Goal: Task Accomplishment & Management: Manage account settings

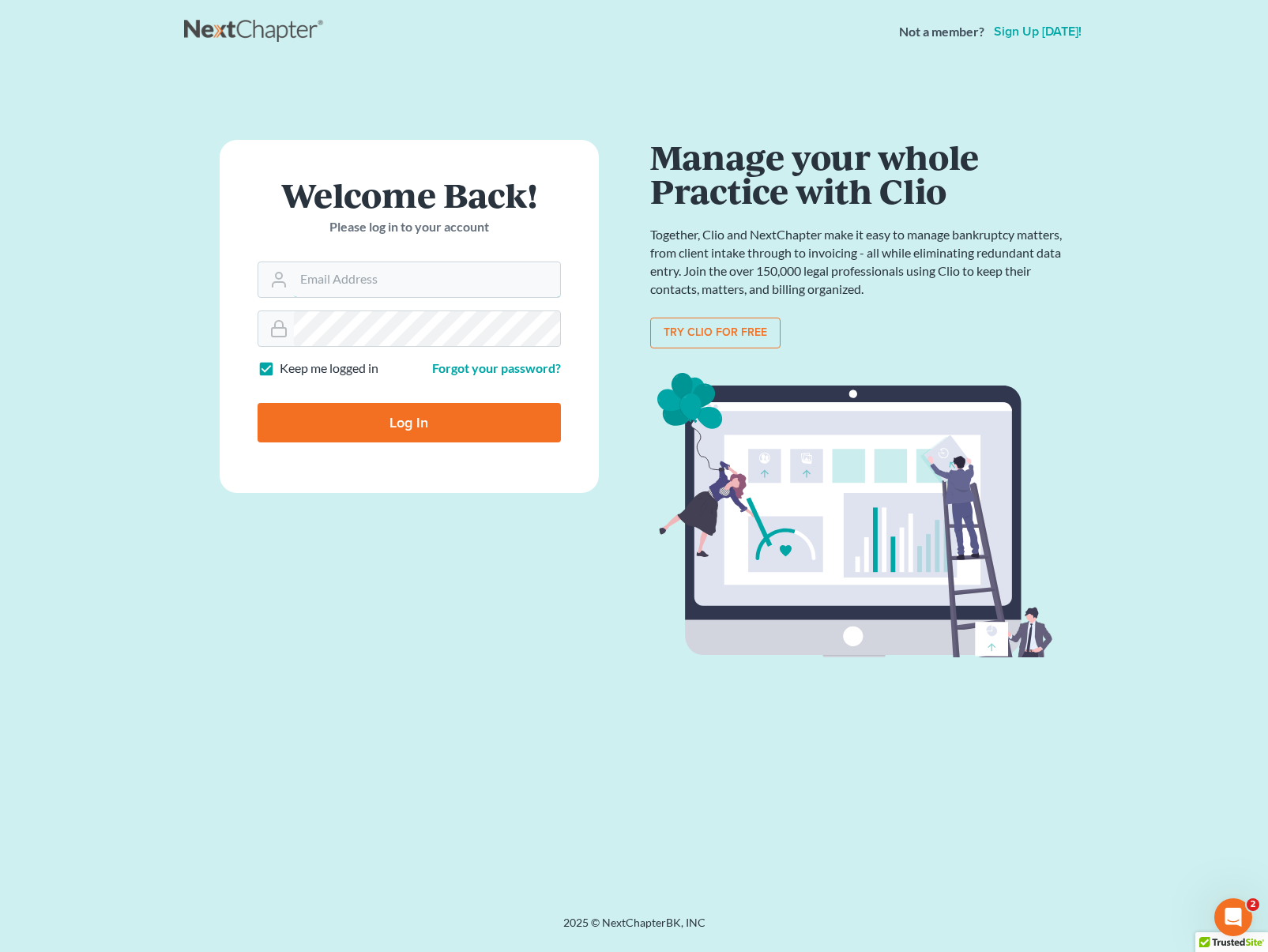
type input "dsolis@bell-law.net"
click at [393, 419] on input "Log In" at bounding box center [409, 422] width 303 height 40
type input "Thinking..."
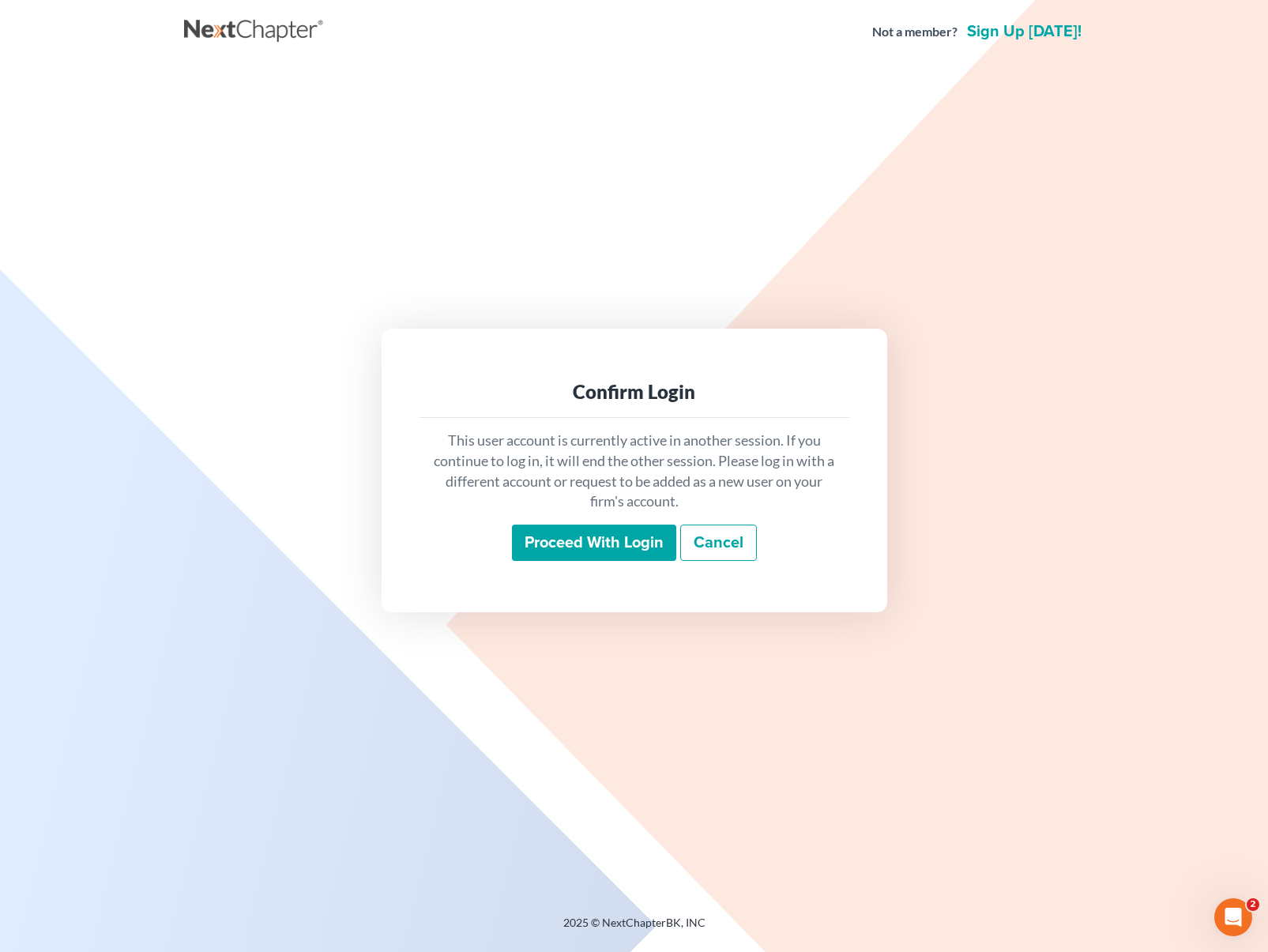
click at [624, 547] on input "Proceed with login" at bounding box center [593, 542] width 164 height 36
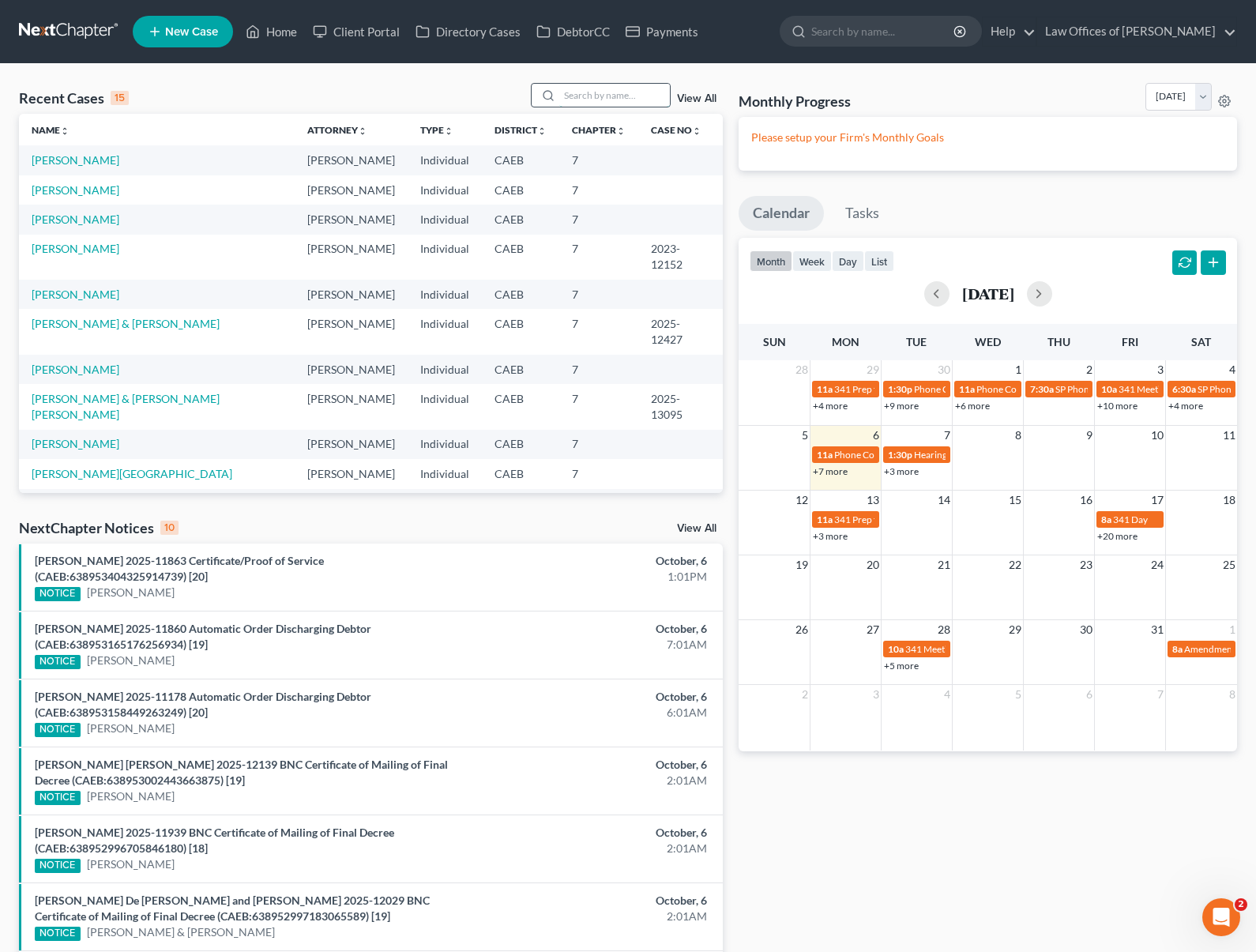
click at [596, 97] on input "search" at bounding box center [615, 95] width 111 height 23
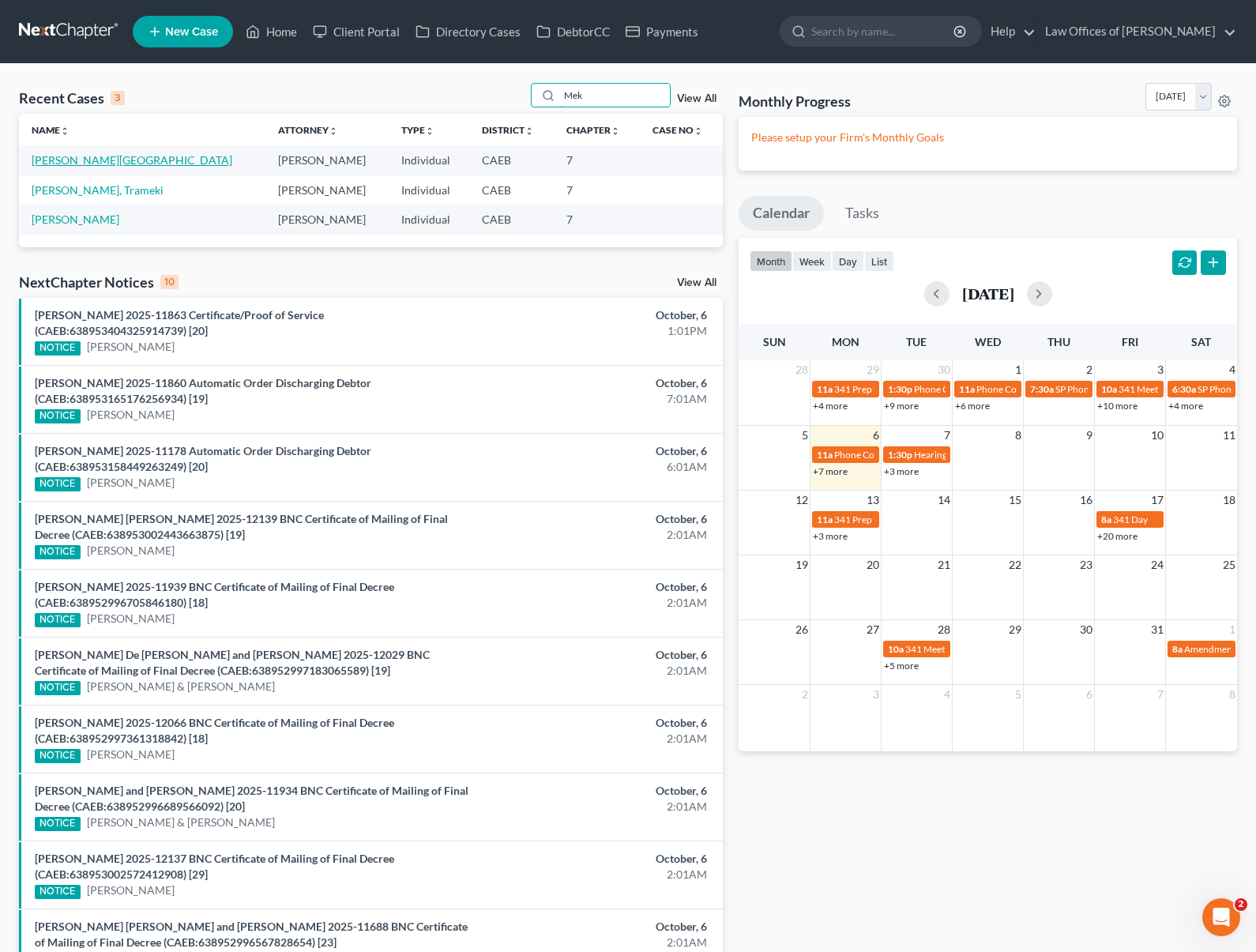
type input "Mek"
click at [58, 157] on link "[PERSON_NAME][GEOGRAPHIC_DATA]" at bounding box center [132, 160] width 201 height 14
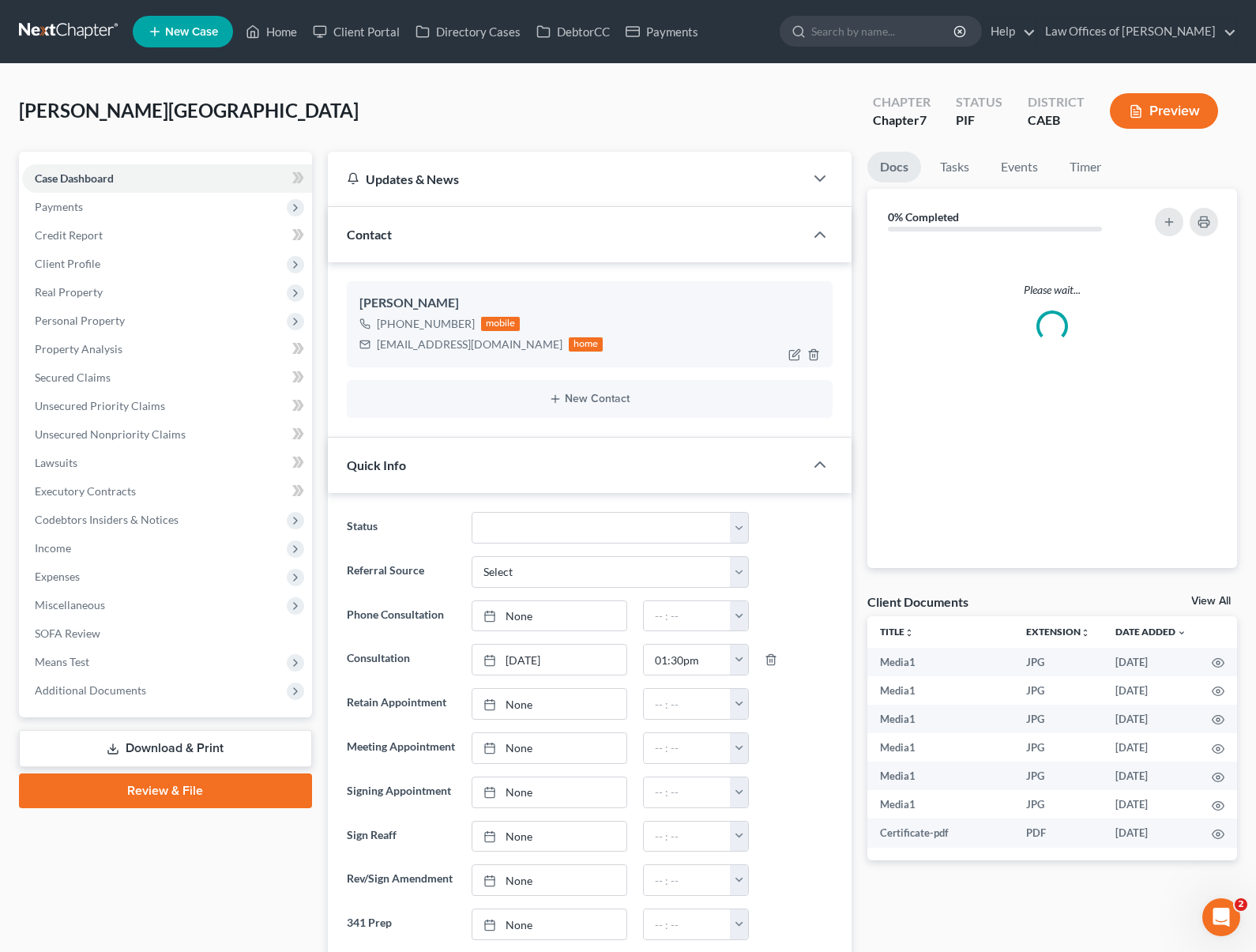
scroll to position [6562, 0]
drag, startPoint x: 373, startPoint y: 342, endPoint x: 503, endPoint y: 347, distance: 130.1
click at [503, 347] on div "daliadanielz25@gmail.com home" at bounding box center [482, 344] width 244 height 20
copy div "daliadanielz25@gmail.com"
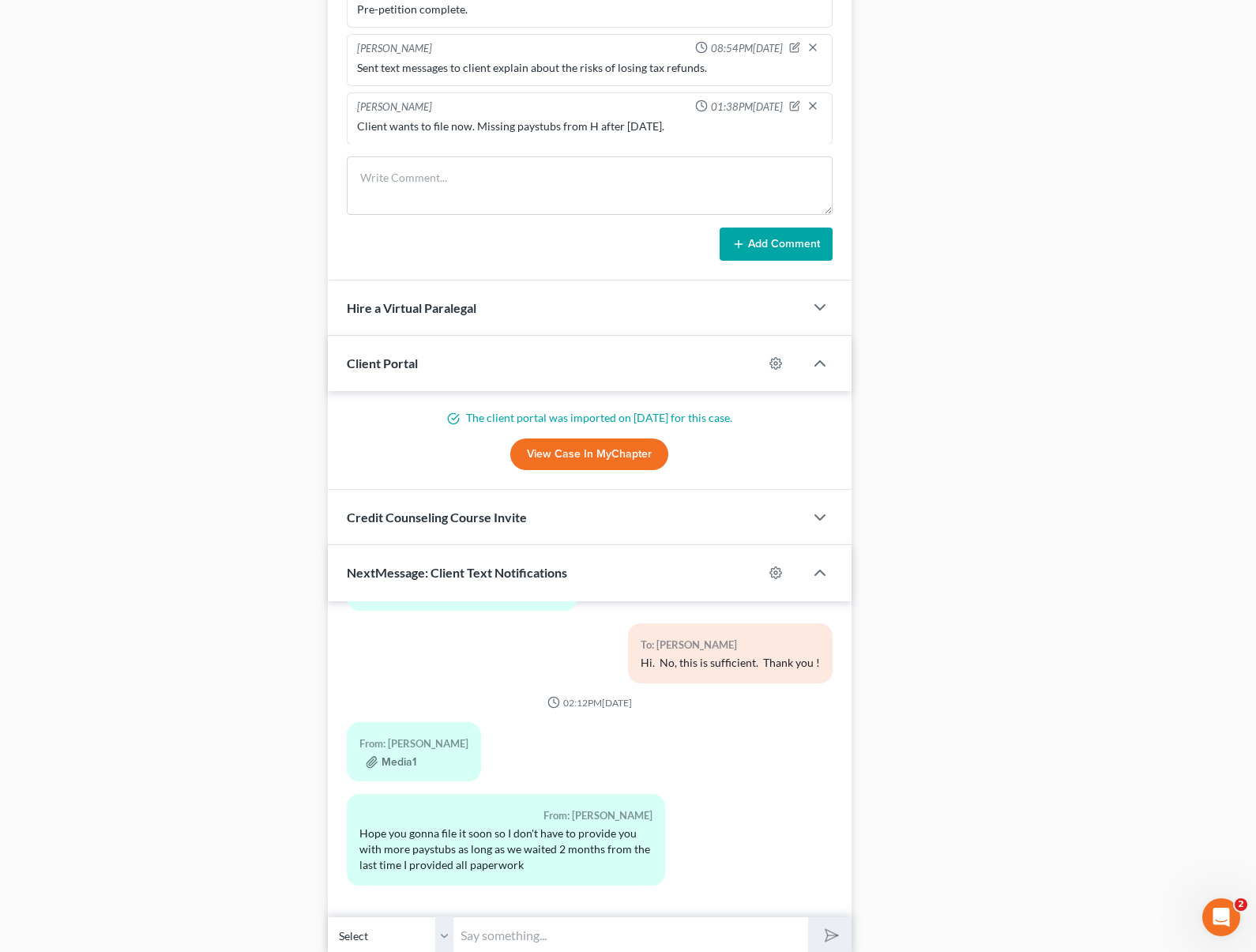
scroll to position [1218, 0]
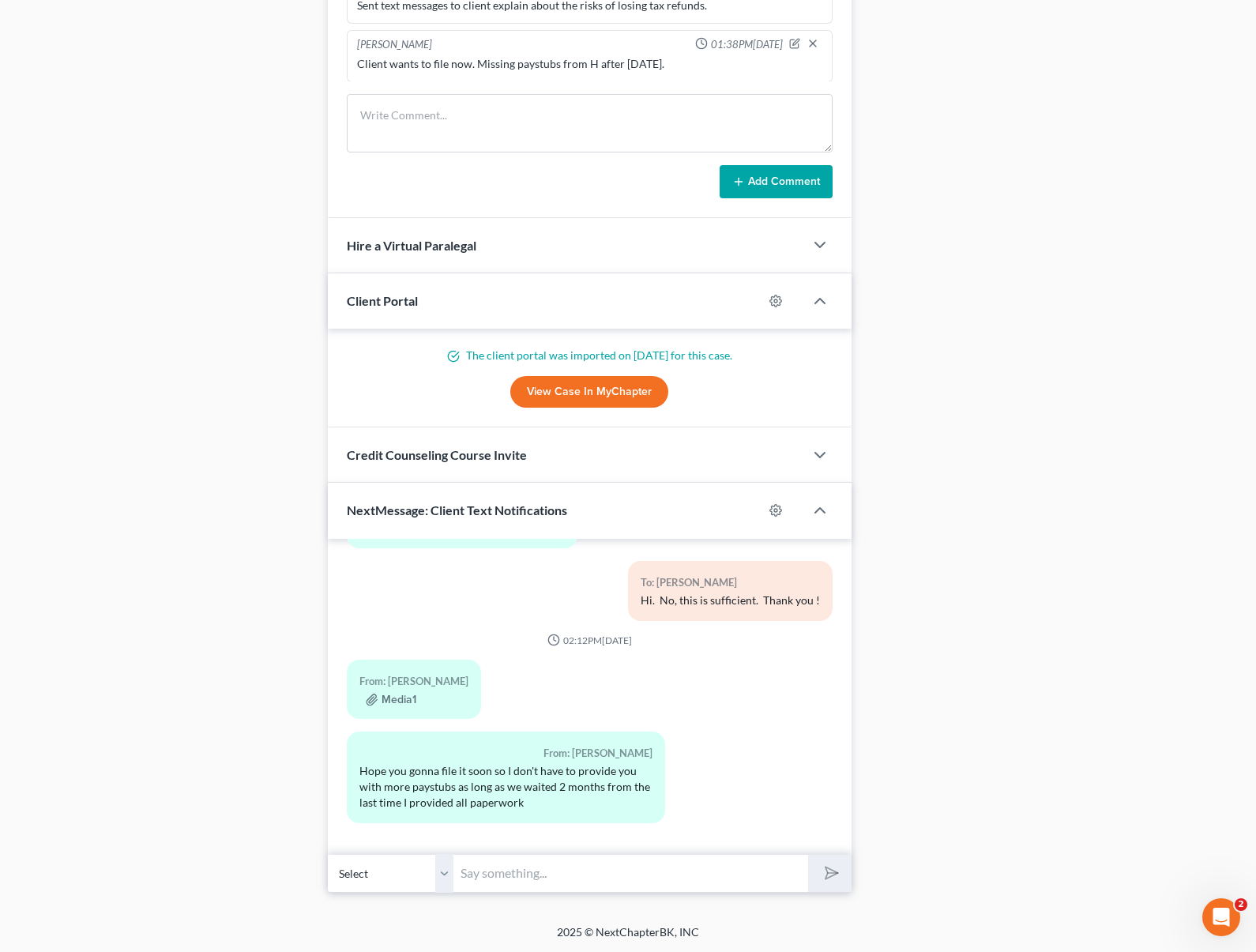
click at [535, 866] on input "text" at bounding box center [630, 873] width 354 height 39
type input "Hi. Please accept our sincere apologies. We just emailed you the petition for y…"
click at [808, 854] on button "submit" at bounding box center [829, 873] width 44 height 37
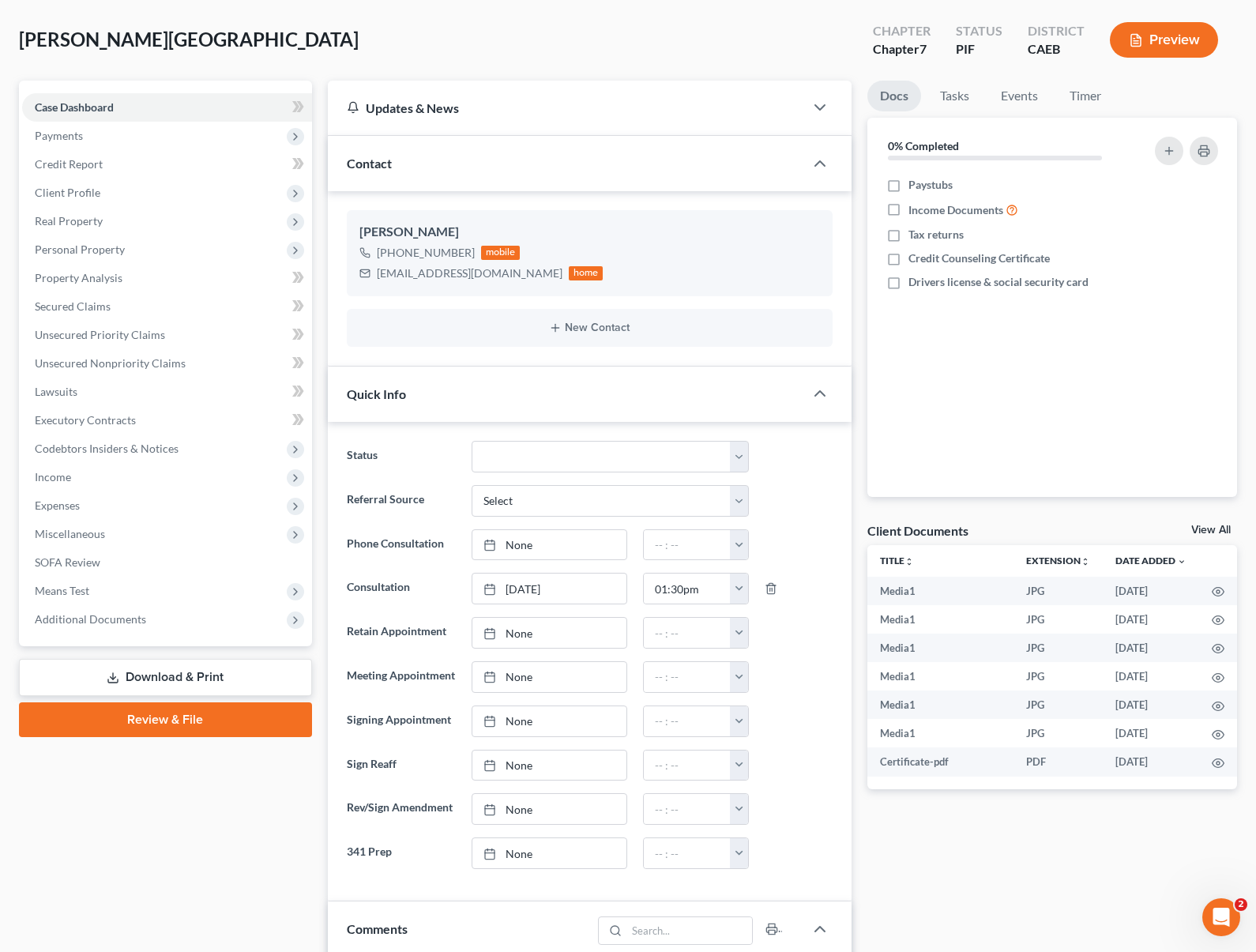
scroll to position [0, 0]
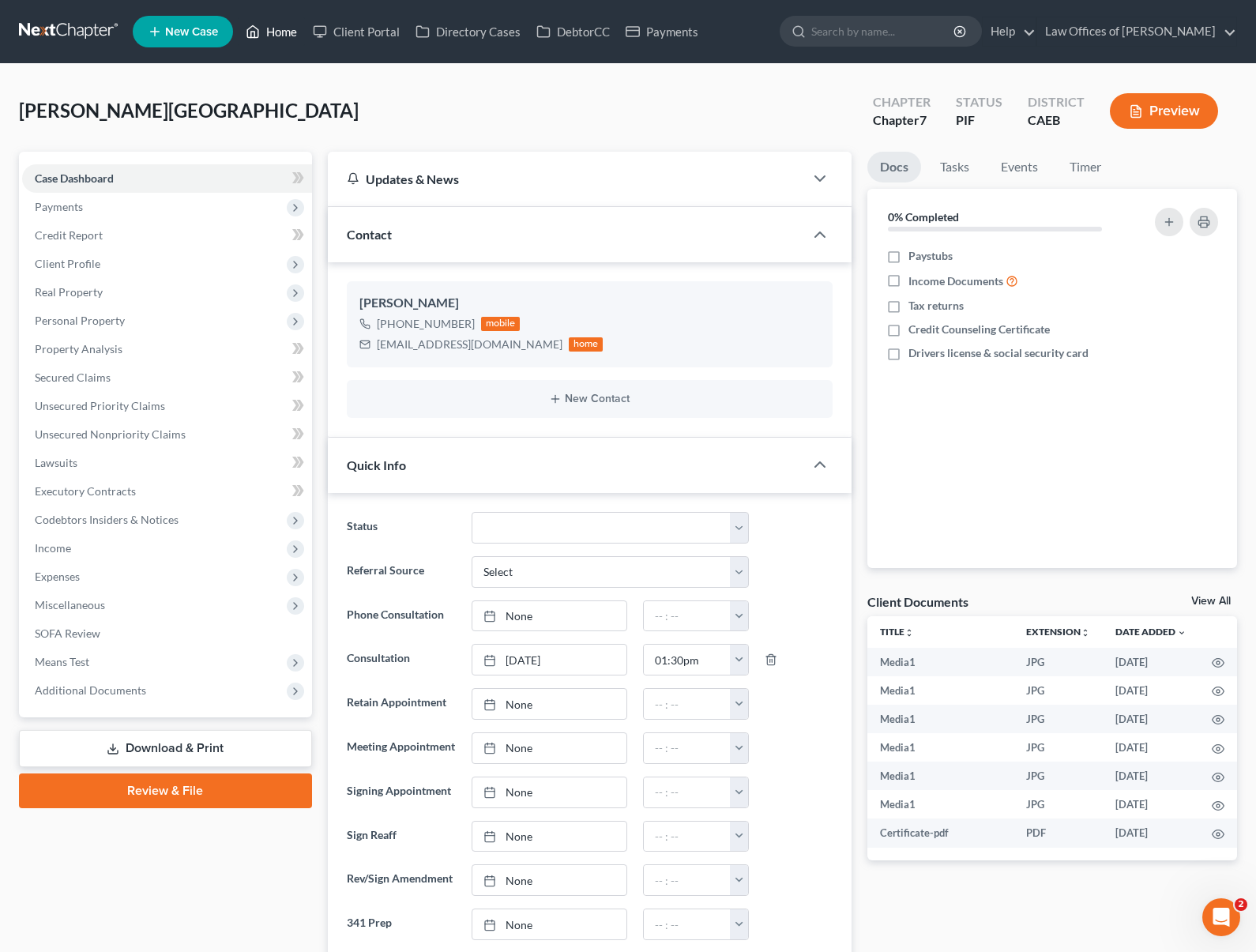
click at [273, 28] on link "Home" at bounding box center [271, 31] width 67 height 28
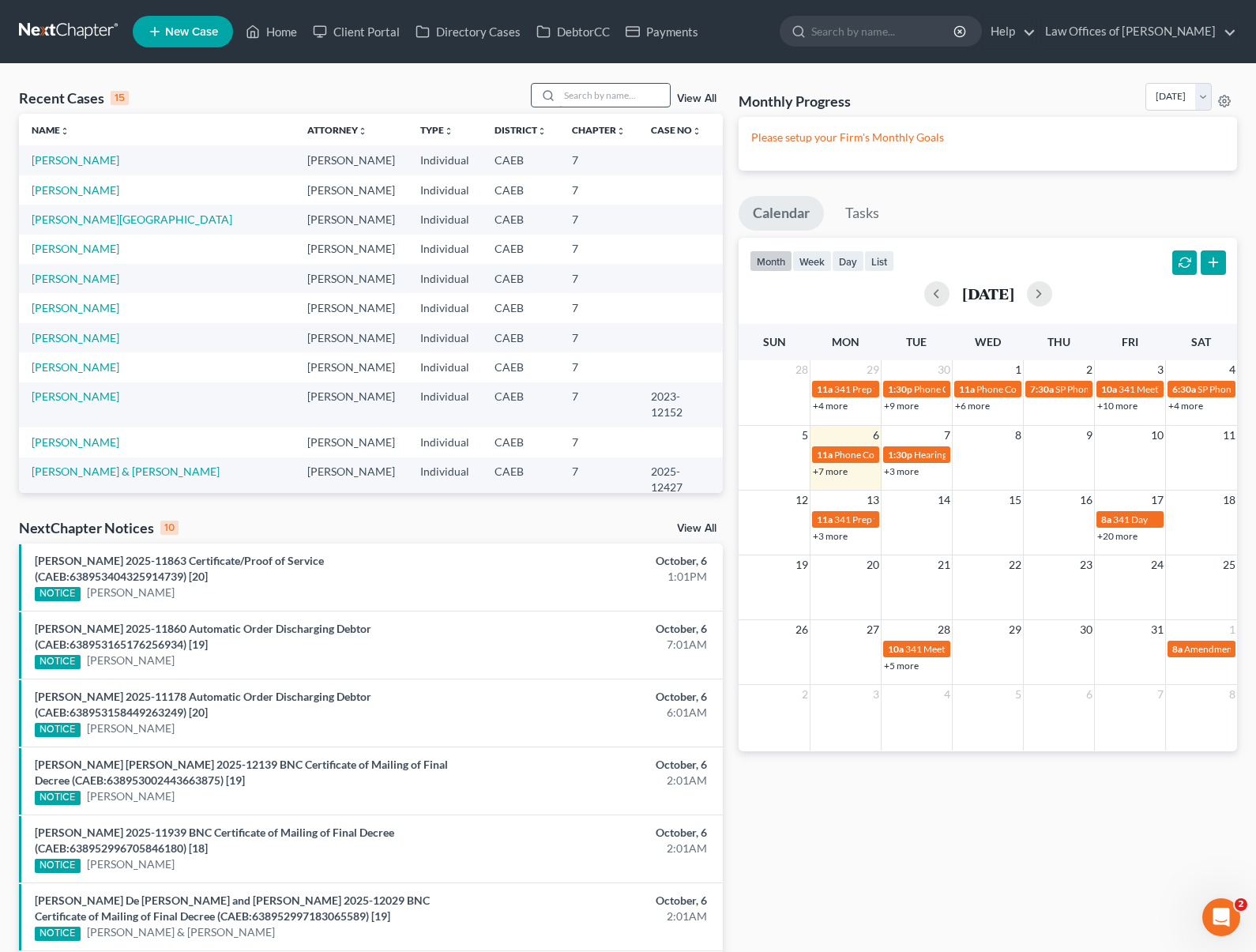
click at [612, 94] on input "search" at bounding box center [615, 95] width 111 height 23
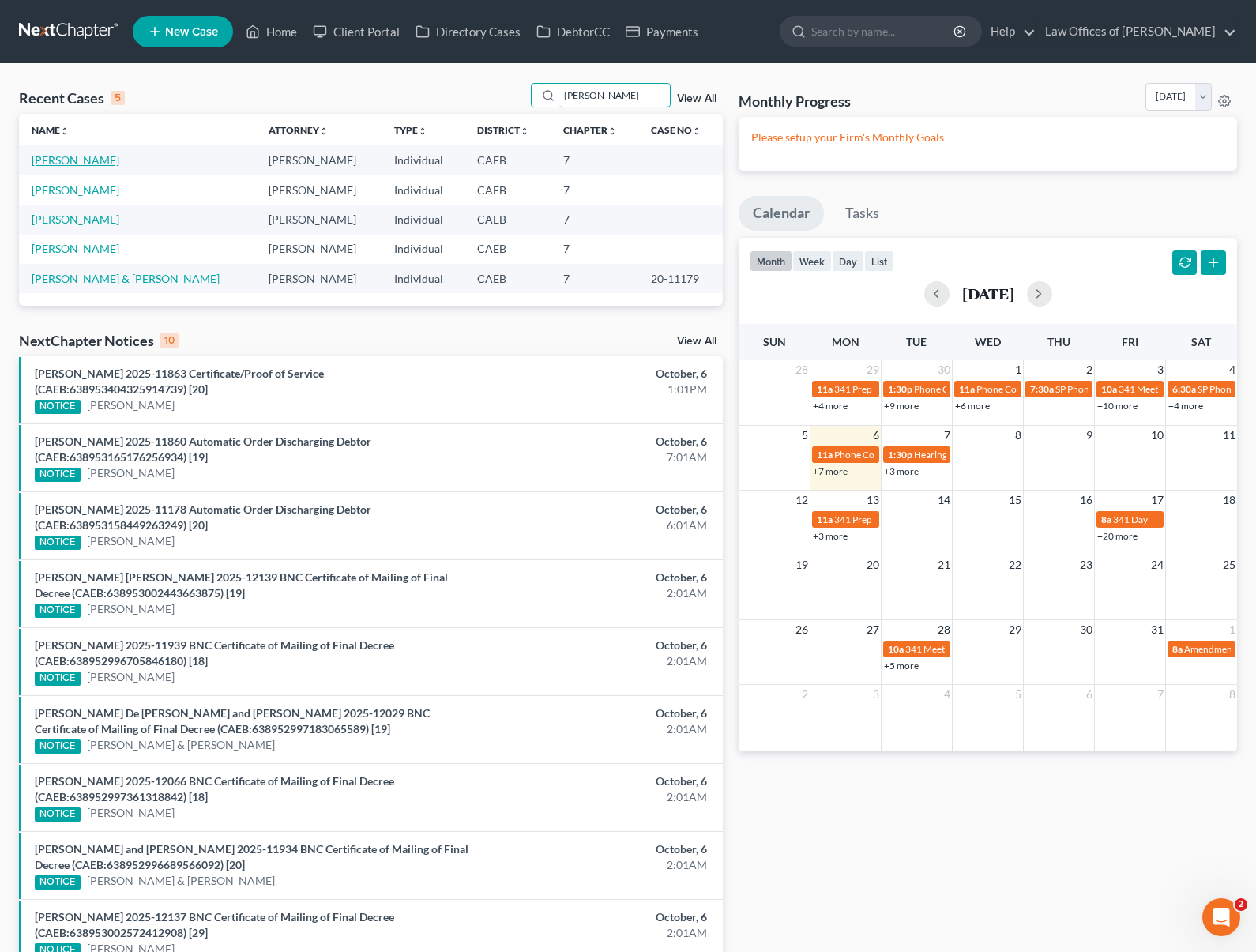
type input "Leonardo"
click at [119, 164] on link "Hernandez, Leonardo" at bounding box center [76, 160] width 87 height 14
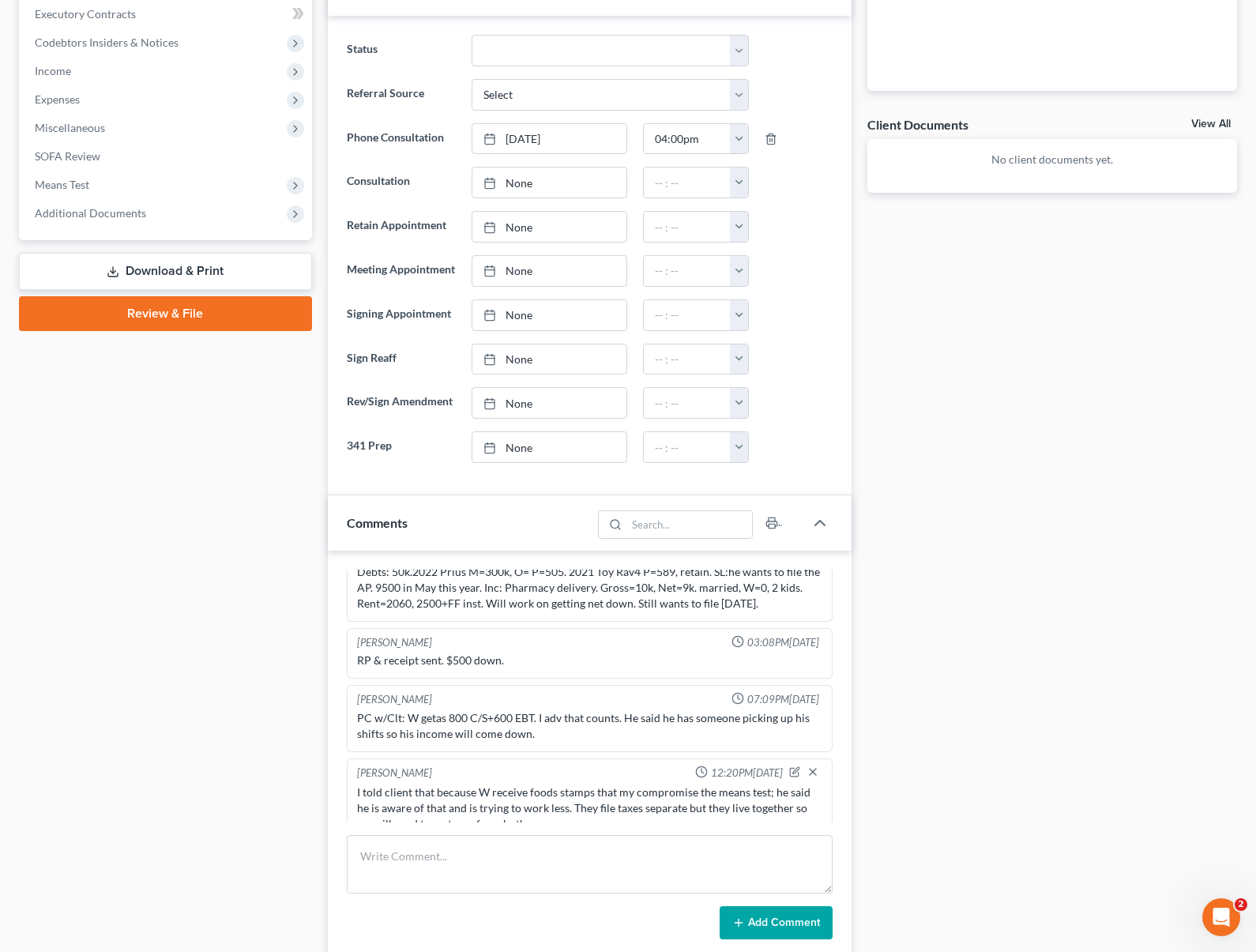
scroll to position [428, 0]
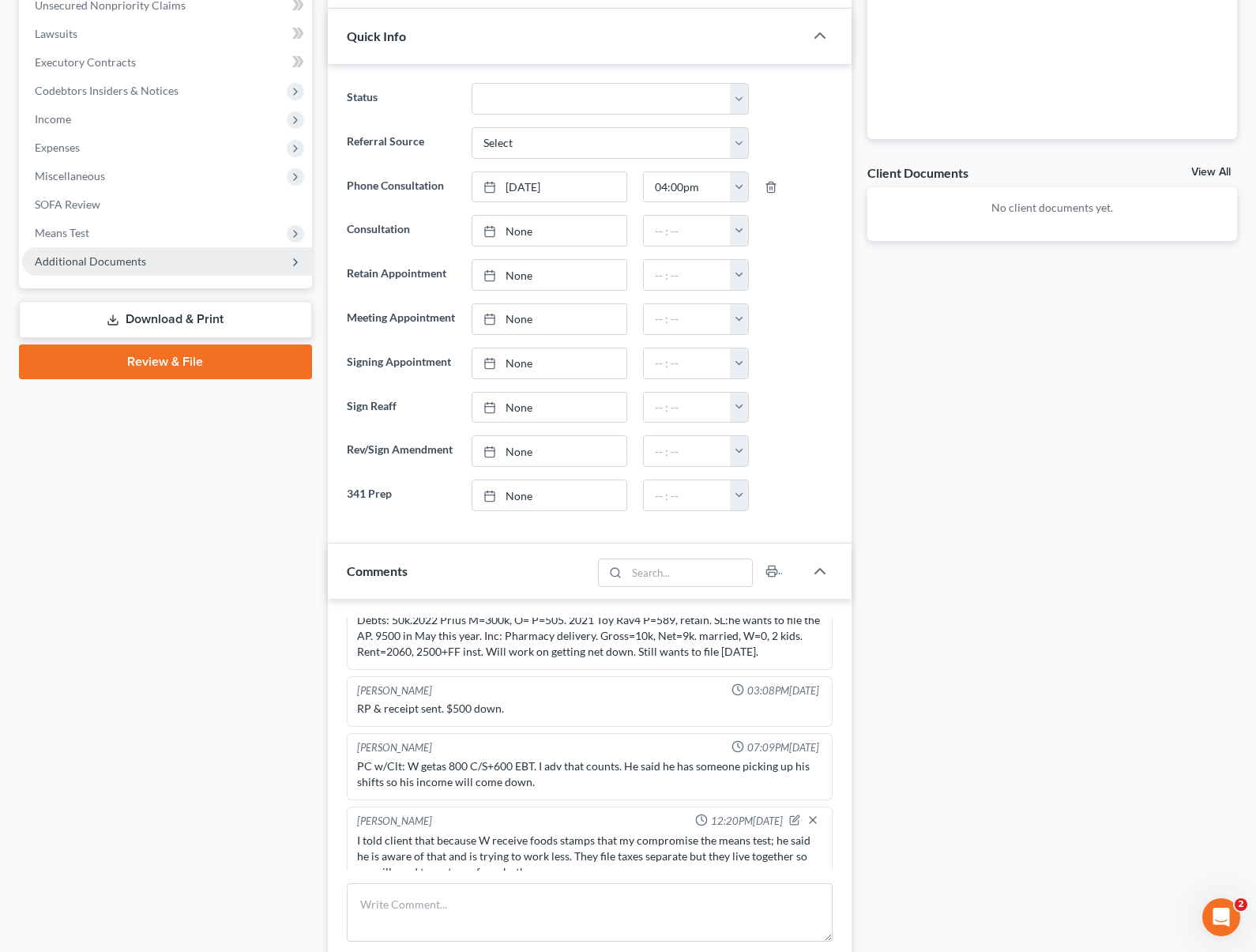
click at [195, 267] on span "Additional Documents" at bounding box center [167, 261] width 290 height 28
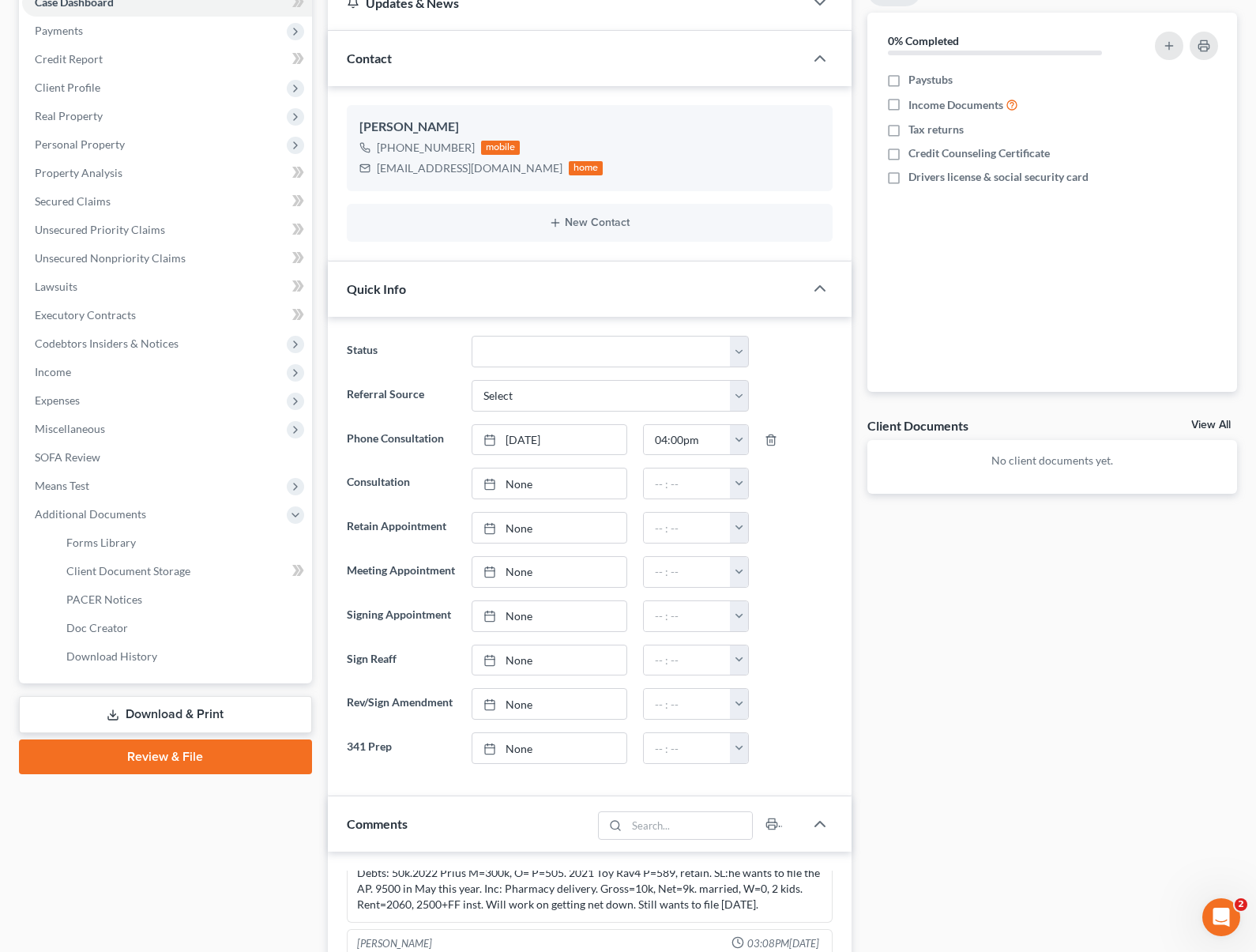
scroll to position [175, 0]
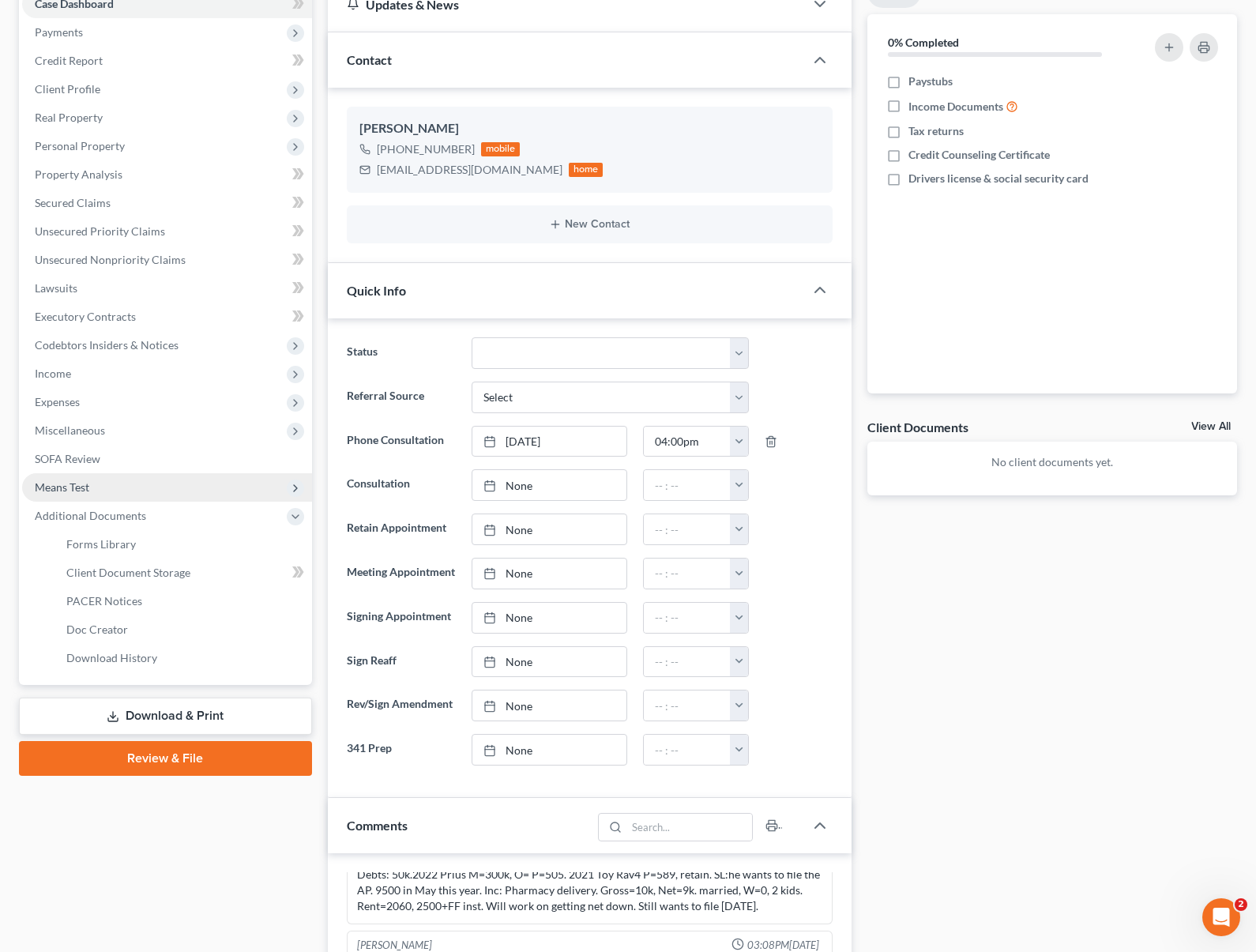
click at [130, 485] on span "Means Test" at bounding box center [167, 487] width 290 height 28
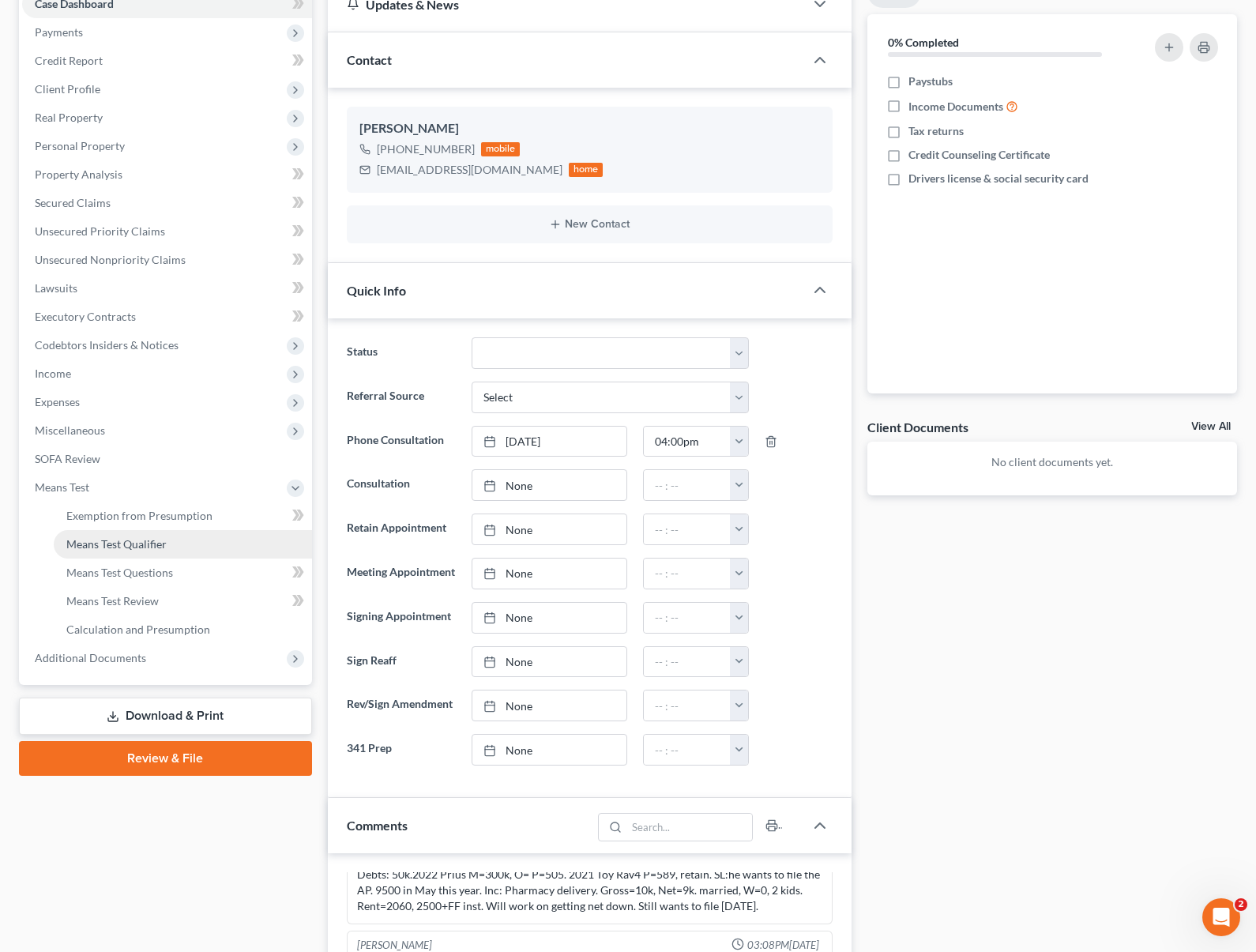
click at [148, 541] on span "Means Test Qualifier" at bounding box center [115, 544] width 100 height 14
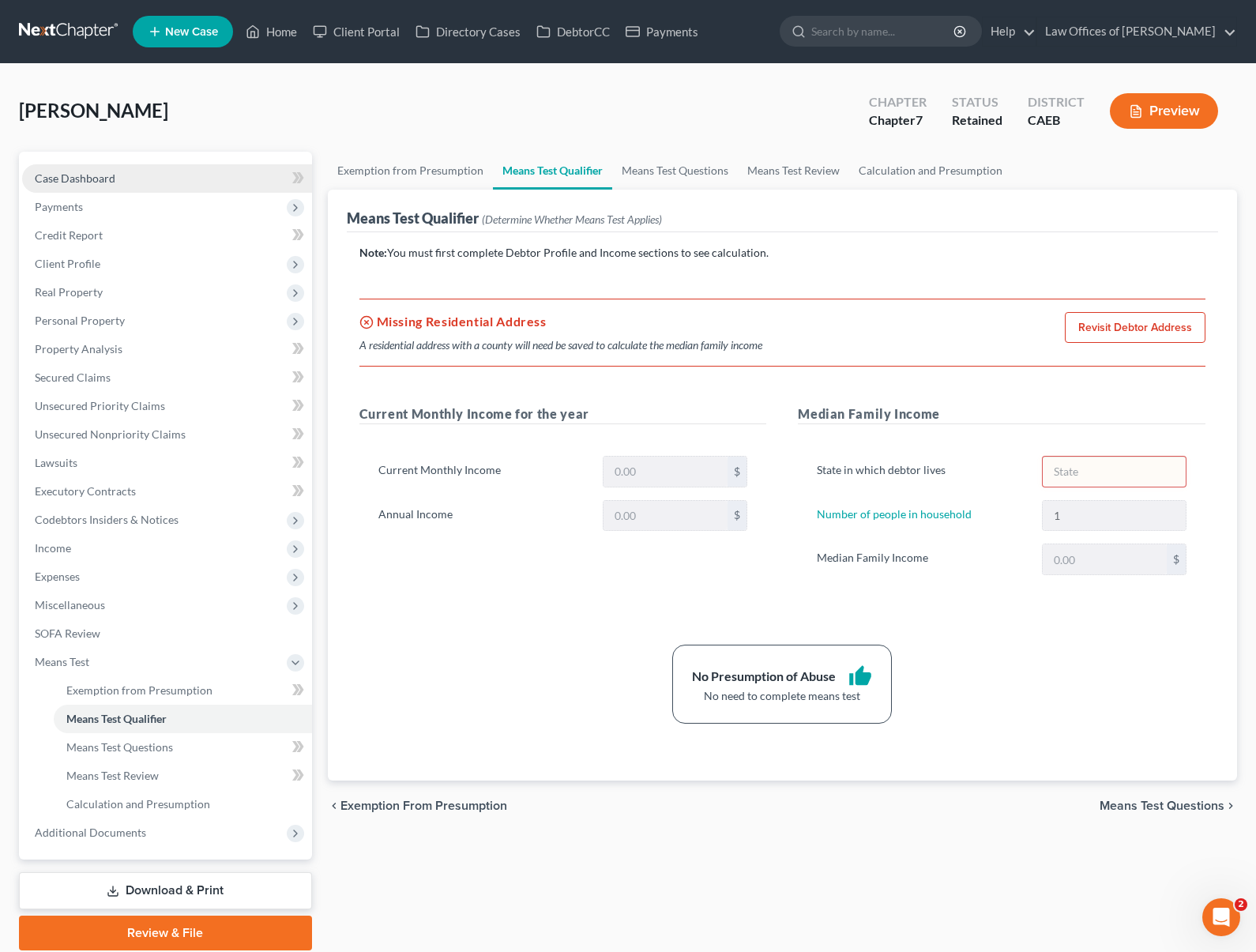
click at [188, 175] on link "Case Dashboard" at bounding box center [167, 177] width 290 height 28
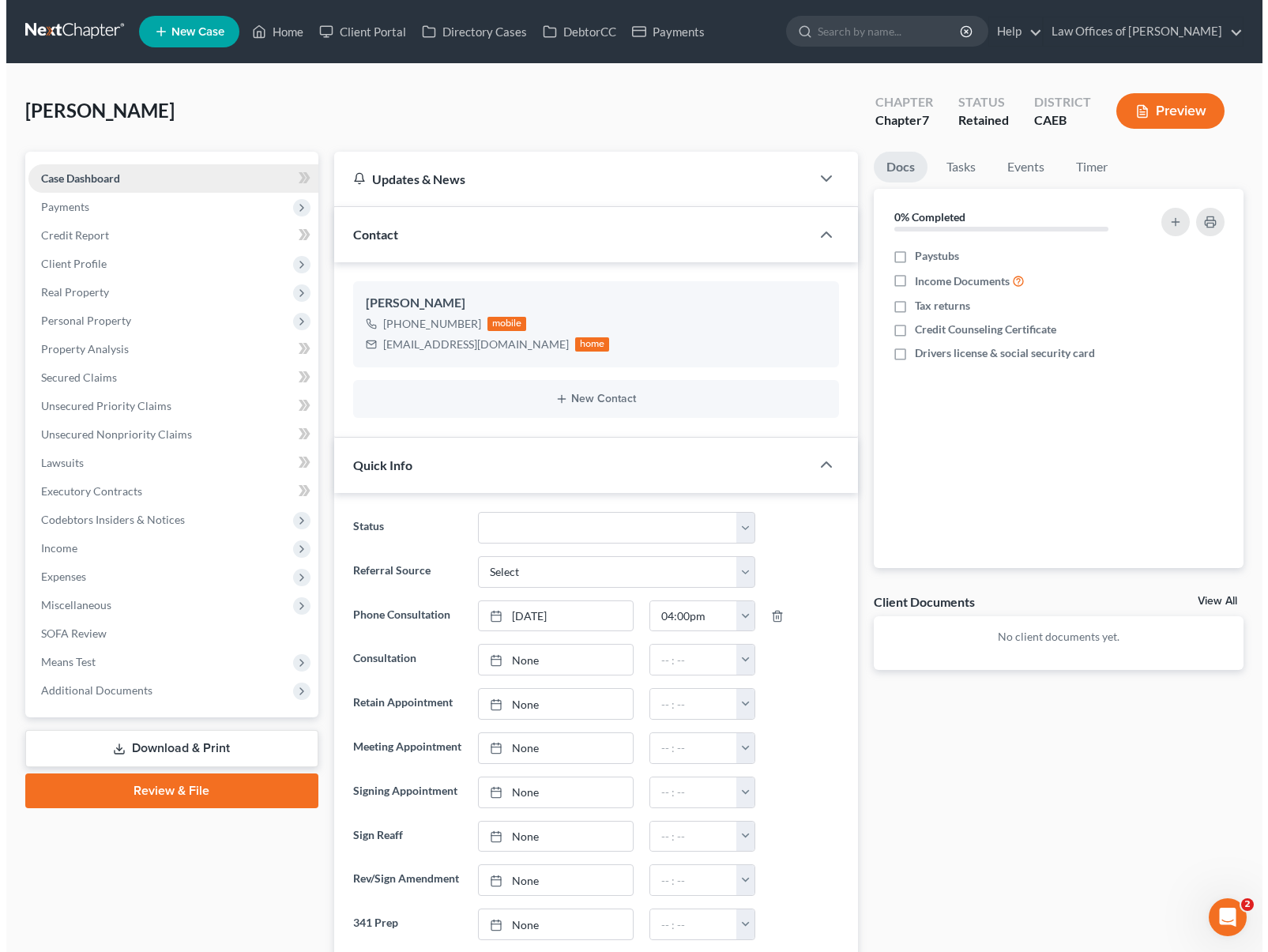
scroll to position [49, 0]
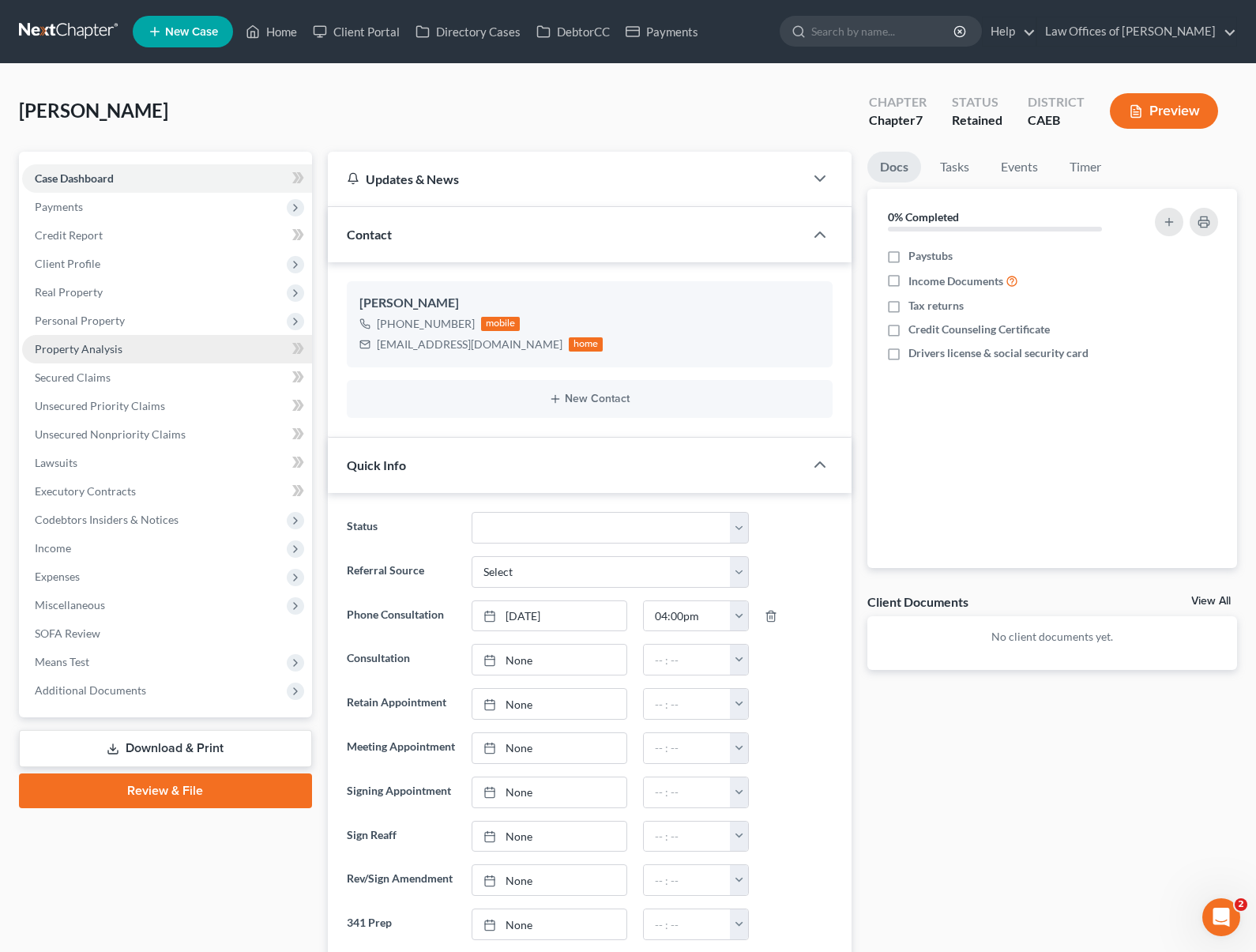
click at [142, 350] on link "Property Analysis" at bounding box center [167, 348] width 290 height 28
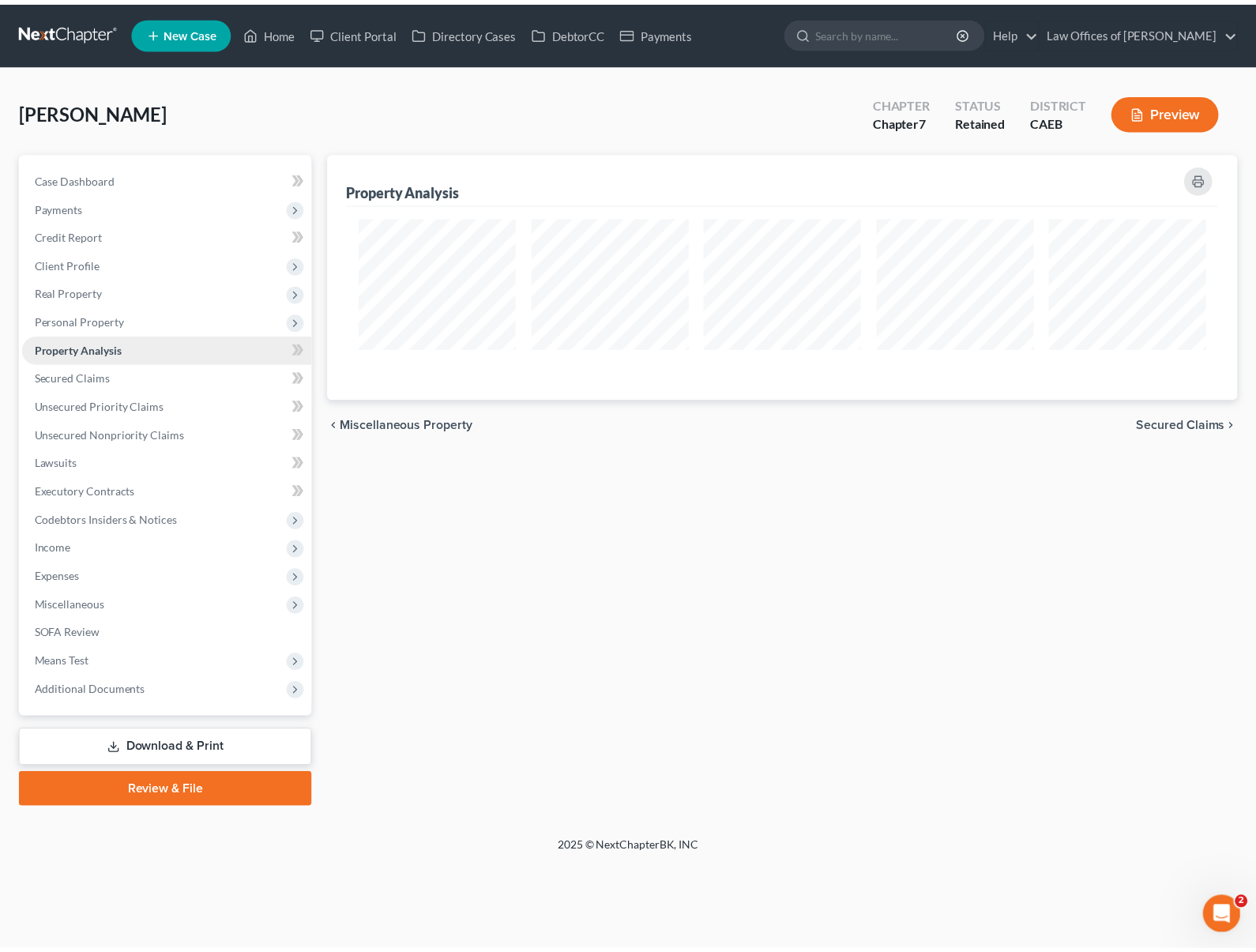
scroll to position [247, 918]
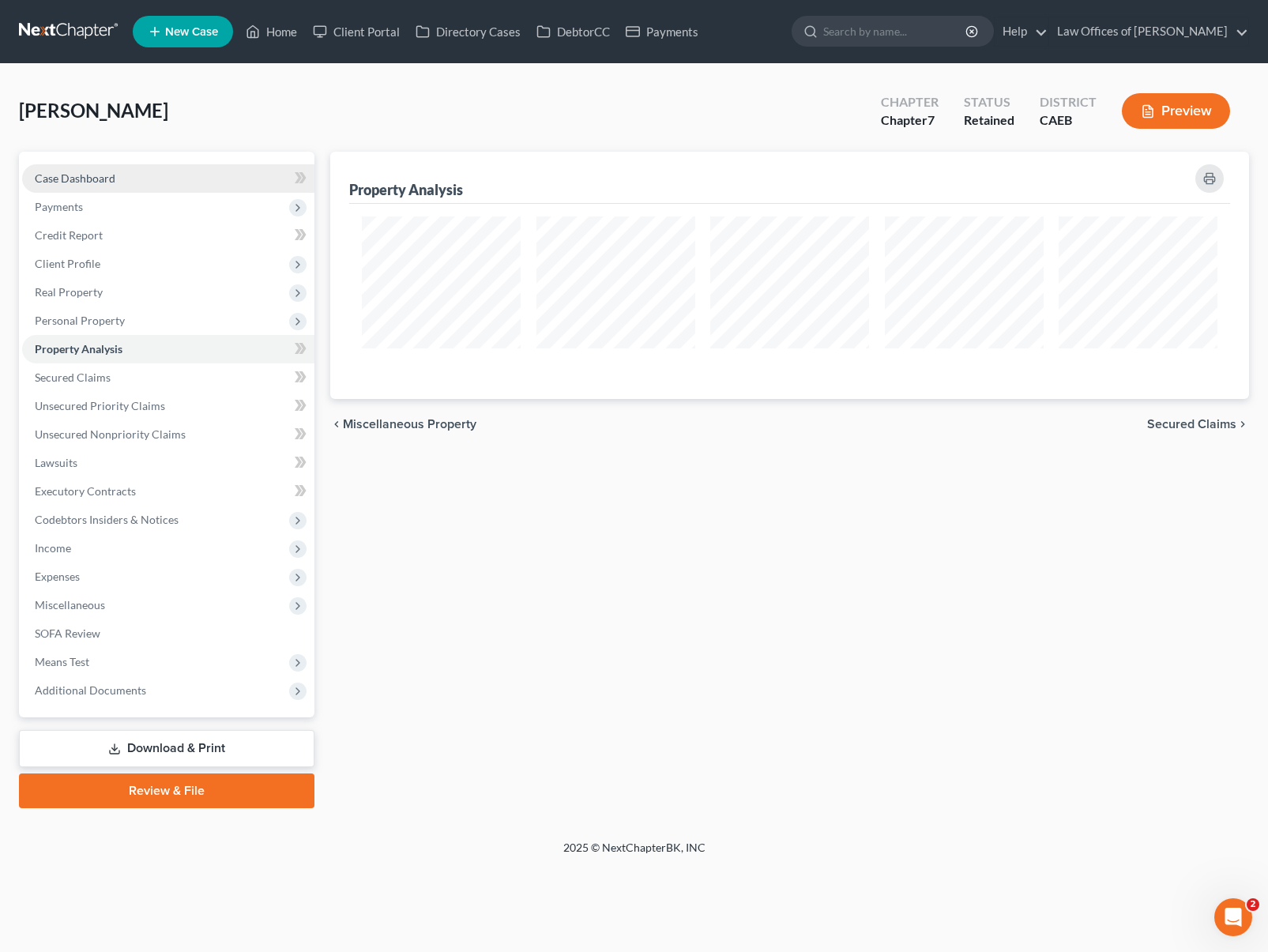
click at [147, 174] on link "Case Dashboard" at bounding box center [168, 177] width 292 height 28
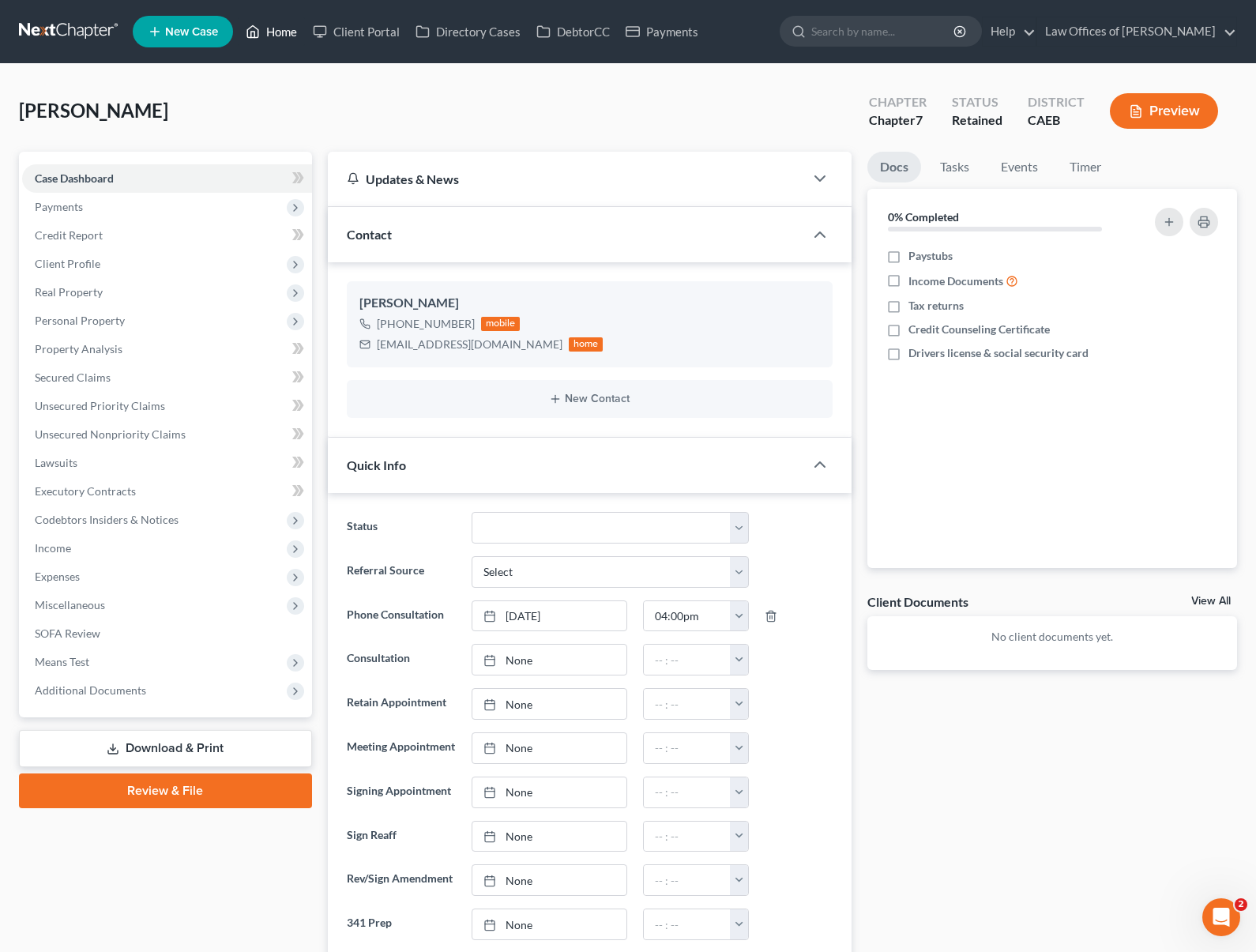
click at [297, 35] on link "Home" at bounding box center [271, 31] width 67 height 28
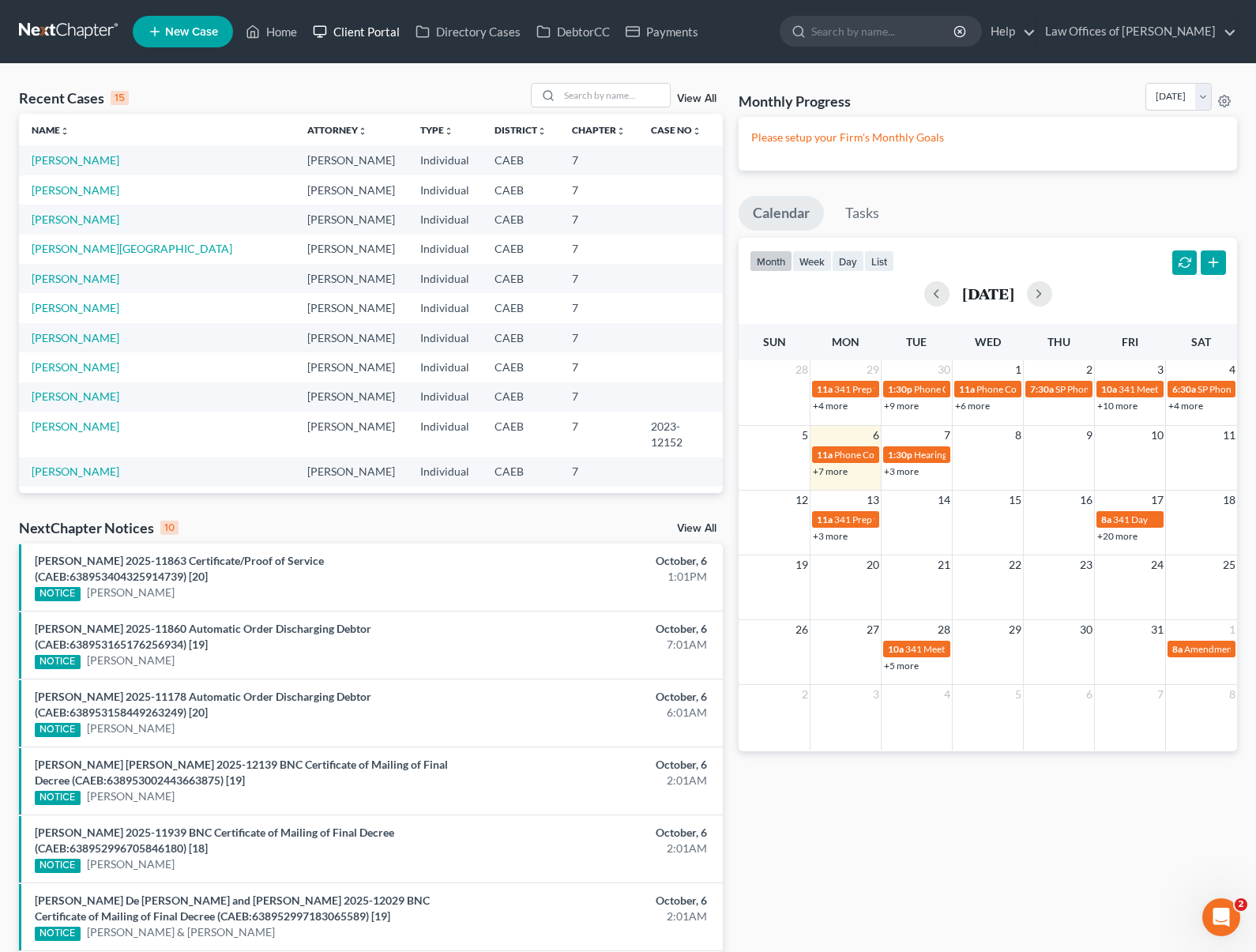
click at [372, 35] on link "Client Portal" at bounding box center [356, 31] width 103 height 28
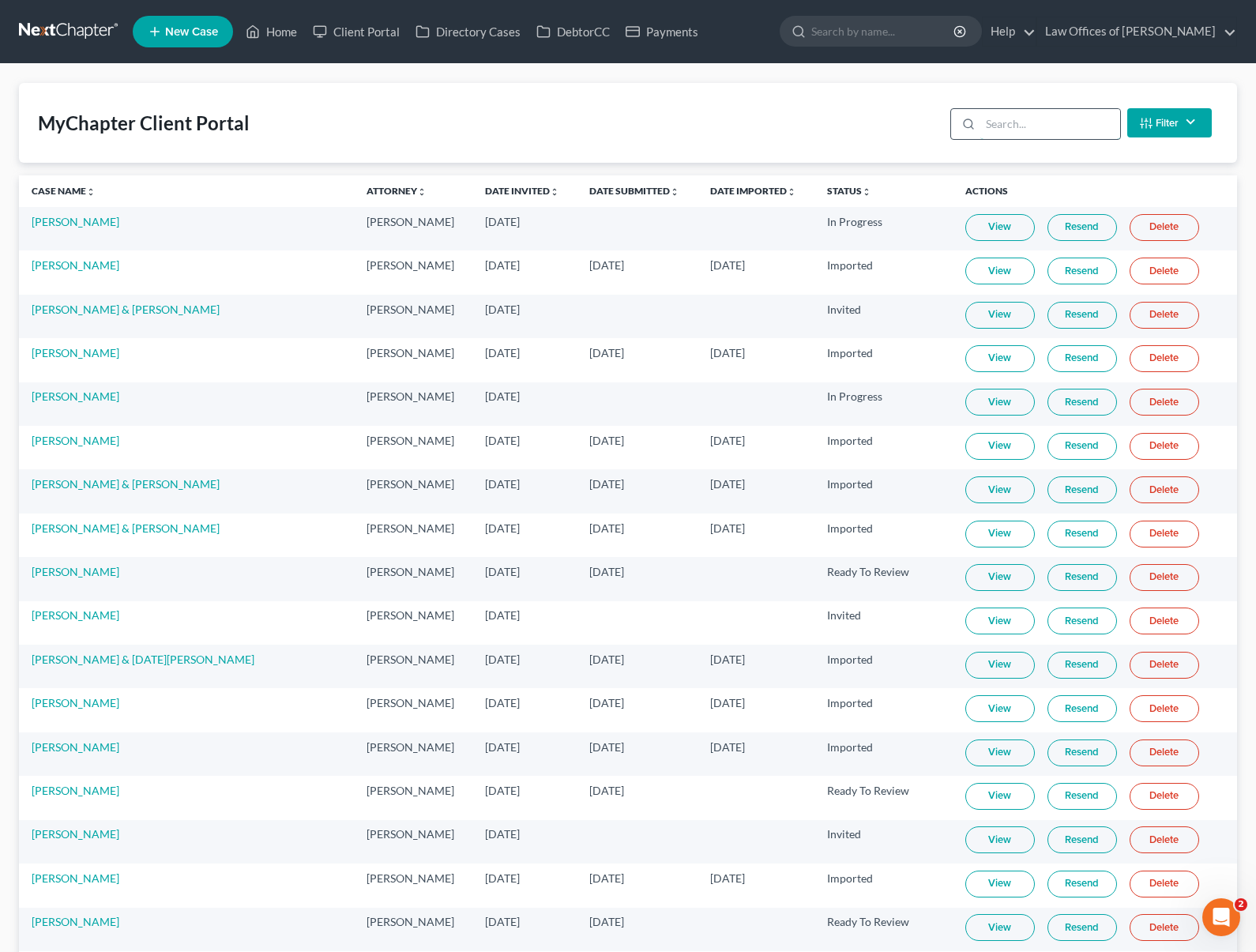
click at [1024, 127] on input "search" at bounding box center [1050, 123] width 140 height 30
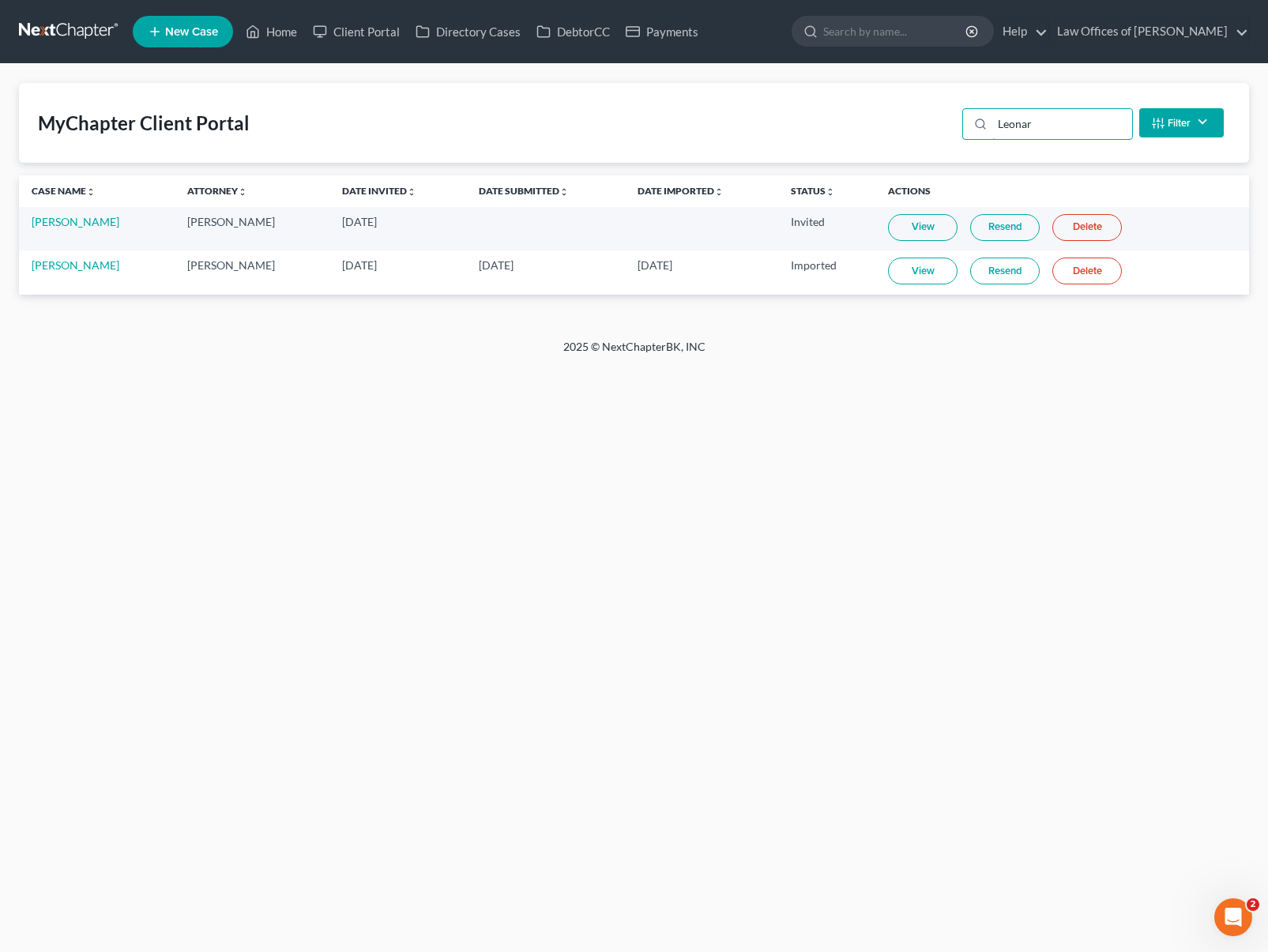
type input "Leonar"
click at [1012, 229] on link "Resend" at bounding box center [1004, 228] width 70 height 27
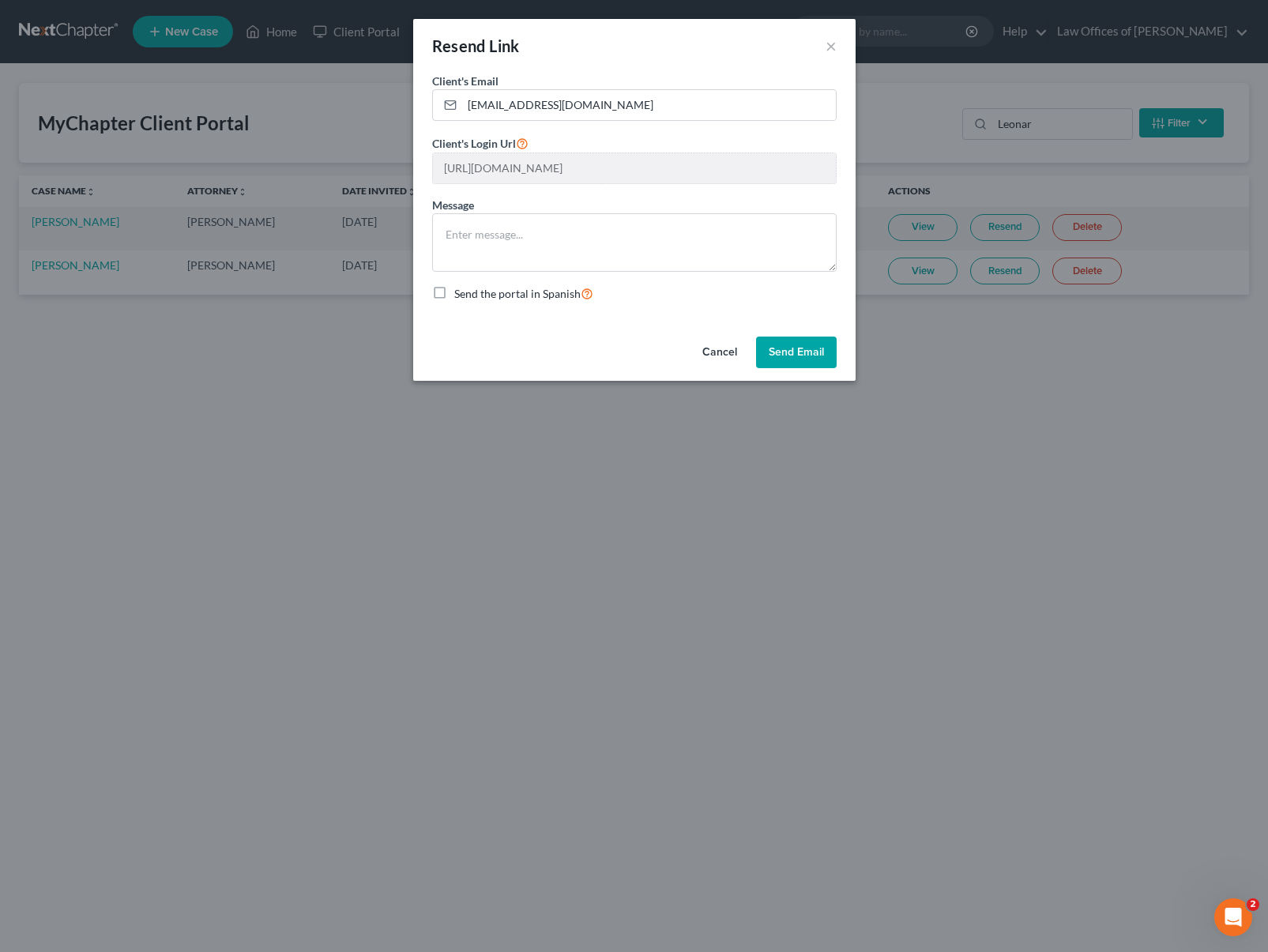
click at [808, 354] on button "Send Email" at bounding box center [796, 352] width 80 height 32
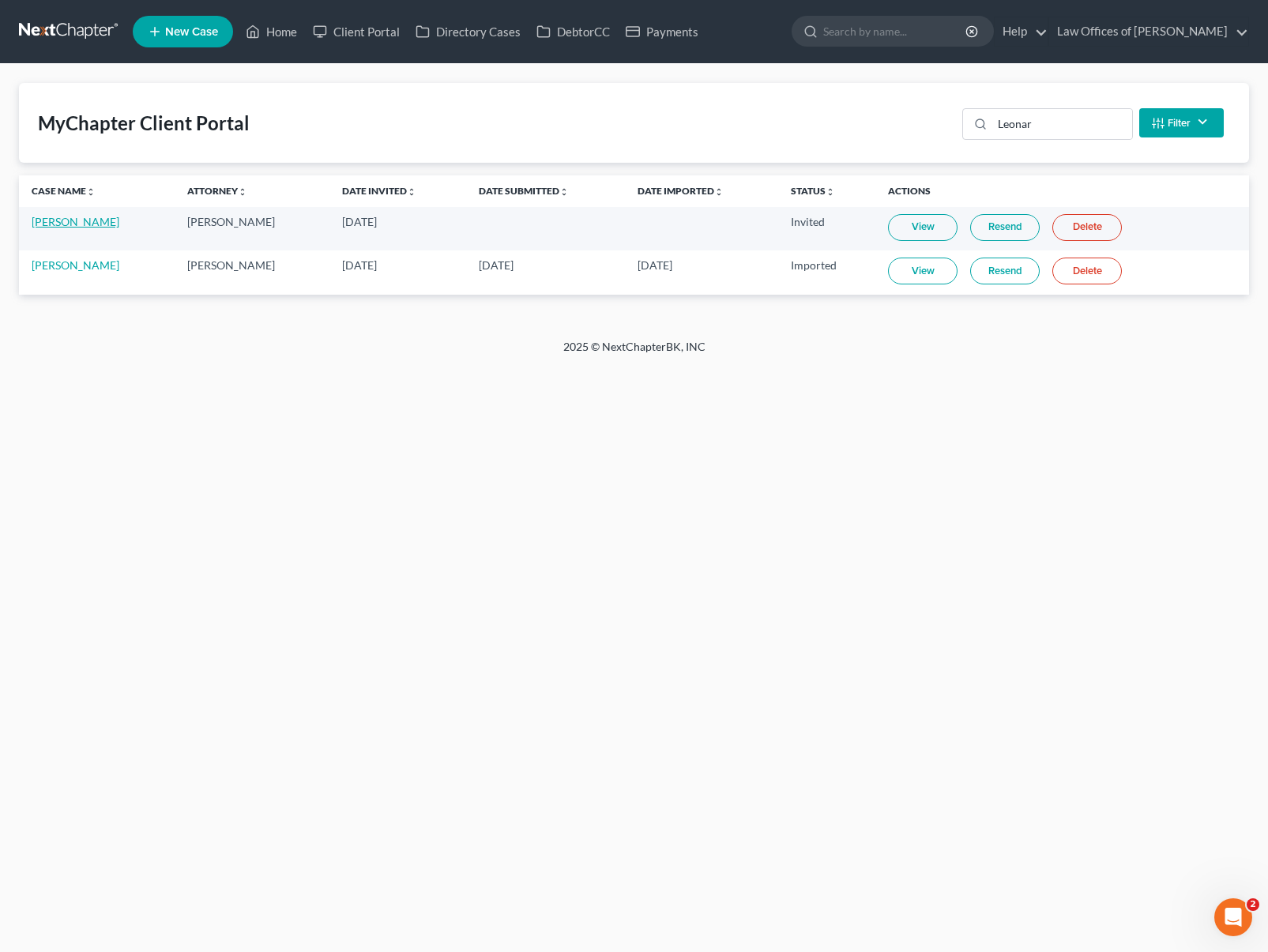
click at [85, 223] on link "Leonardo Hernandez" at bounding box center [76, 222] width 87 height 14
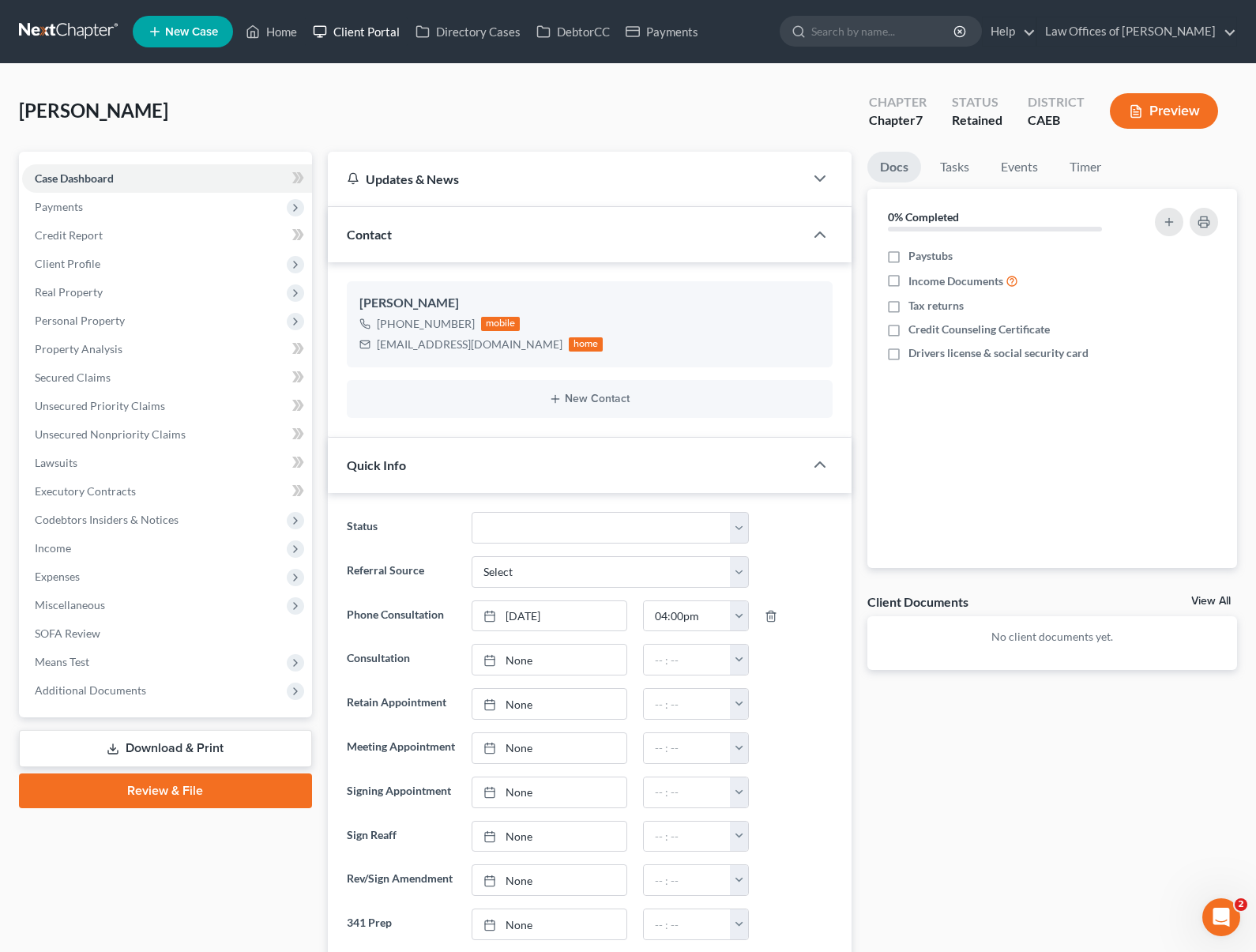
click at [383, 26] on link "Client Portal" at bounding box center [356, 31] width 103 height 28
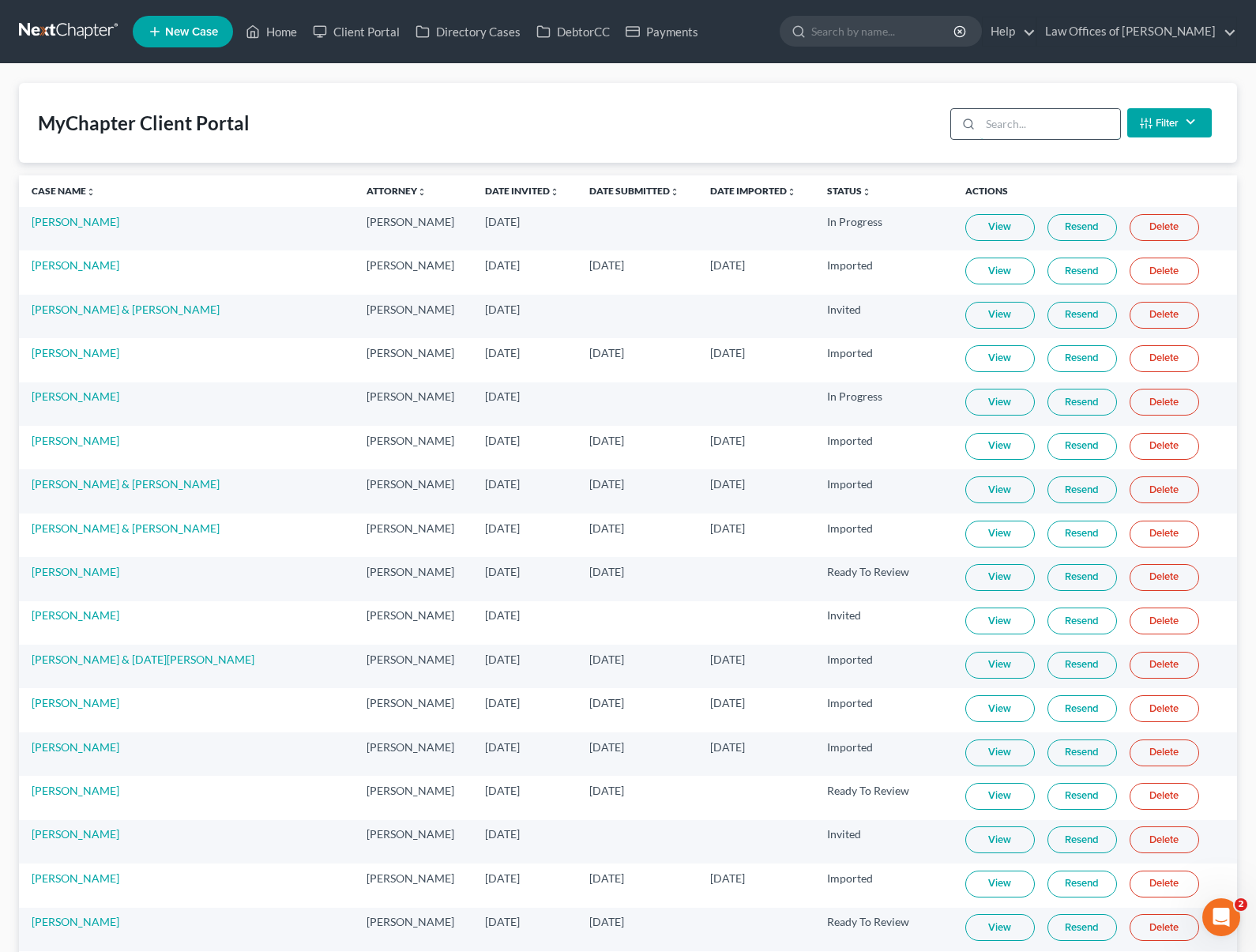
click at [1007, 132] on input "search" at bounding box center [1050, 123] width 140 height 30
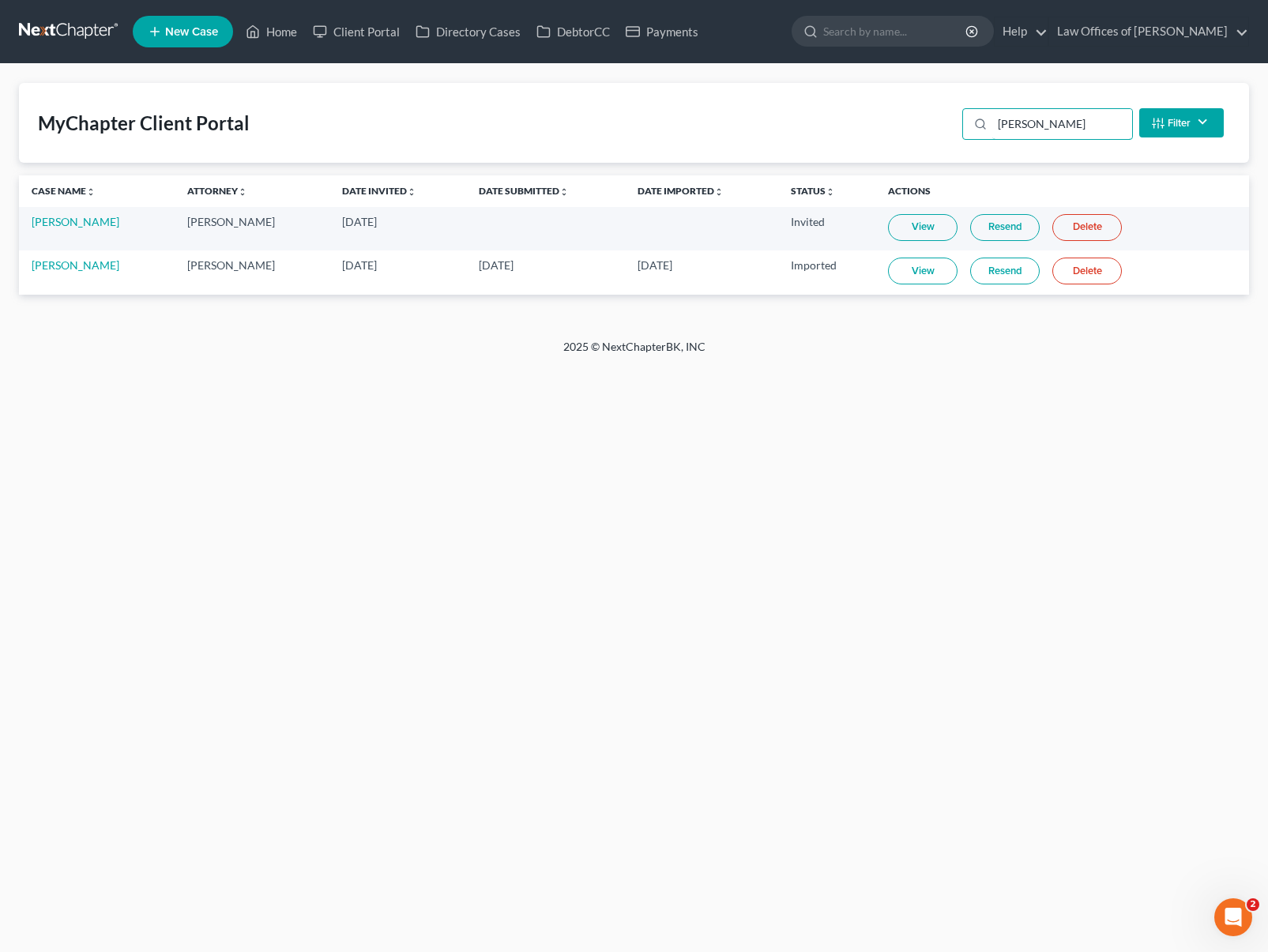
type input "Leonard"
click at [999, 223] on link "Resend" at bounding box center [1004, 228] width 70 height 27
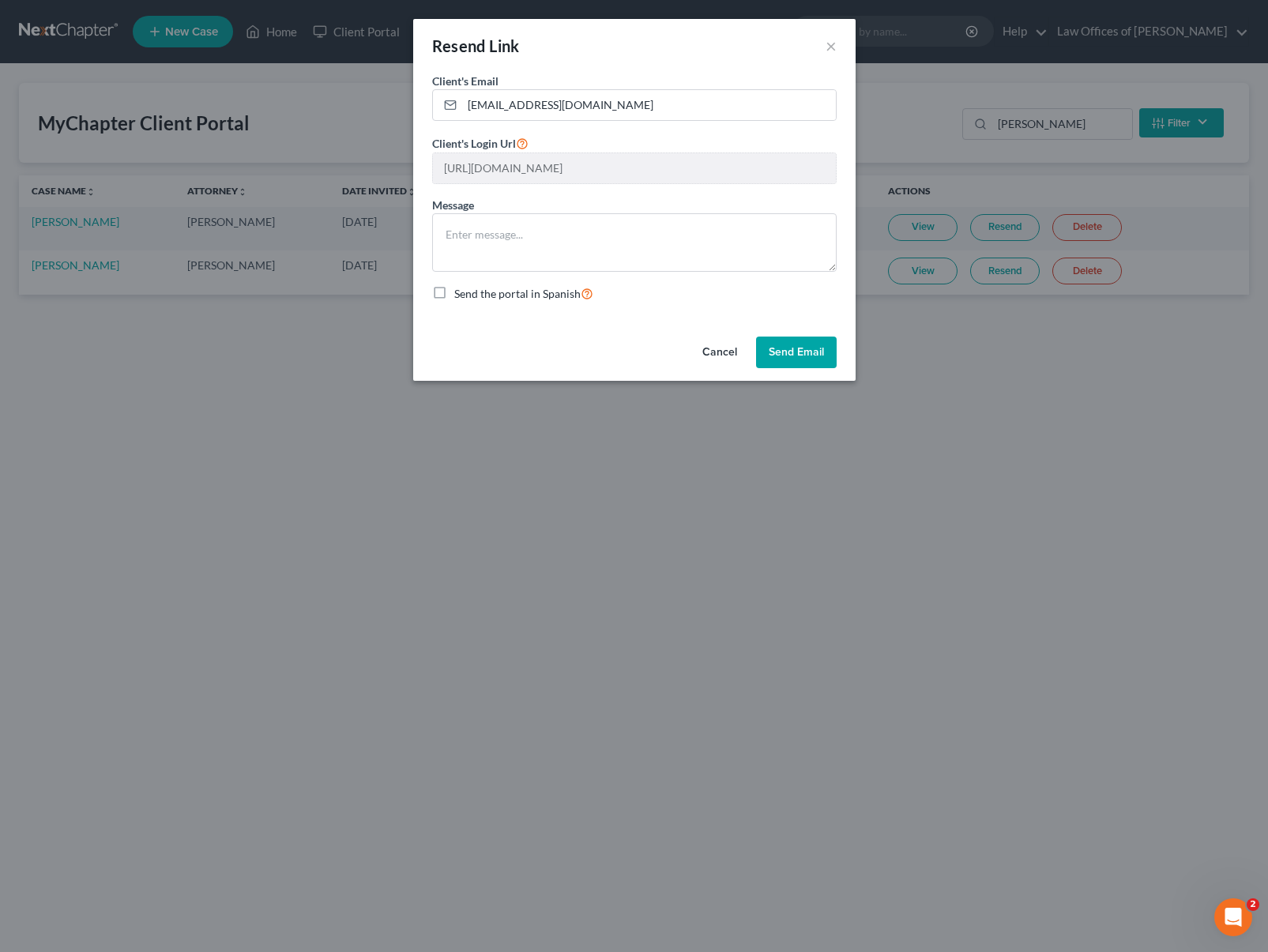
click at [819, 347] on button "Send Email" at bounding box center [796, 352] width 80 height 32
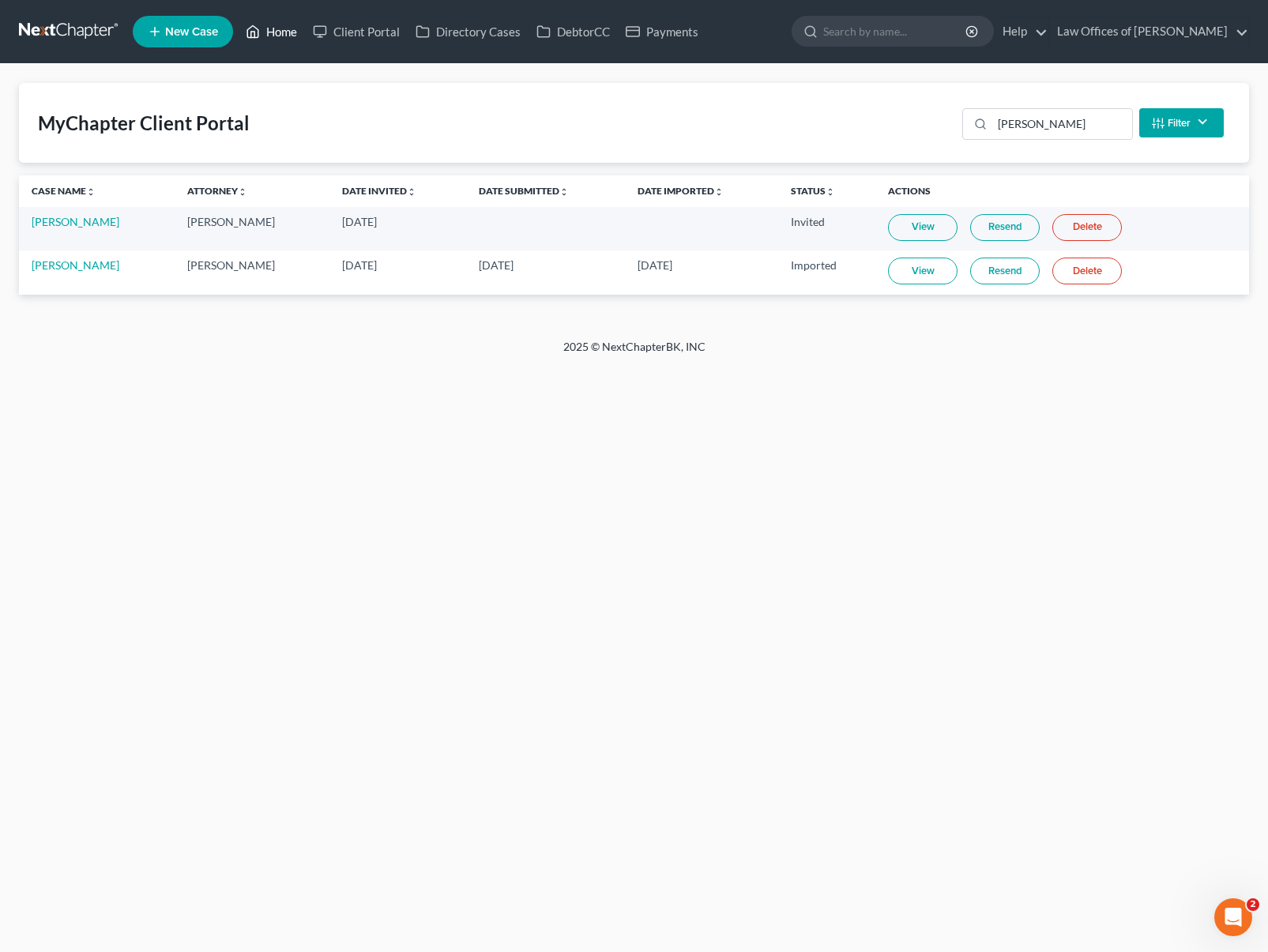
click at [278, 25] on link "Home" at bounding box center [270, 31] width 67 height 28
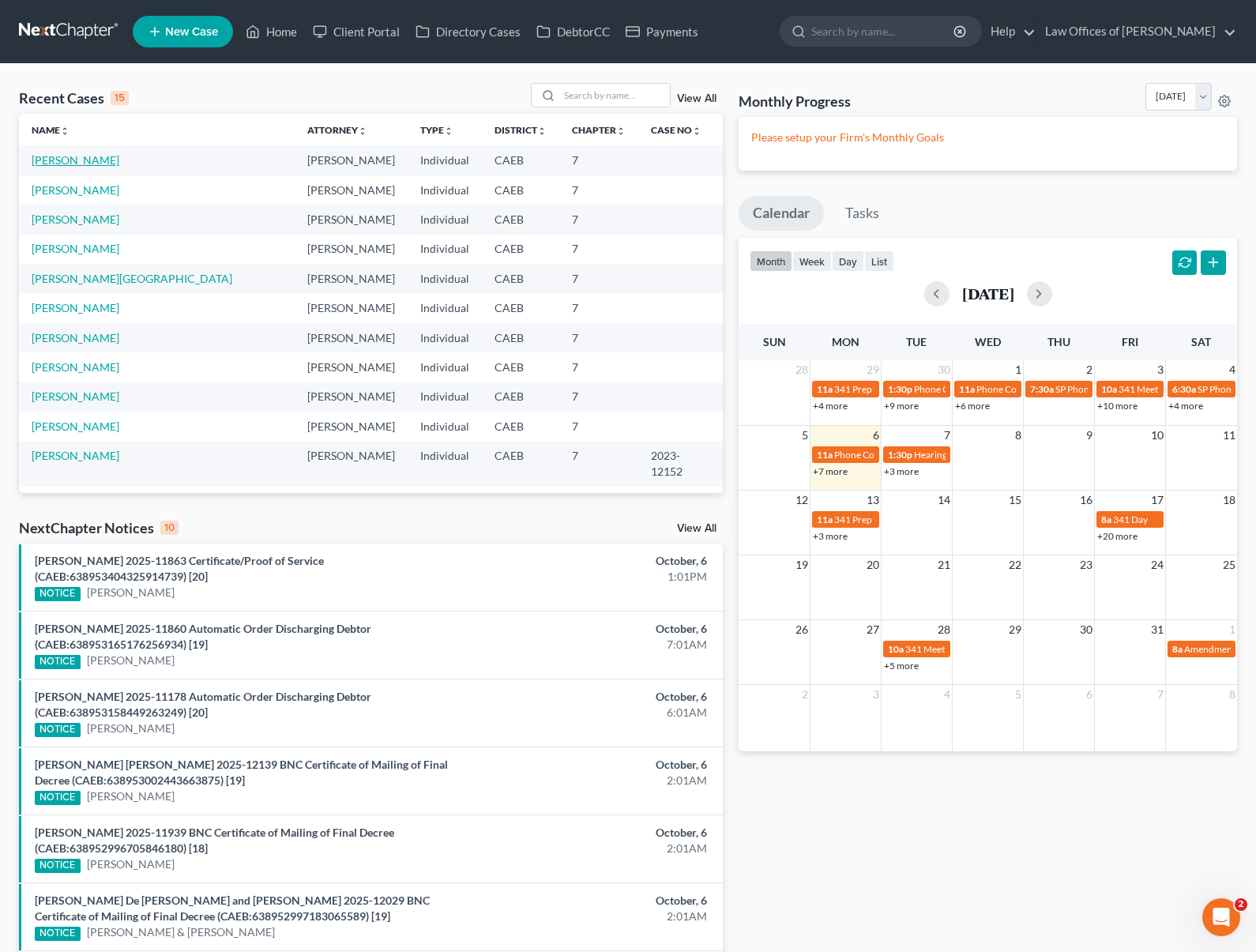
click at [113, 163] on link "Hernandez, Leonardo" at bounding box center [76, 160] width 87 height 14
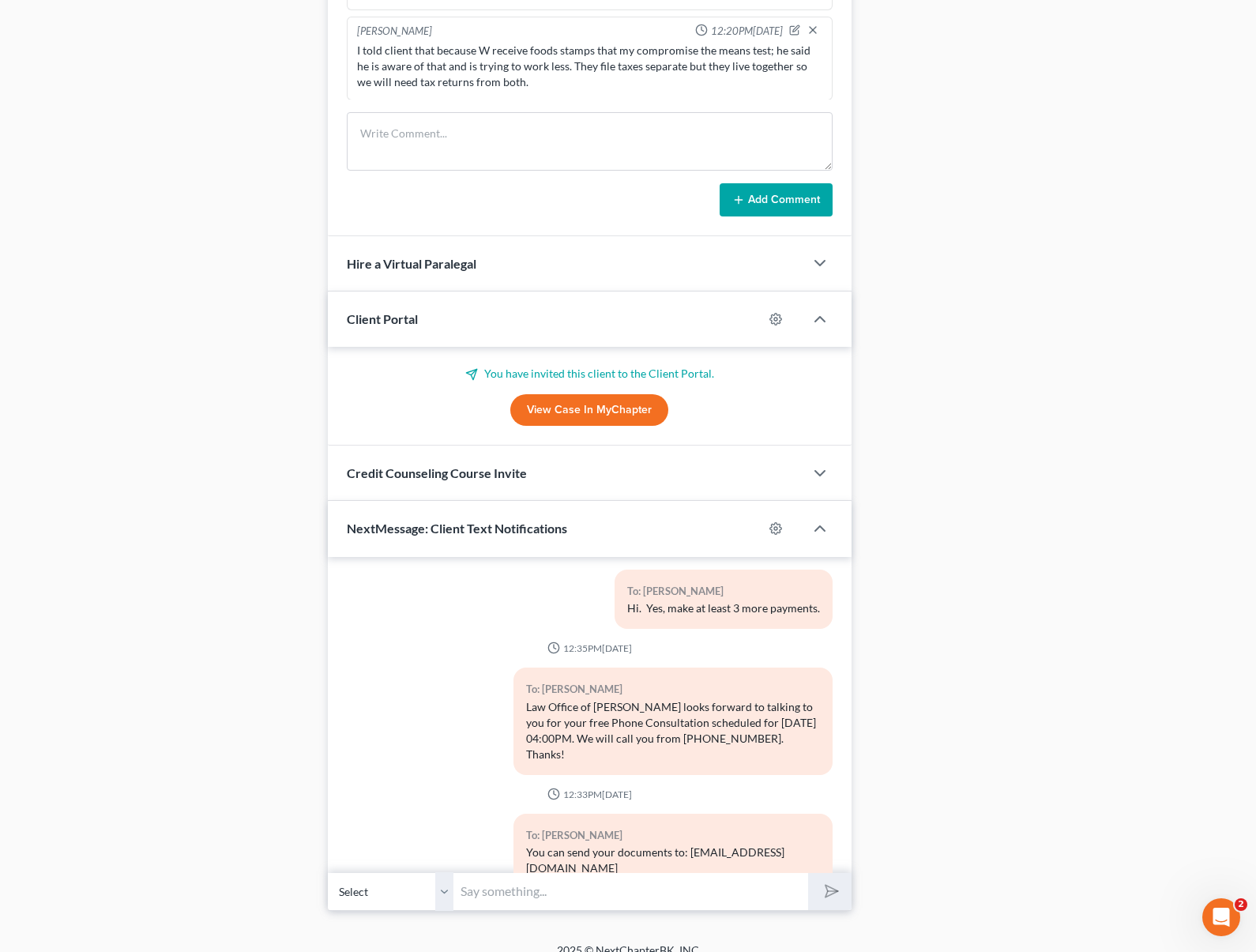
scroll to position [1201, 0]
click at [585, 877] on input "text" at bounding box center [630, 890] width 354 height 39
type input "Hi Leonardo. We re-sent to you a questionnaire that you need to complete."
click at [808, 872] on button "submit" at bounding box center [829, 890] width 44 height 37
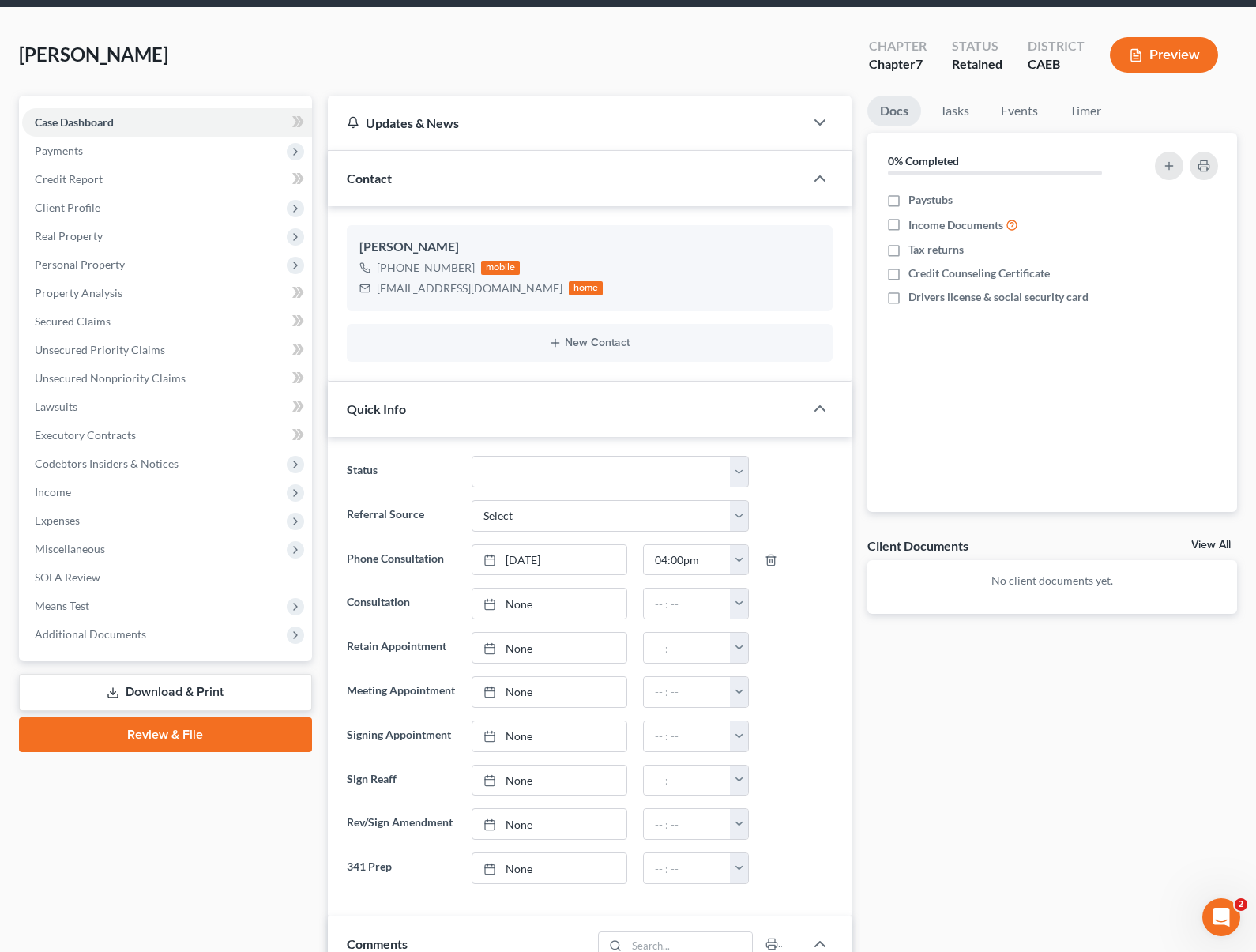
scroll to position [57, 0]
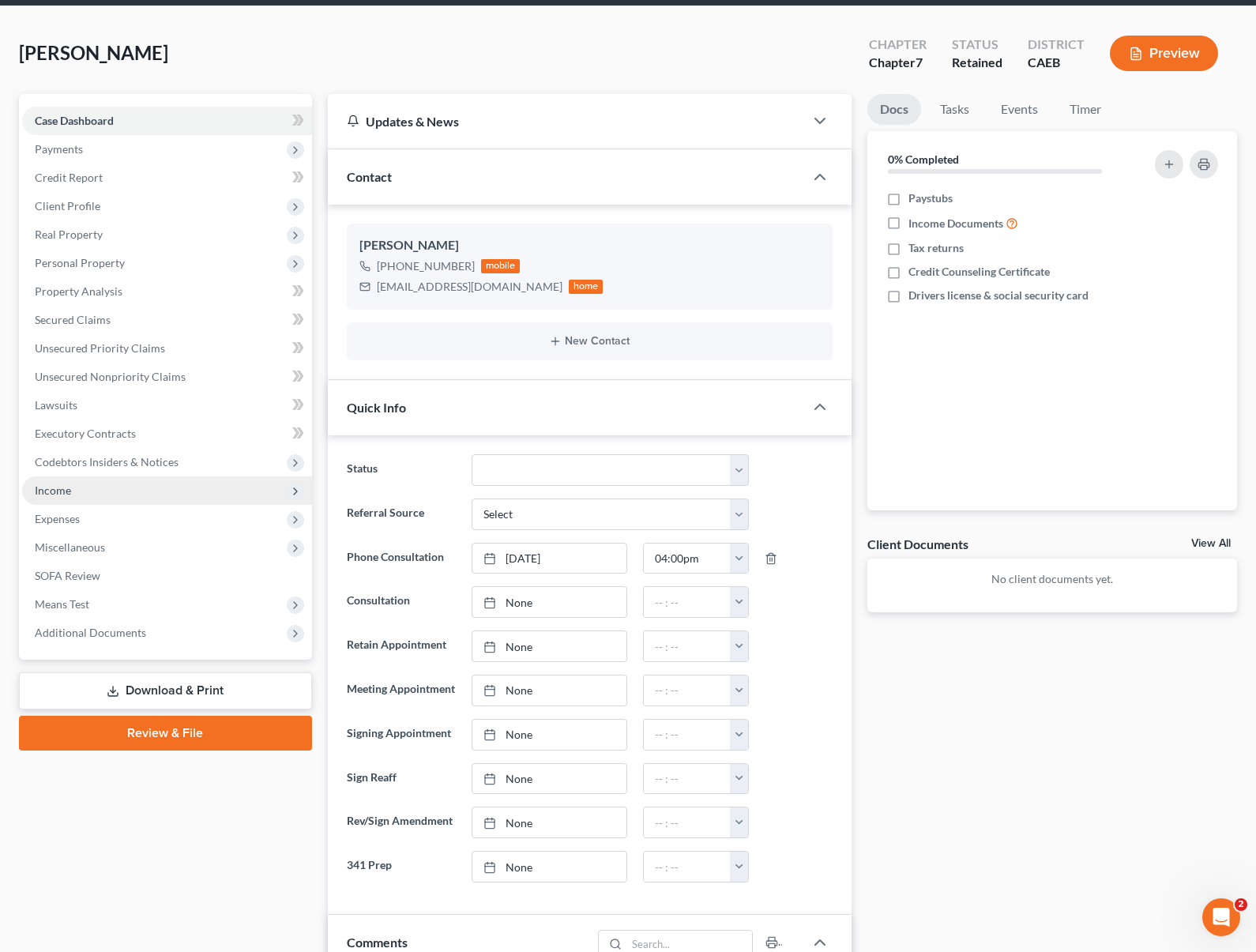
click at [83, 492] on span "Income" at bounding box center [167, 490] width 290 height 28
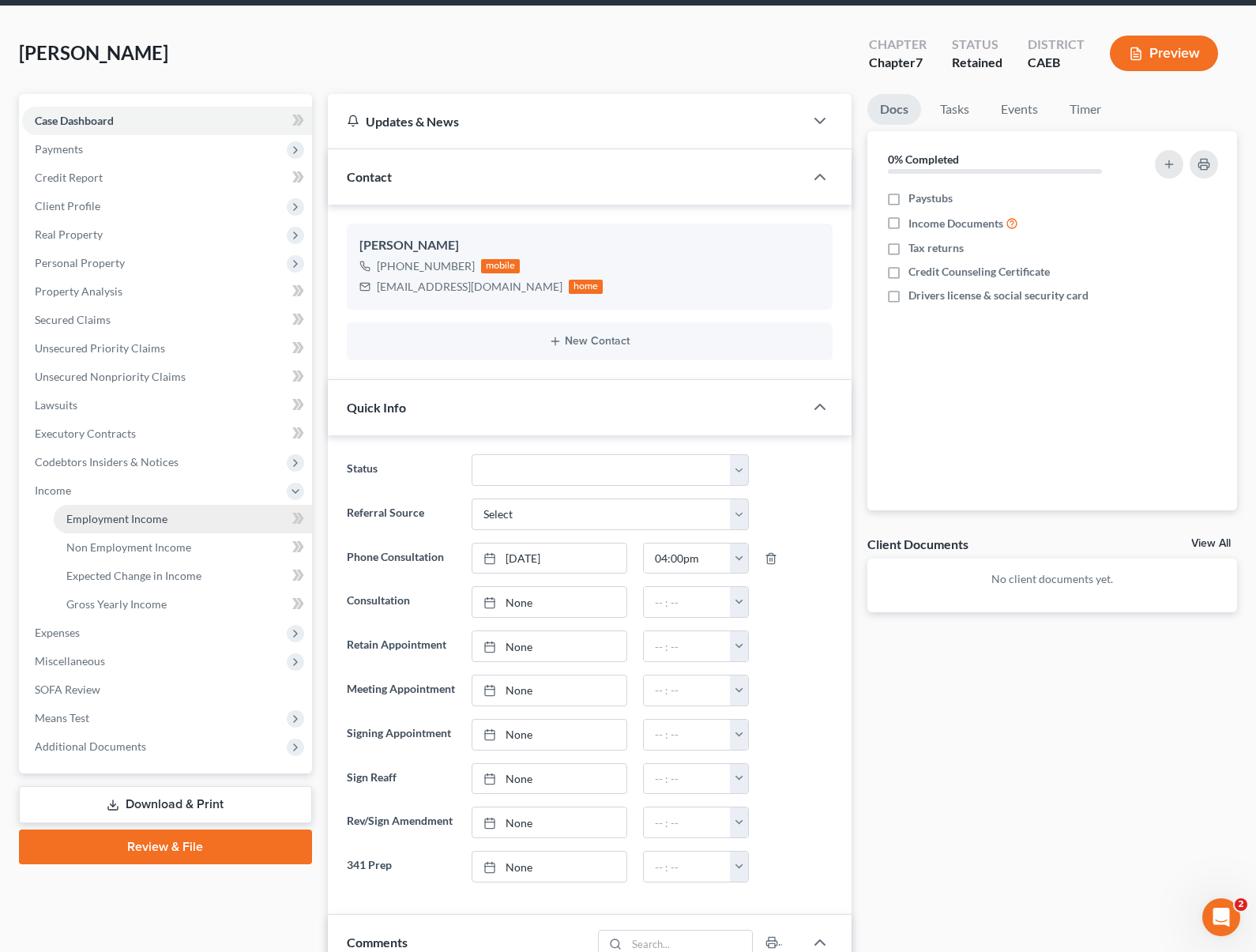
click at [125, 518] on span "Employment Income" at bounding box center [116, 519] width 101 height 14
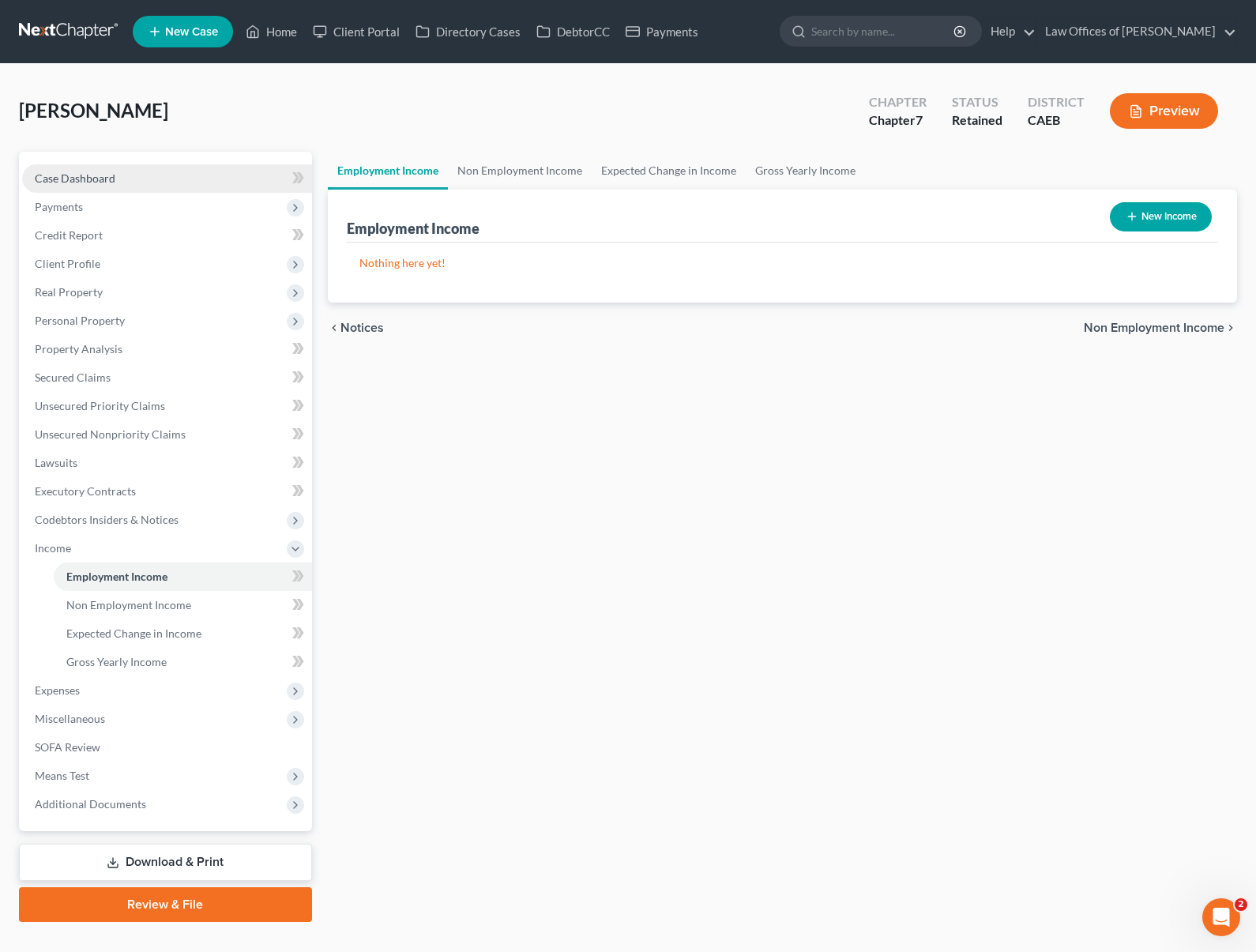
click at [147, 174] on link "Case Dashboard" at bounding box center [167, 177] width 290 height 28
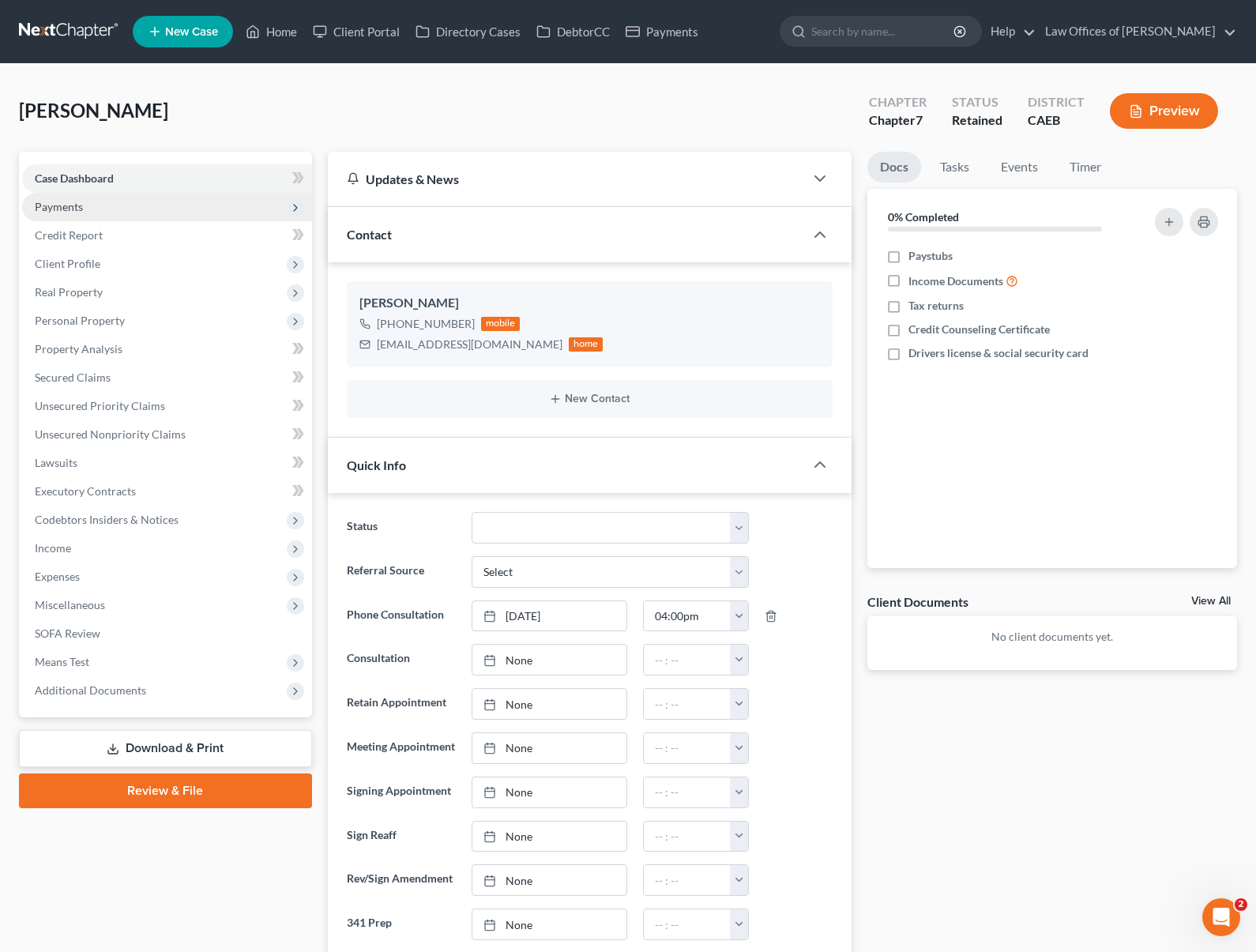
click at [112, 213] on span "Payments" at bounding box center [167, 206] width 290 height 28
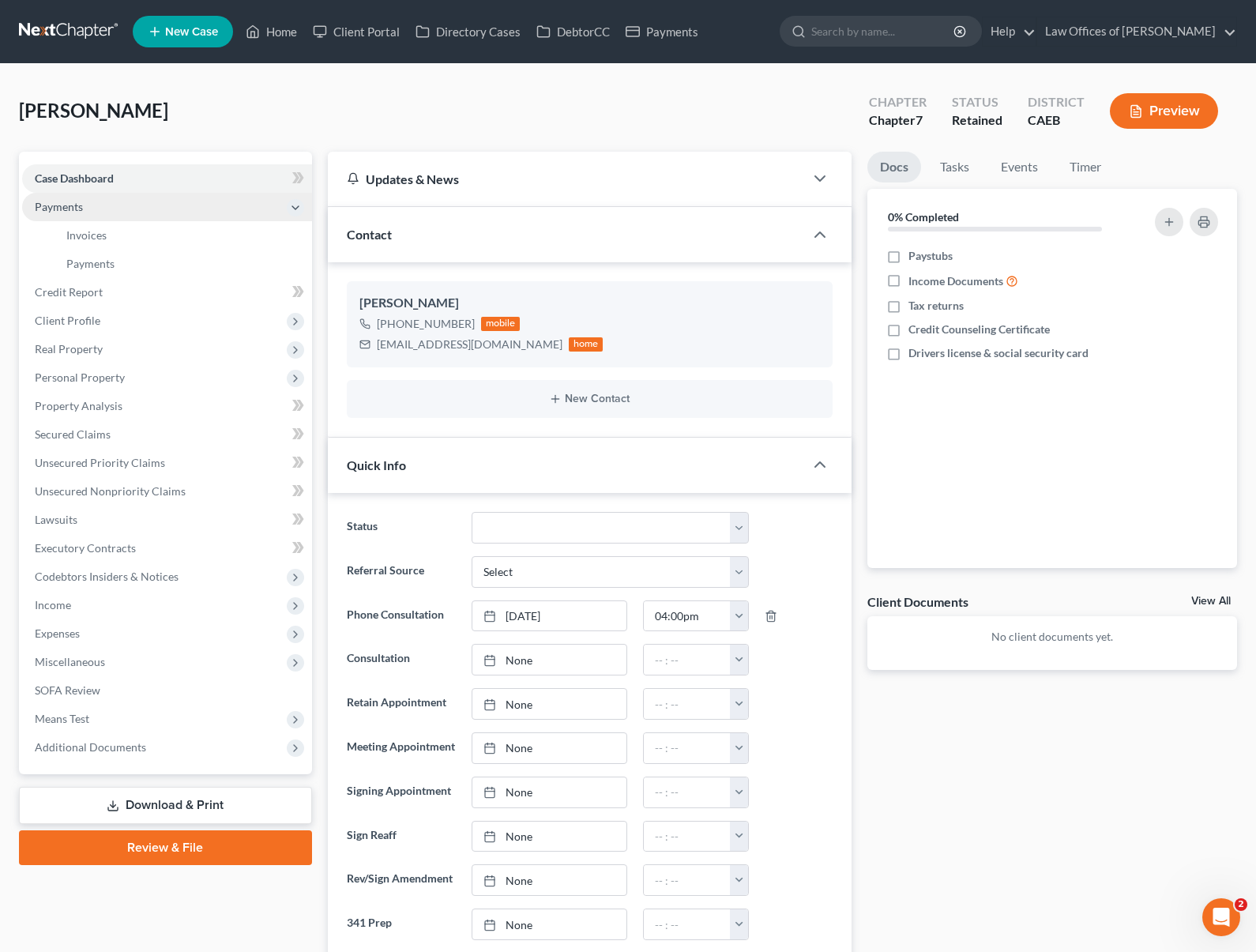
scroll to position [3070, 0]
click at [118, 263] on link "Payments" at bounding box center [182, 263] width 258 height 28
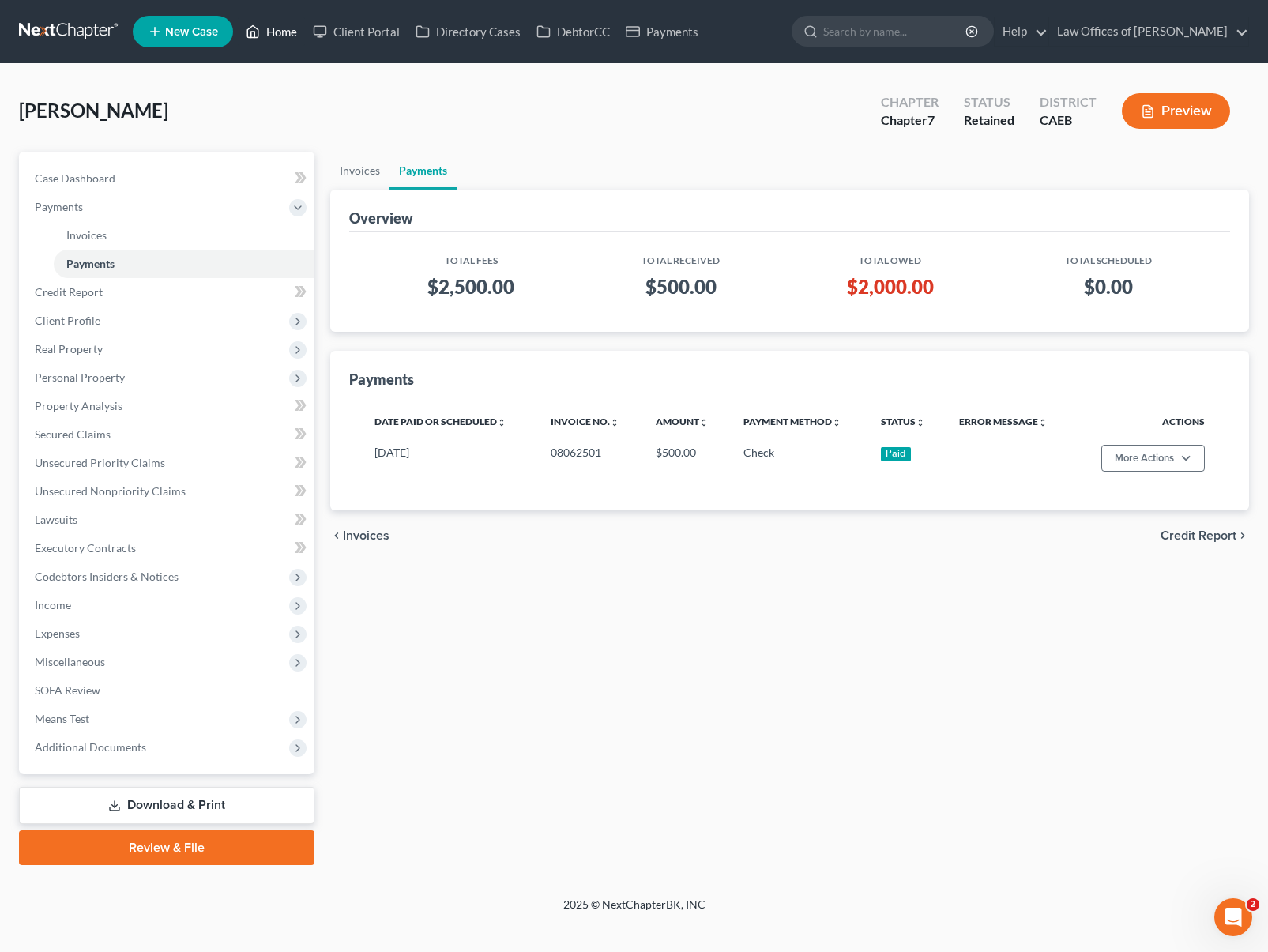
drag, startPoint x: 269, startPoint y: 32, endPoint x: 245, endPoint y: 61, distance: 37.6
click at [269, 33] on link "Home" at bounding box center [270, 31] width 67 height 28
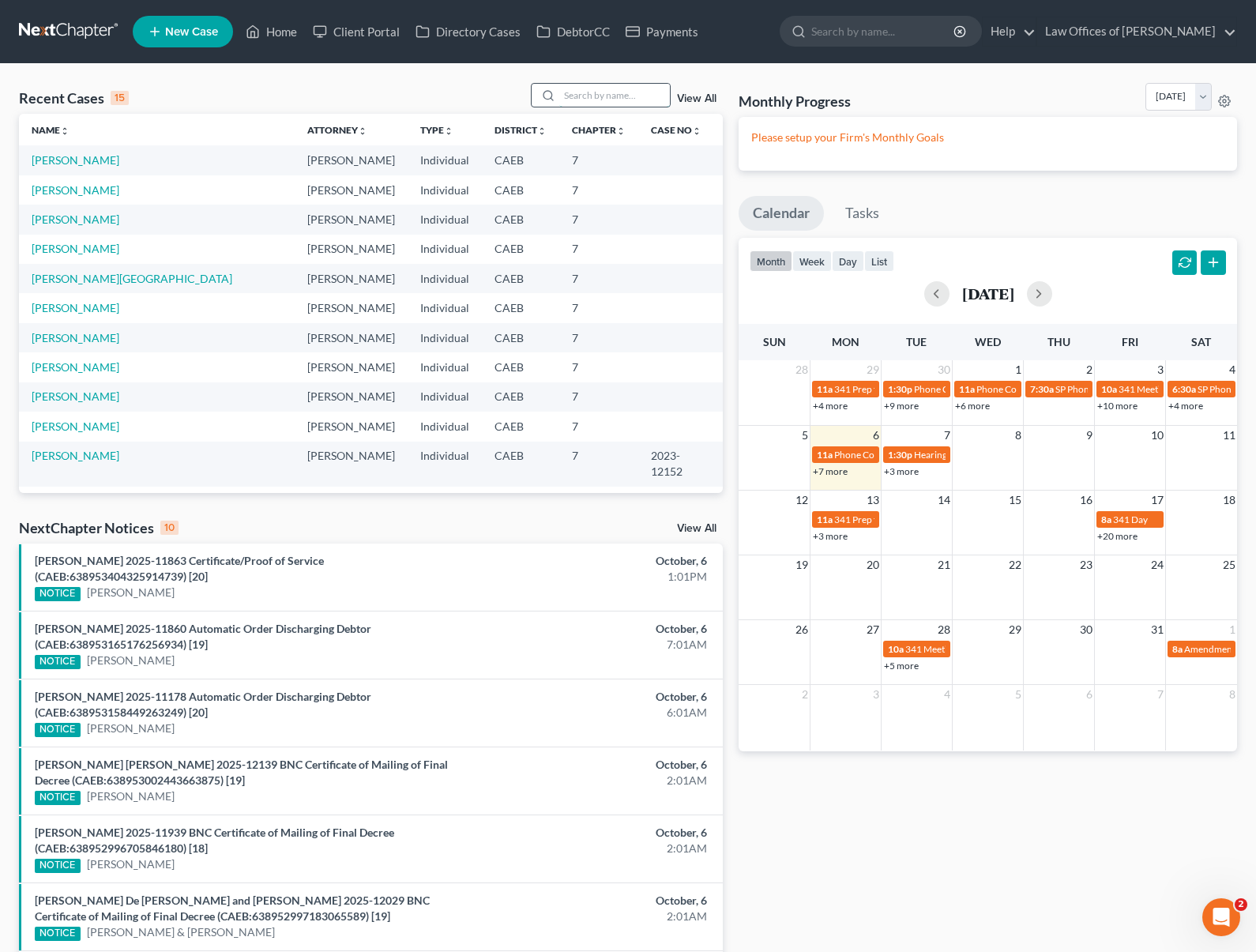
click at [582, 98] on input "search" at bounding box center [615, 95] width 111 height 23
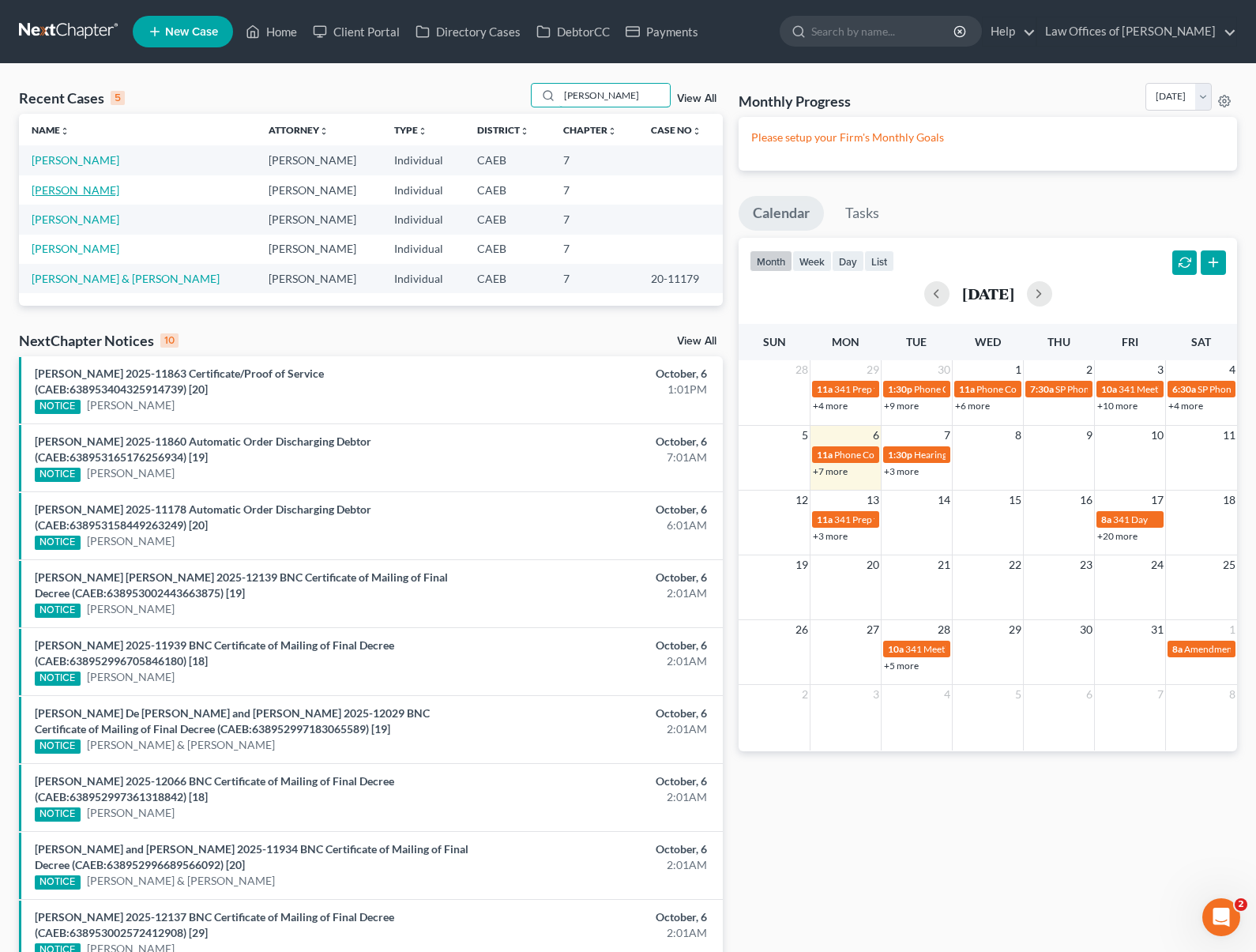
type input "Leonardo"
click at [66, 194] on link "Rodriguez, Leonardo" at bounding box center [76, 190] width 87 height 14
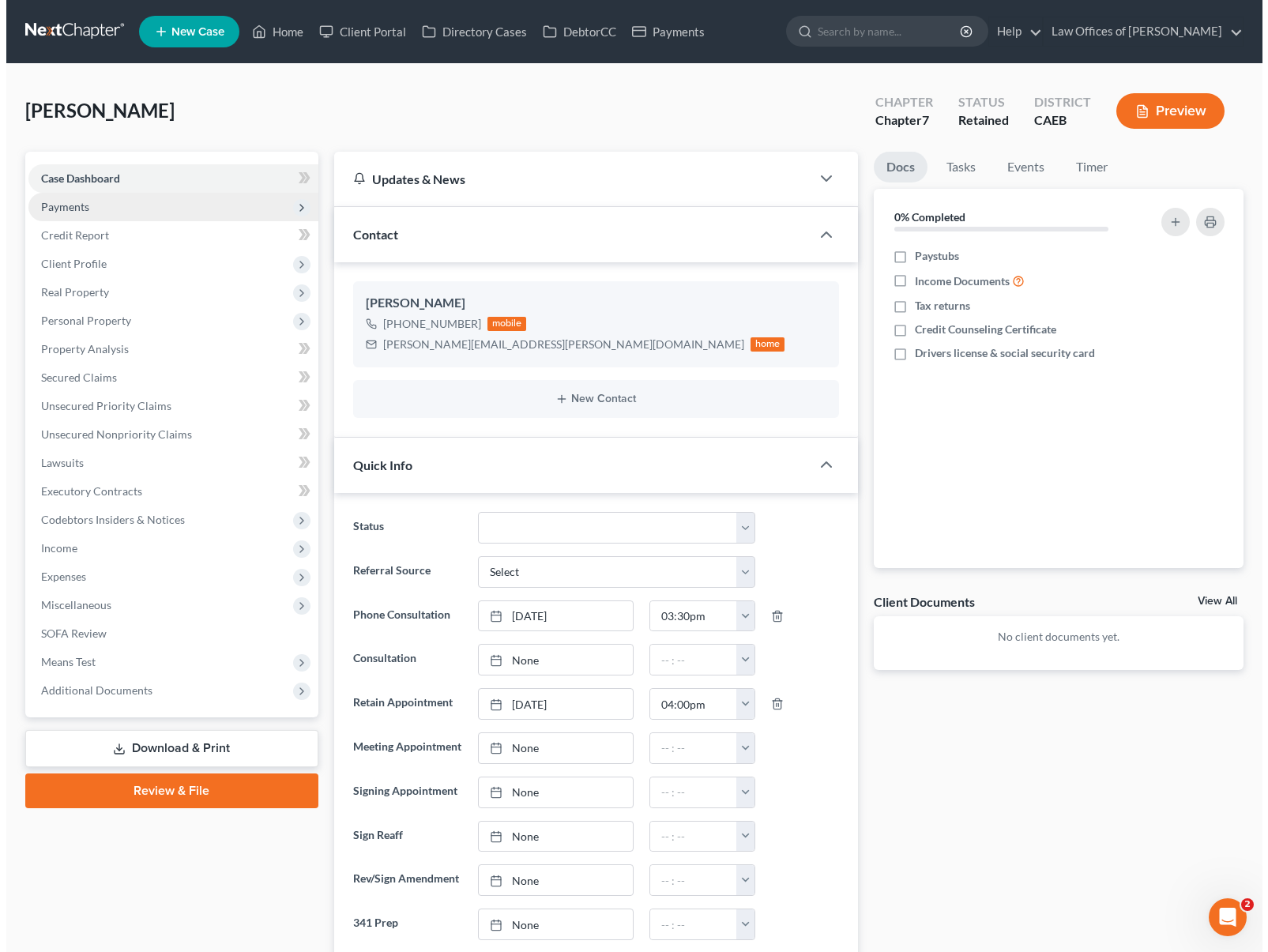
scroll to position [1749, 0]
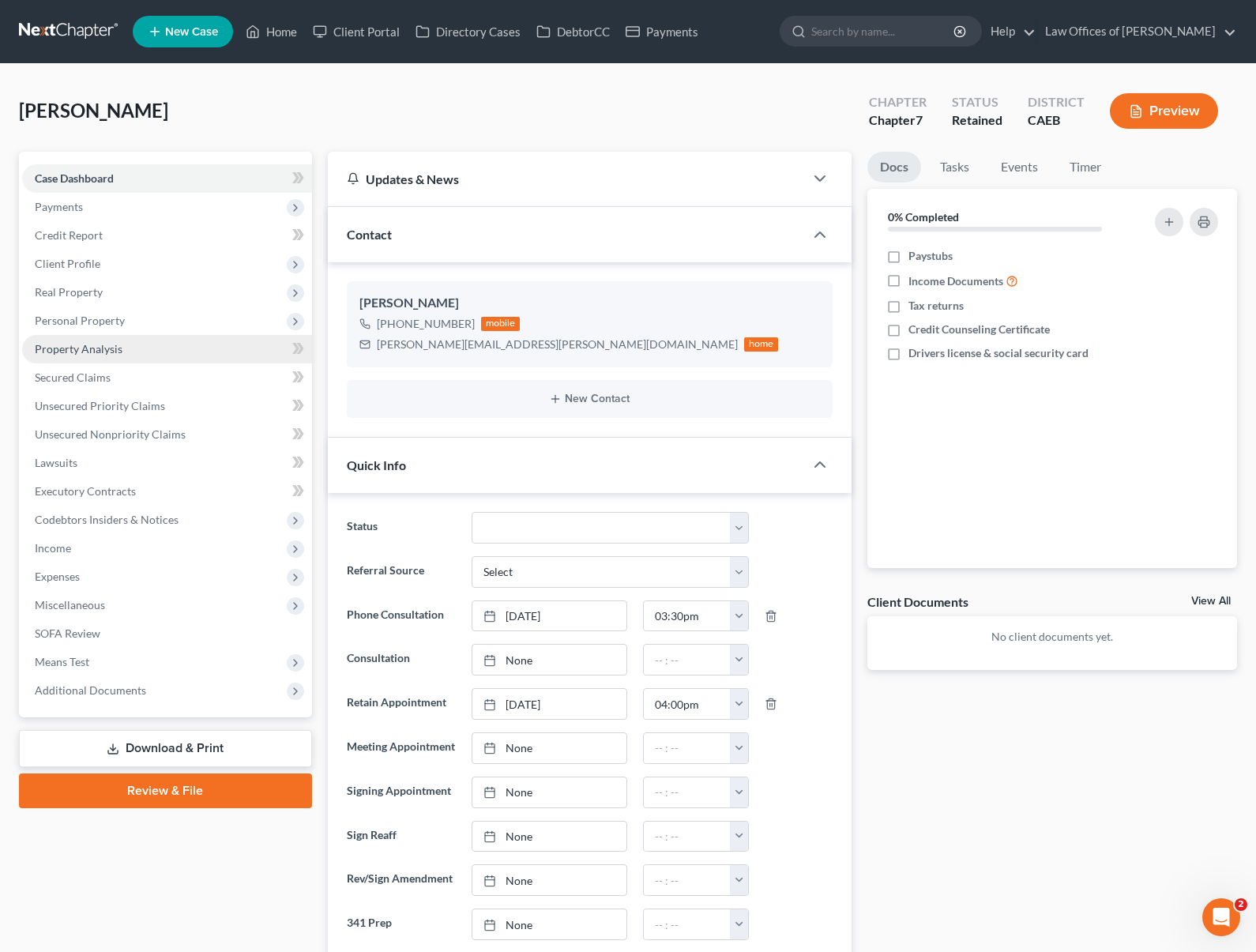
click at [98, 350] on span "Property Analysis" at bounding box center [79, 349] width 87 height 14
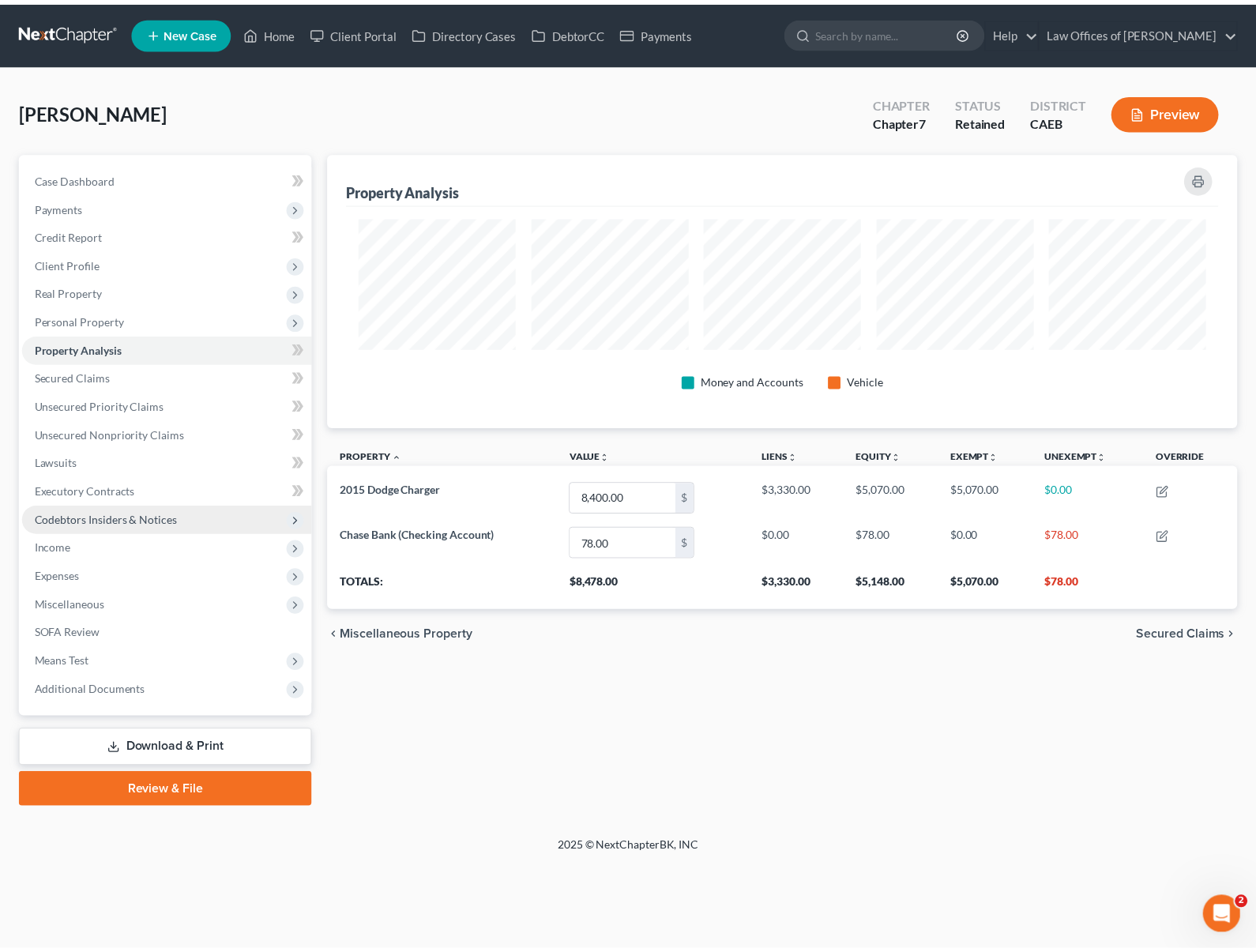
scroll to position [275, 918]
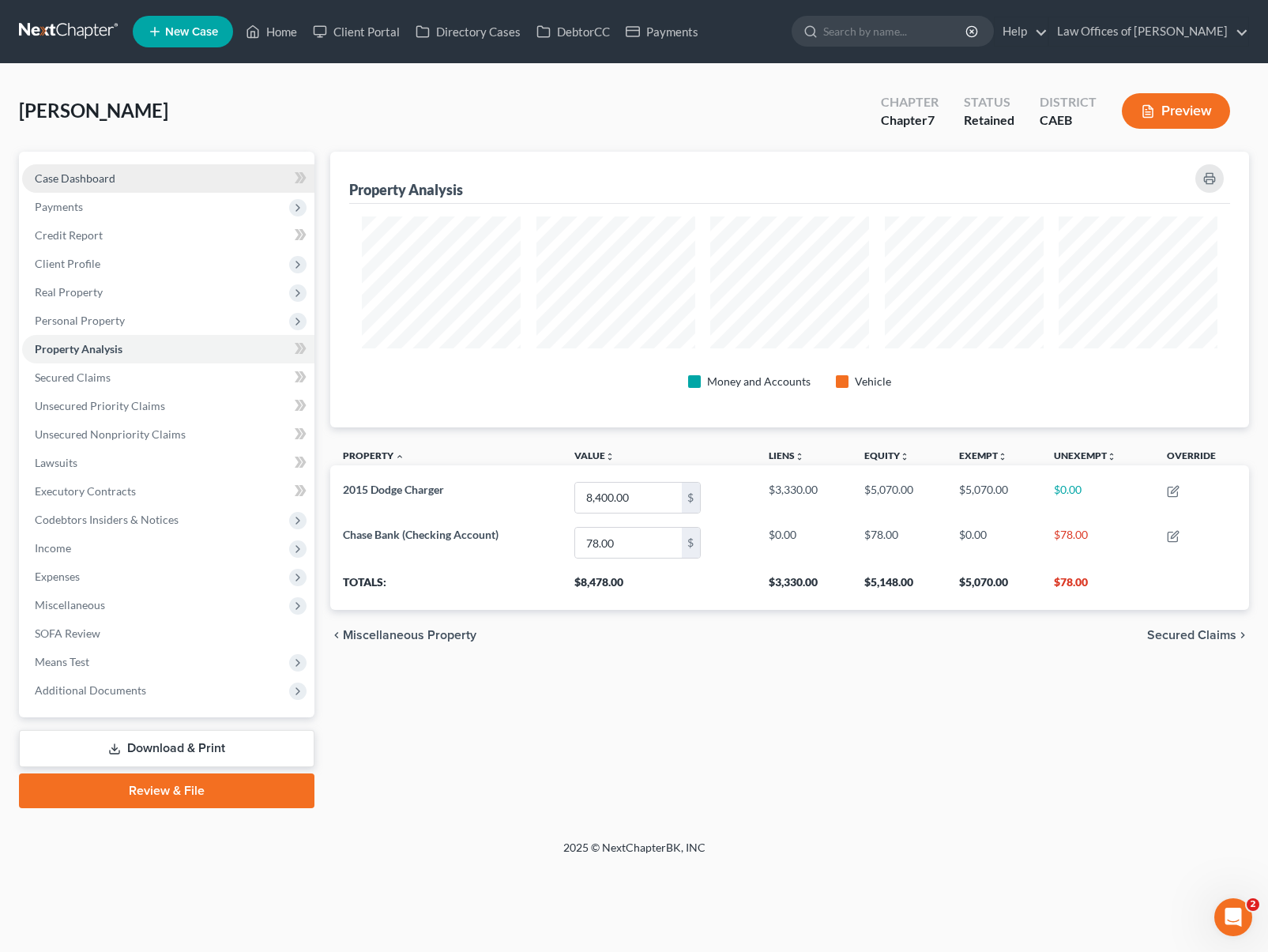
click at [140, 185] on link "Case Dashboard" at bounding box center [168, 177] width 292 height 28
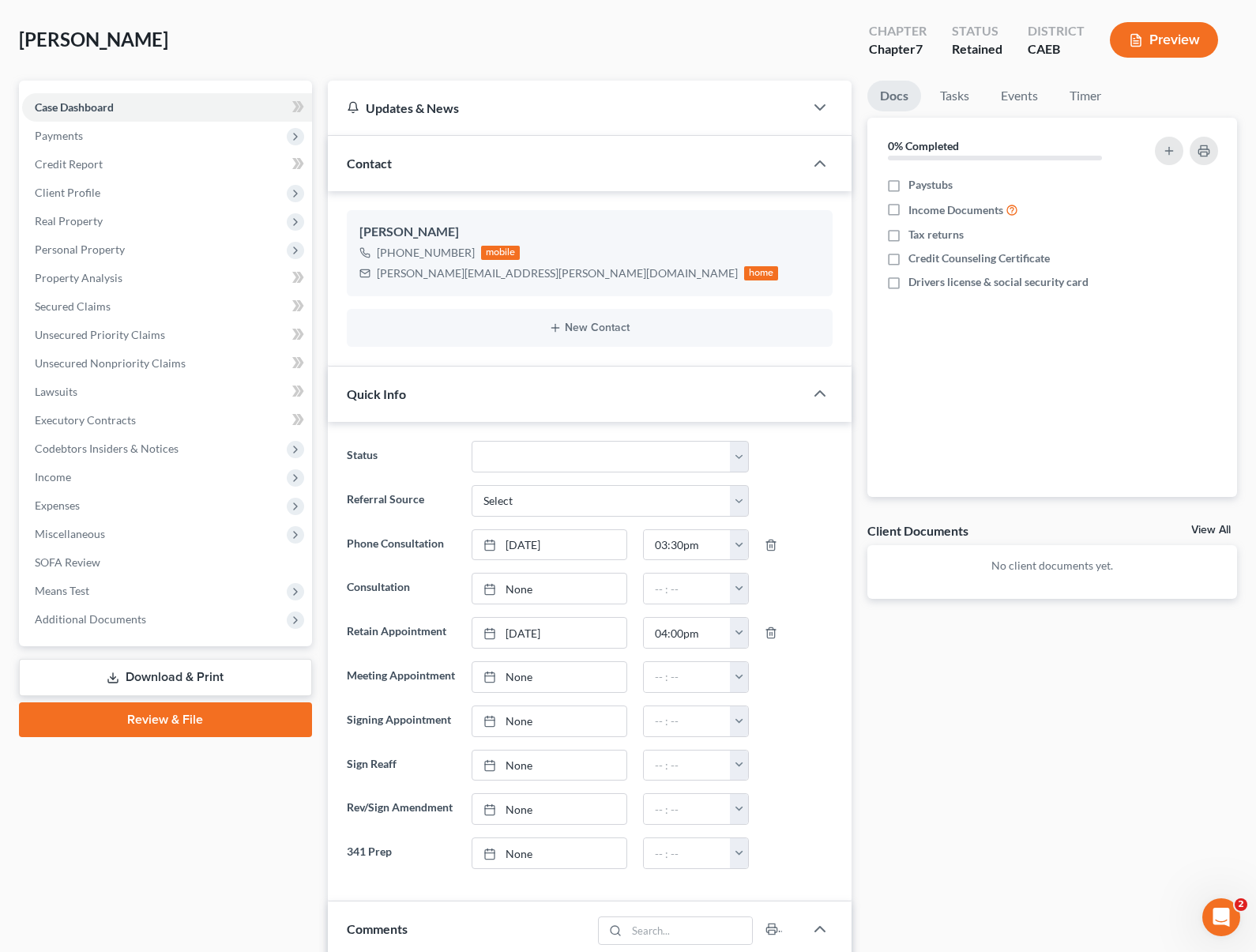
scroll to position [64, 0]
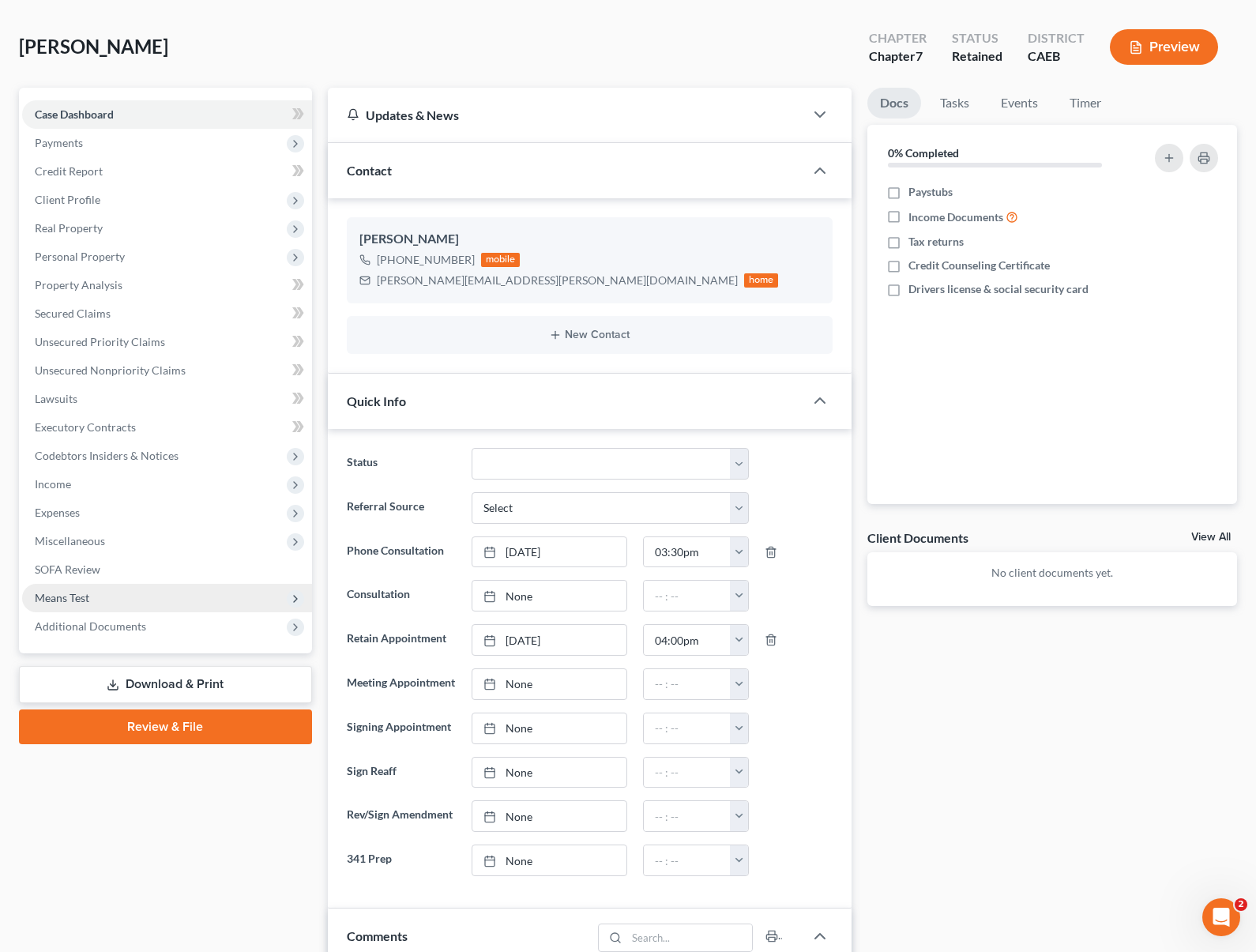
click at [88, 600] on span "Means Test" at bounding box center [62, 597] width 54 height 14
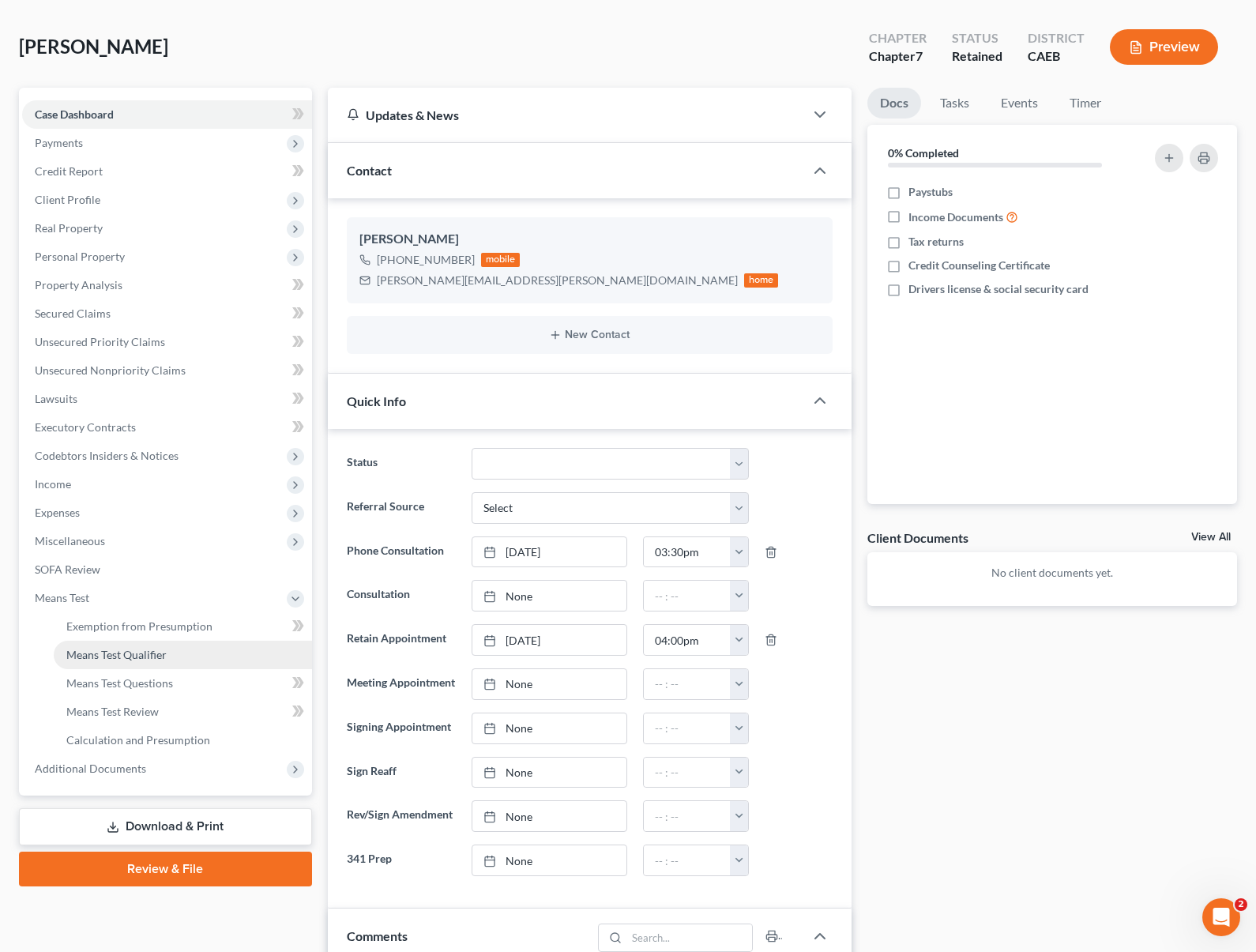
click at [177, 649] on link "Means Test Qualifier" at bounding box center [182, 654] width 258 height 28
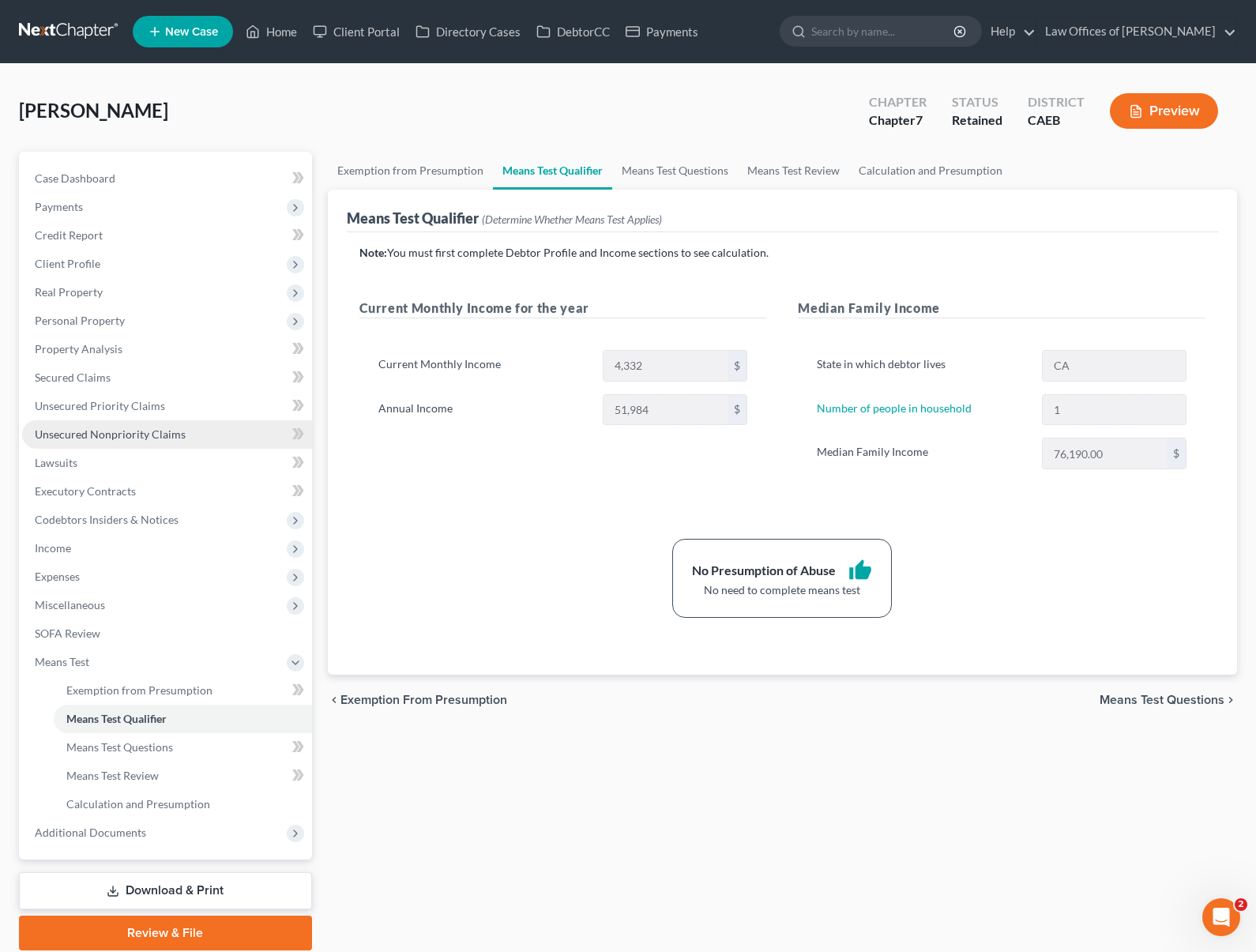
click at [146, 432] on span "Unsecured Nonpriority Claims" at bounding box center [111, 434] width 151 height 14
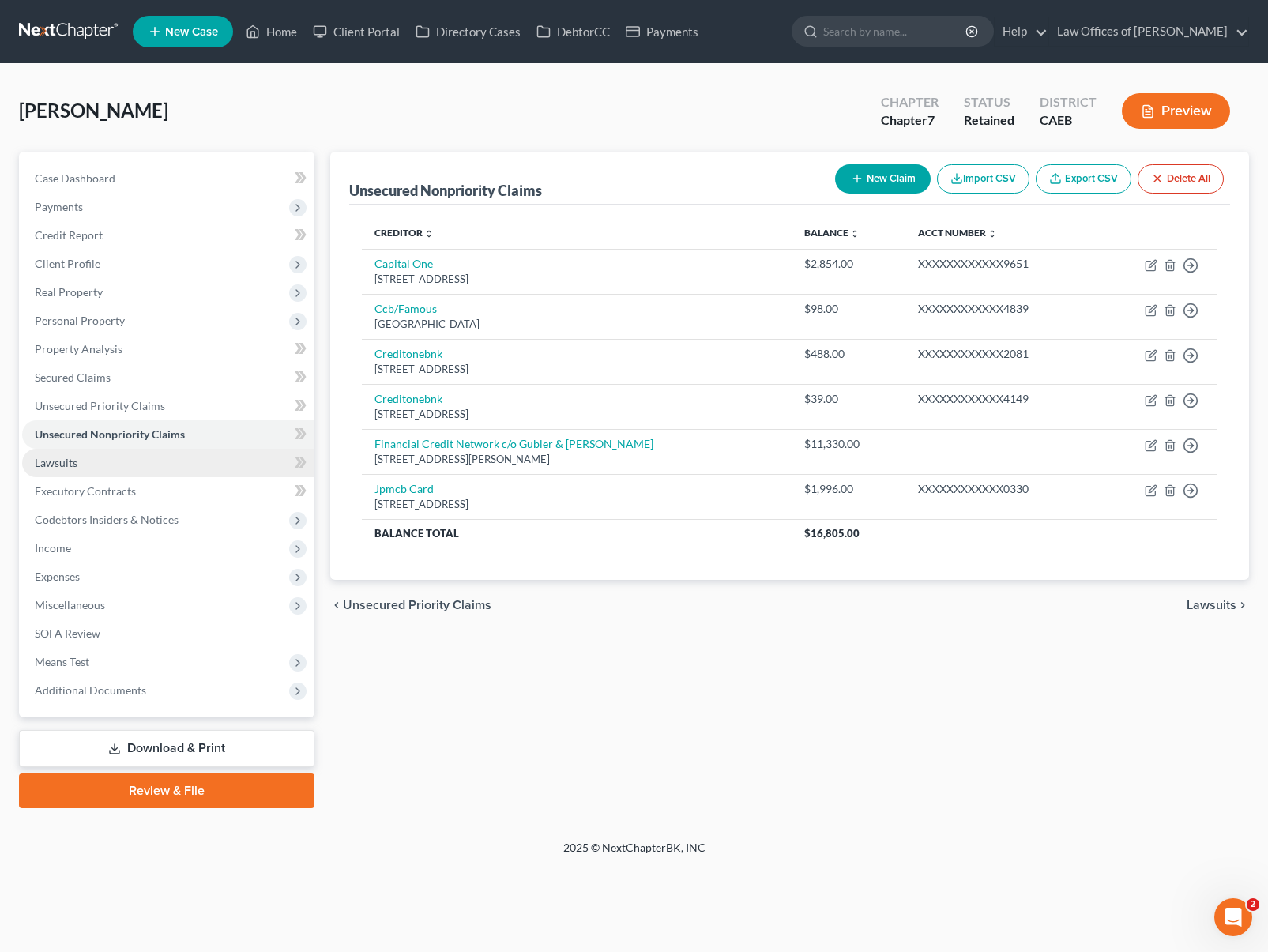
click at [111, 459] on link "Lawsuits" at bounding box center [168, 462] width 292 height 28
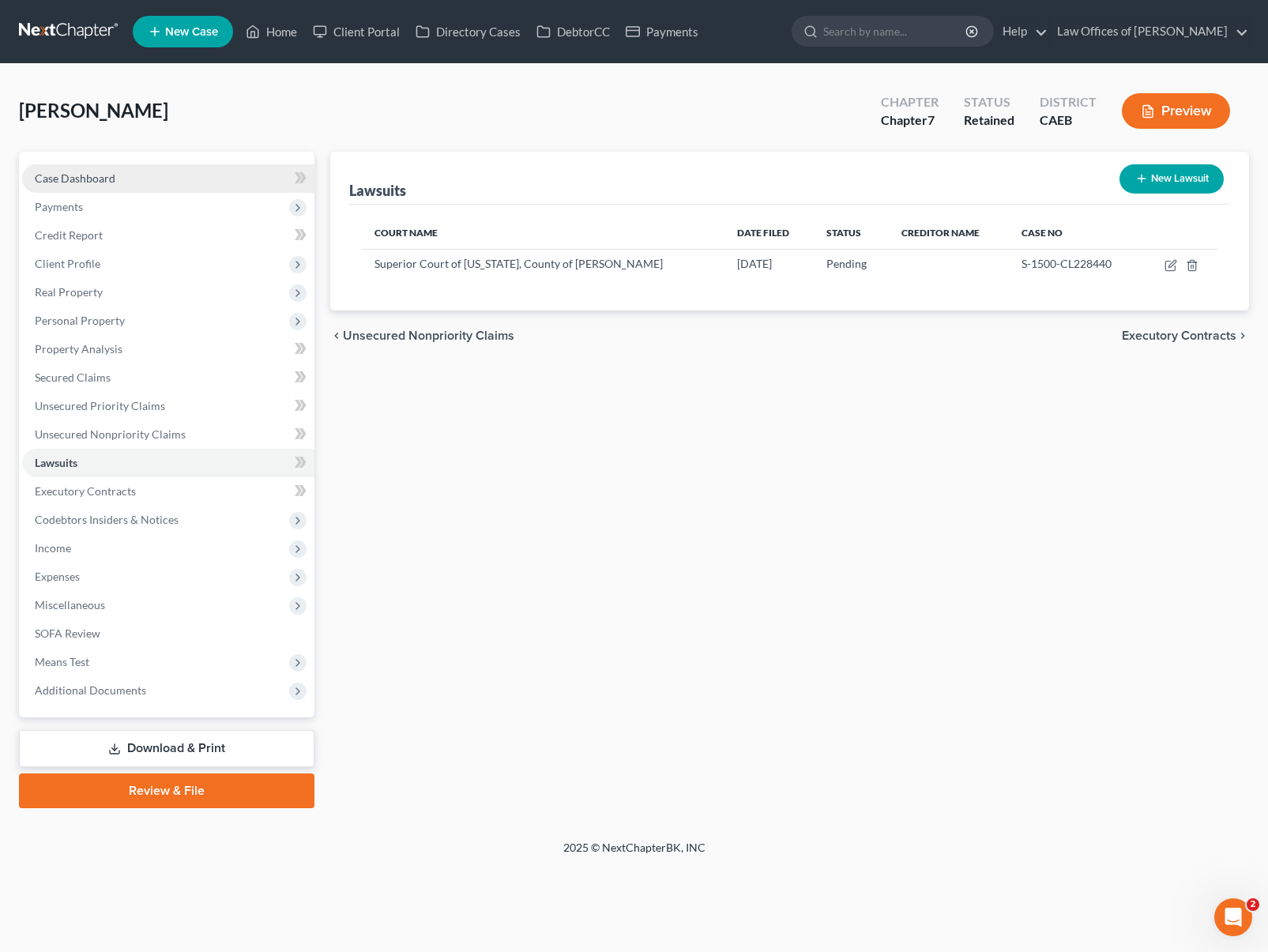
click at [143, 175] on link "Case Dashboard" at bounding box center [168, 177] width 292 height 28
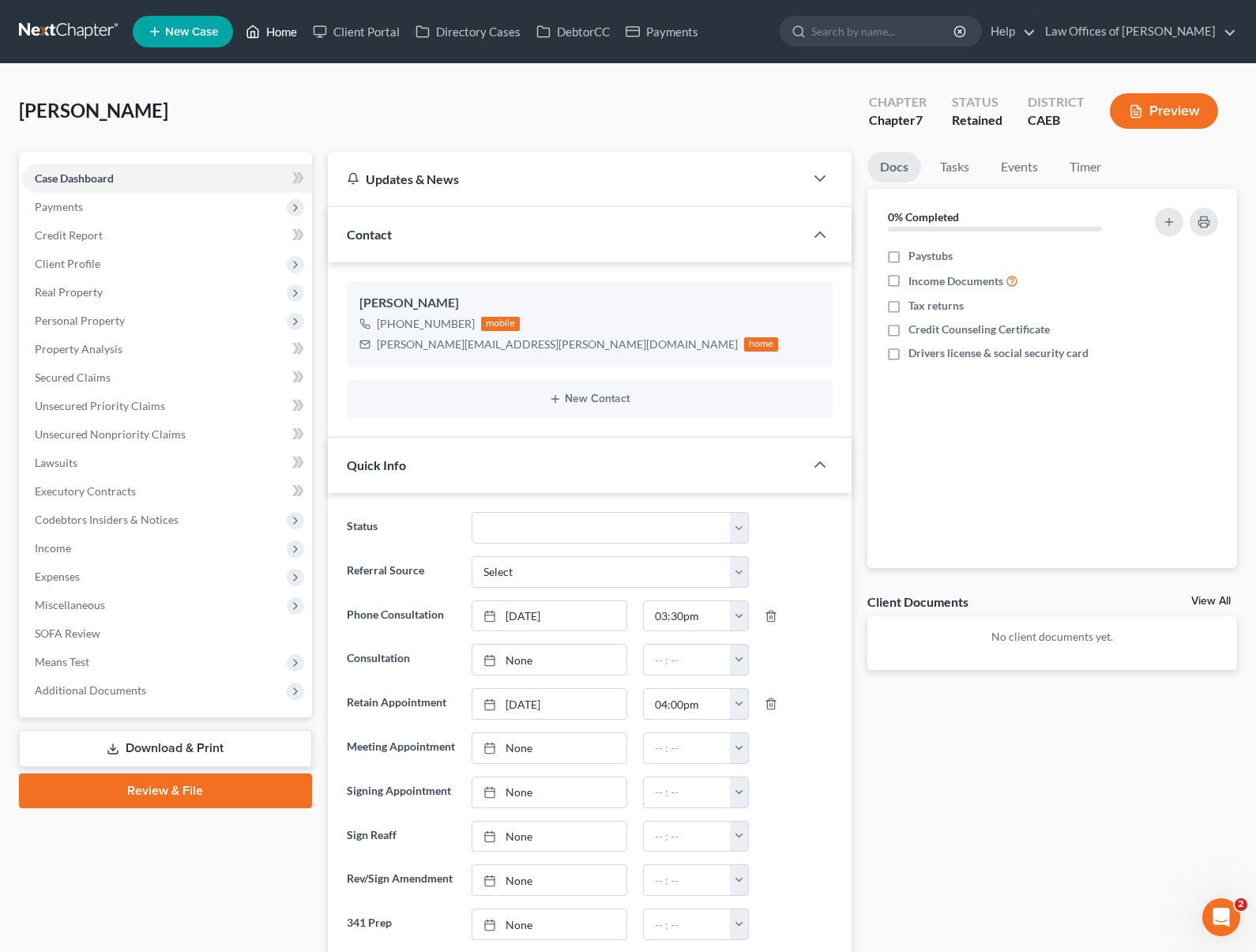
click at [294, 29] on link "Home" at bounding box center [271, 31] width 67 height 28
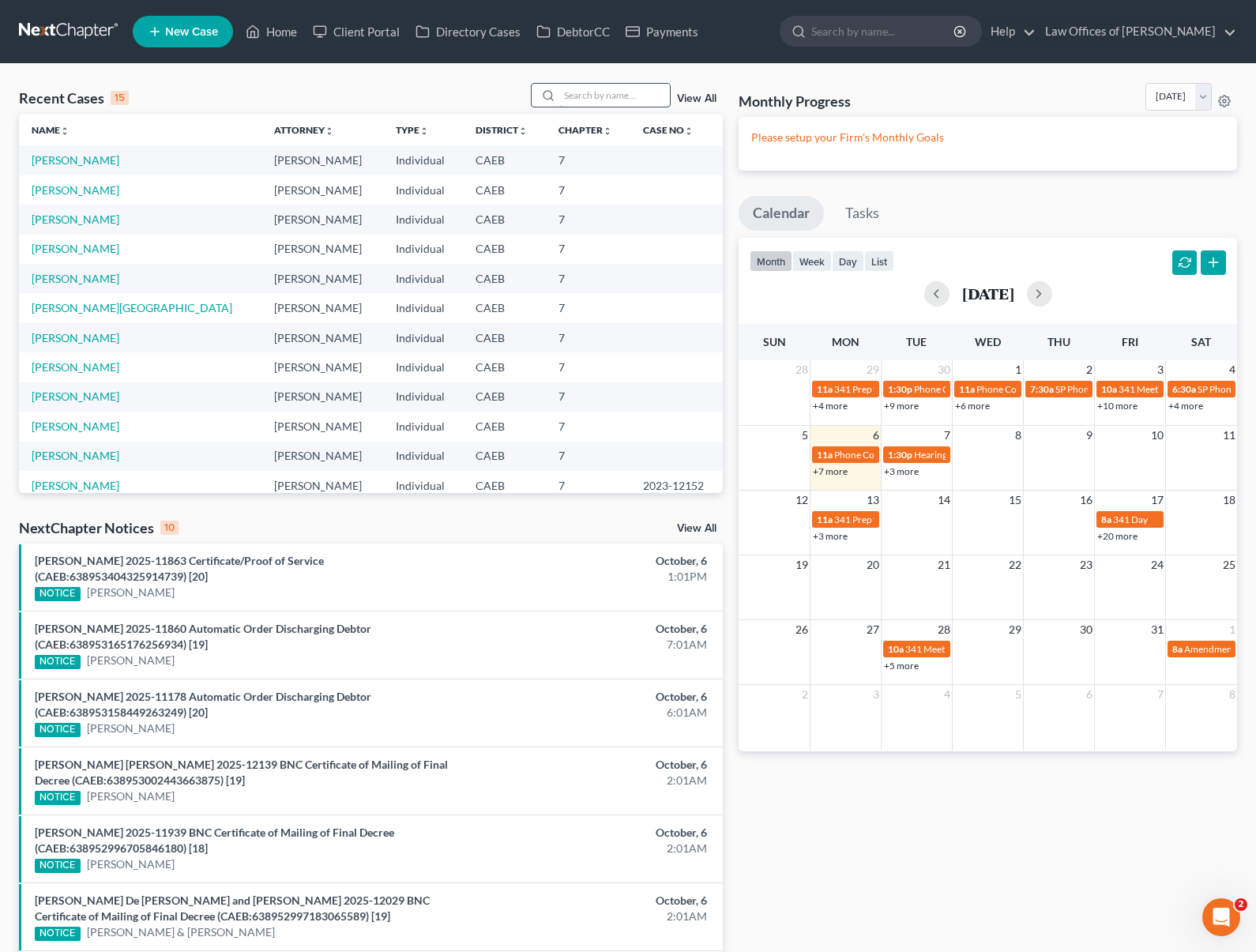
click at [603, 100] on input "search" at bounding box center [615, 95] width 111 height 23
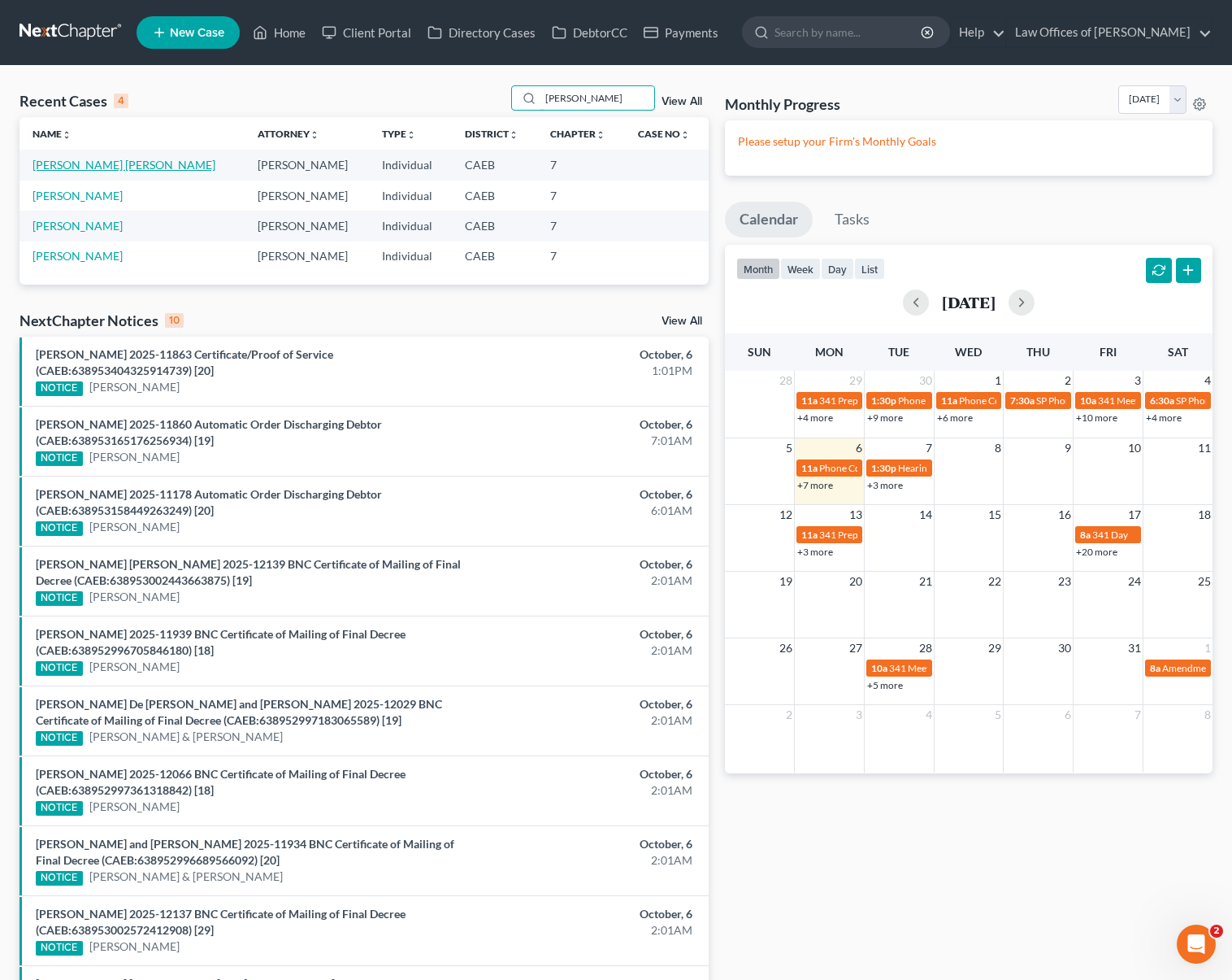
type input "Griselda"
click at [175, 159] on link "Rodriguez De Nunez, Griselda" at bounding box center [124, 165] width 183 height 14
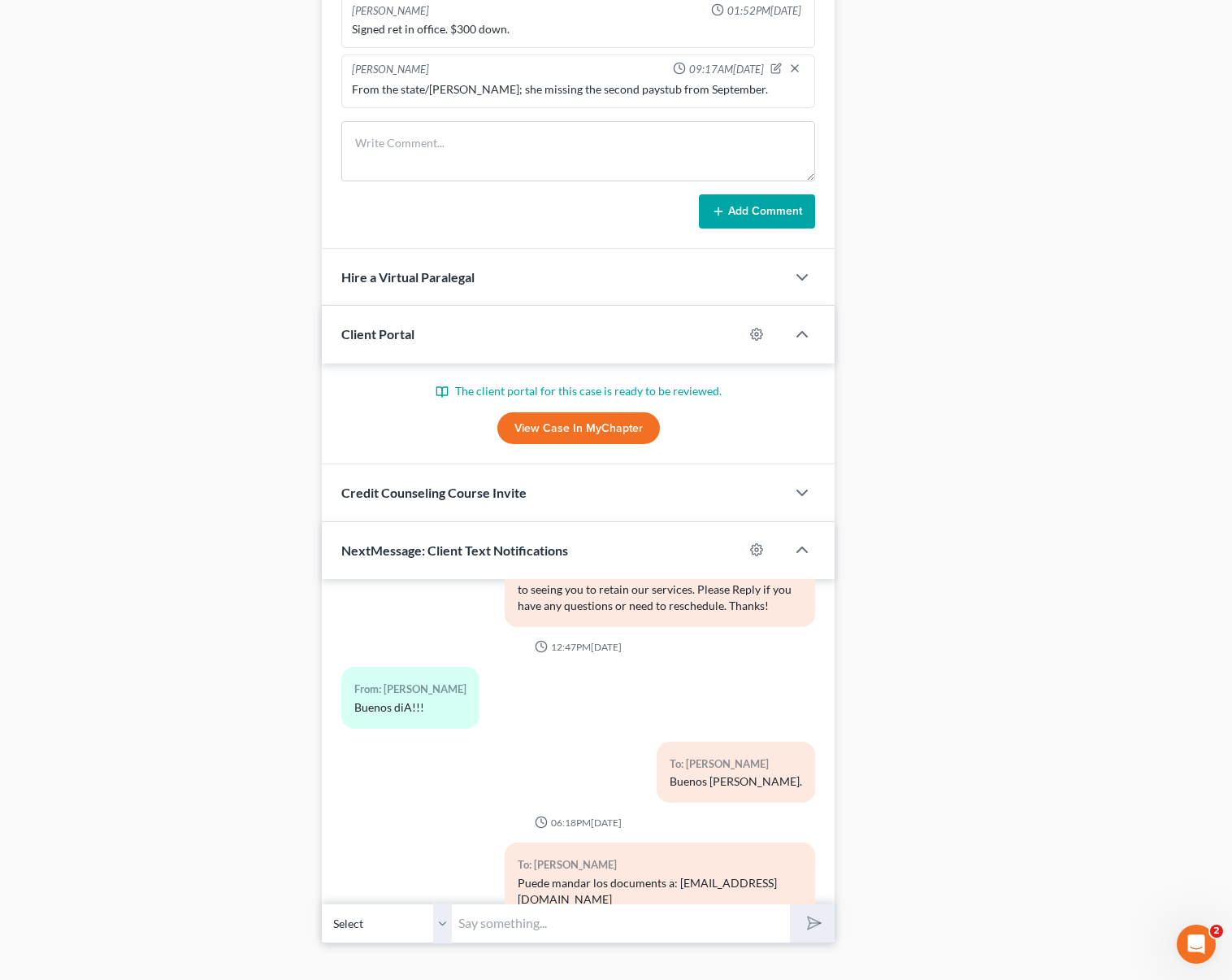
scroll to position [1276, 0]
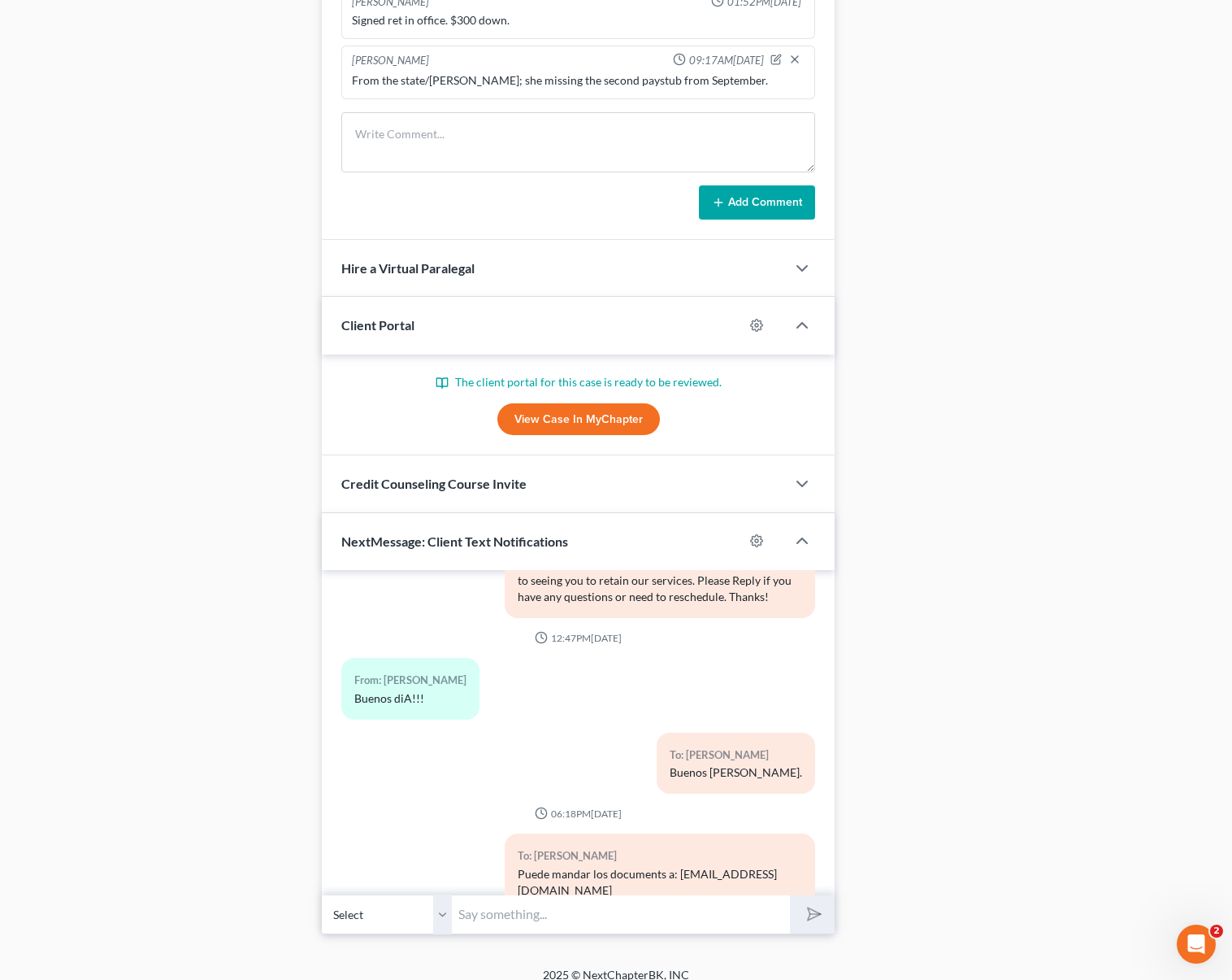
click at [480, 900] on input "text" at bounding box center [620, 914] width 338 height 40
type input "Buenas tardes Doña Griselda. Nos puede mandar el segundo talon de cheque de Sep…"
click at [790, 895] on button "submit" at bounding box center [812, 914] width 45 height 38
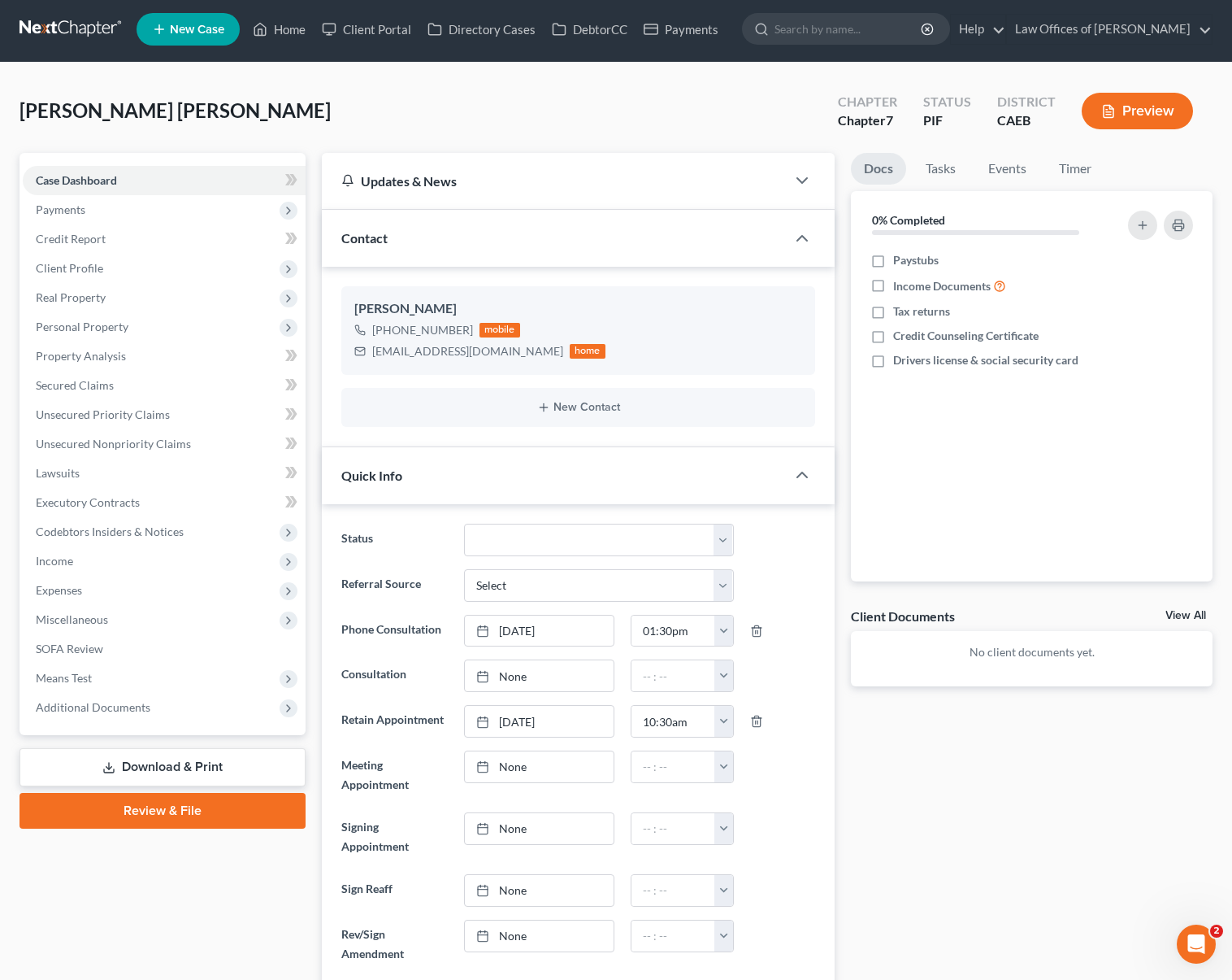
scroll to position [0, 0]
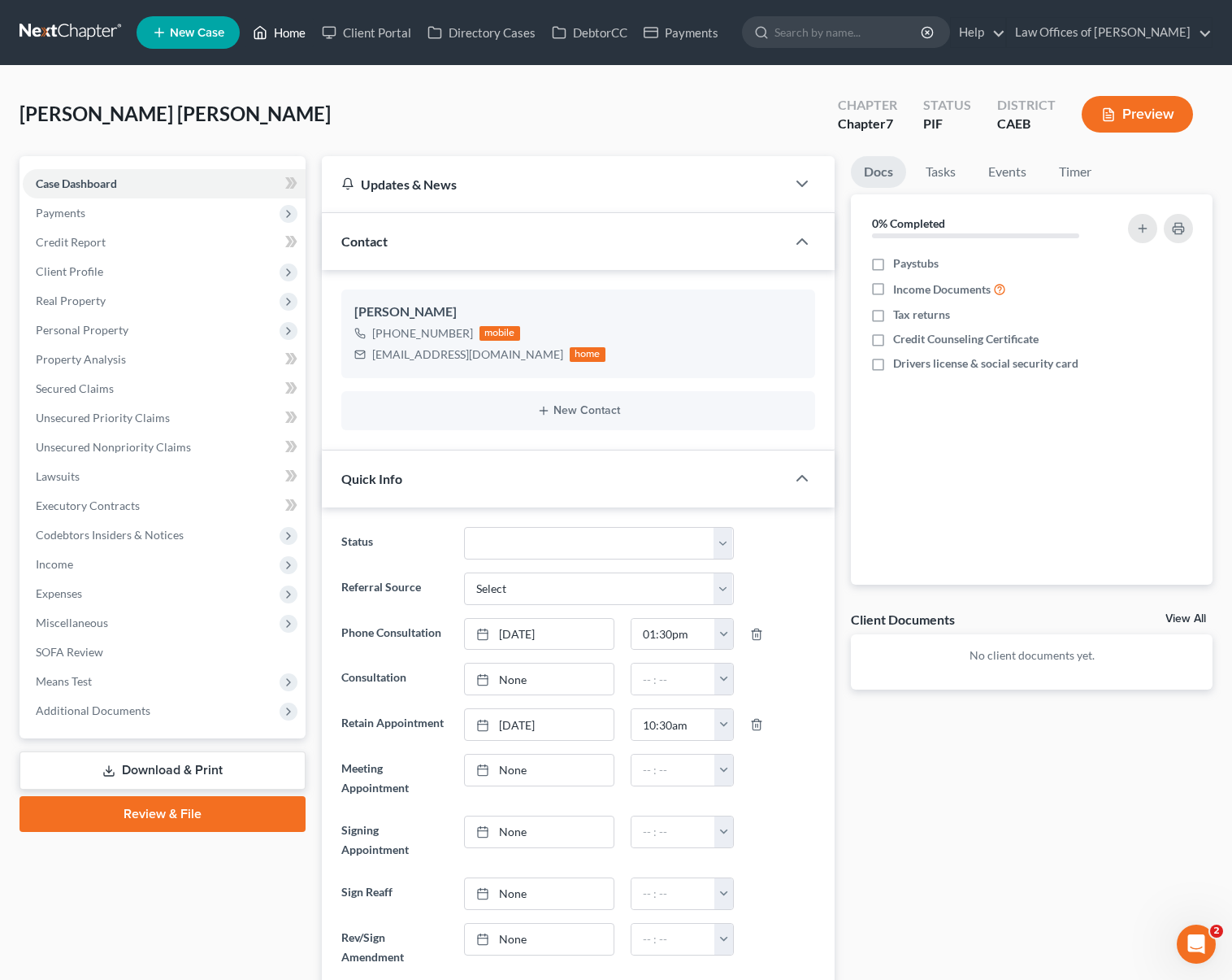
click at [288, 38] on link "Home" at bounding box center [278, 32] width 69 height 29
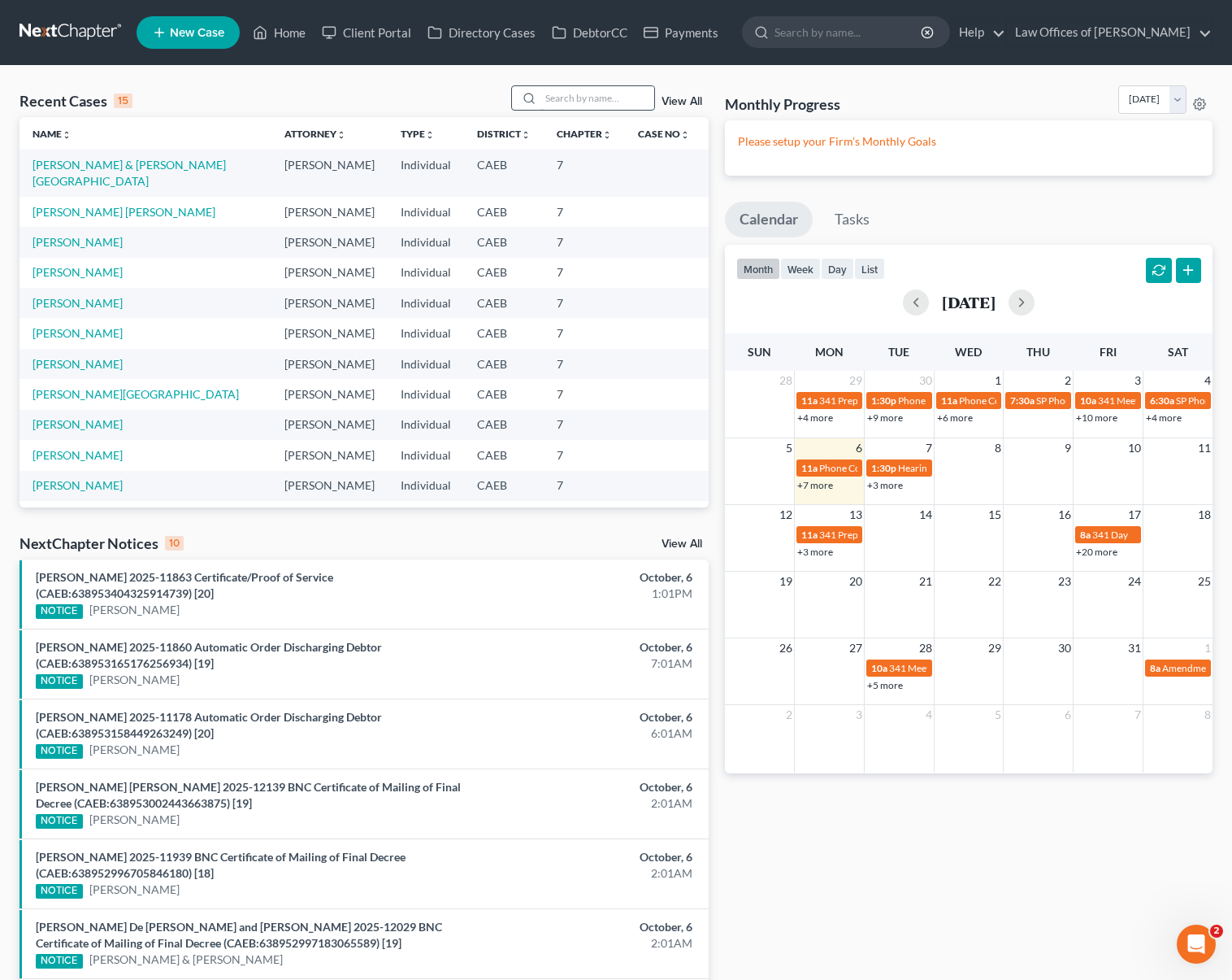
click at [569, 98] on input "search" at bounding box center [598, 98] width 114 height 24
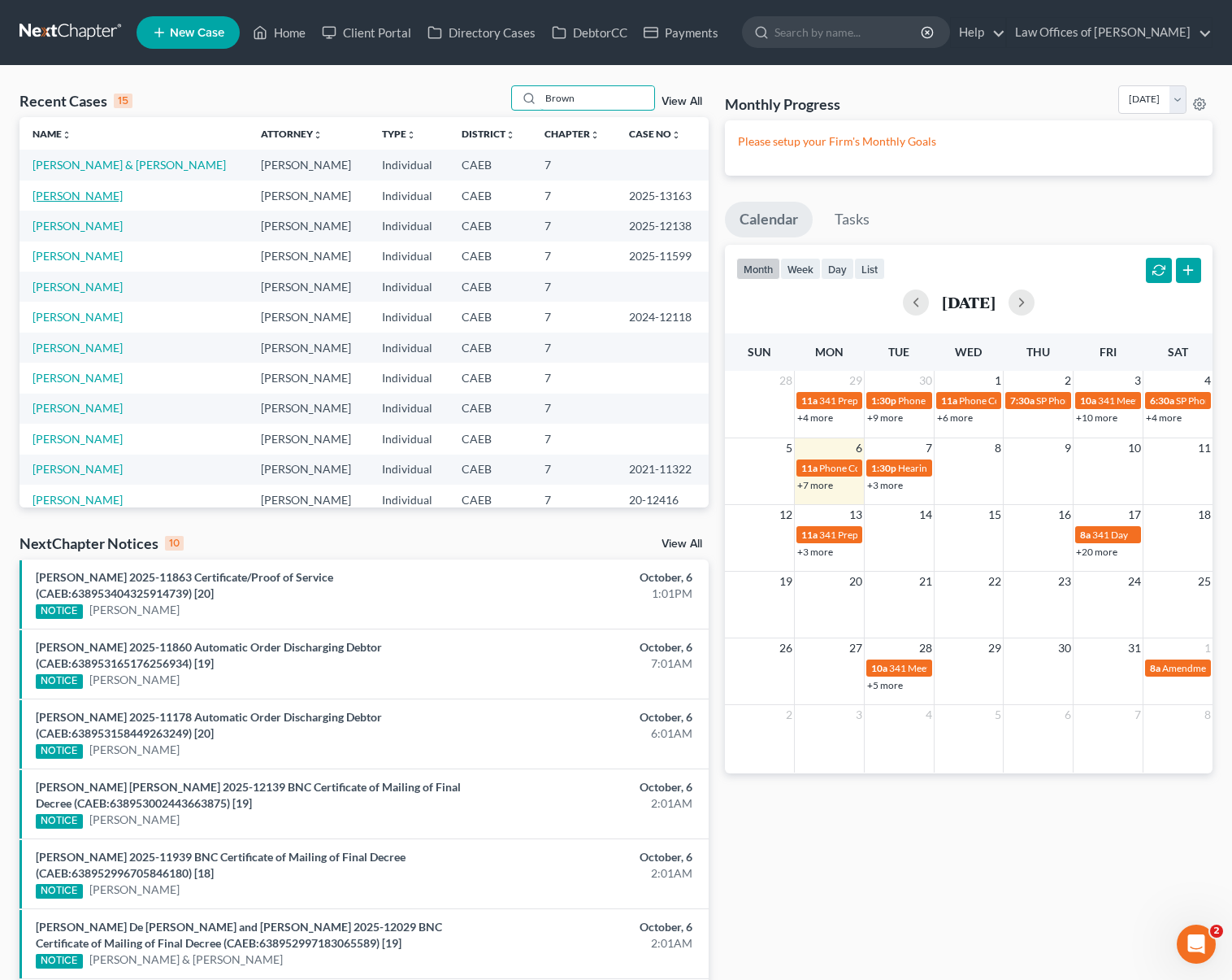
type input "Brown"
click at [63, 202] on link "Brown, Vickey" at bounding box center [78, 196] width 90 height 14
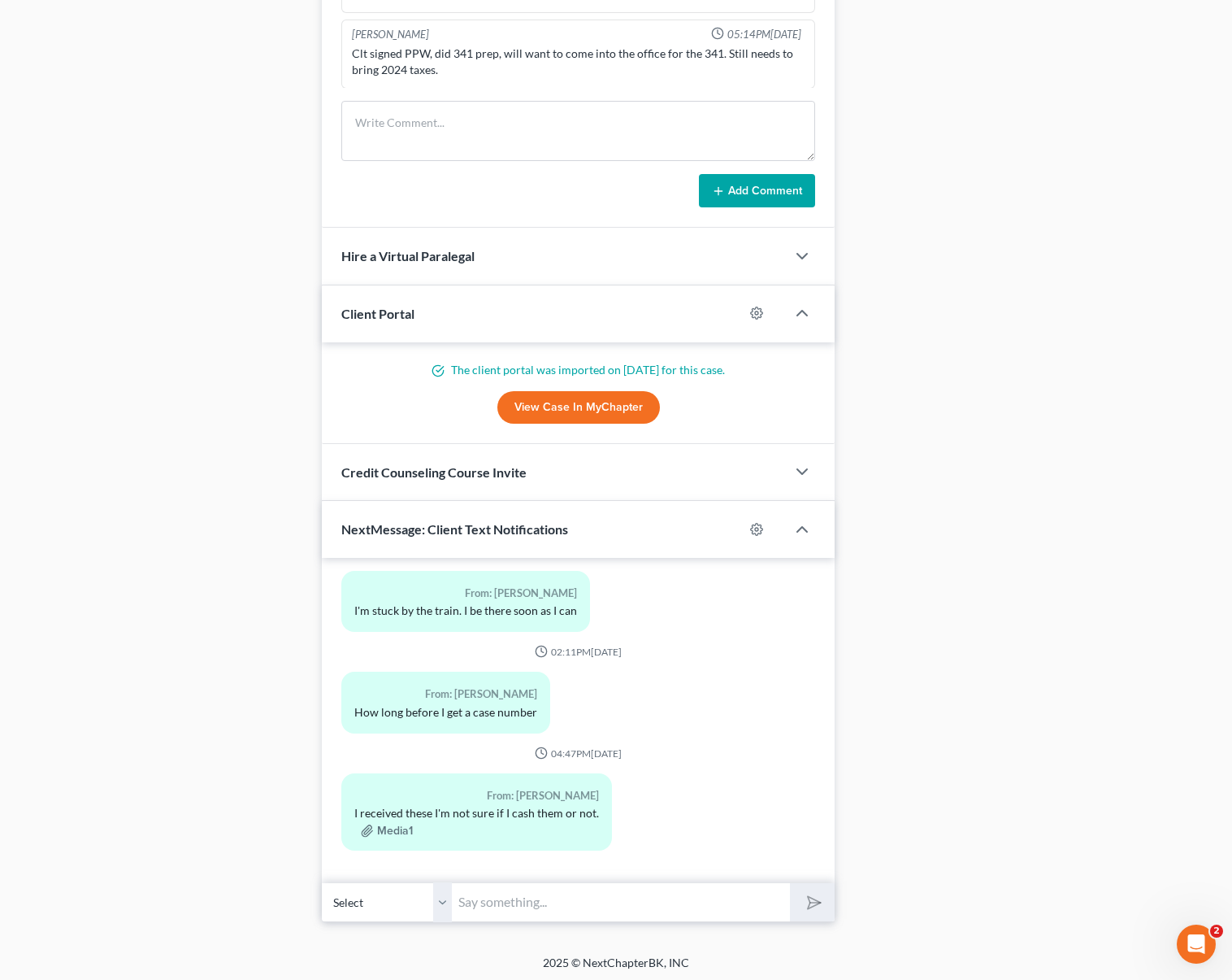
scroll to position [1297, 0]
drag, startPoint x: 493, startPoint y: 888, endPoint x: 524, endPoint y: 887, distance: 31.0
click at [493, 888] on input "text" at bounding box center [620, 904] width 338 height 40
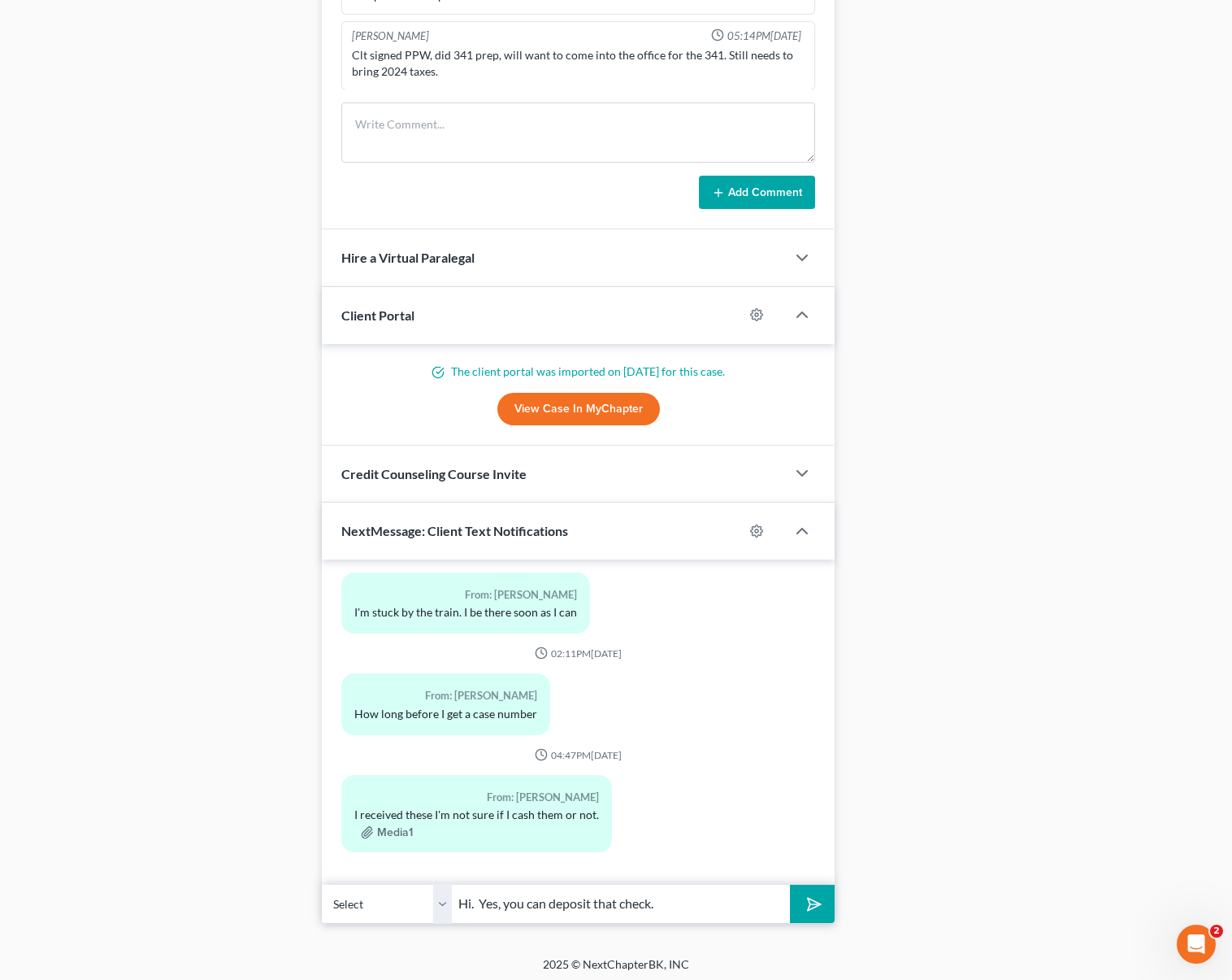
type input "Hi. Yes, you can deposit that check."
click at [790, 884] on button "submit" at bounding box center [812, 903] width 45 height 38
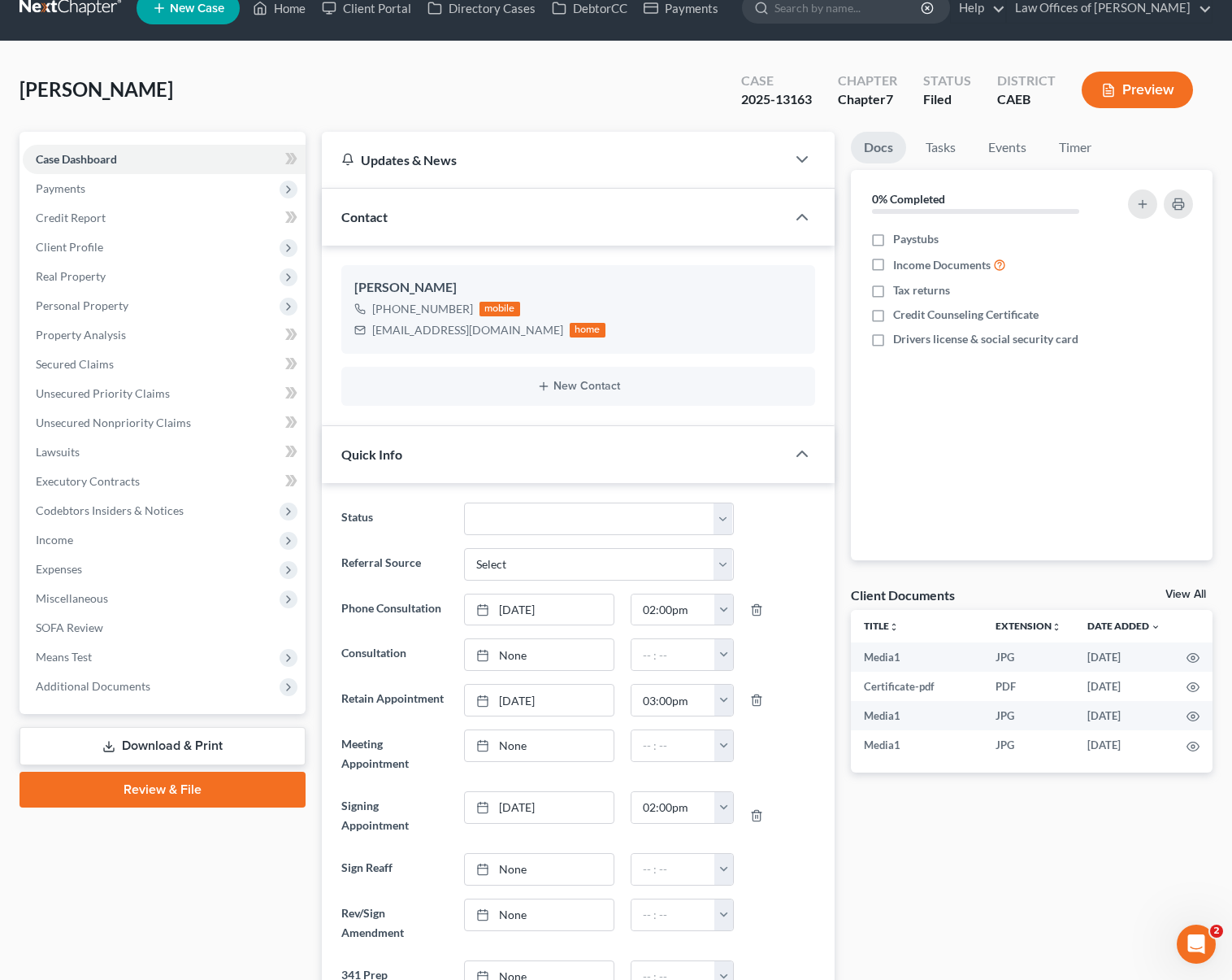
scroll to position [0, 0]
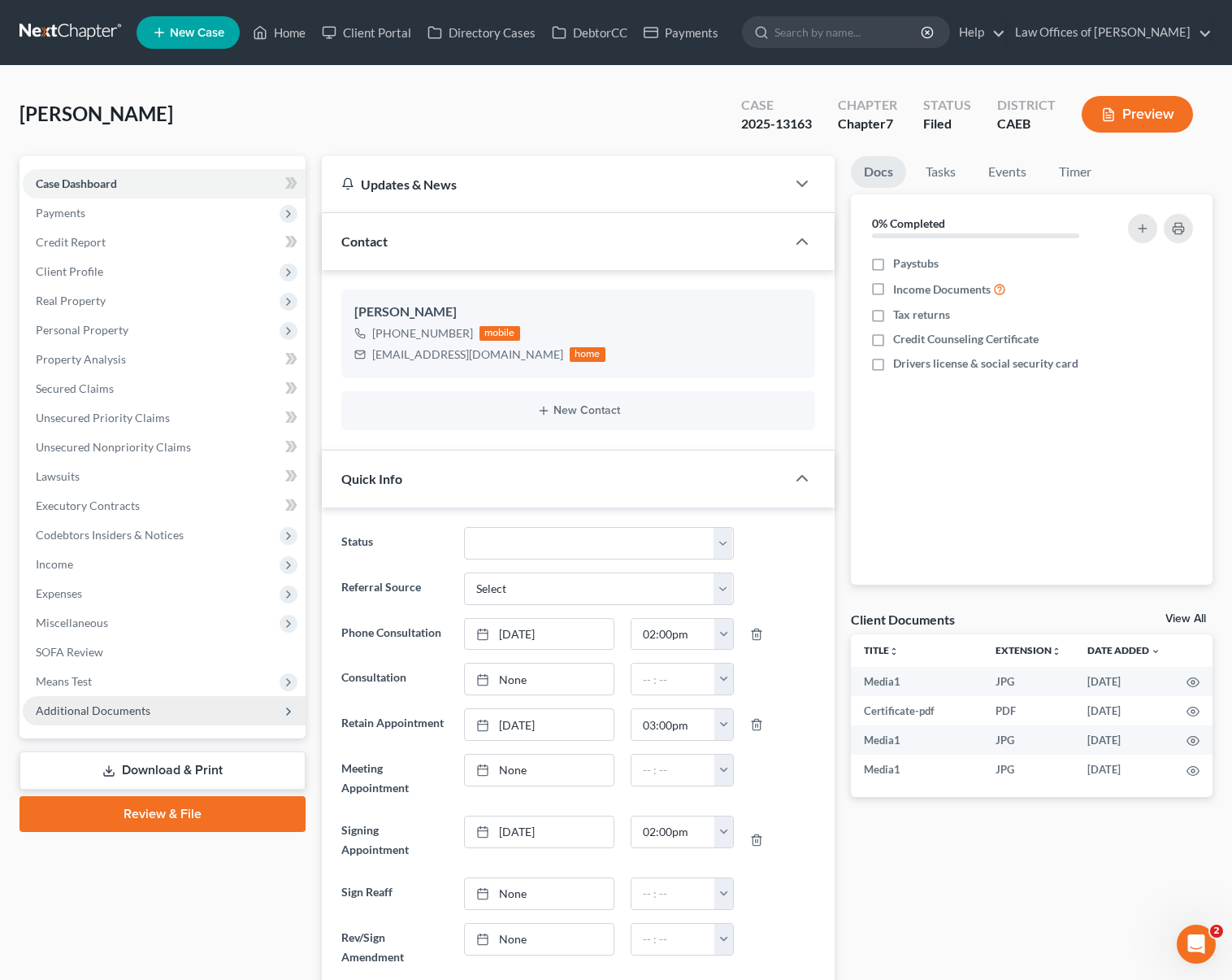
click at [64, 709] on span "Additional Documents" at bounding box center [93, 711] width 115 height 14
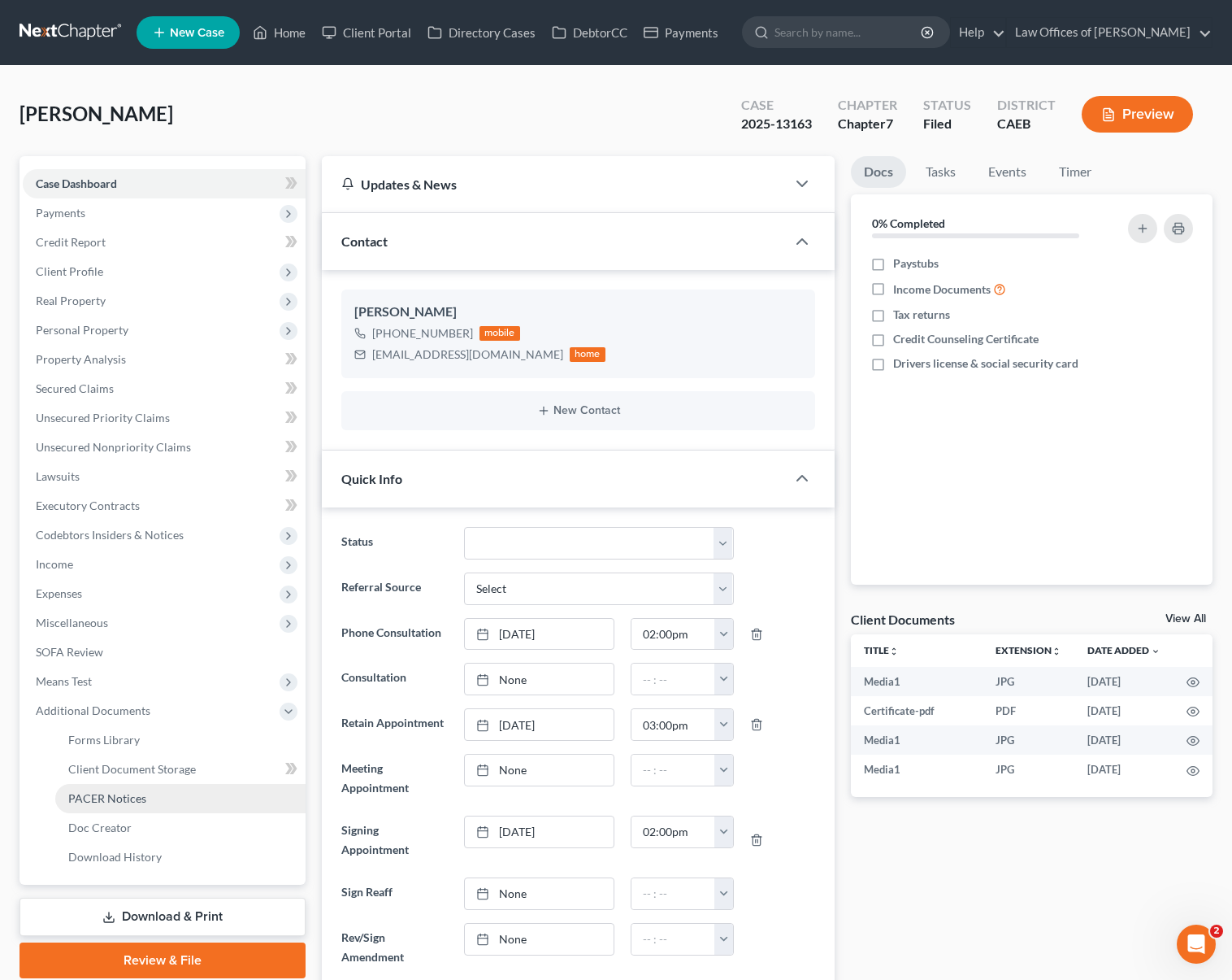
click at [134, 802] on span "PACER Notices" at bounding box center [107, 798] width 78 height 14
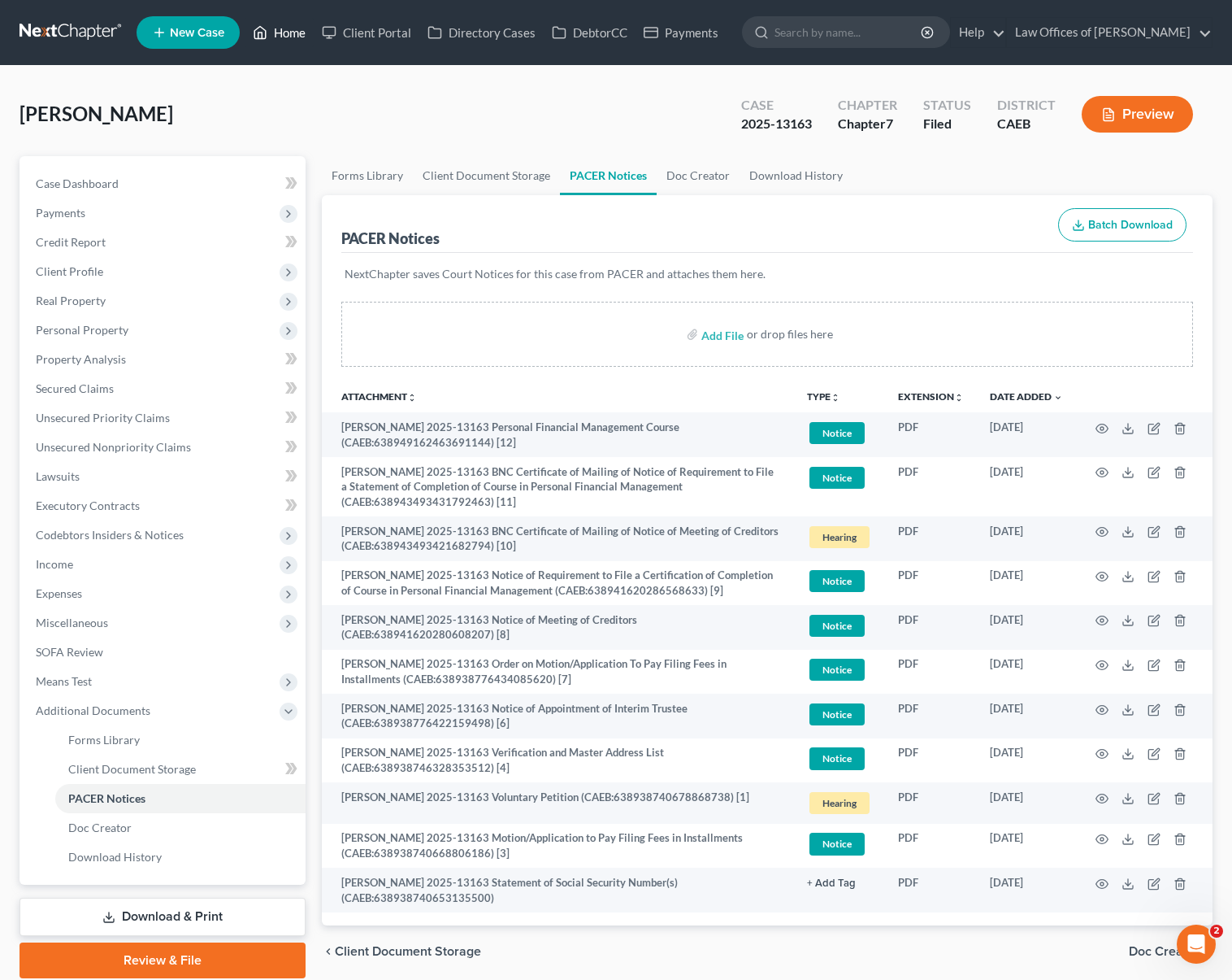
click at [300, 28] on link "Home" at bounding box center [278, 32] width 69 height 29
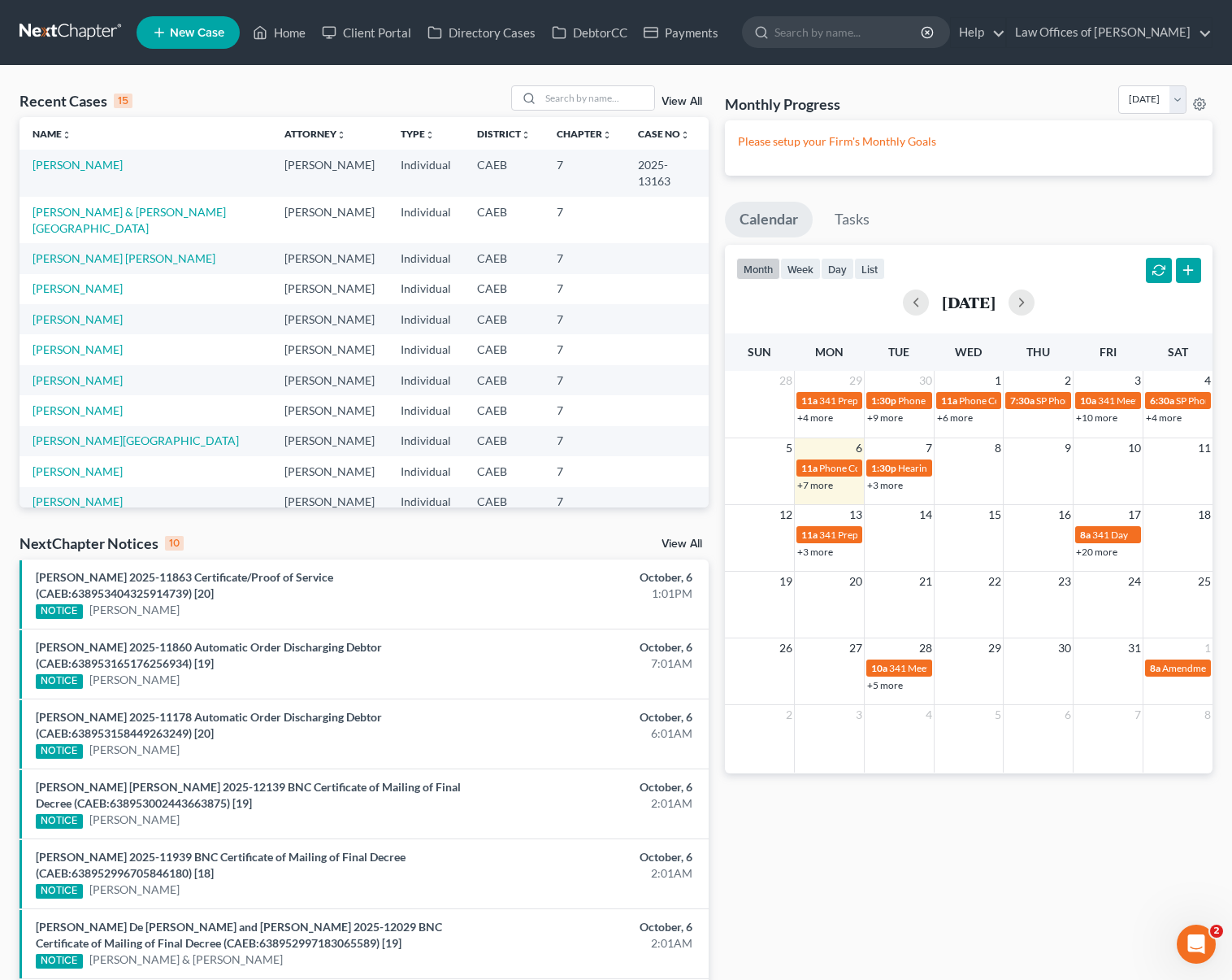
click at [825, 547] on link "+3 more" at bounding box center [815, 552] width 36 height 12
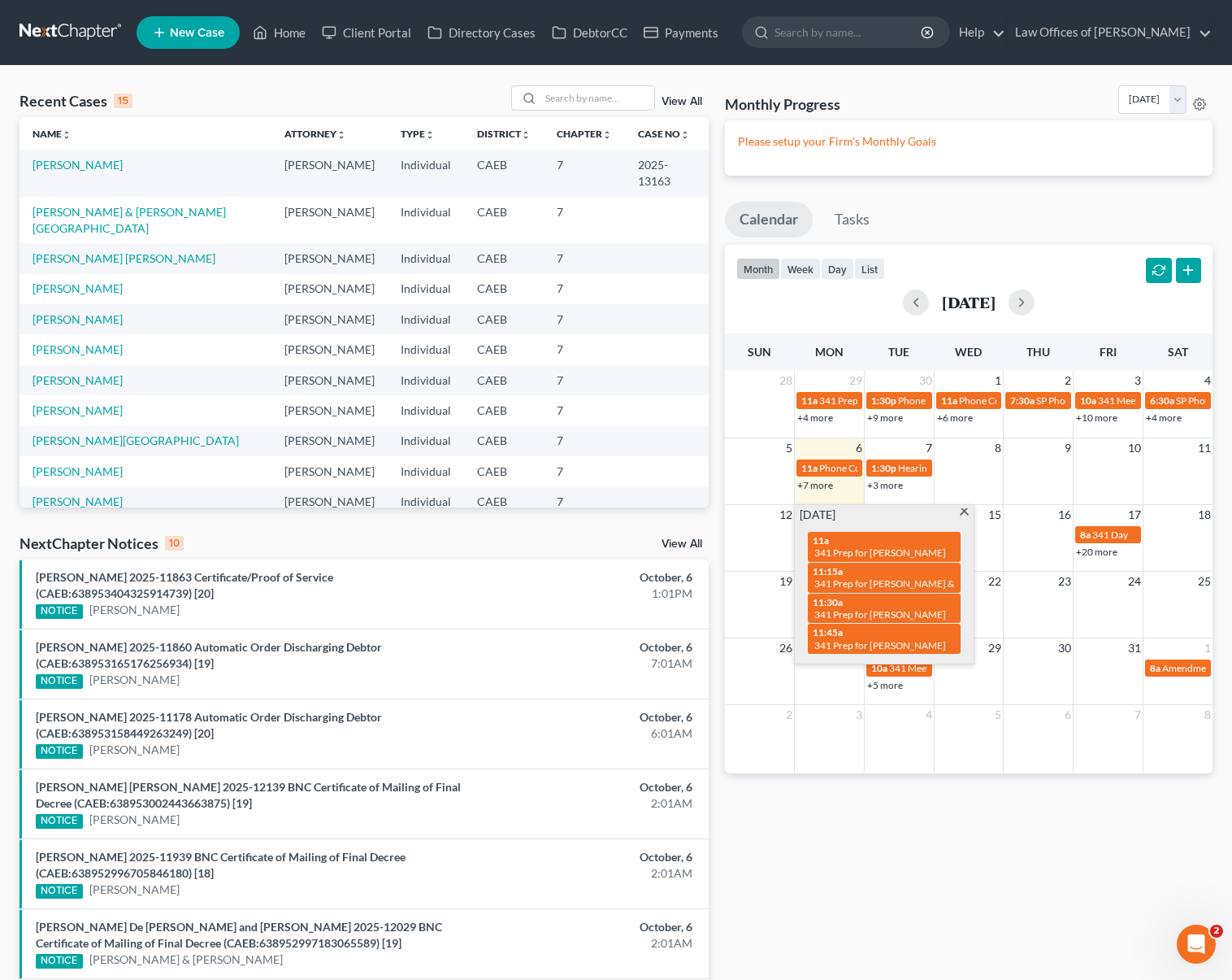
click at [1088, 555] on link "+20 more" at bounding box center [1097, 552] width 42 height 12
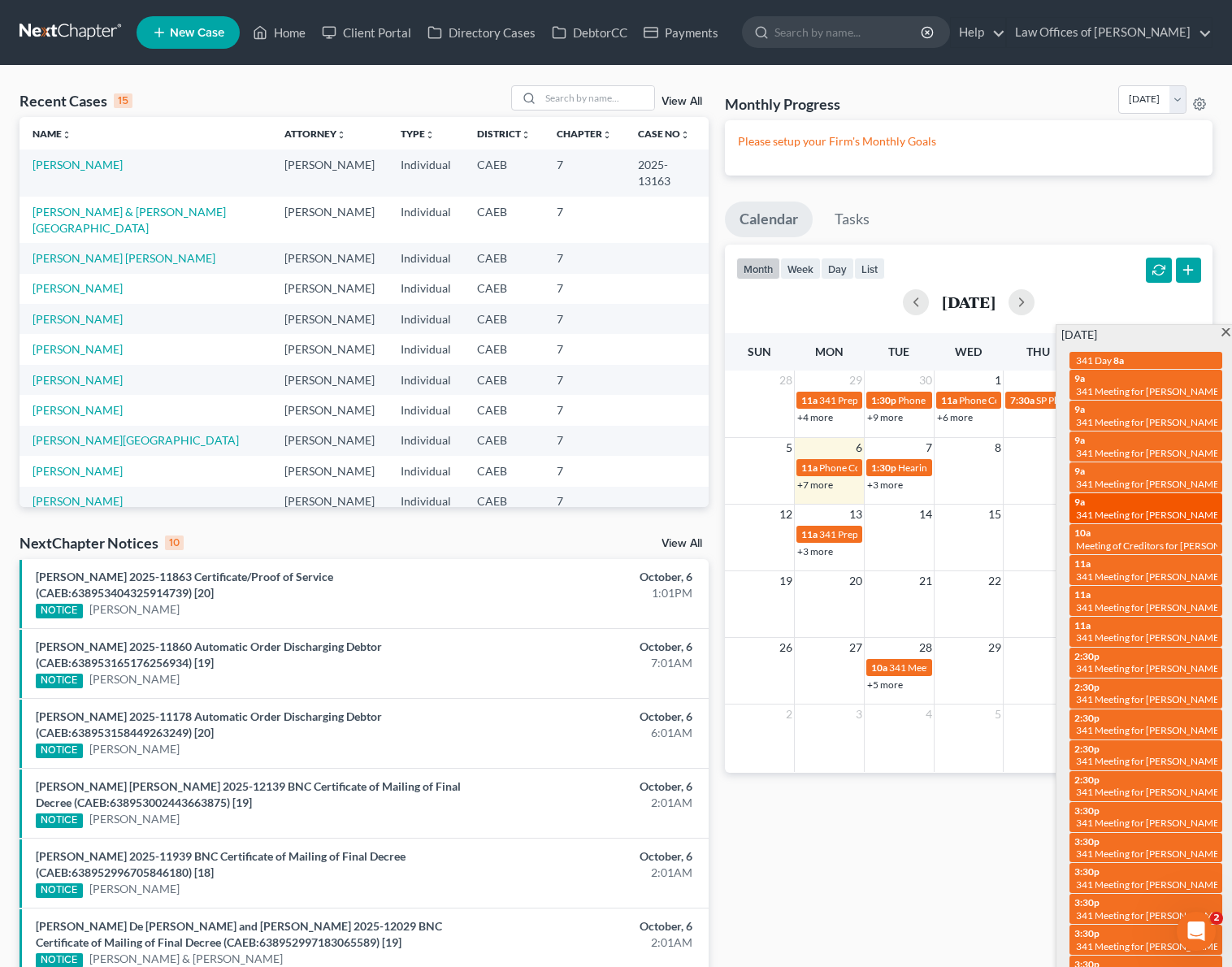
click at [1079, 509] on span "341 Meeting for Simon Vansan" at bounding box center [1149, 515] width 147 height 12
select select "Days"
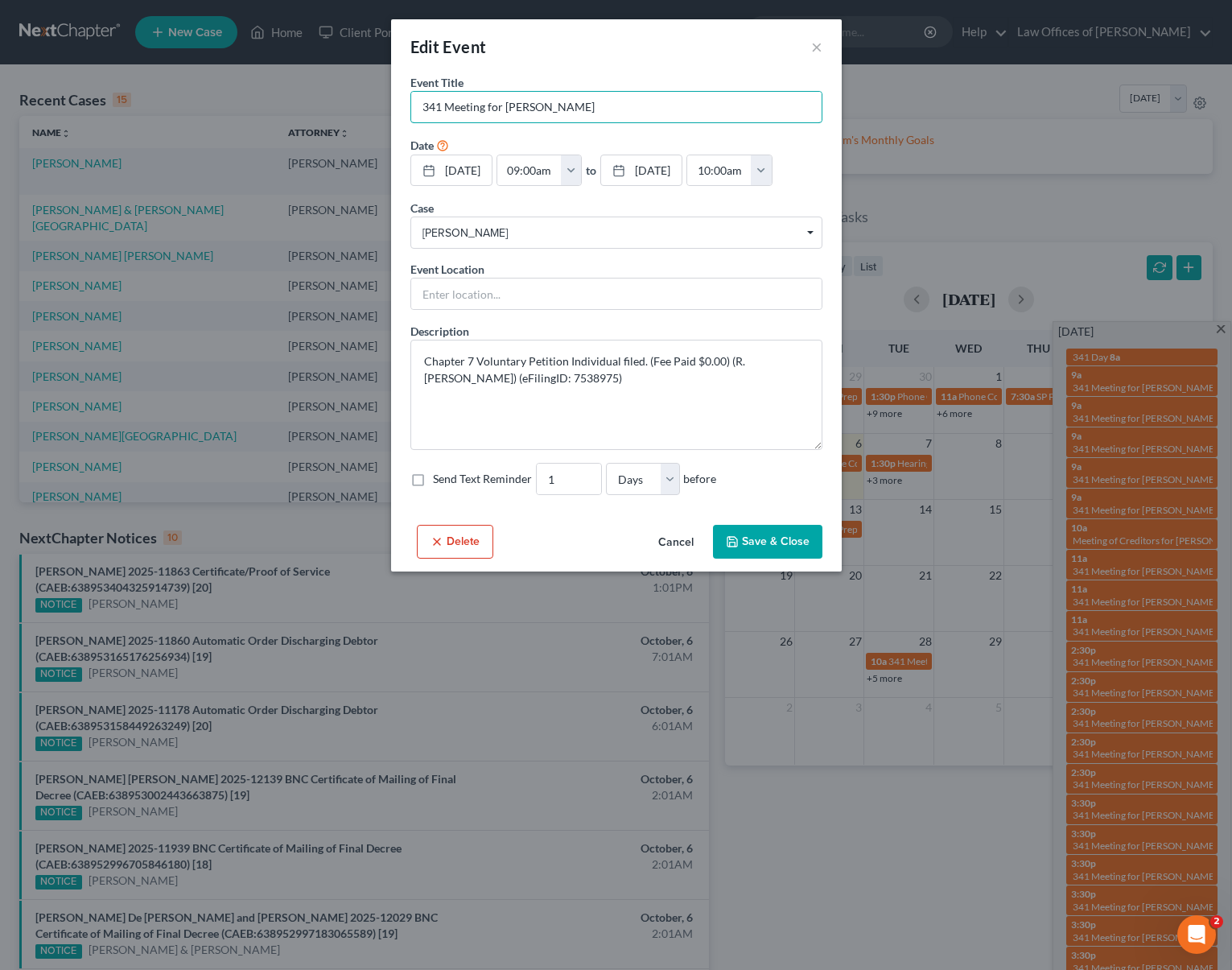
drag, startPoint x: 462, startPoint y: 111, endPoint x: 504, endPoint y: 129, distance: 45.7
click at [462, 111] on input "341 Meeting for Simon Vansan" at bounding box center [616, 107] width 410 height 31
type input "P 341 Meeting for Simon Vansan"
click at [762, 558] on button "Save & Close" at bounding box center [768, 541] width 110 height 34
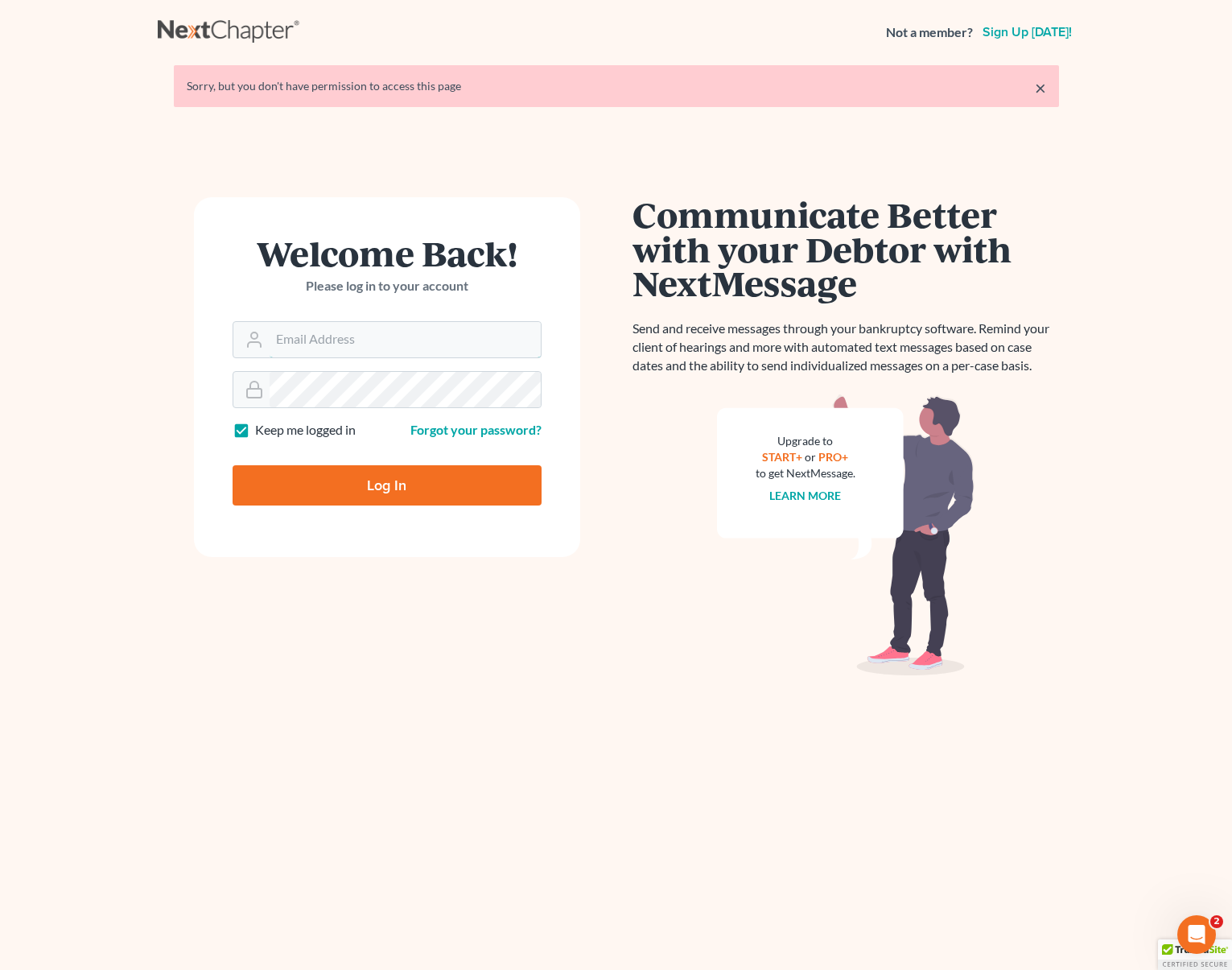
type input "[EMAIL_ADDRESS][DOMAIN_NAME]"
click at [392, 474] on input "Log In" at bounding box center [386, 485] width 309 height 40
type input "Thinking..."
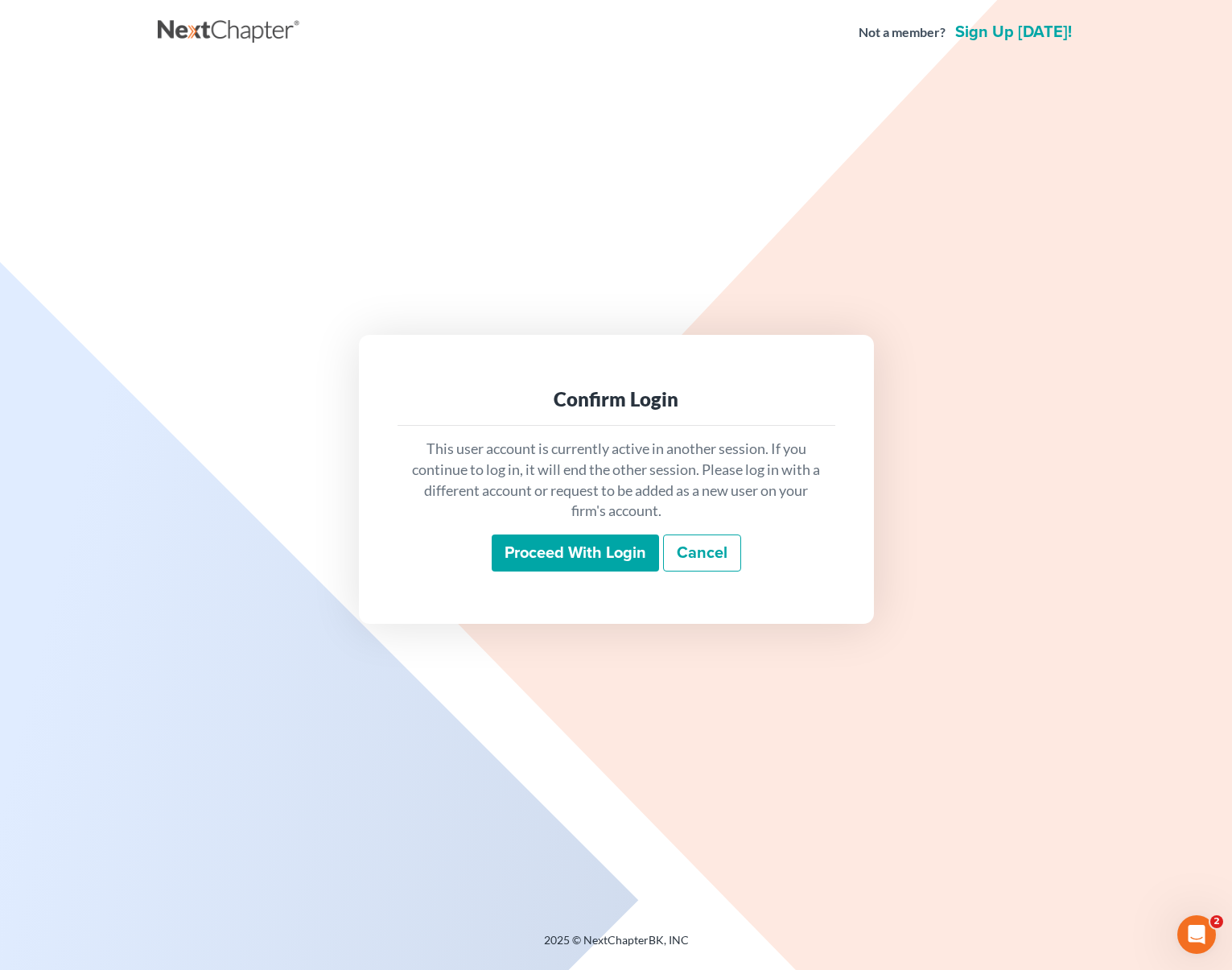
click at [546, 560] on input "Proceed with login" at bounding box center [575, 552] width 167 height 37
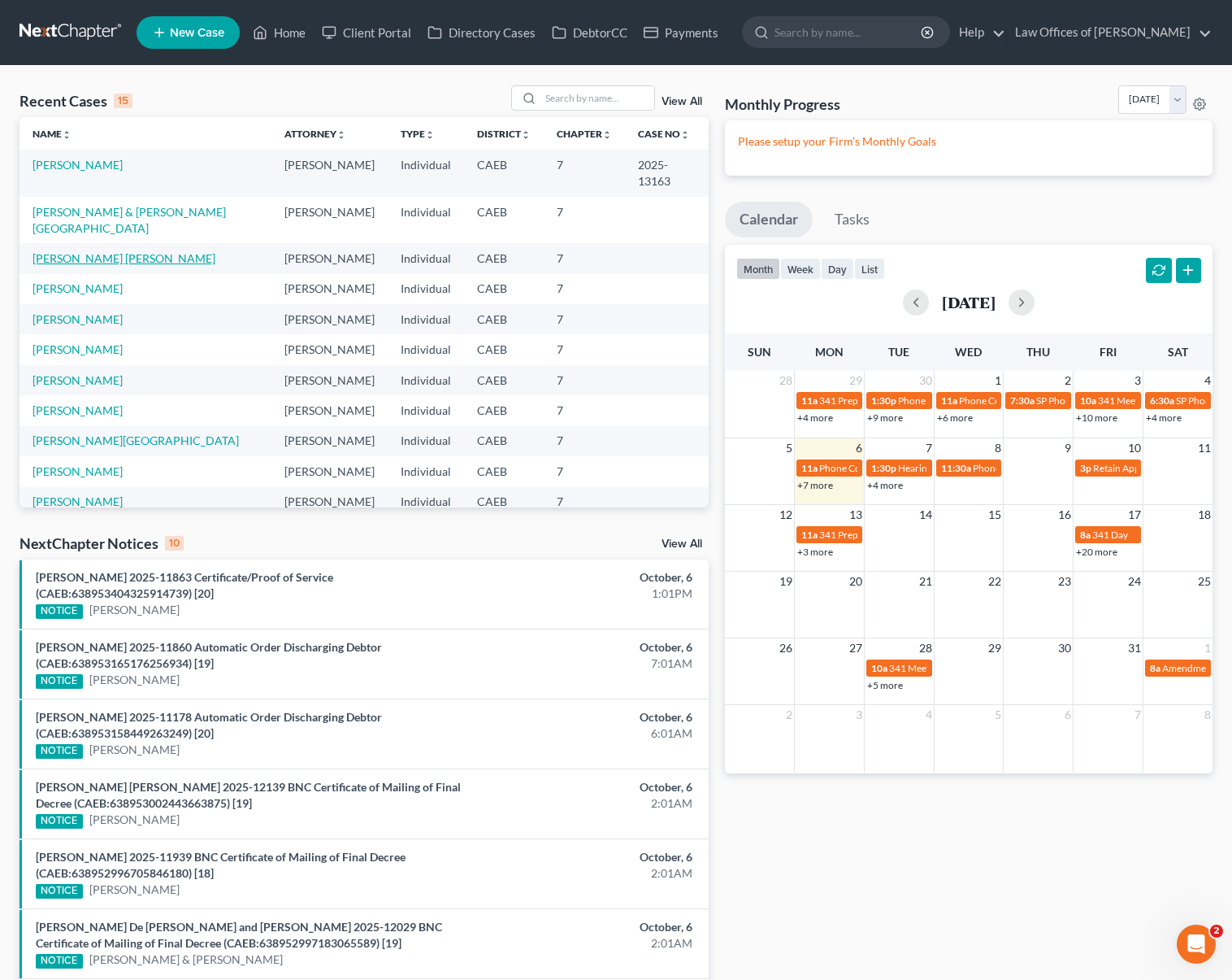
click at [149, 260] on link "[PERSON_NAME] [PERSON_NAME]" at bounding box center [124, 258] width 183 height 14
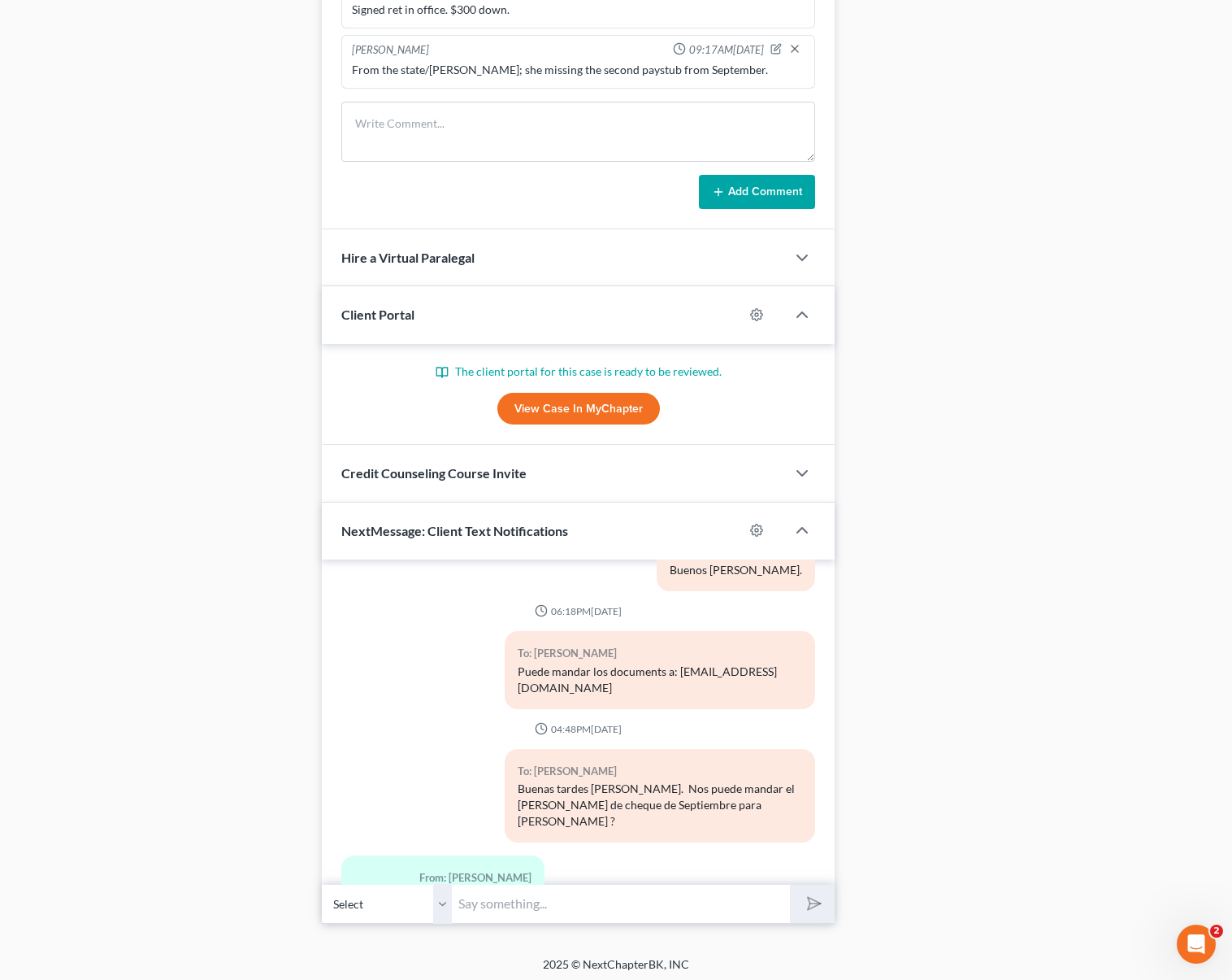
scroll to position [1270, 0]
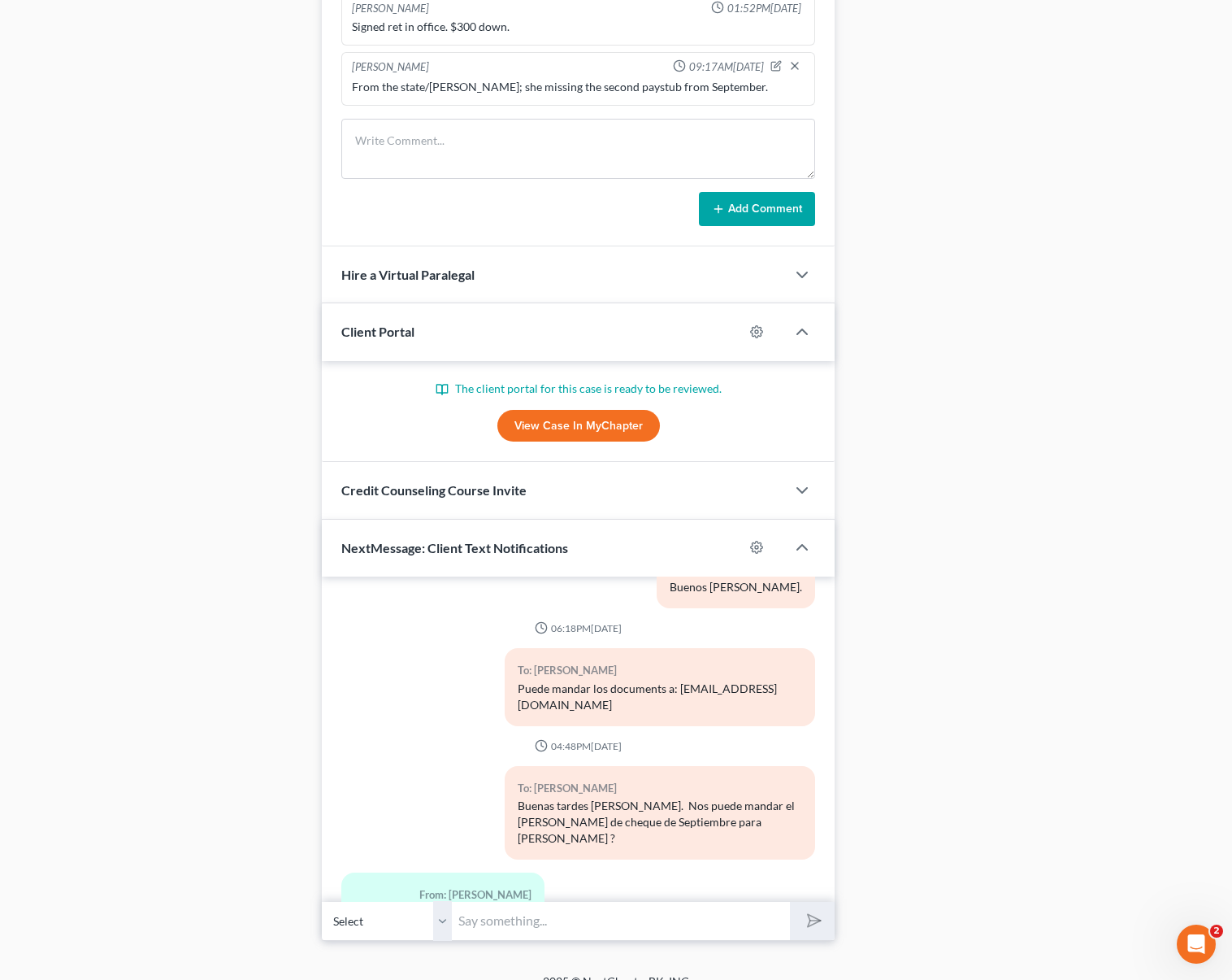
click at [518, 930] on input "text" at bounding box center [620, 921] width 338 height 40
type input "Ese que envio ahorita es del mes de Mayo."
click at [790, 901] on button "submit" at bounding box center [812, 920] width 45 height 38
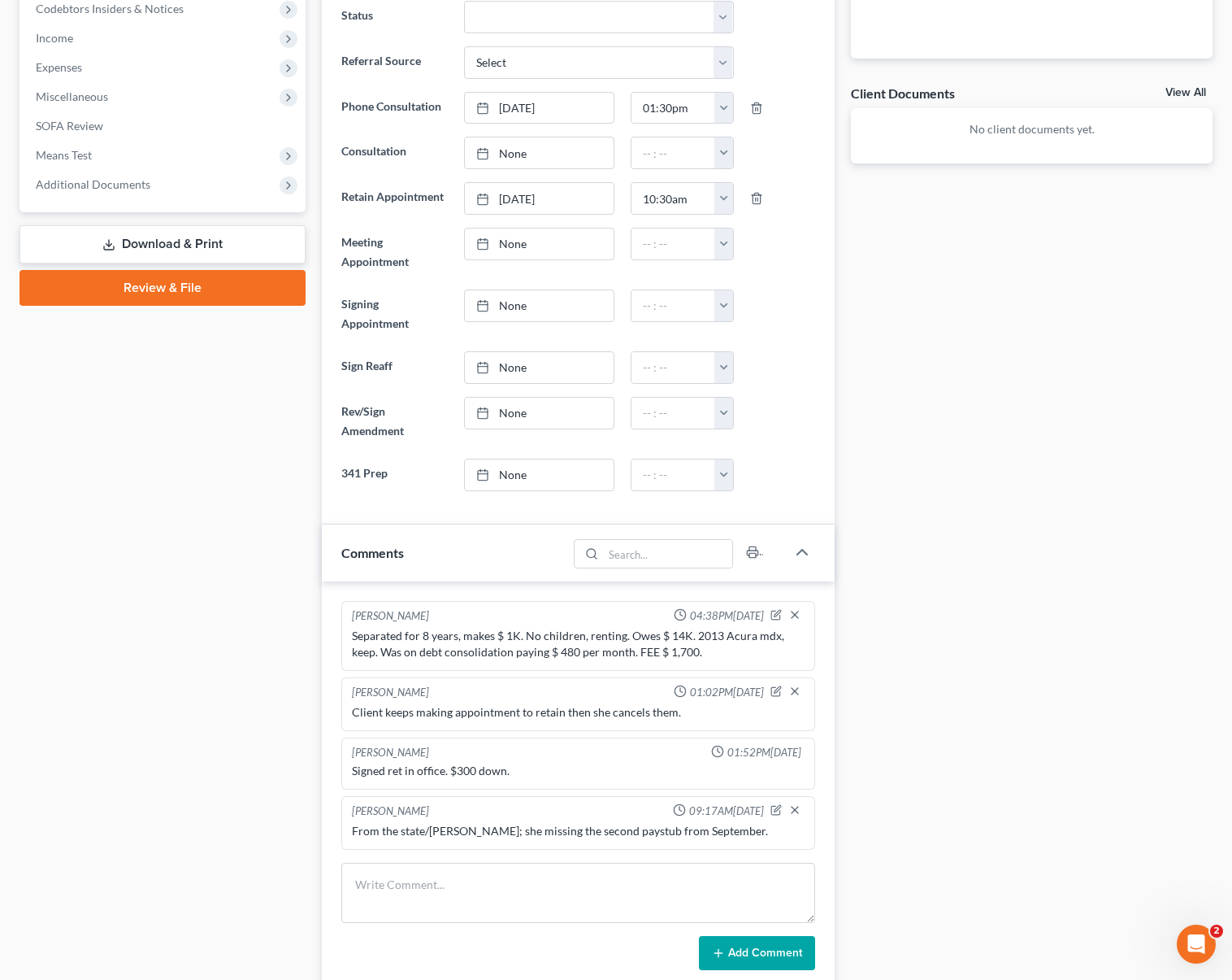
scroll to position [0, 0]
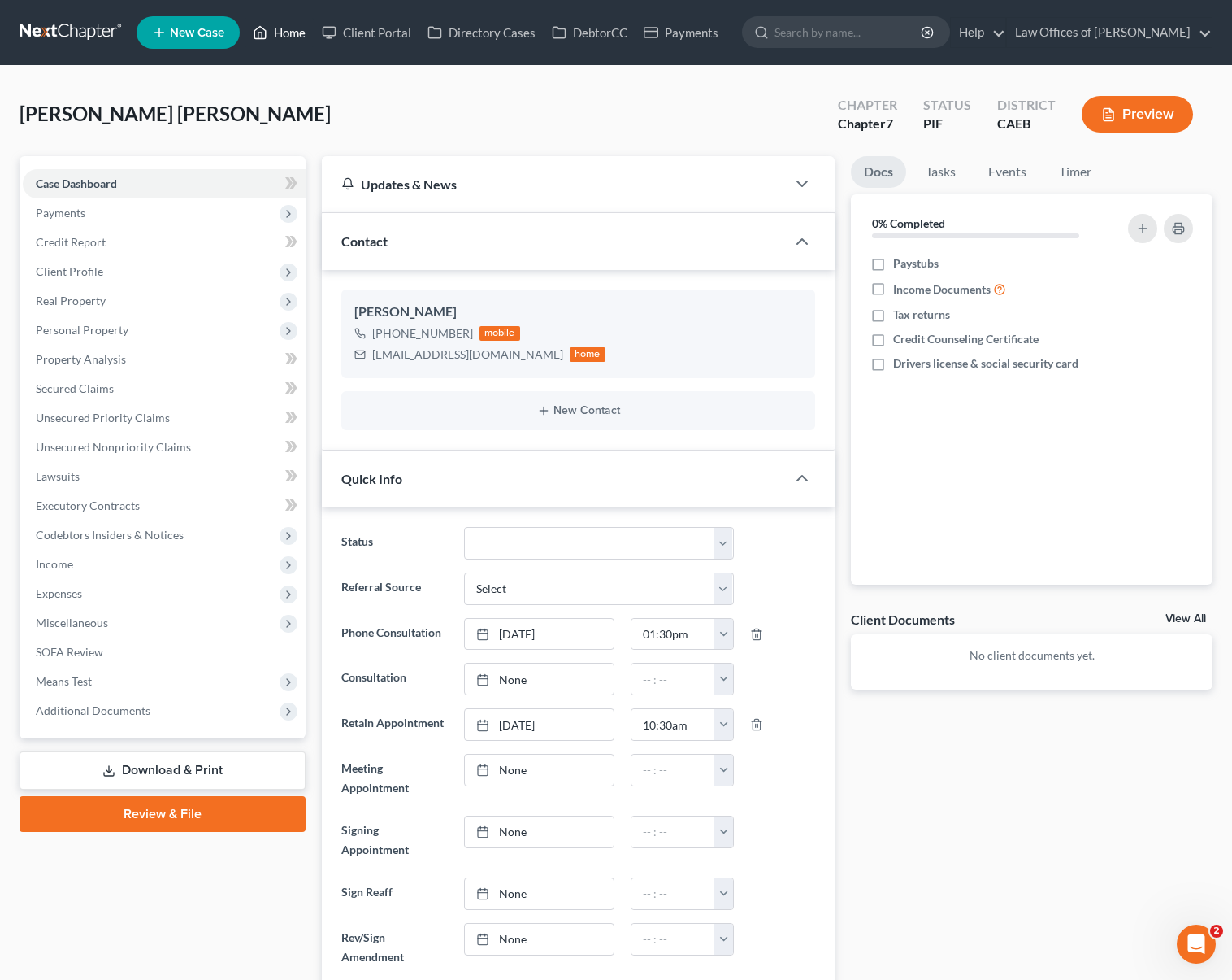
click at [300, 34] on link "Home" at bounding box center [278, 32] width 69 height 29
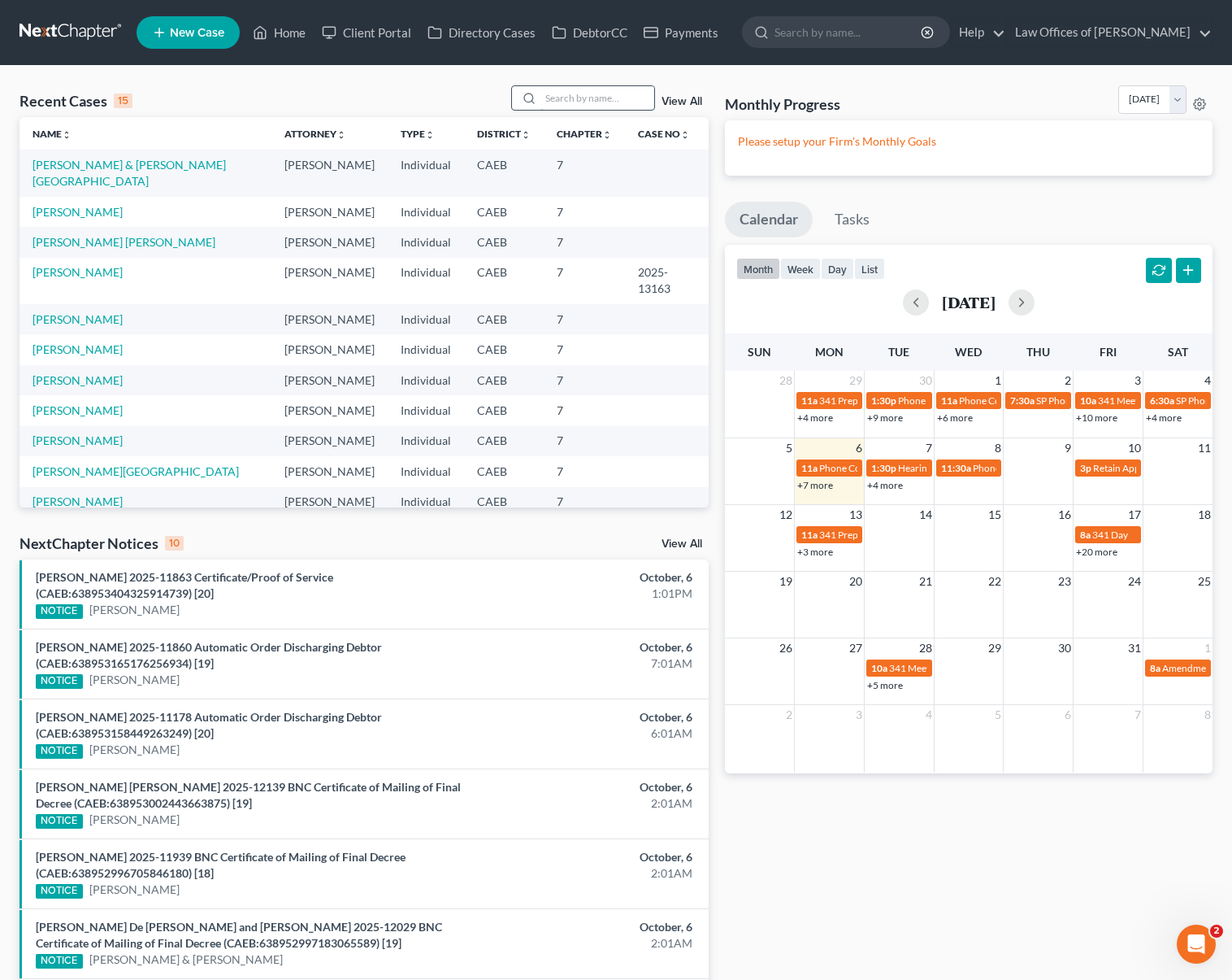
click at [570, 104] on input "search" at bounding box center [598, 98] width 114 height 24
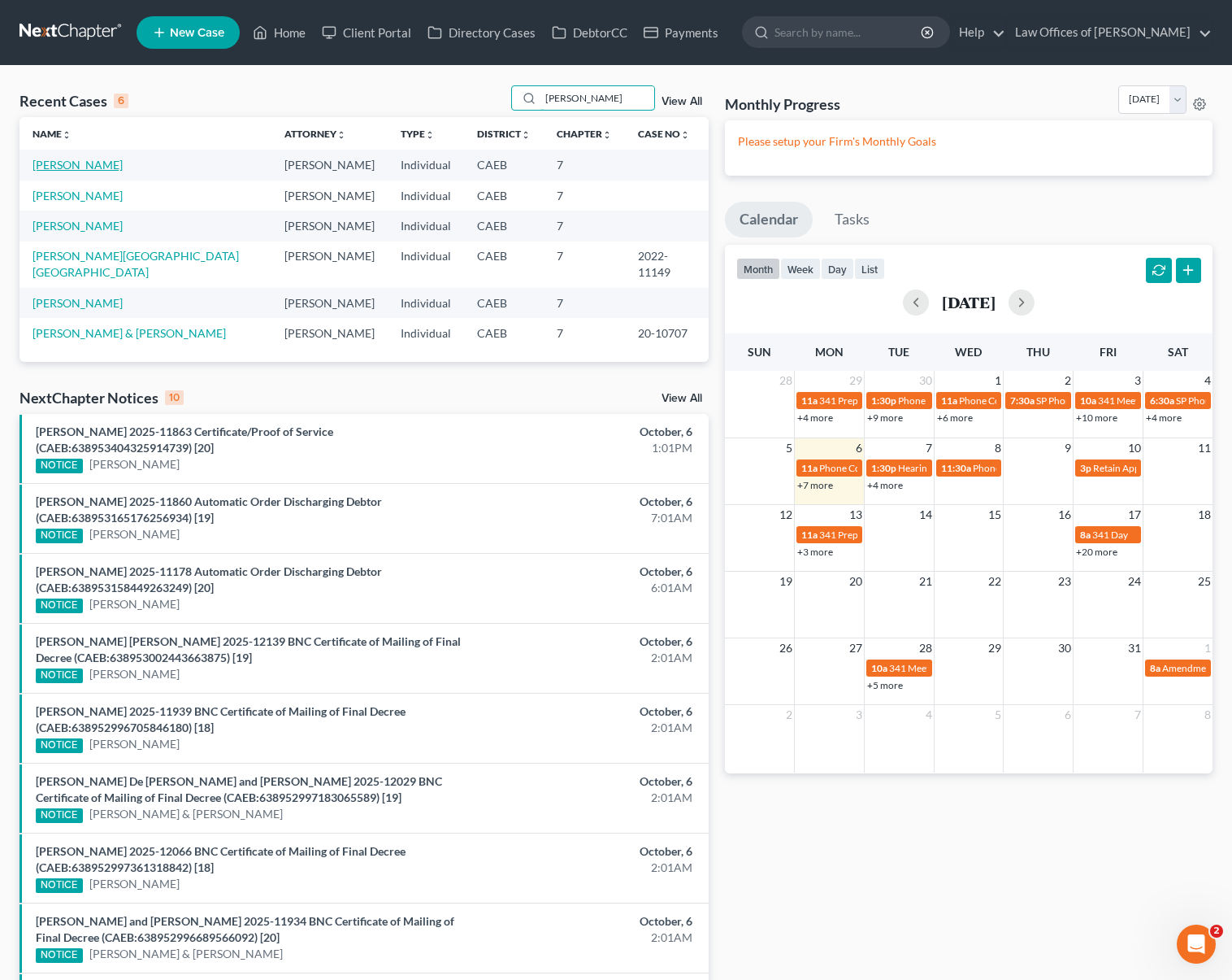
type input "salinas"
click at [75, 160] on link "Salinas, Rafael" at bounding box center [78, 165] width 90 height 14
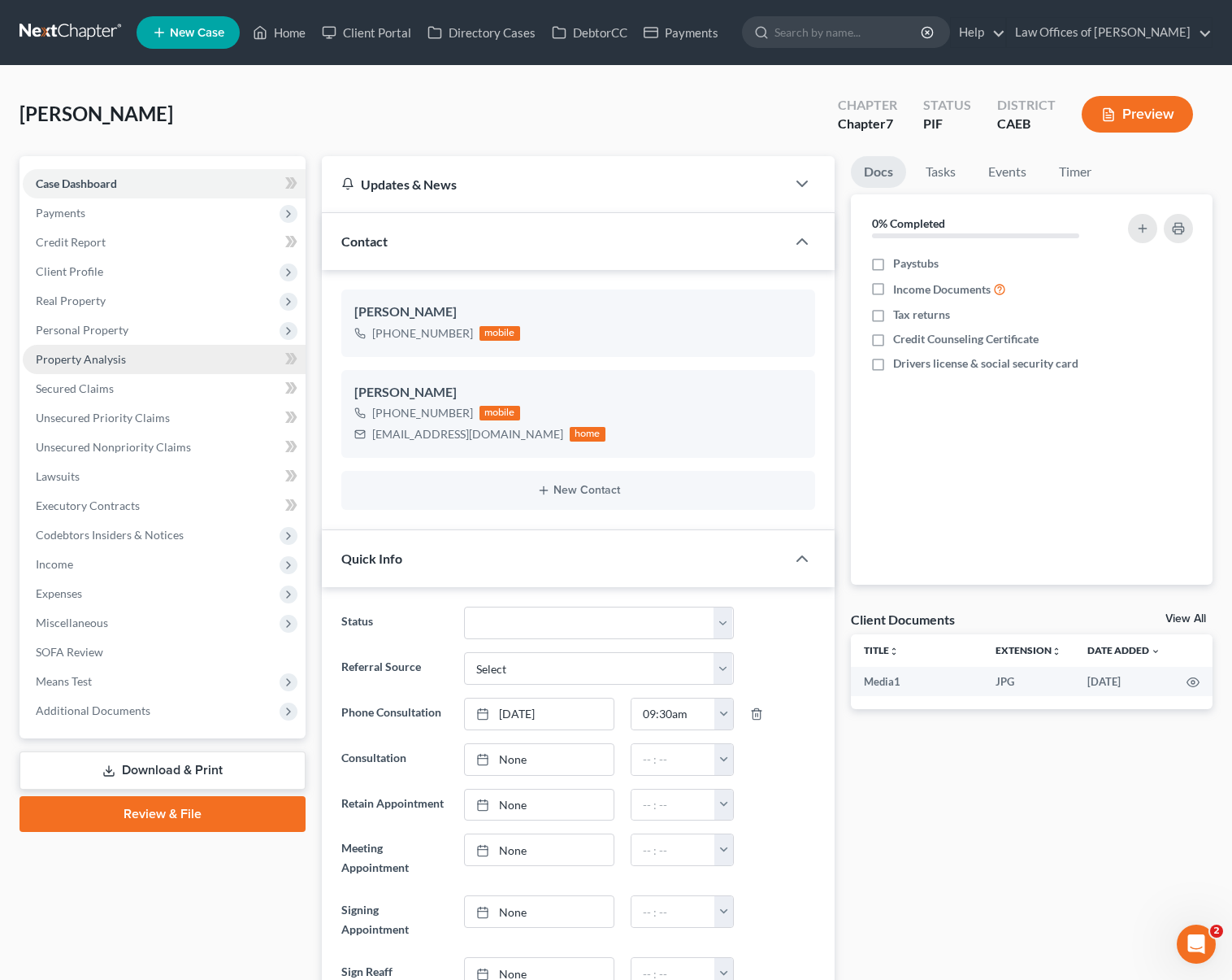
click at [127, 358] on link "Property Analysis" at bounding box center [165, 358] width 283 height 29
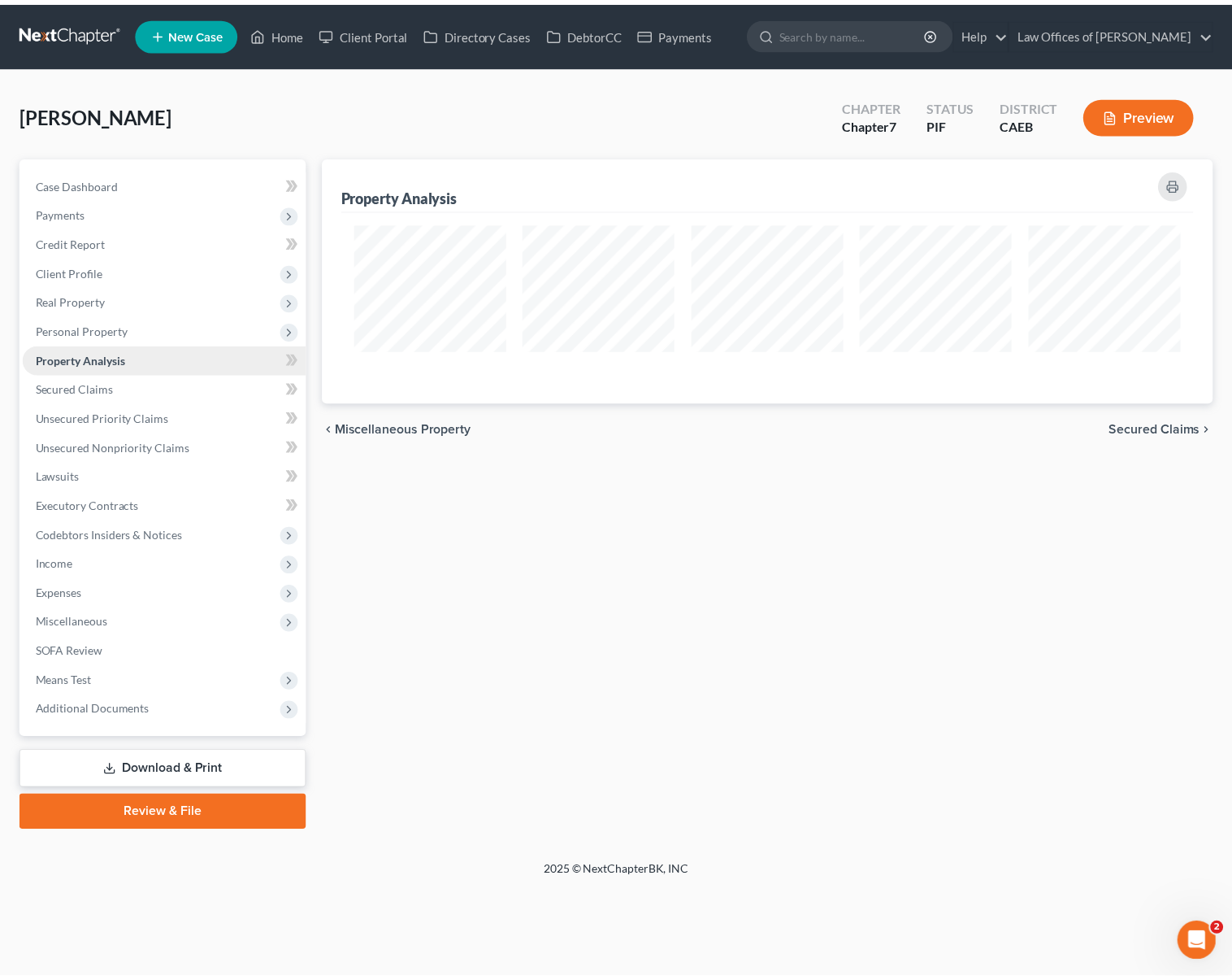
scroll to position [246, 900]
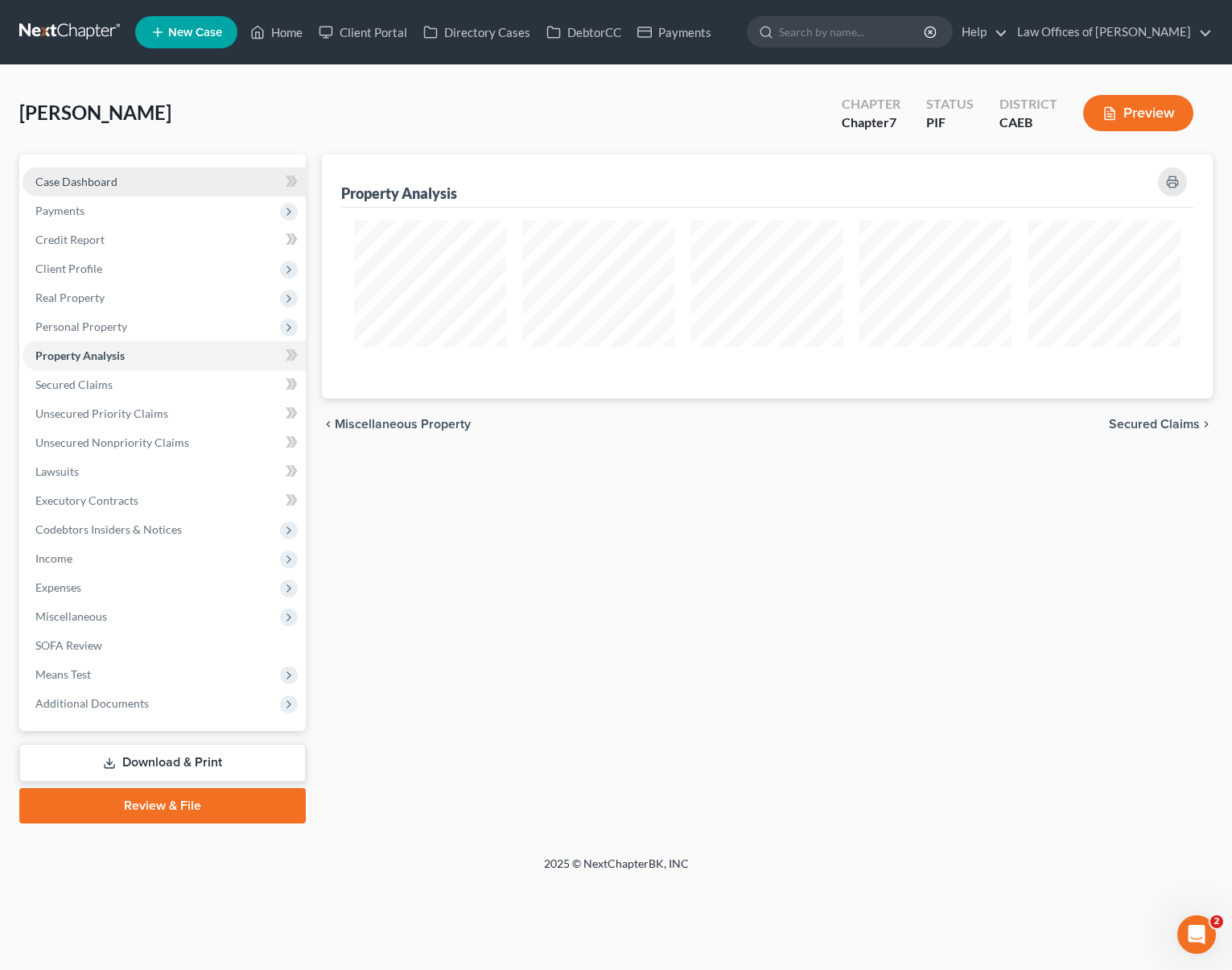
click at [107, 184] on span "Case Dashboard" at bounding box center [76, 182] width 82 height 14
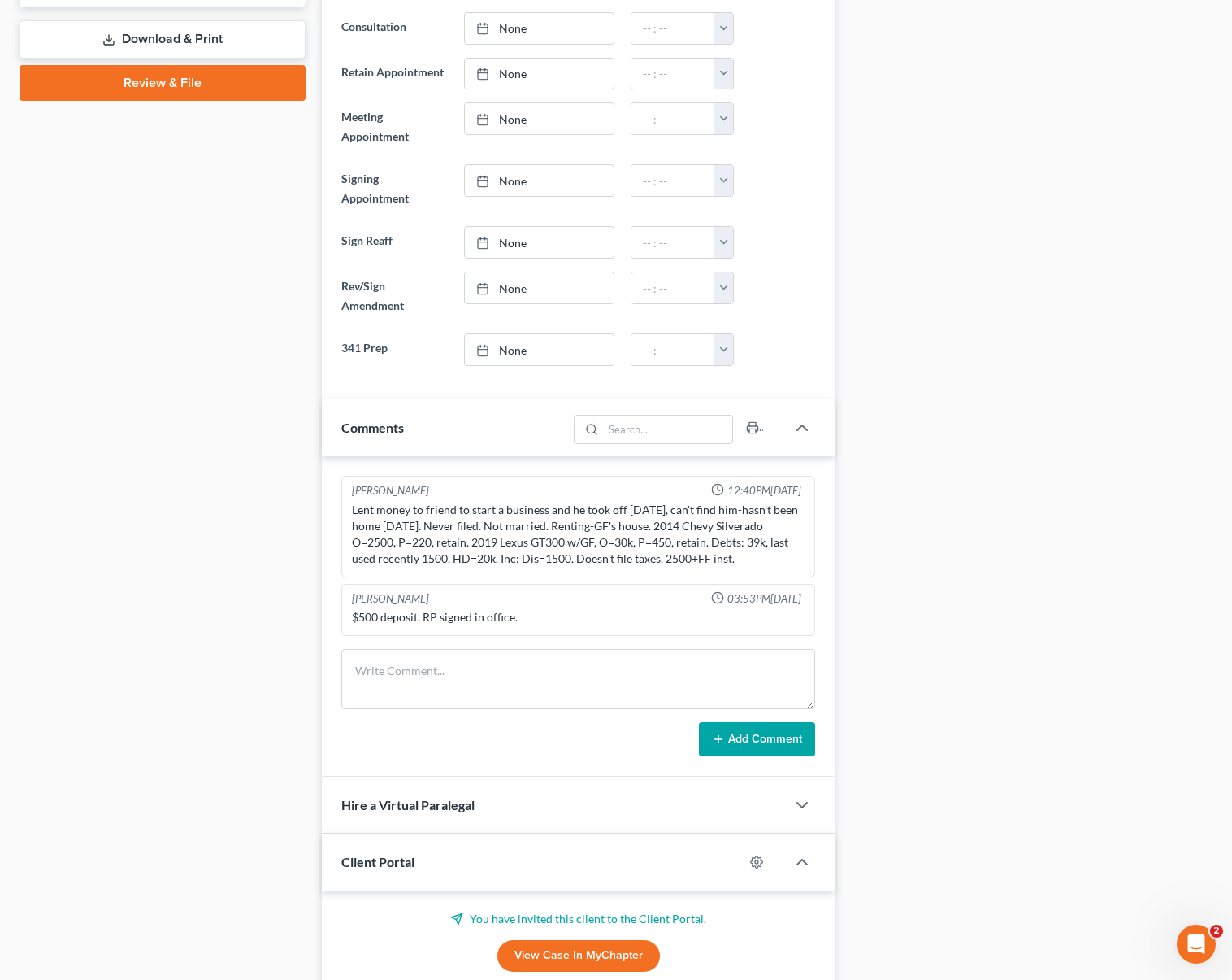
scroll to position [733, 0]
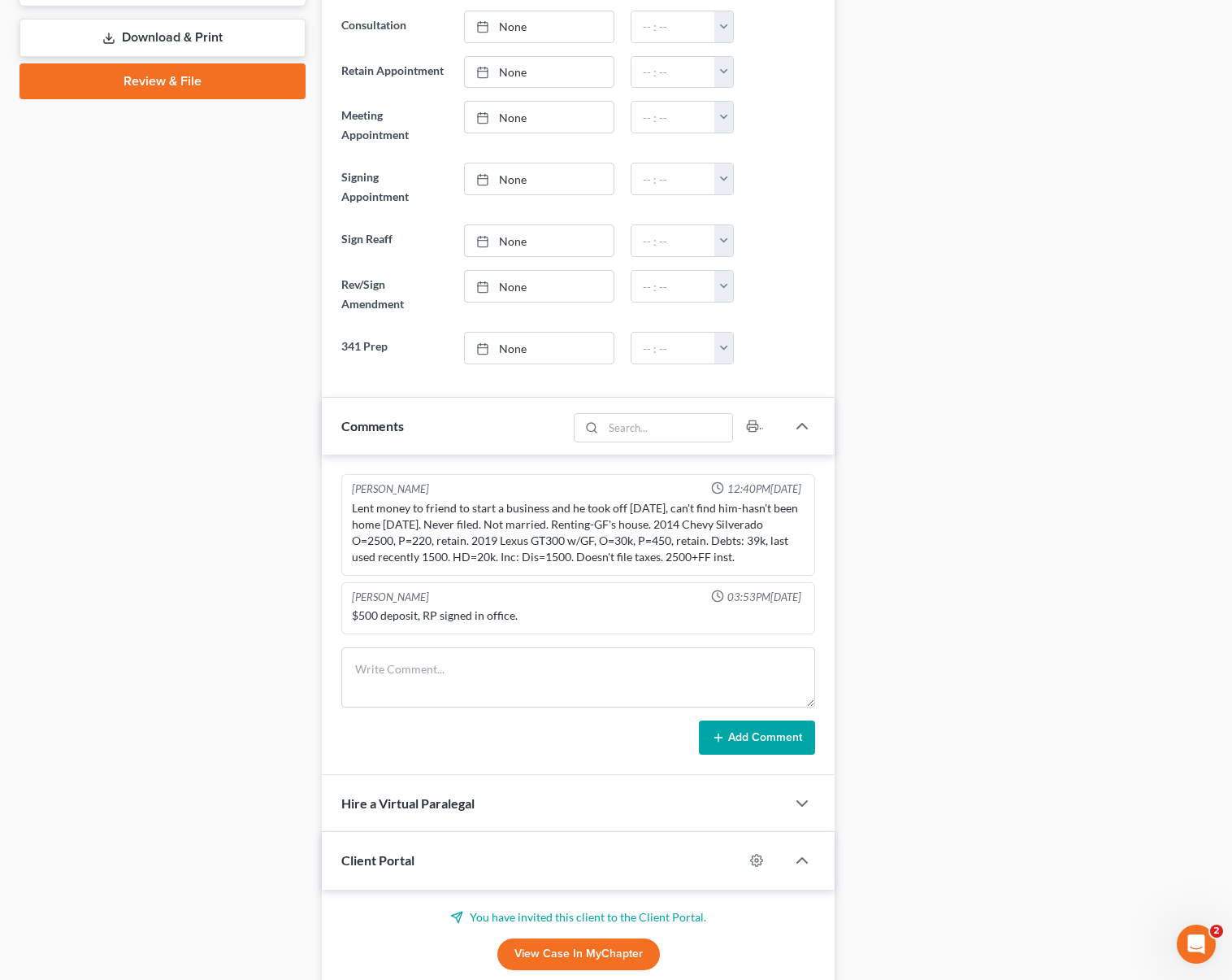
drag, startPoint x: 352, startPoint y: 509, endPoint x: 732, endPoint y: 563, distance: 383.8
click at [732, 563] on div "Lent money to friend to start a business and he took off 1 year ago, can't find…" at bounding box center [579, 532] width 453 height 65
copy div "Lent money to friend to start a business and he took off 1 year ago, can't find…"
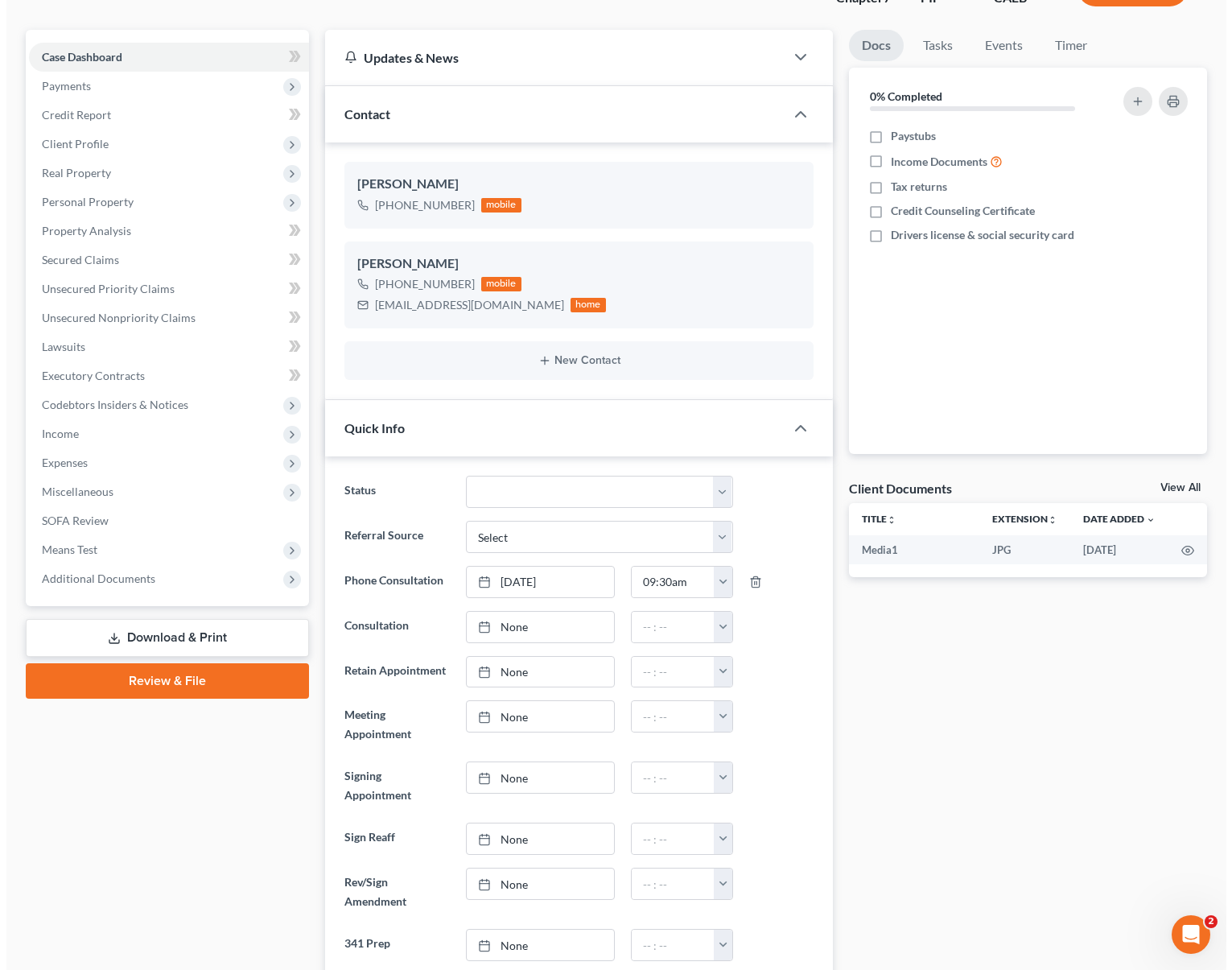
scroll to position [0, 0]
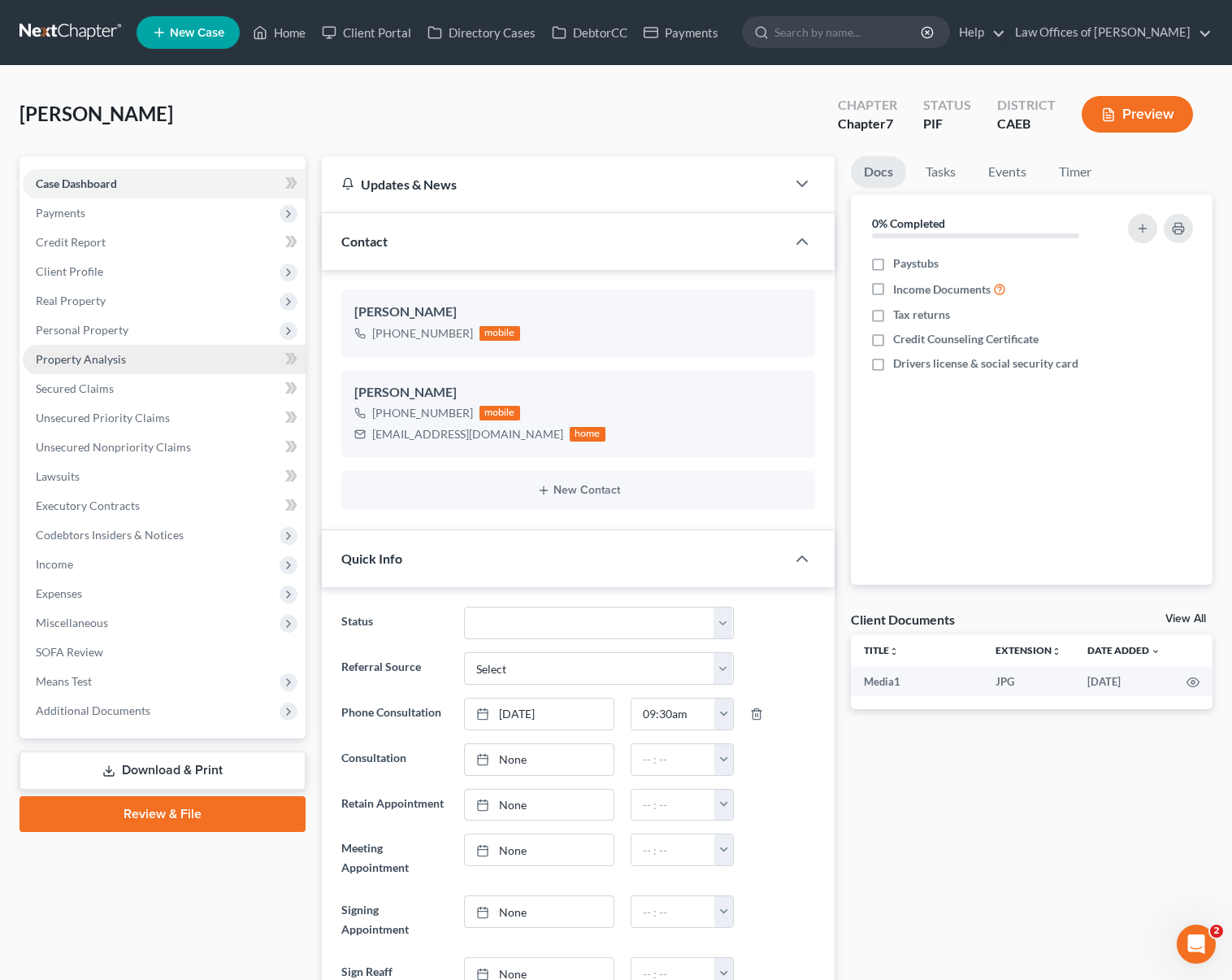
click at [133, 366] on link "Property Analysis" at bounding box center [165, 358] width 283 height 29
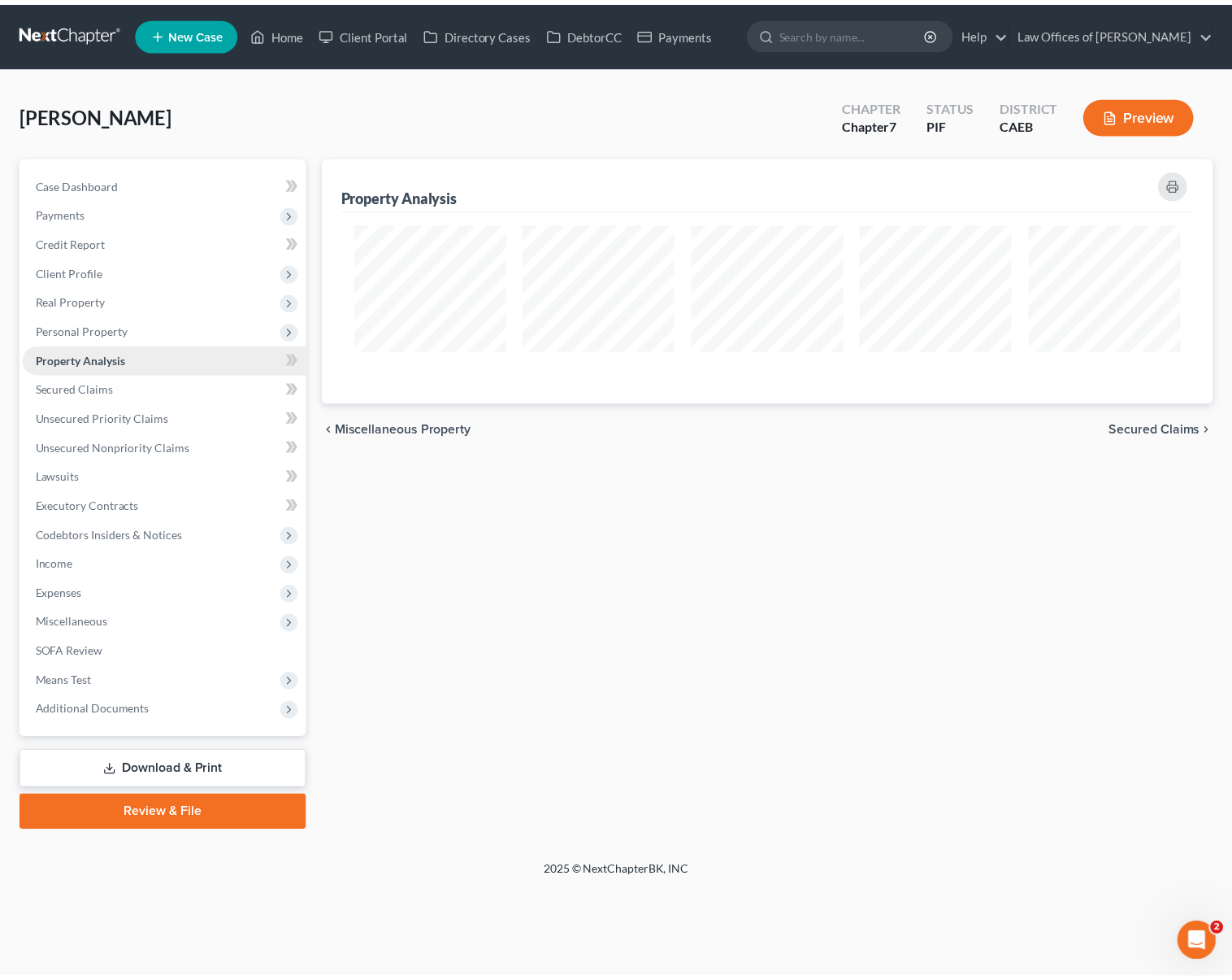
scroll to position [246, 900]
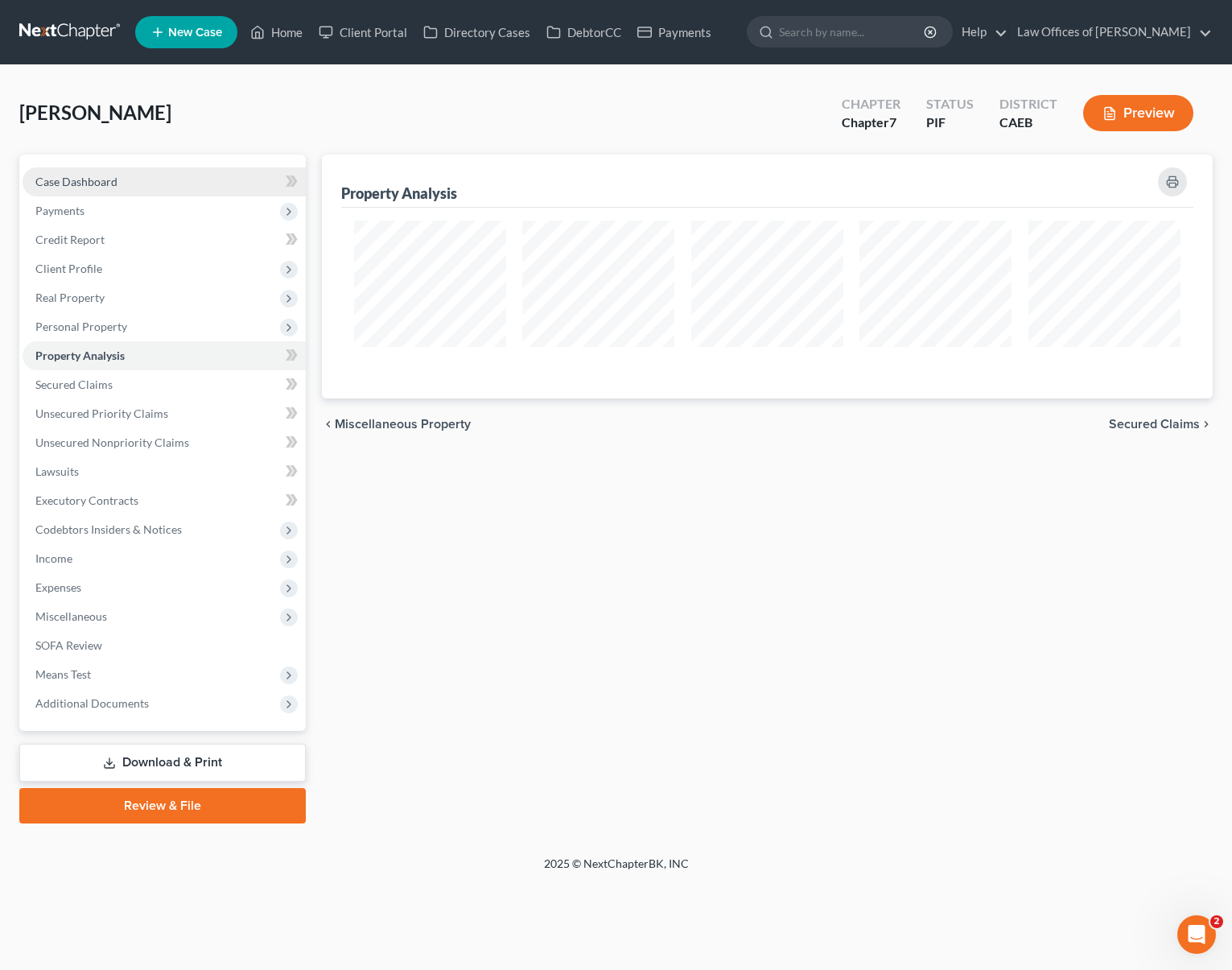
click at [141, 186] on link "Case Dashboard" at bounding box center [164, 181] width 284 height 29
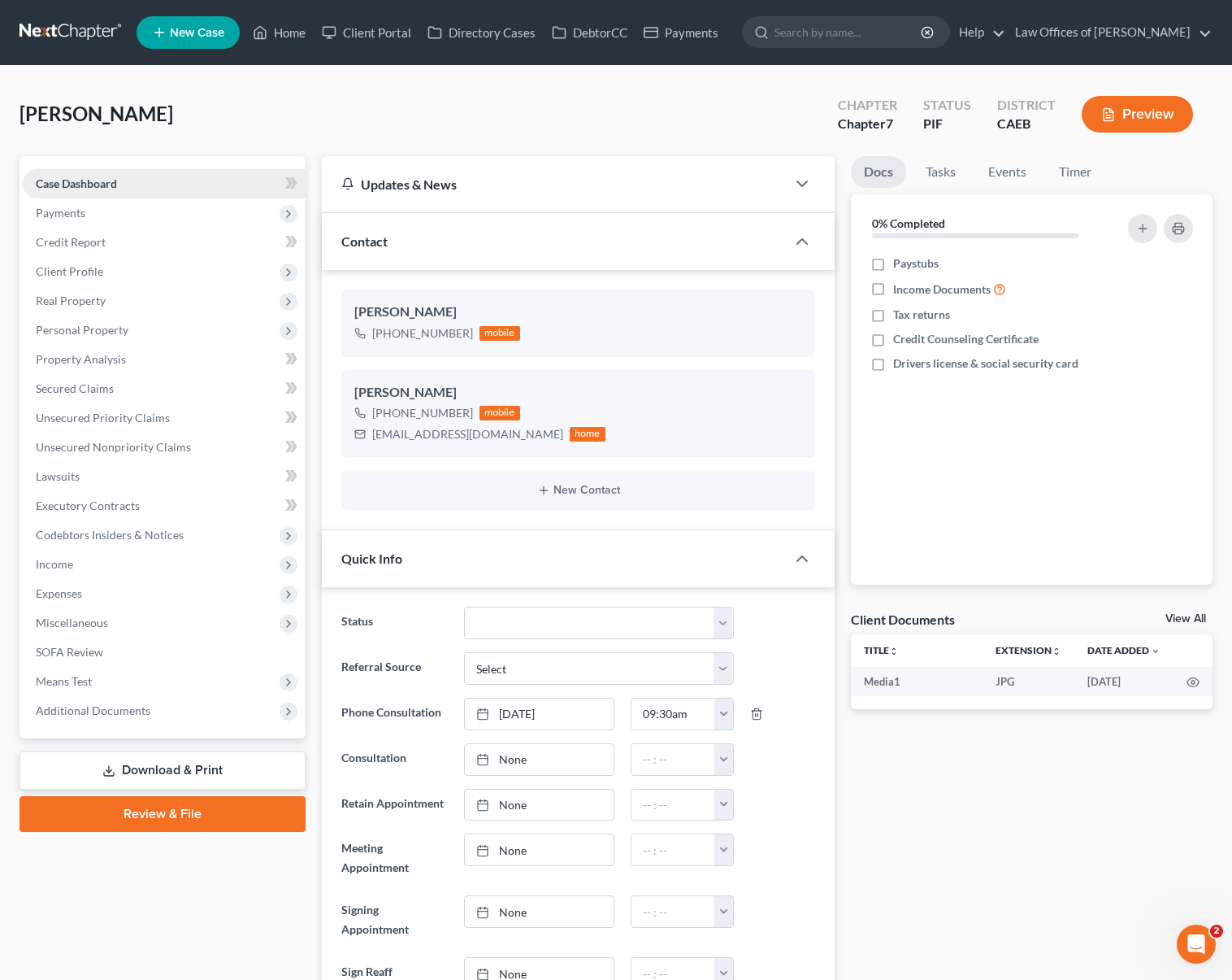
scroll to position [557, 0]
drag, startPoint x: 371, startPoint y: 436, endPoint x: 528, endPoint y: 438, distance: 157.0
click at [528, 438] on div "normamedina1923@icloud.com" at bounding box center [467, 434] width 191 height 16
copy div "normamedina1923@icloud.com"
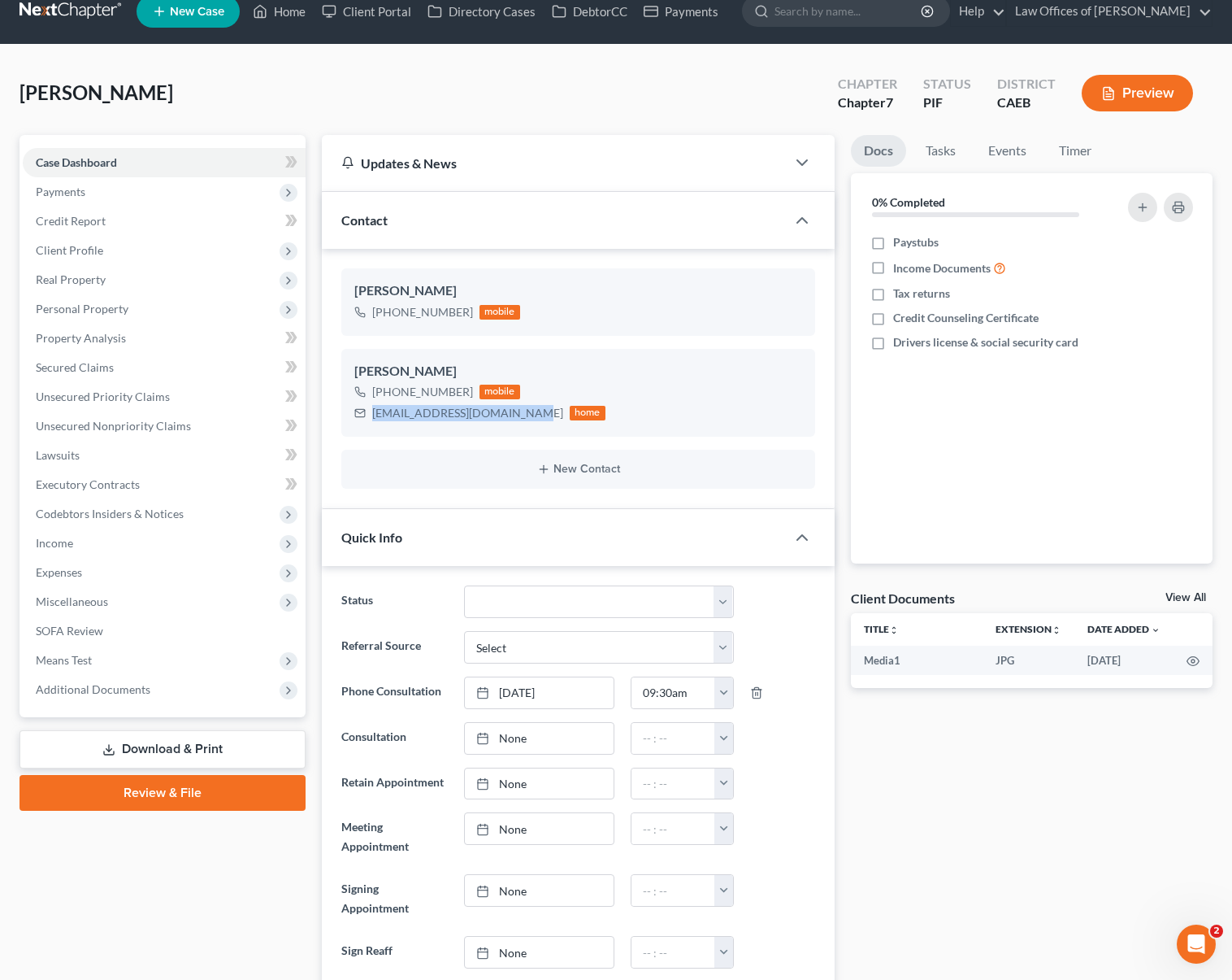
scroll to position [0, 0]
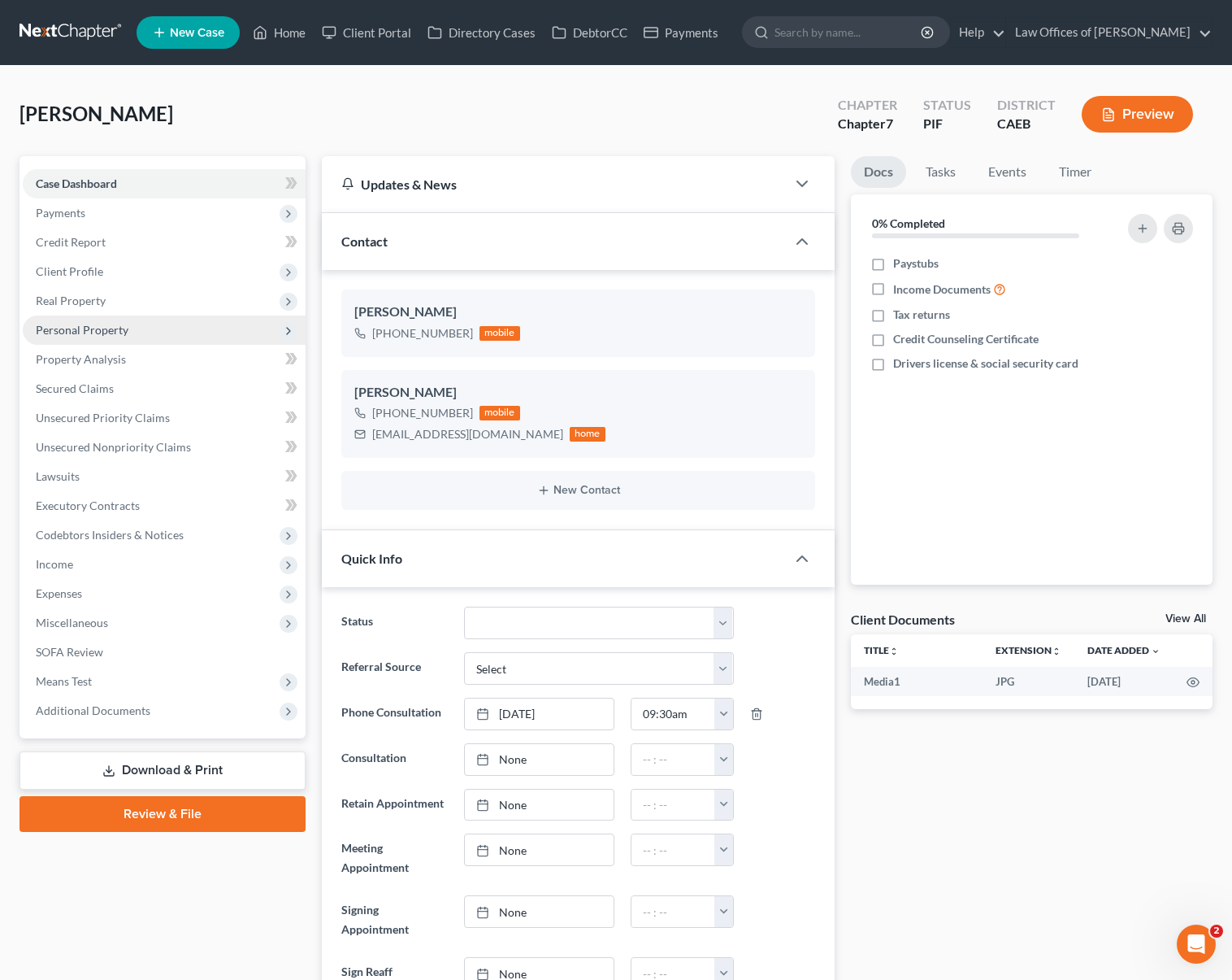
click at [138, 334] on span "Personal Property" at bounding box center [165, 329] width 283 height 29
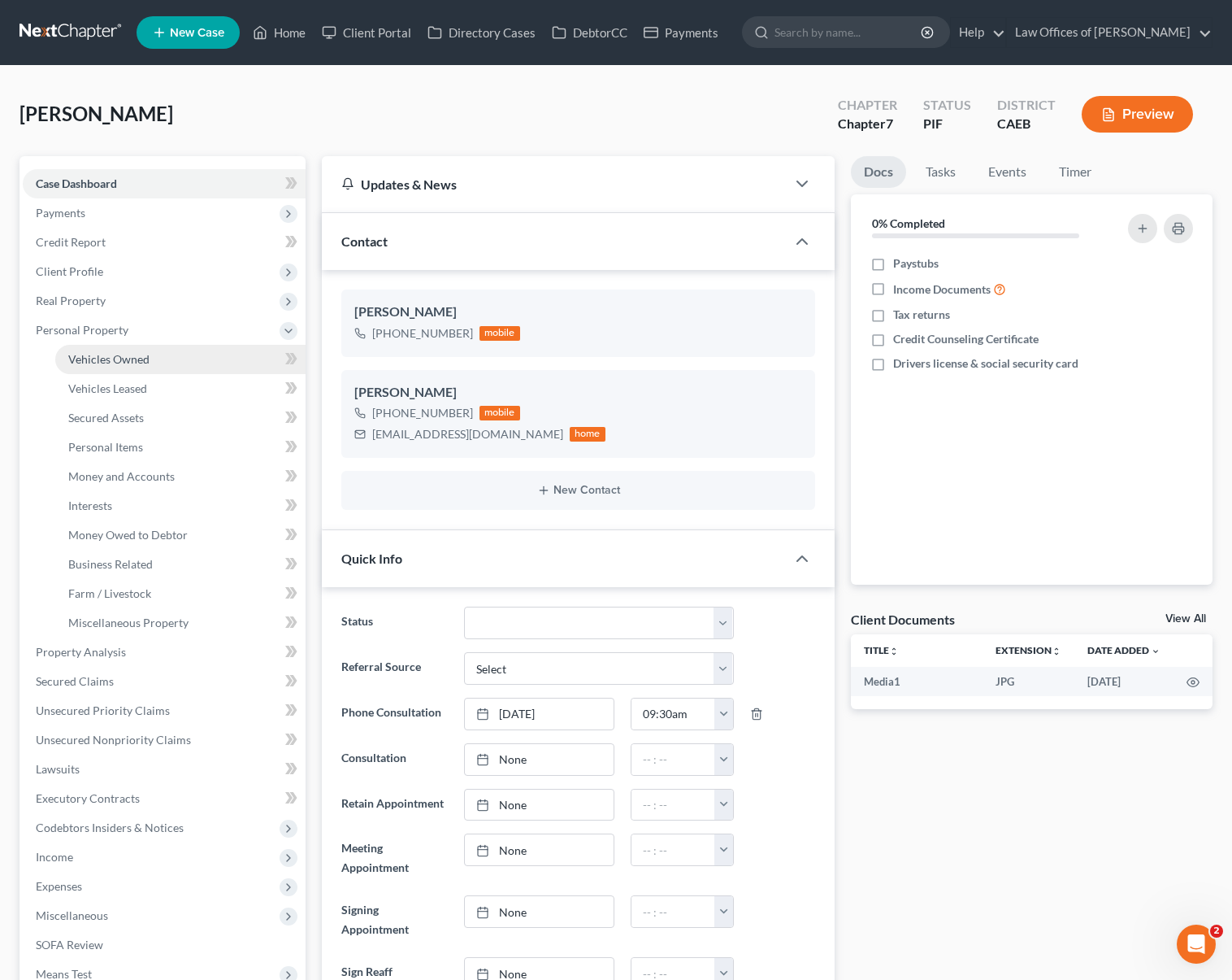
click at [183, 360] on link "Vehicles Owned" at bounding box center [180, 358] width 250 height 29
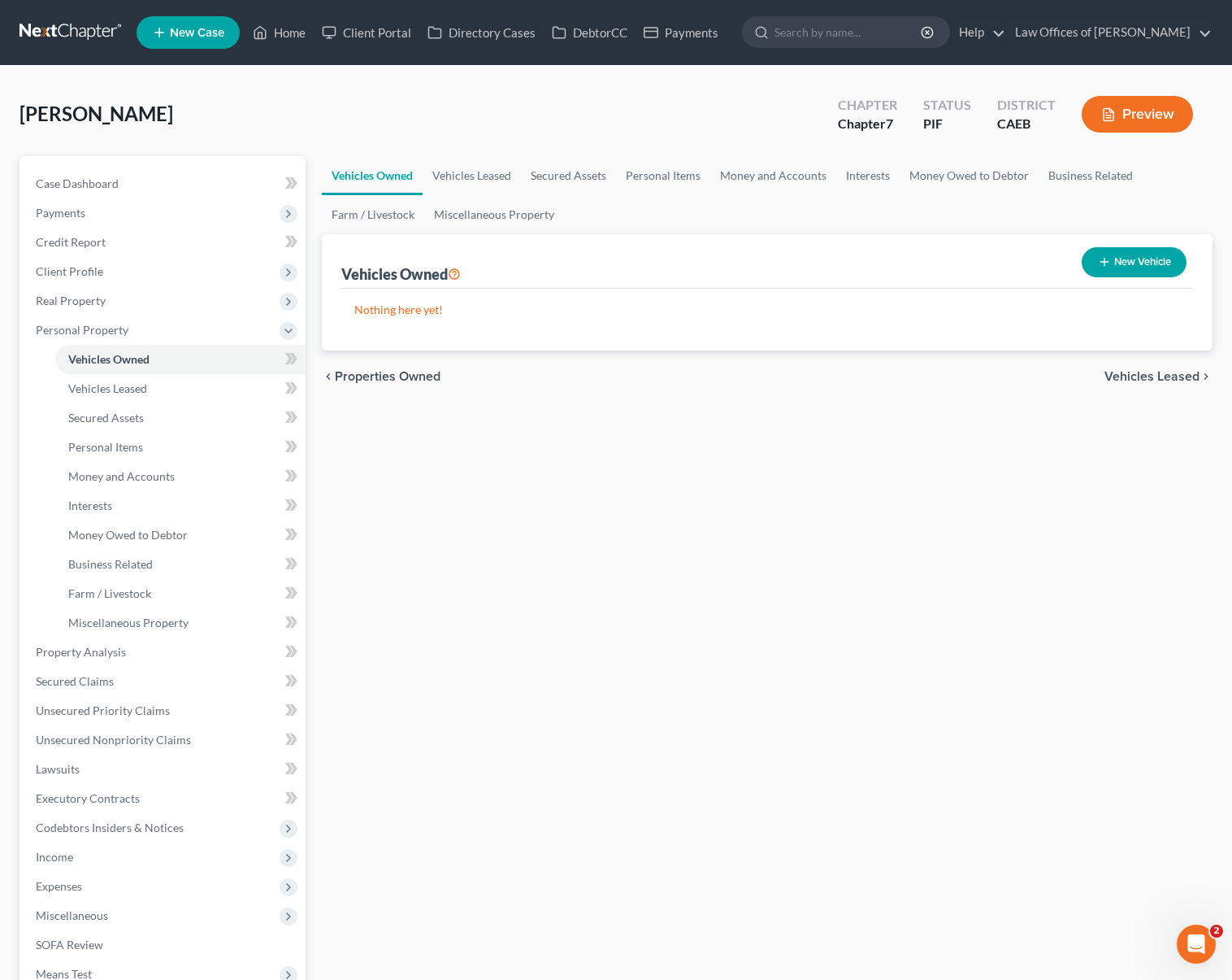
click at [1094, 259] on button "New Vehicle" at bounding box center [1133, 262] width 105 height 30
select select "0"
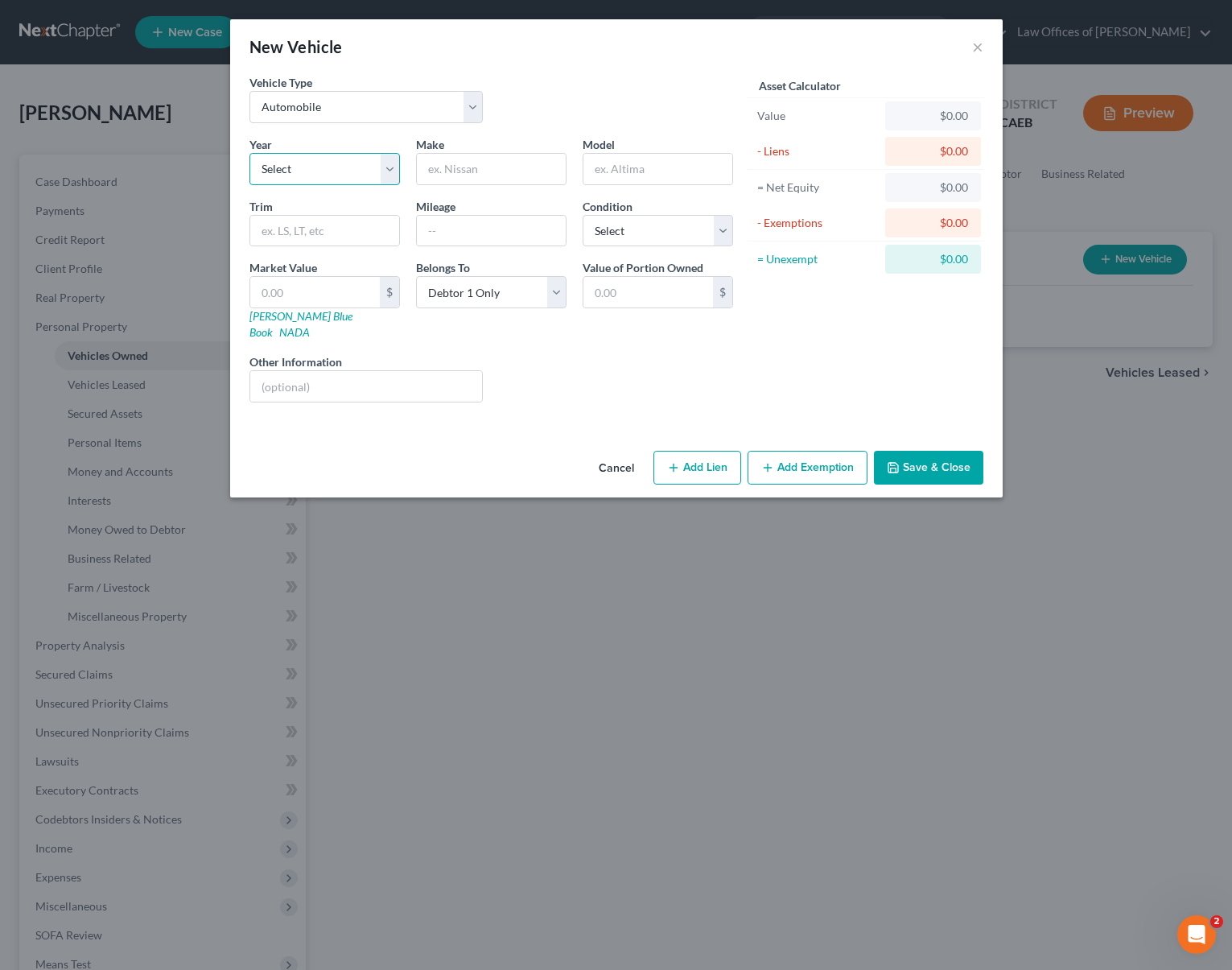
click at [391, 169] on select "Select 2026 2025 2024 2023 2022 2021 2020 2019 2018 2017 2016 2015 2014 2013 20…" at bounding box center [325, 169] width 150 height 33
select select "12"
click at [250, 153] on select "Select 2026 2025 2024 2023 2022 2021 2020 2019 2018 2017 2016 2015 2014 2013 20…" at bounding box center [325, 169] width 150 height 33
click at [485, 171] on input "text" at bounding box center [491, 169] width 149 height 31
type input "Chevrolet"
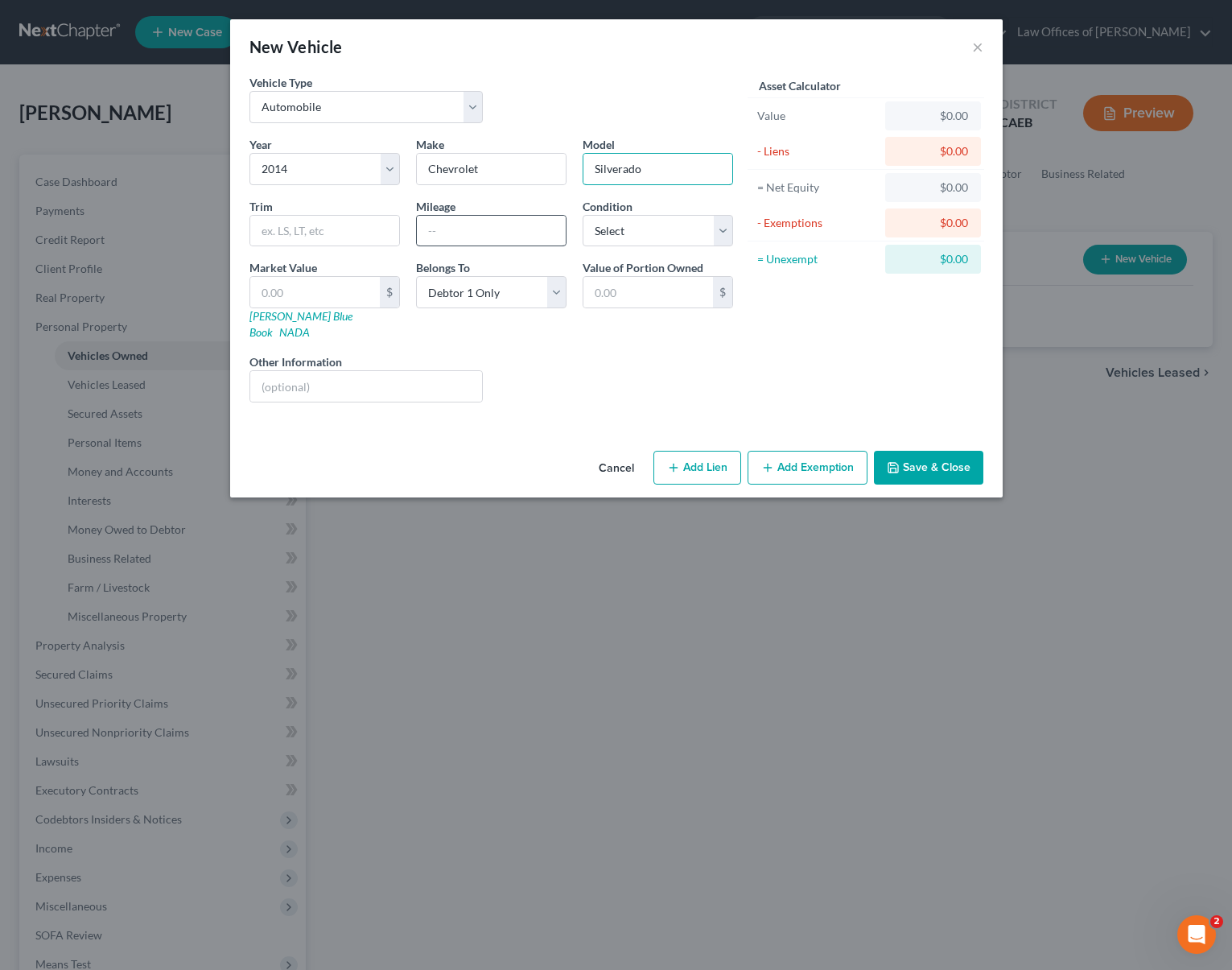
type input "Silverado"
click at [450, 226] on input "text" at bounding box center [491, 230] width 149 height 31
type input "105,000"
click at [914, 452] on button "Save & Close" at bounding box center [929, 467] width 110 height 34
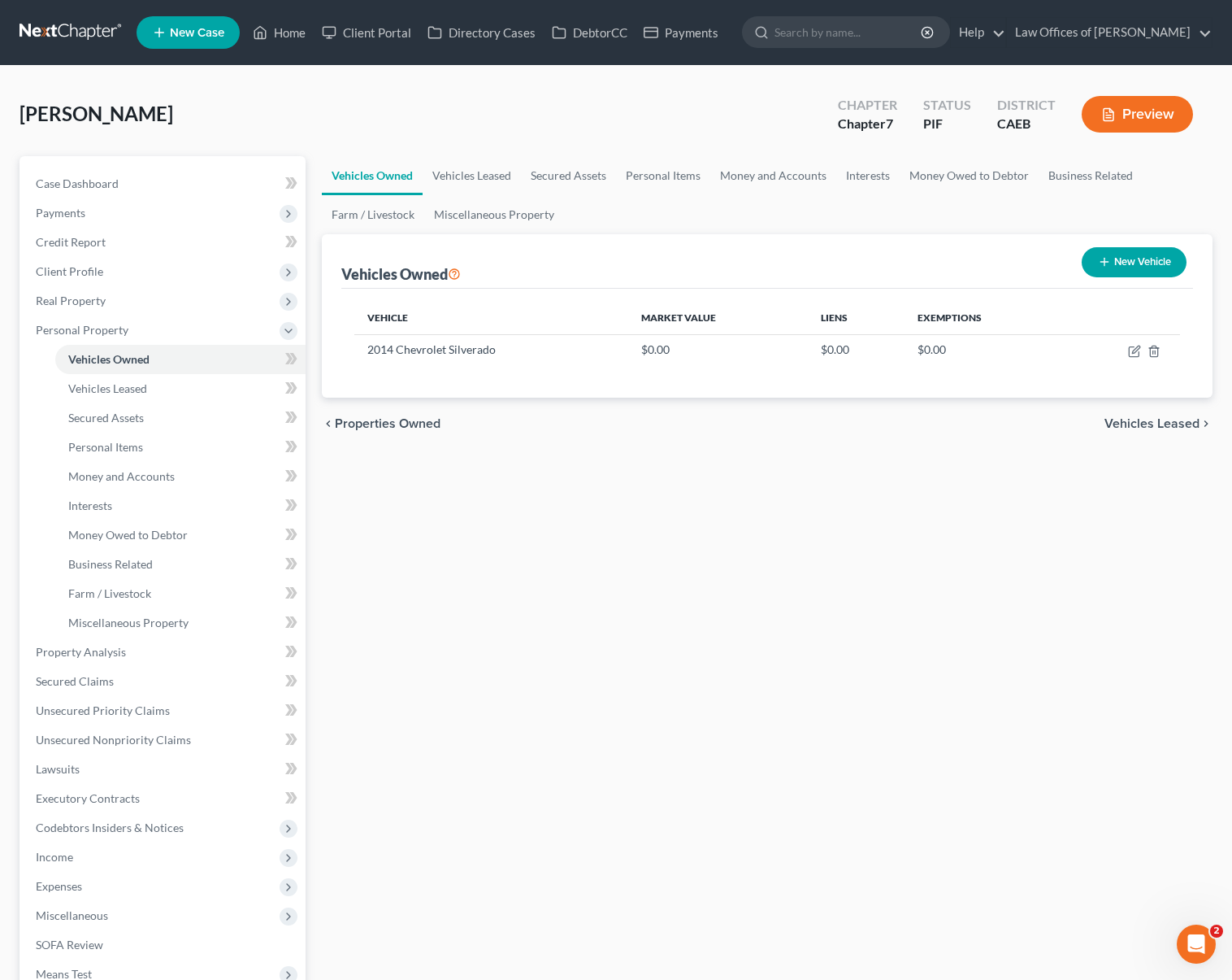
click at [1140, 260] on button "New Vehicle" at bounding box center [1133, 262] width 105 height 30
select select "0"
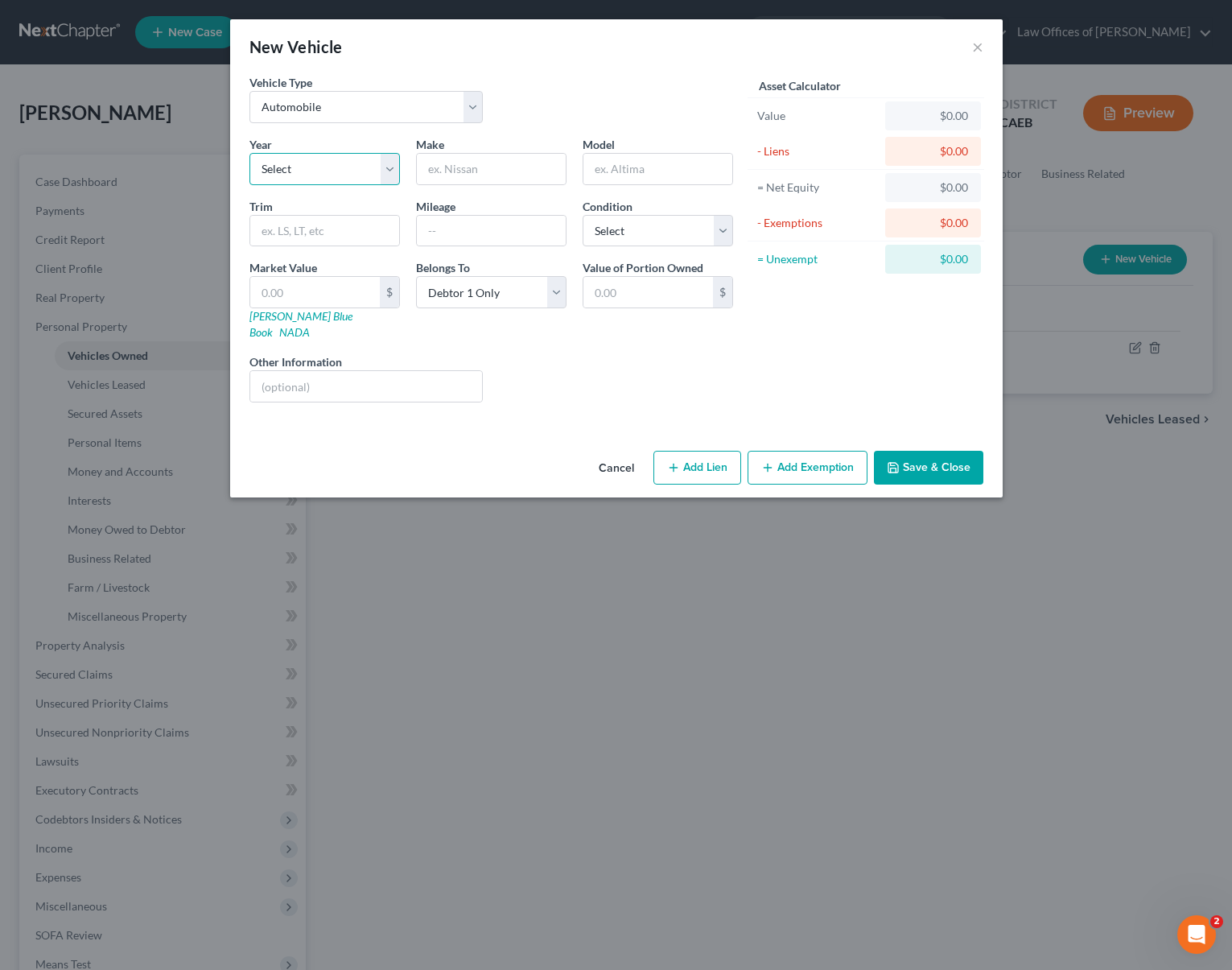
click at [386, 166] on select "Select 2026 2025 2024 2023 2022 2021 2020 2019 2018 2017 2016 2015 2014 2013 20…" at bounding box center [325, 169] width 150 height 33
select select "7"
click at [250, 153] on select "Select 2026 2025 2024 2023 2022 2021 2020 2019 2018 2017 2016 2015 2014 2013 20…" at bounding box center [325, 169] width 150 height 33
click at [438, 175] on input "text" at bounding box center [491, 169] width 149 height 31
type input "Lexus"
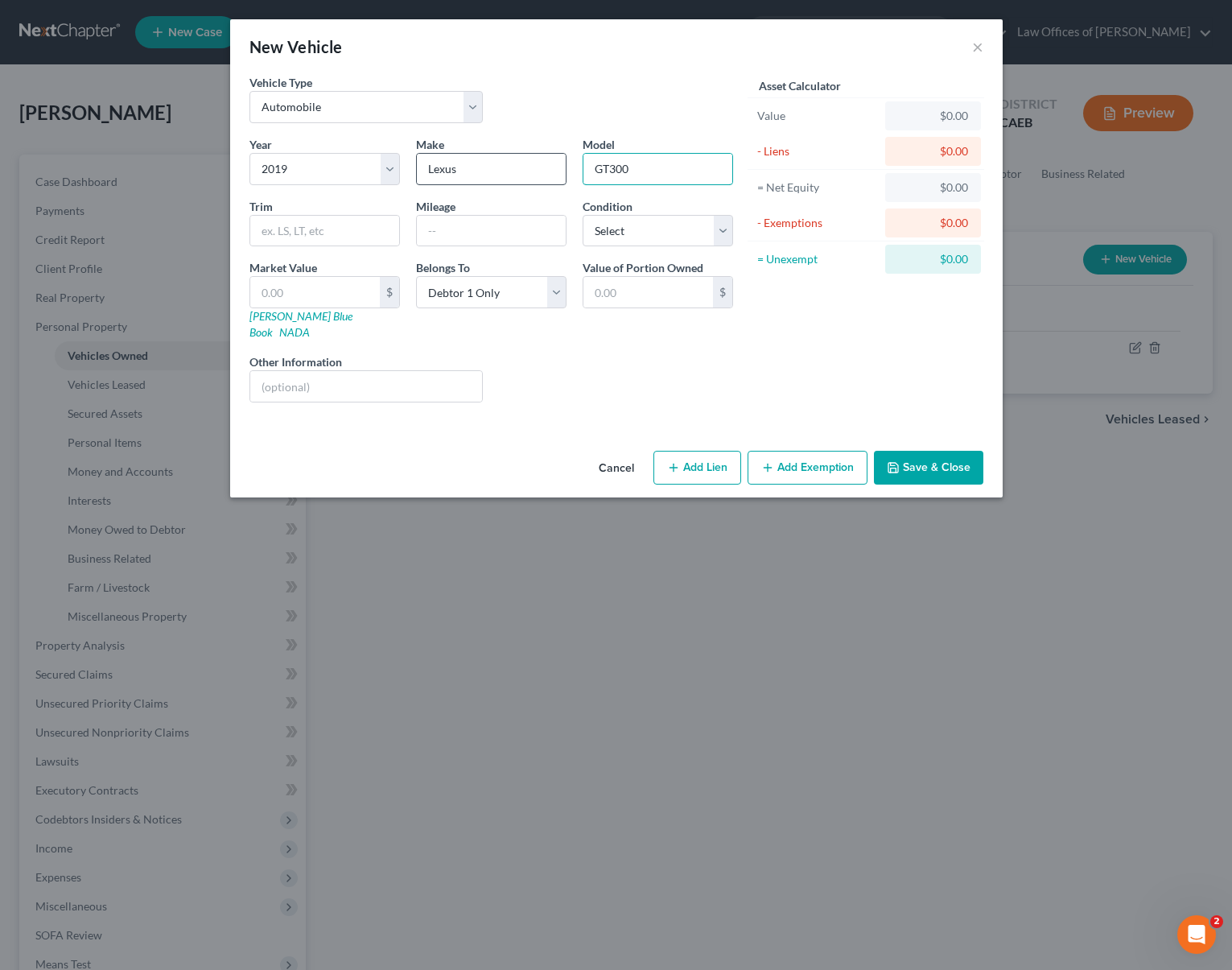
type input "GT300"
click at [446, 239] on input "text" at bounding box center [491, 230] width 149 height 31
type input "76,000"
click at [726, 231] on select "Select Excellent Very Good Good Fair Poor" at bounding box center [658, 231] width 150 height 33
select select "2"
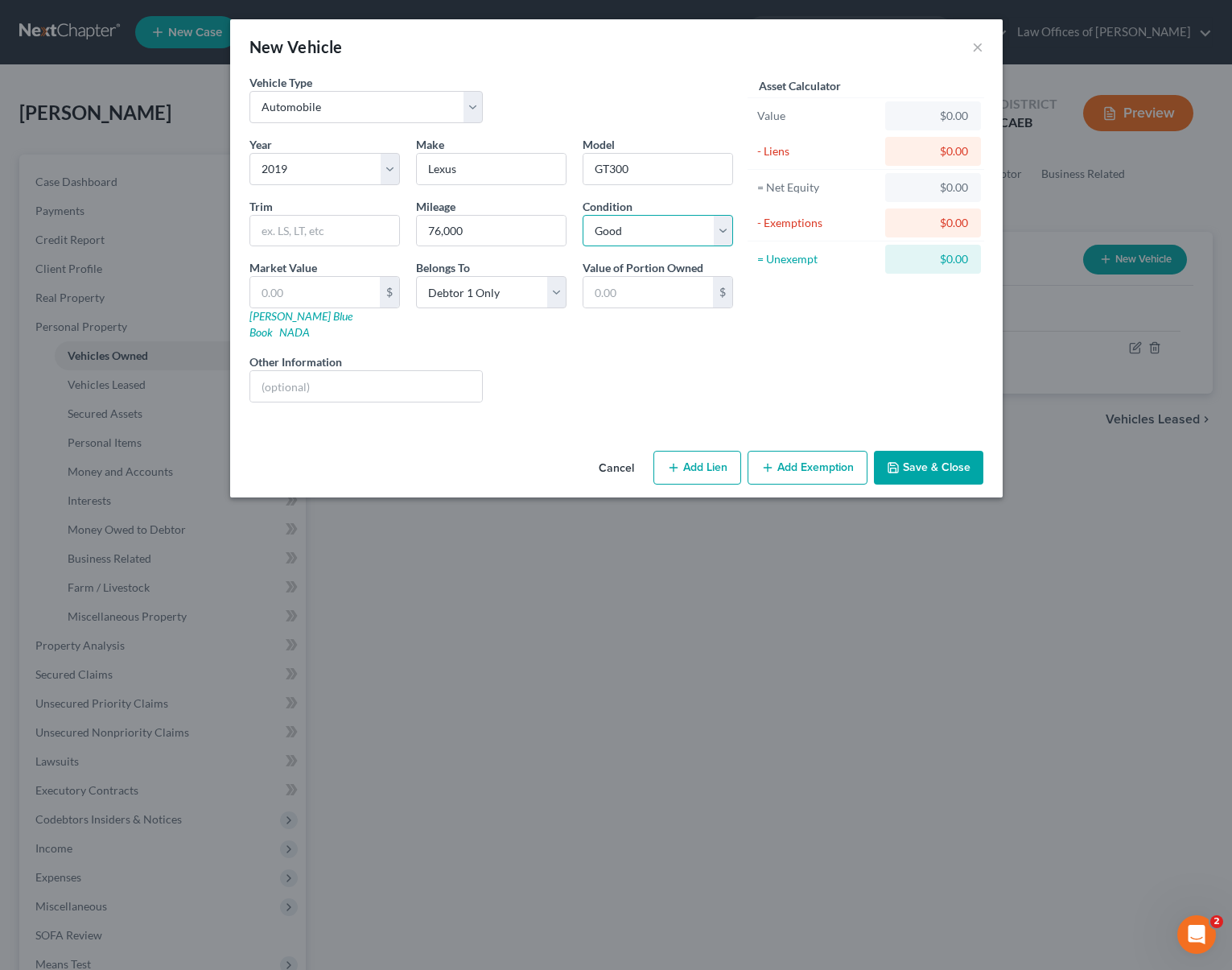
click at [583, 215] on select "Select Excellent Very Good Good Fair Poor" at bounding box center [658, 231] width 150 height 33
click at [548, 293] on select "Select Debtor 1 Only Debtor 2 Only Debtor 1 And Debtor 2 Only At Least One Of T…" at bounding box center [491, 291] width 150 height 33
select select "3"
click at [416, 276] on select "Select Debtor 1 Only Debtor 2 Only Debtor 1 And Debtor 2 Only At Least One Of T…" at bounding box center [491, 291] width 150 height 33
click at [932, 450] on button "Save & Close" at bounding box center [929, 467] width 110 height 34
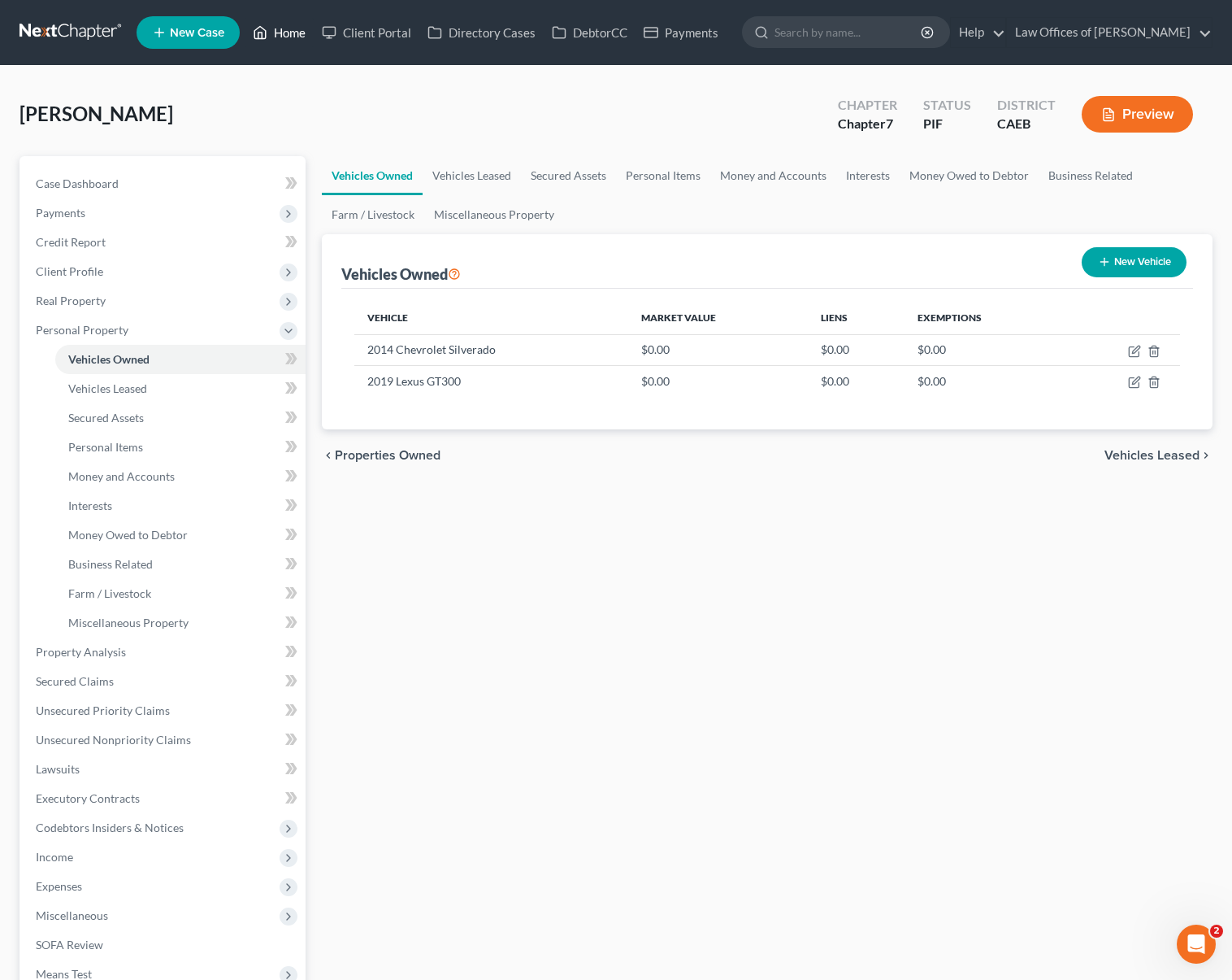
click at [292, 34] on link "Home" at bounding box center [278, 32] width 69 height 29
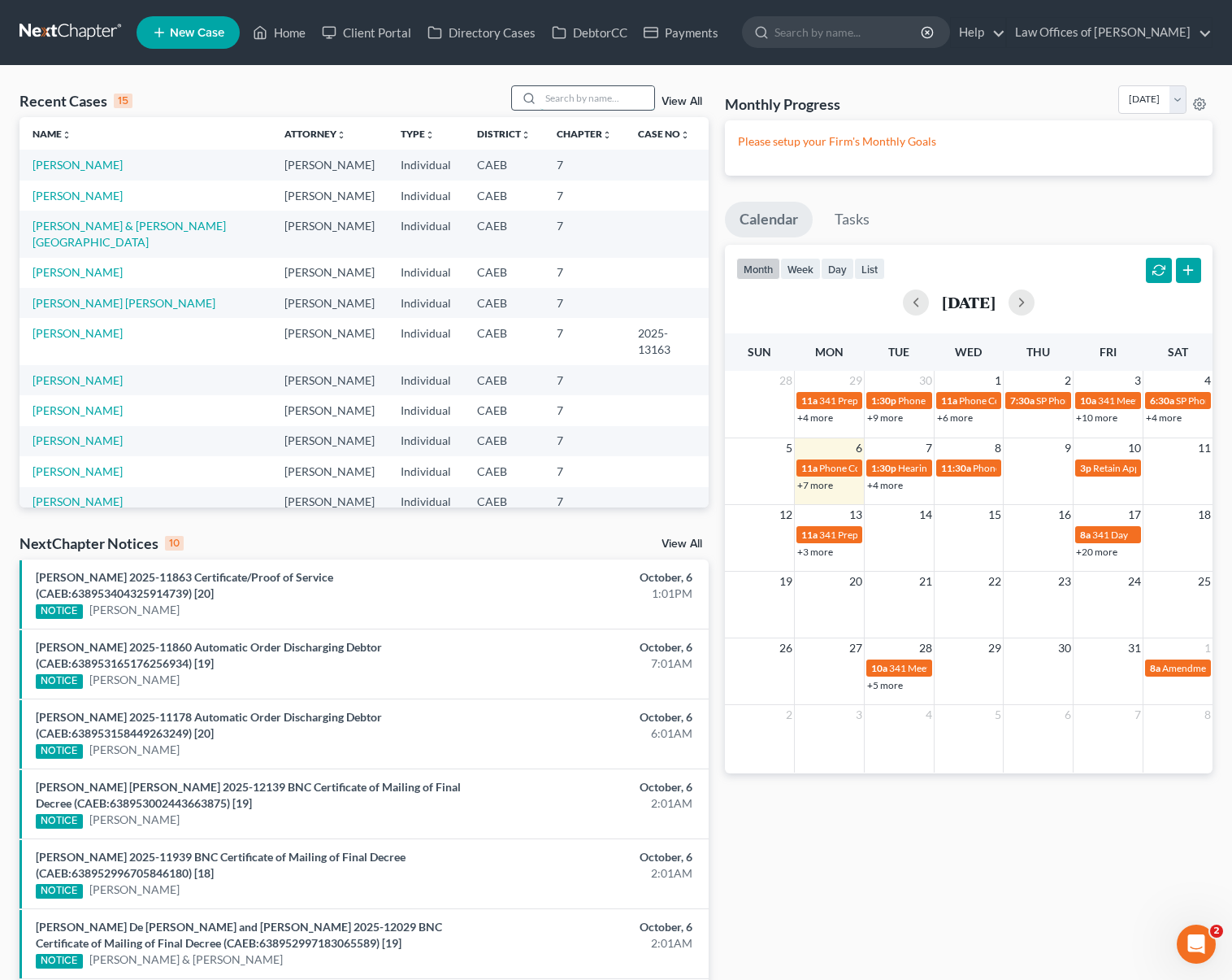
click at [558, 102] on input "search" at bounding box center [598, 98] width 114 height 24
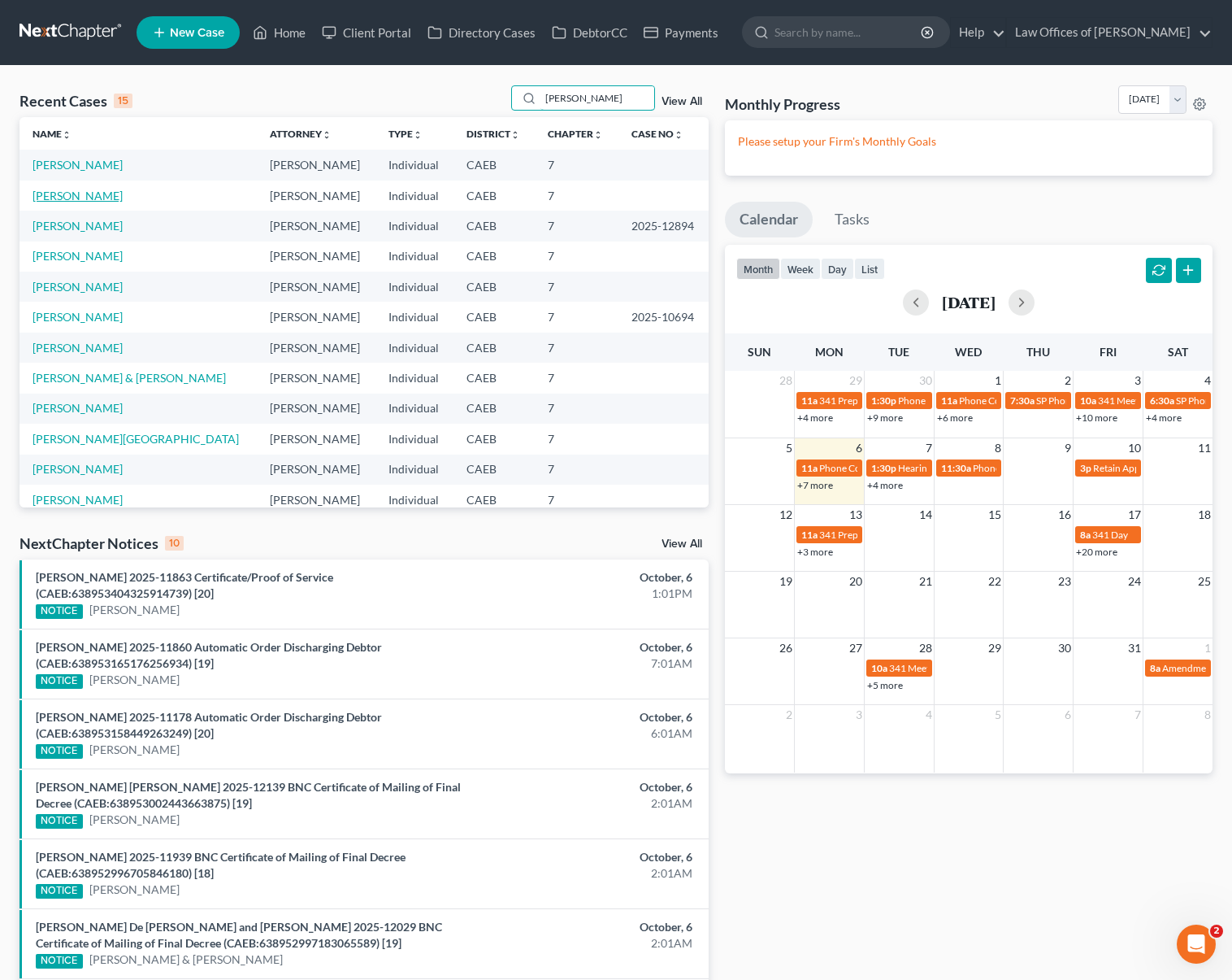
type input "Aguilar"
click at [120, 198] on link "Aguilar, Kassandra" at bounding box center [78, 196] width 90 height 14
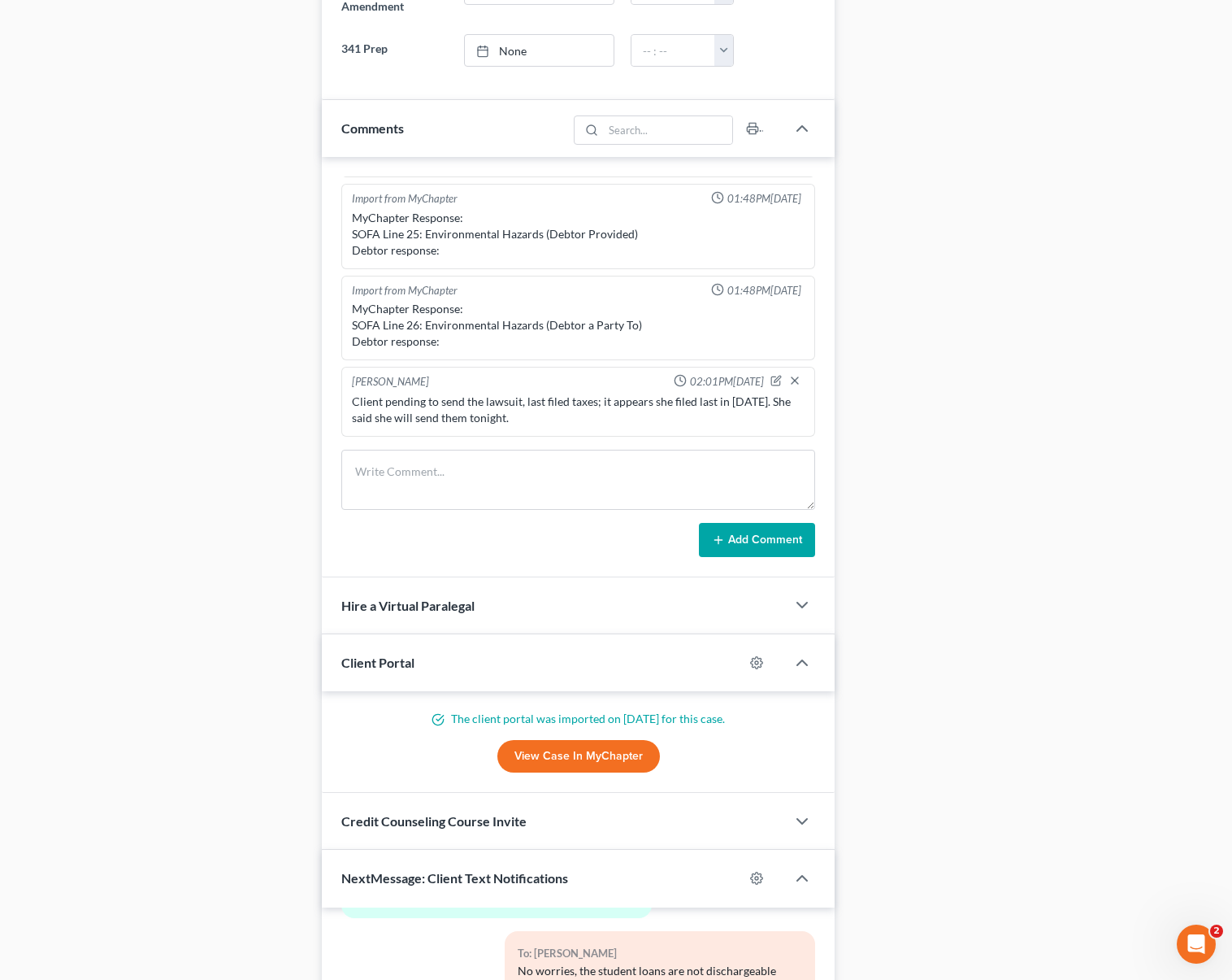
scroll to position [1383, 0]
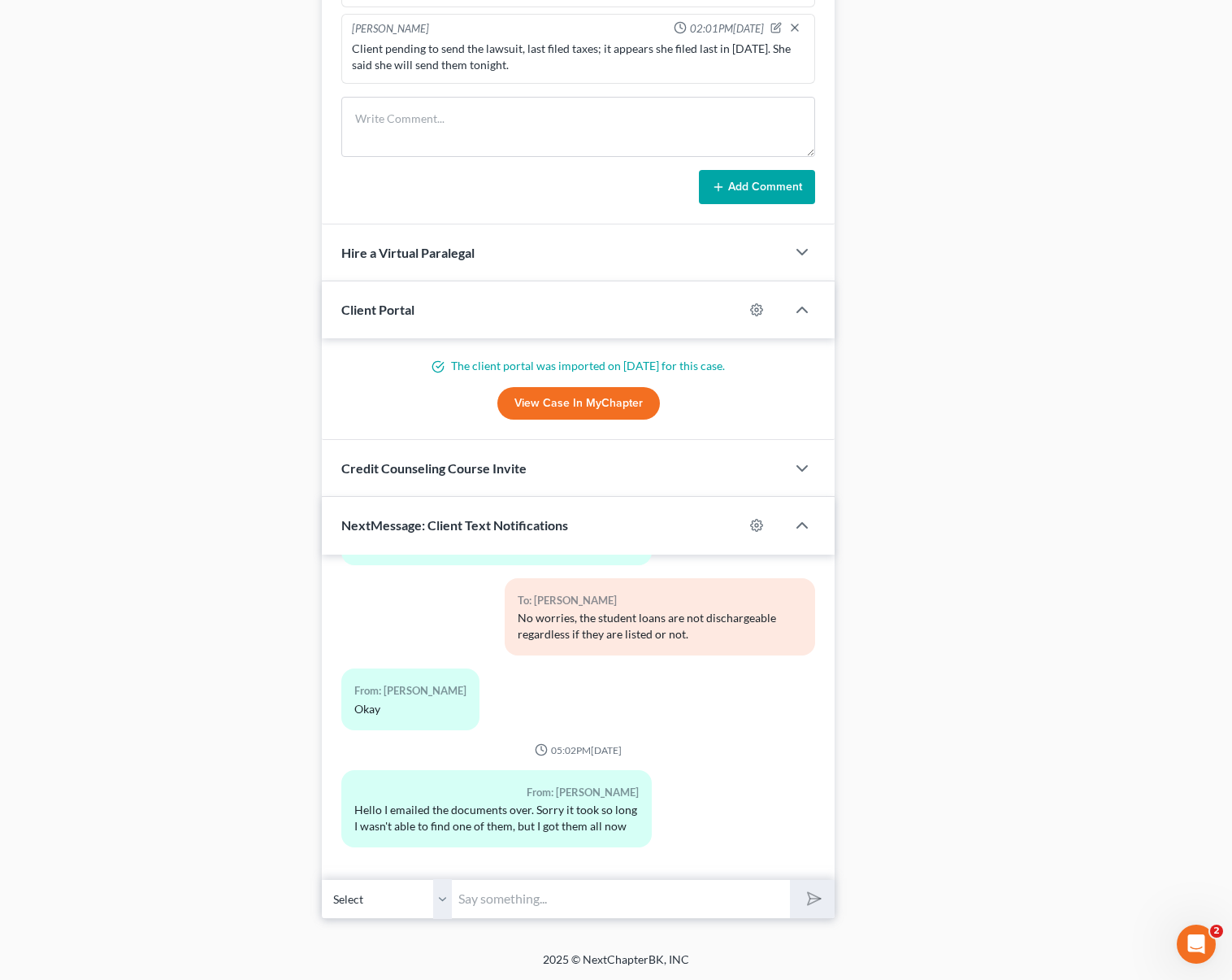
click at [498, 883] on input "text" at bounding box center [620, 899] width 338 height 40
type input "Hi. Perfect, thank you !"
click at [790, 879] on button "submit" at bounding box center [812, 898] width 45 height 38
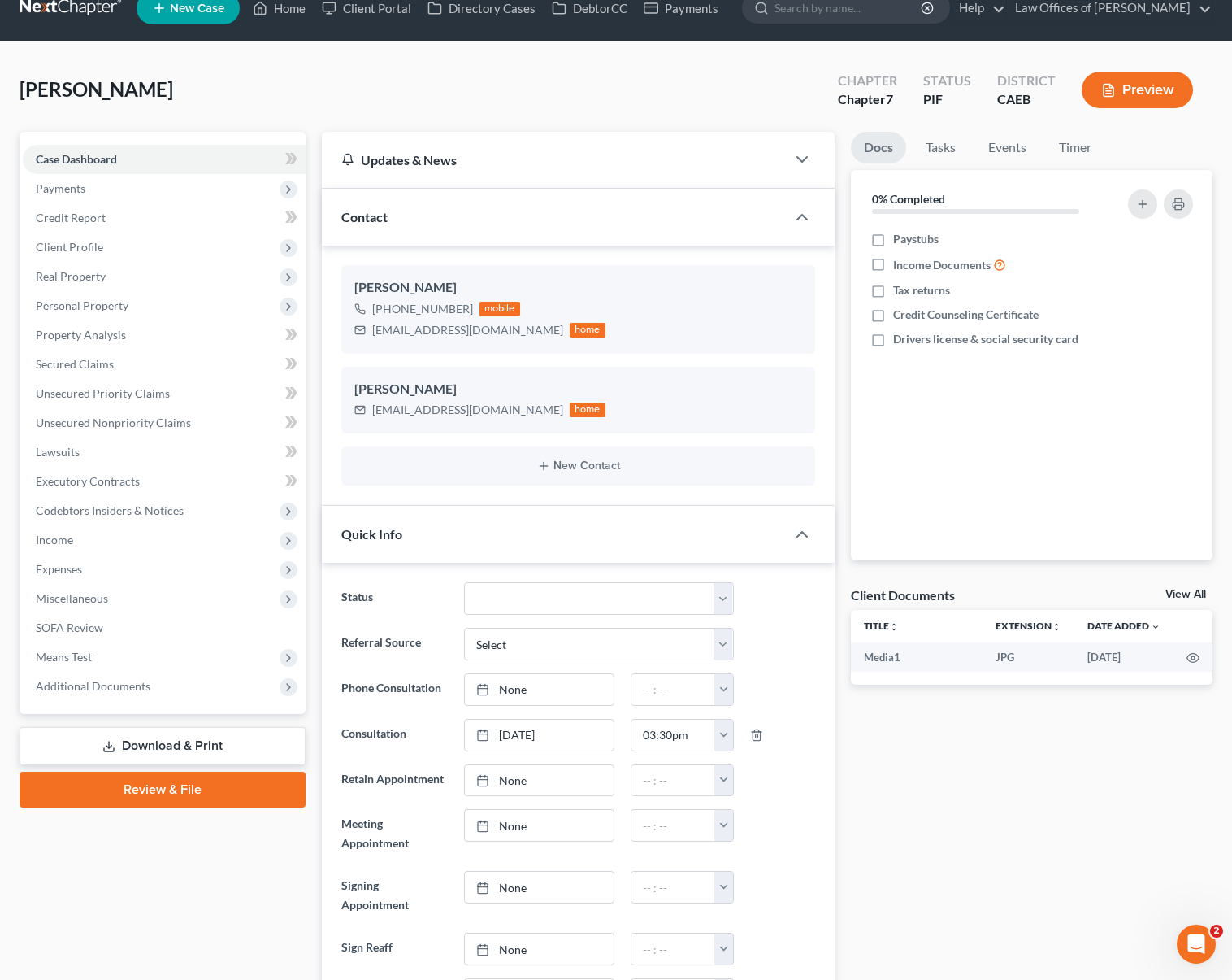
scroll to position [0, 0]
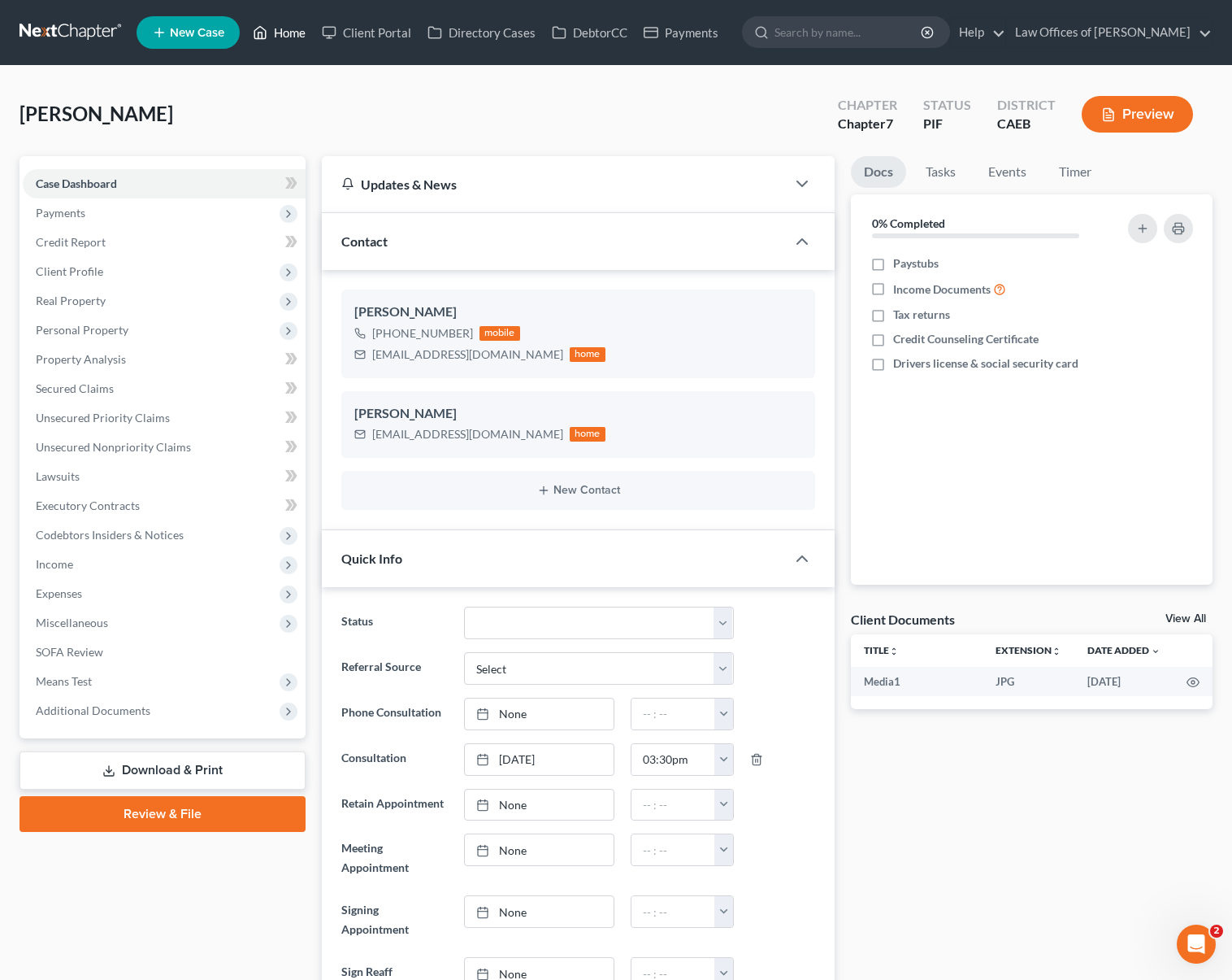
click at [303, 41] on link "Home" at bounding box center [278, 32] width 69 height 29
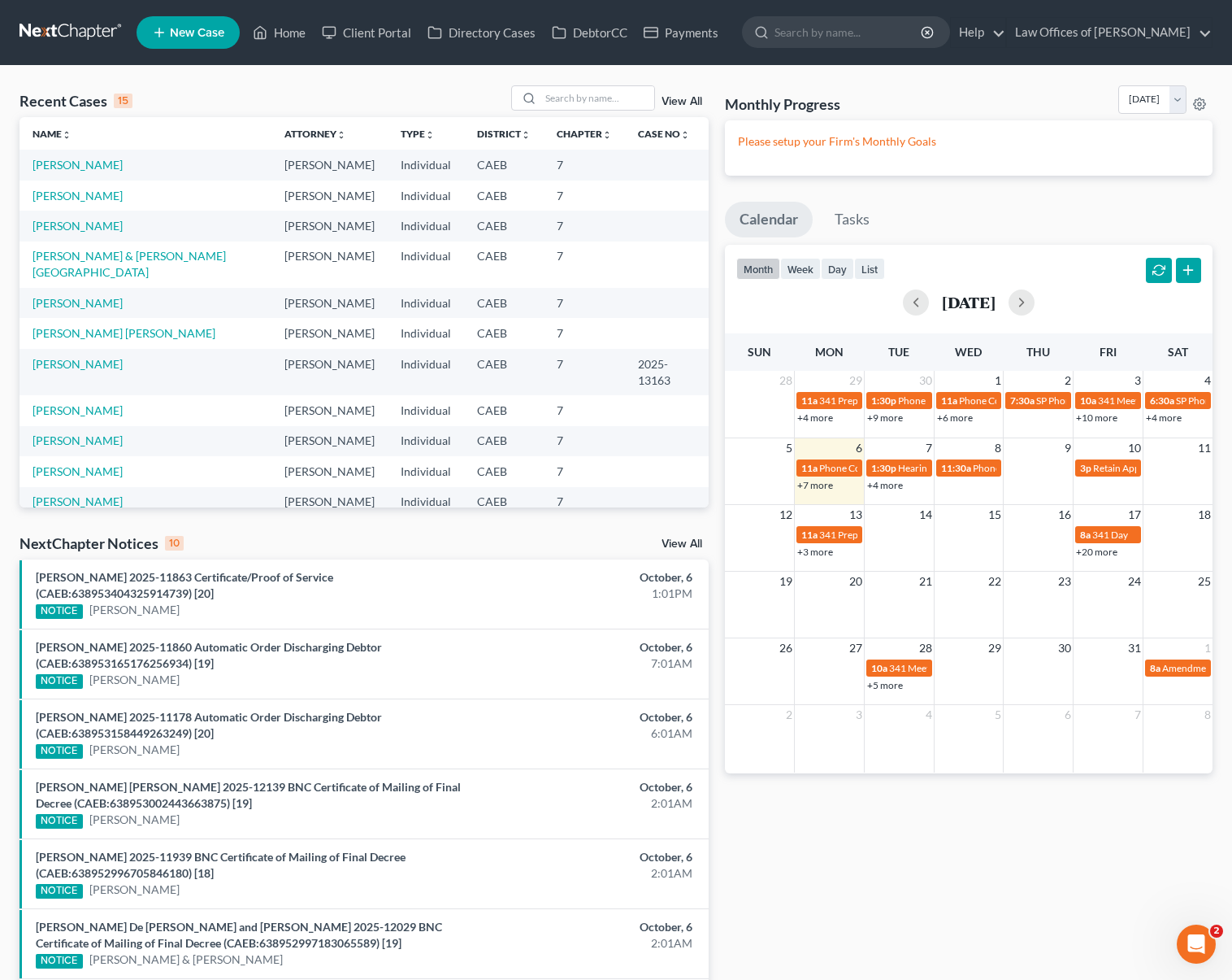
click at [883, 485] on link "+4 more" at bounding box center [885, 485] width 36 height 12
click at [200, 30] on span "New Case" at bounding box center [197, 33] width 55 height 12
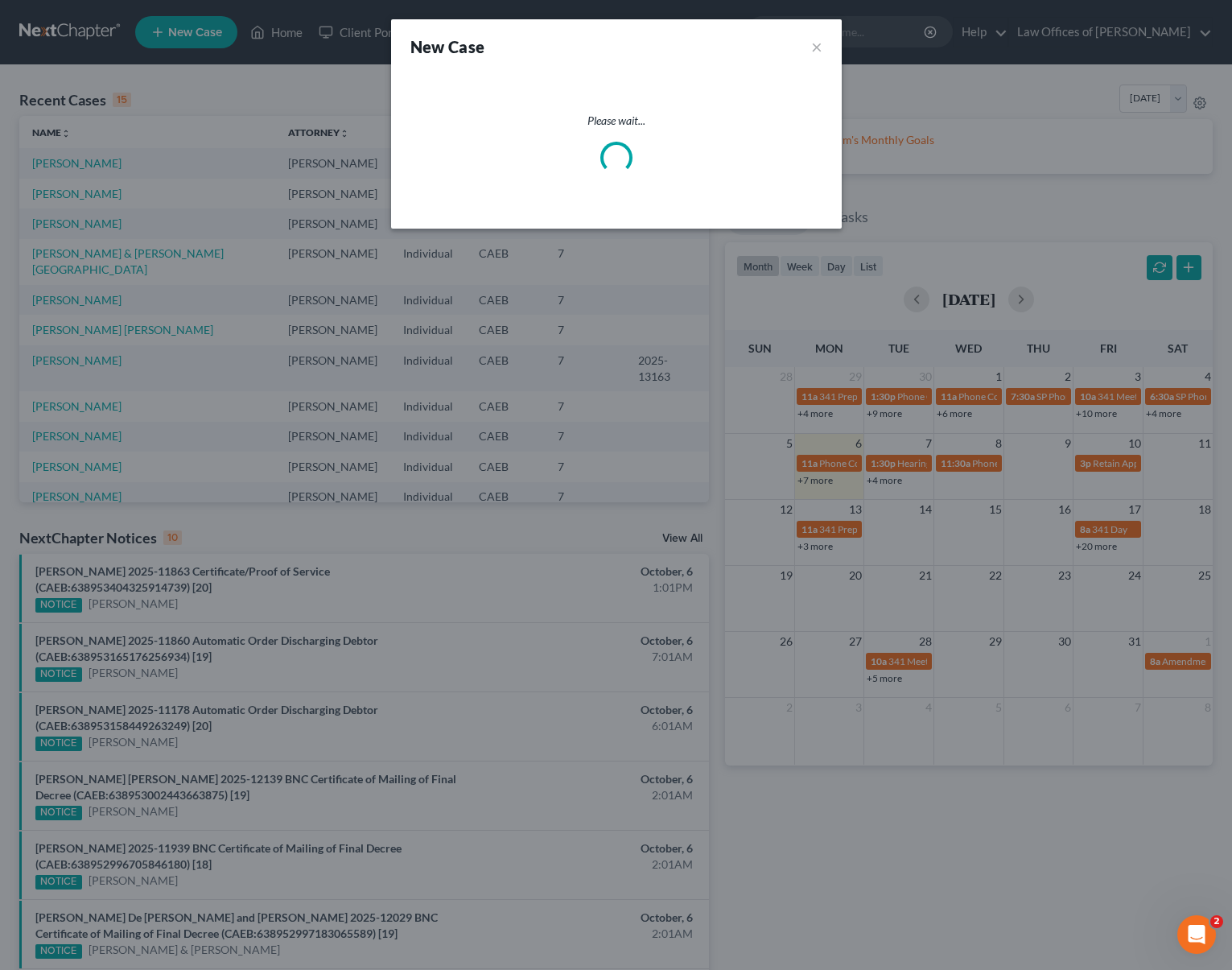
select select "8"
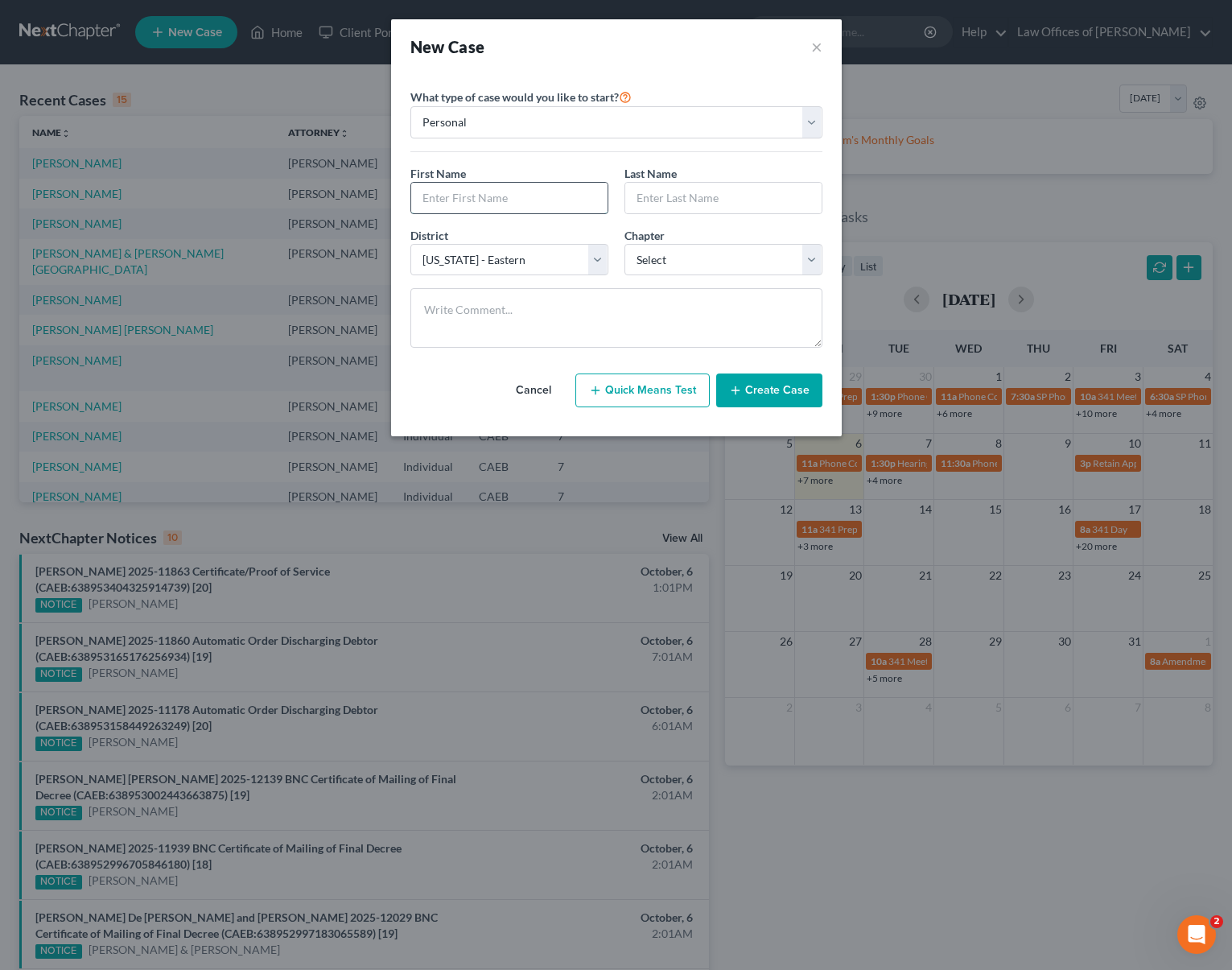
click at [457, 193] on input "text" at bounding box center [509, 198] width 197 height 31
type input "Alexa"
type input "Martinez"
click at [597, 263] on select "Select Alabama - Middle Alabama - Northern Alabama - Southern Alaska Arizona Ar…" at bounding box center [509, 260] width 198 height 33
click at [410, 244] on select "Select Alabama - Middle Alabama - Northern Alabama - Southern Alaska Arizona Ar…" at bounding box center [509, 260] width 198 height 33
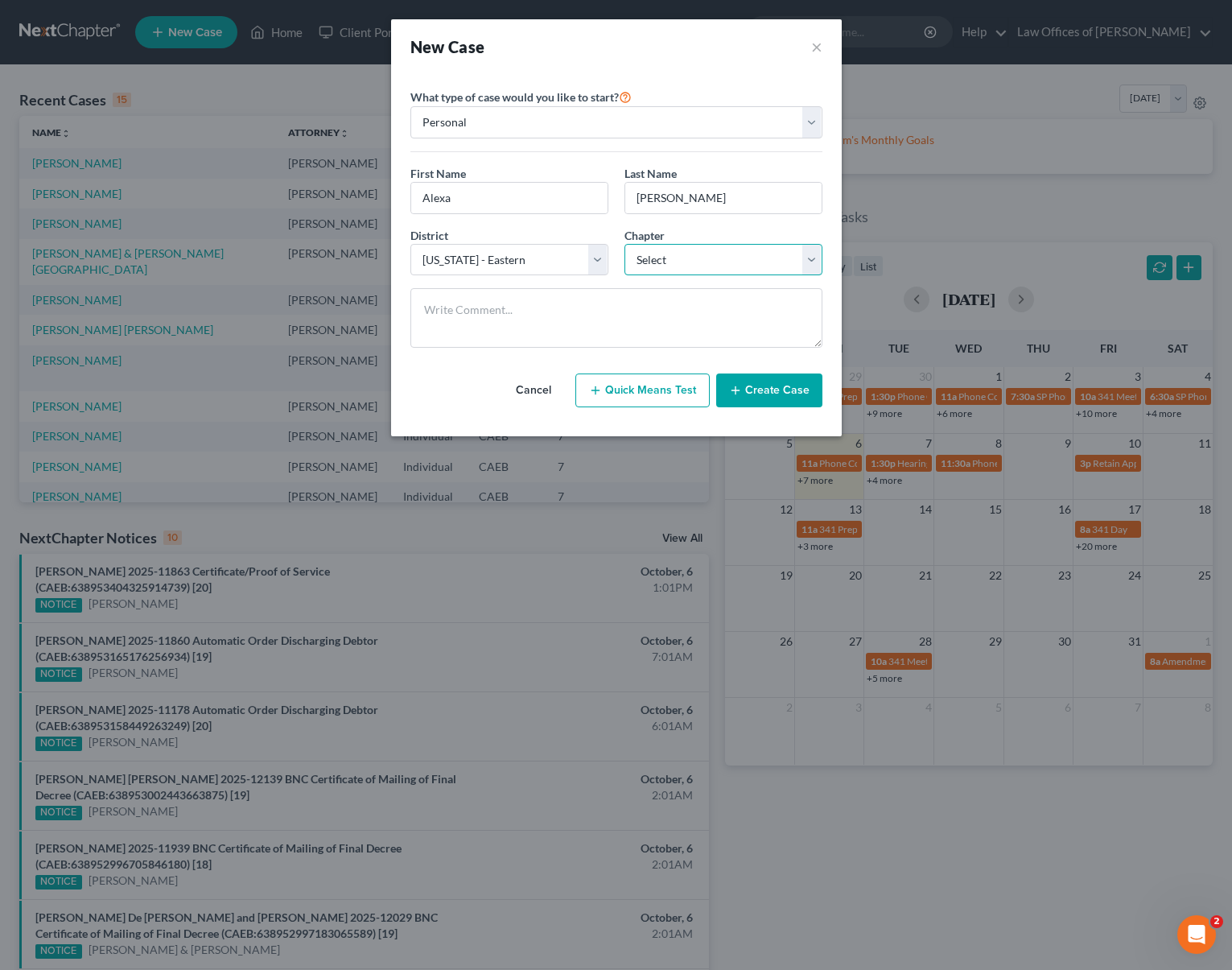
click at [805, 254] on select "Select 7 11 12 13" at bounding box center [723, 260] width 198 height 33
select select "0"
click at [624, 244] on select "Select 7 11 12 13" at bounding box center [723, 260] width 198 height 33
click at [767, 386] on button "Create Case" at bounding box center [770, 390] width 107 height 34
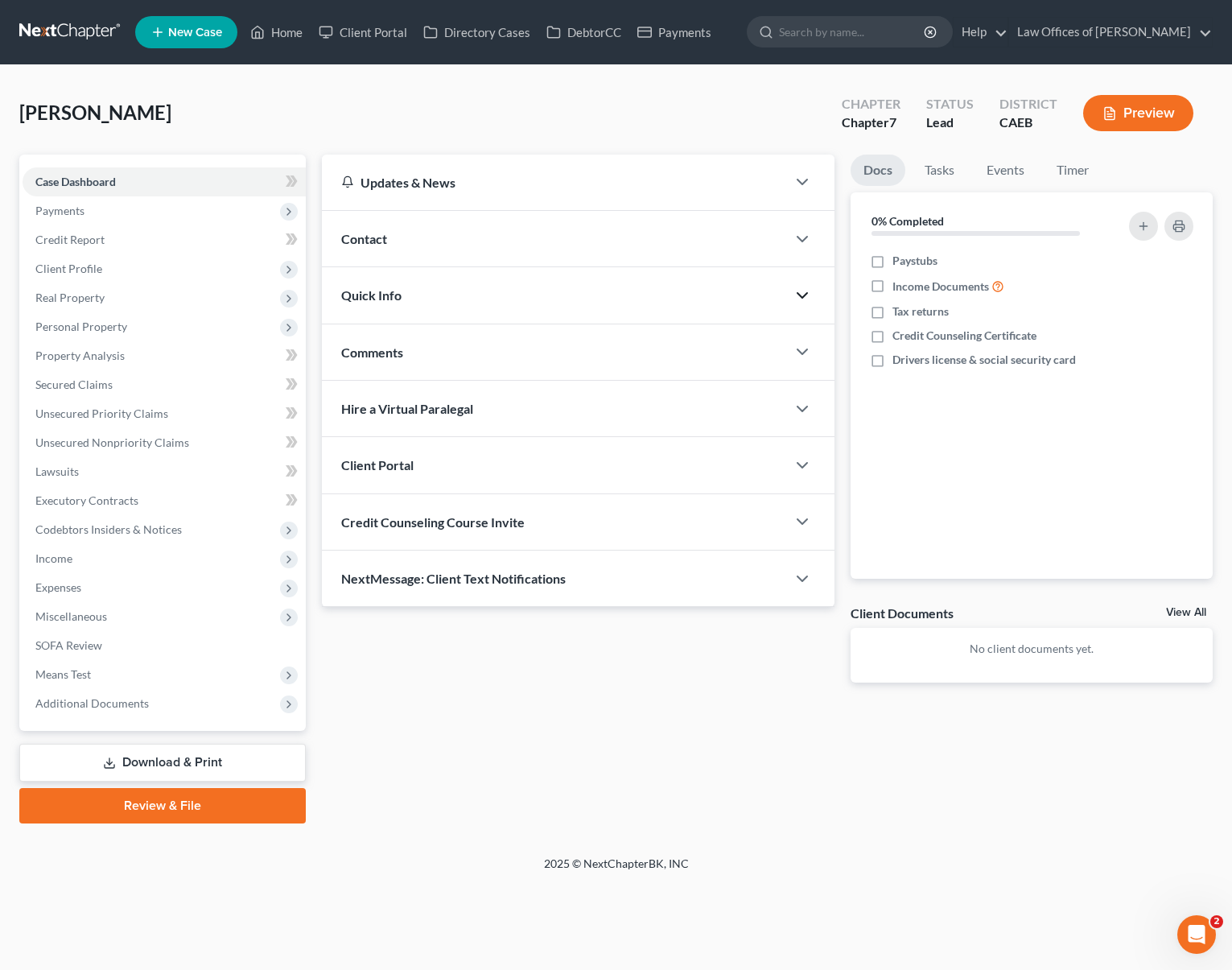
click at [805, 296] on icon "button" at bounding box center [802, 295] width 20 height 20
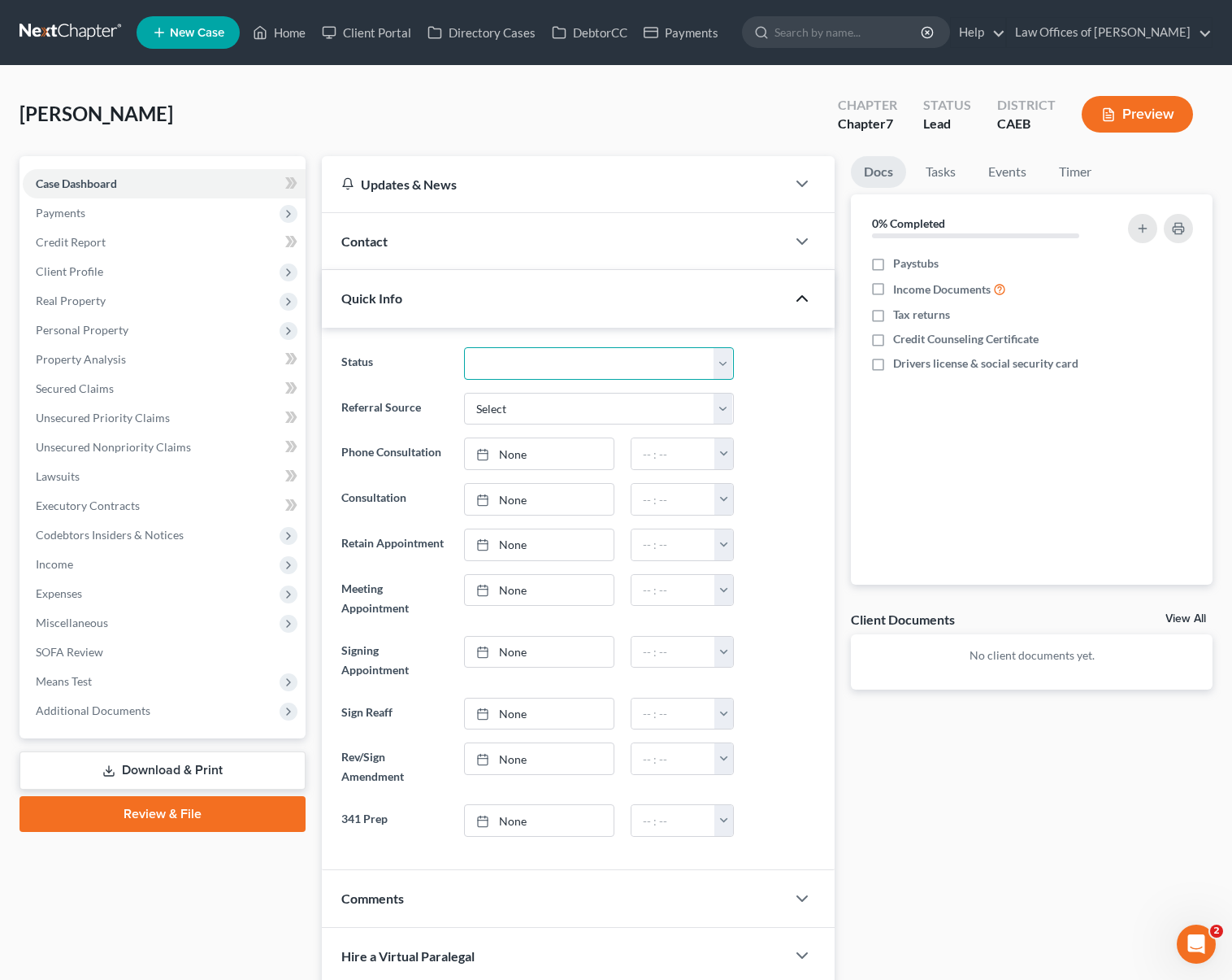
click at [723, 362] on select "Cancelled/Refund Closed Consultation Declined Discharged Filed Income Check In …" at bounding box center [599, 363] width 269 height 33
select select "2"
click at [464, 347] on select "Cancelled/Refund Closed Consultation Declined Discharged Filed Income Check In …" at bounding box center [599, 363] width 269 height 33
click at [804, 241] on polyline "button" at bounding box center [802, 242] width 10 height 5
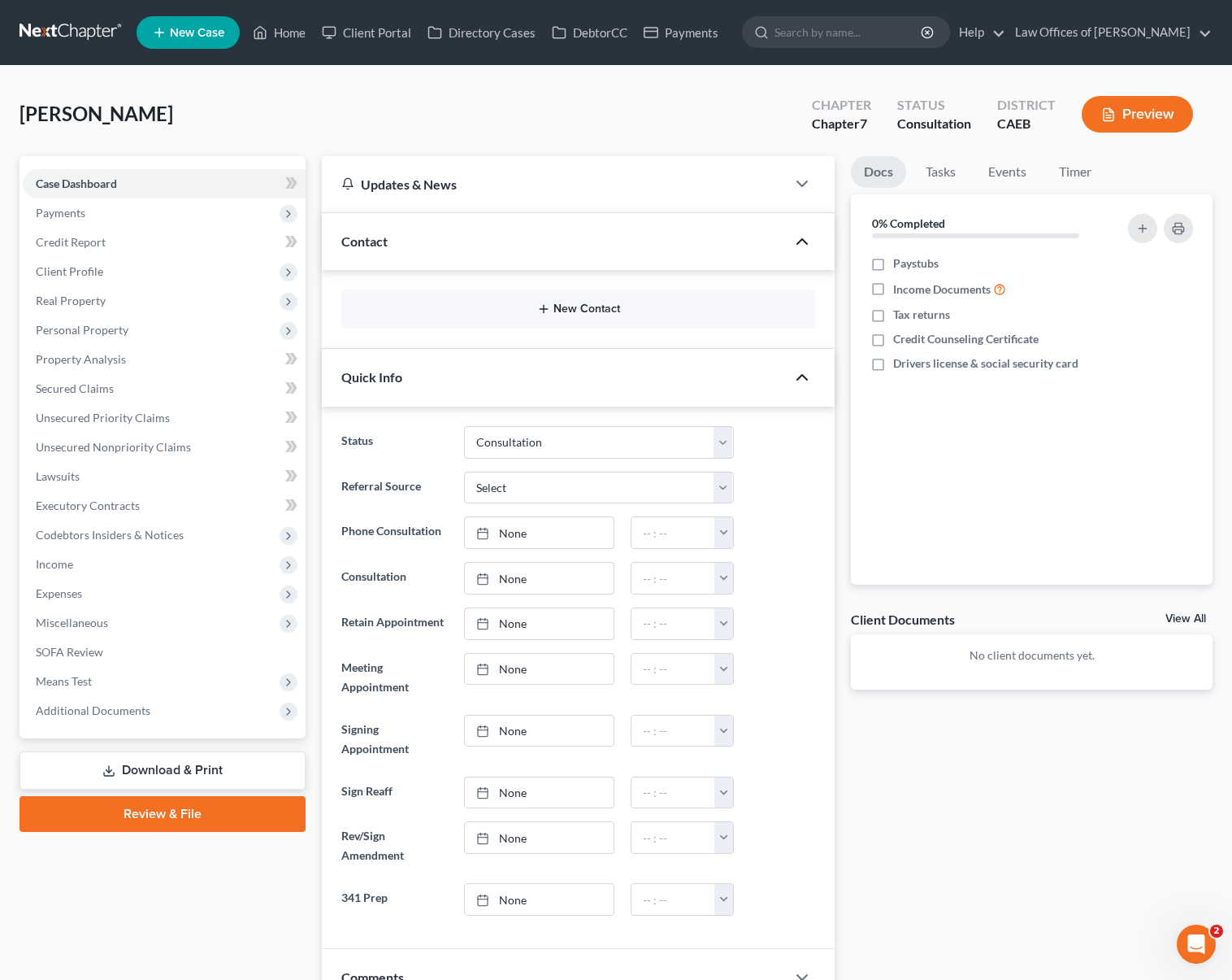
click at [591, 304] on button "New Contact" at bounding box center [578, 308] width 448 height 13
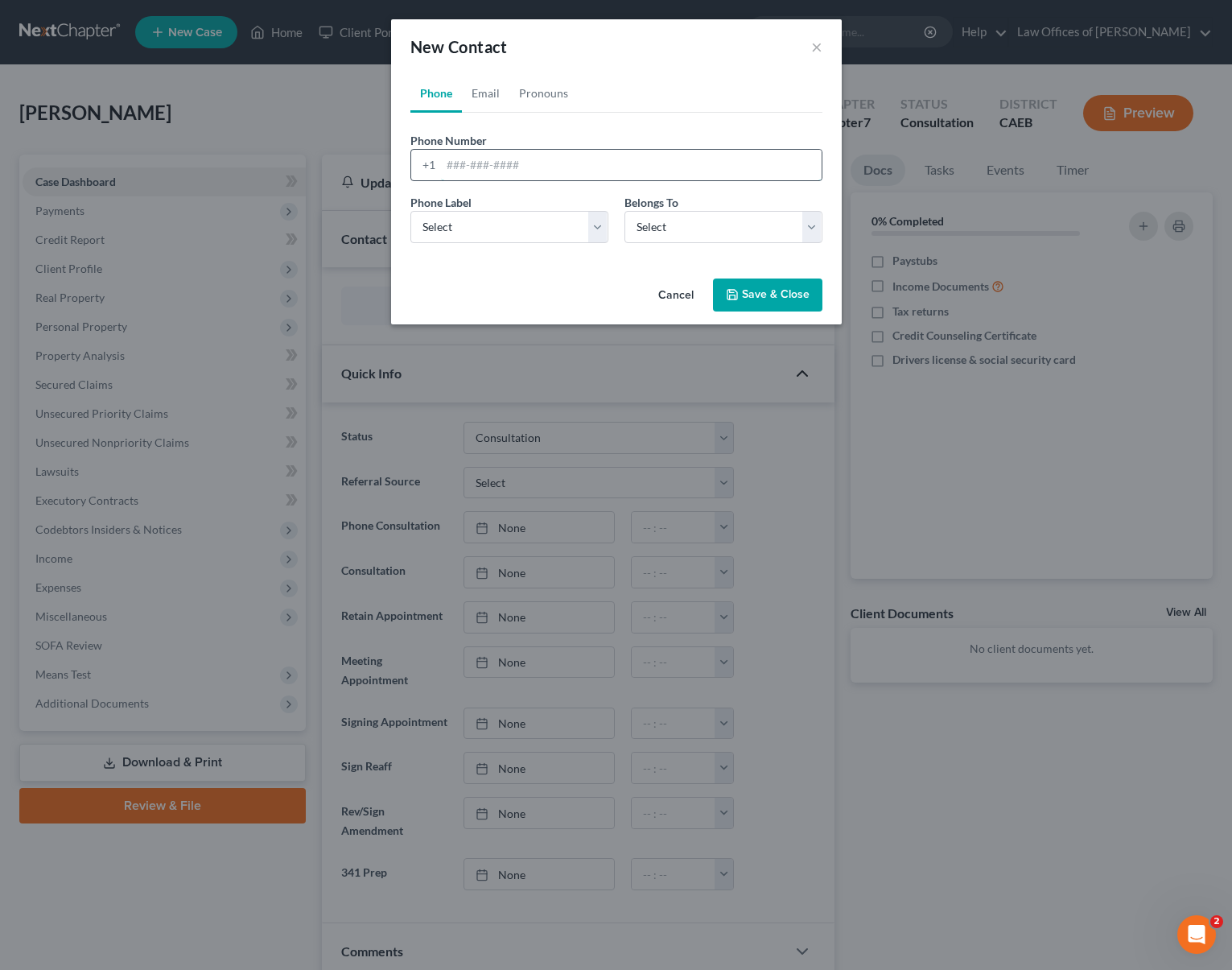
click at [574, 162] on input "tel" at bounding box center [630, 165] width 380 height 31
type input "4242212215"
click at [808, 223] on select "Select Client Other" at bounding box center [723, 226] width 198 height 33
select select "0"
click at [624, 210] on select "Select Client Other" at bounding box center [723, 226] width 198 height 33
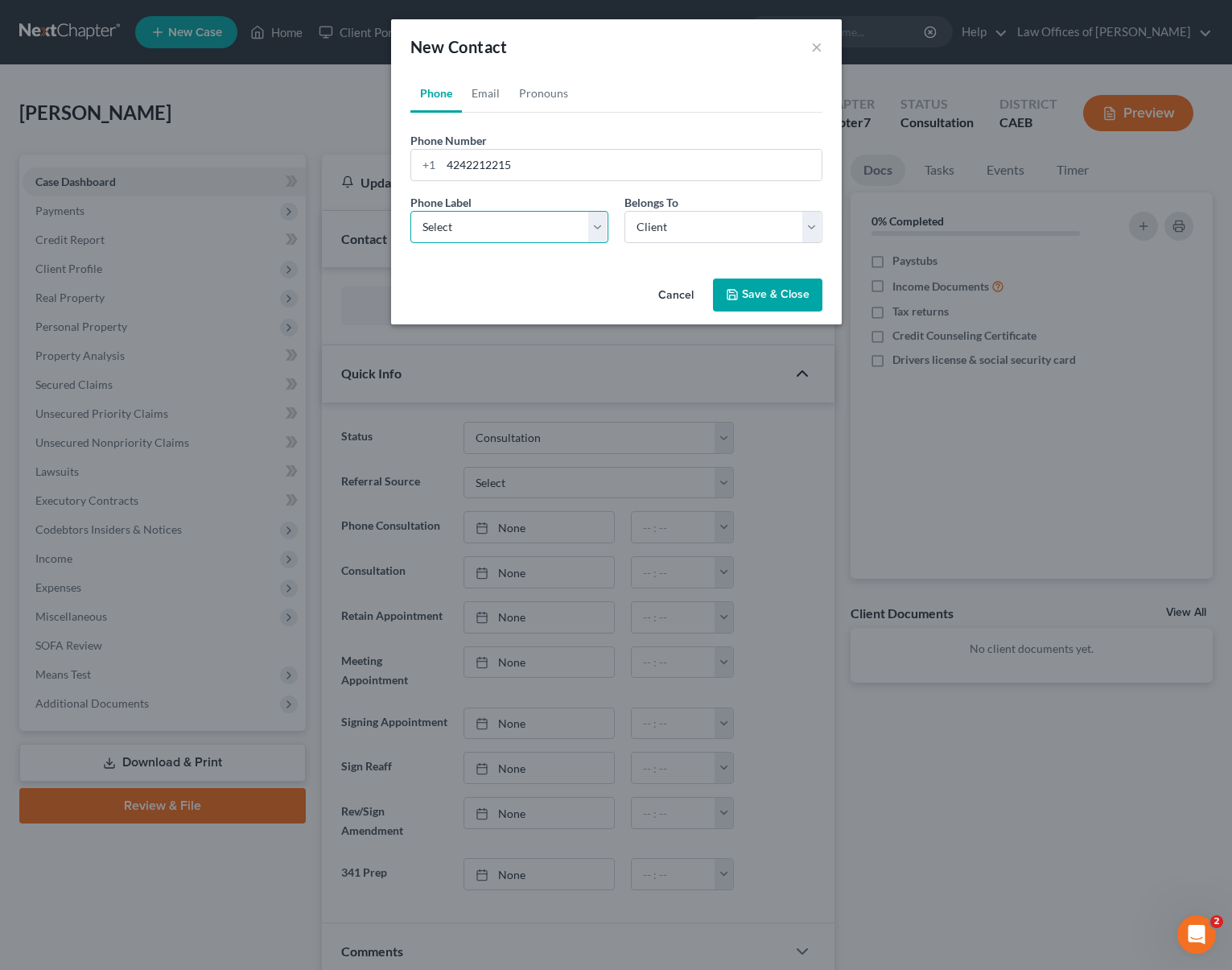
click at [604, 228] on select "Select Mobile Home Work Other" at bounding box center [509, 226] width 198 height 33
select select "0"
click at [410, 210] on select "Select Mobile Home Work Other" at bounding box center [509, 226] width 198 height 33
click at [795, 297] on button "Save & Close" at bounding box center [768, 295] width 110 height 34
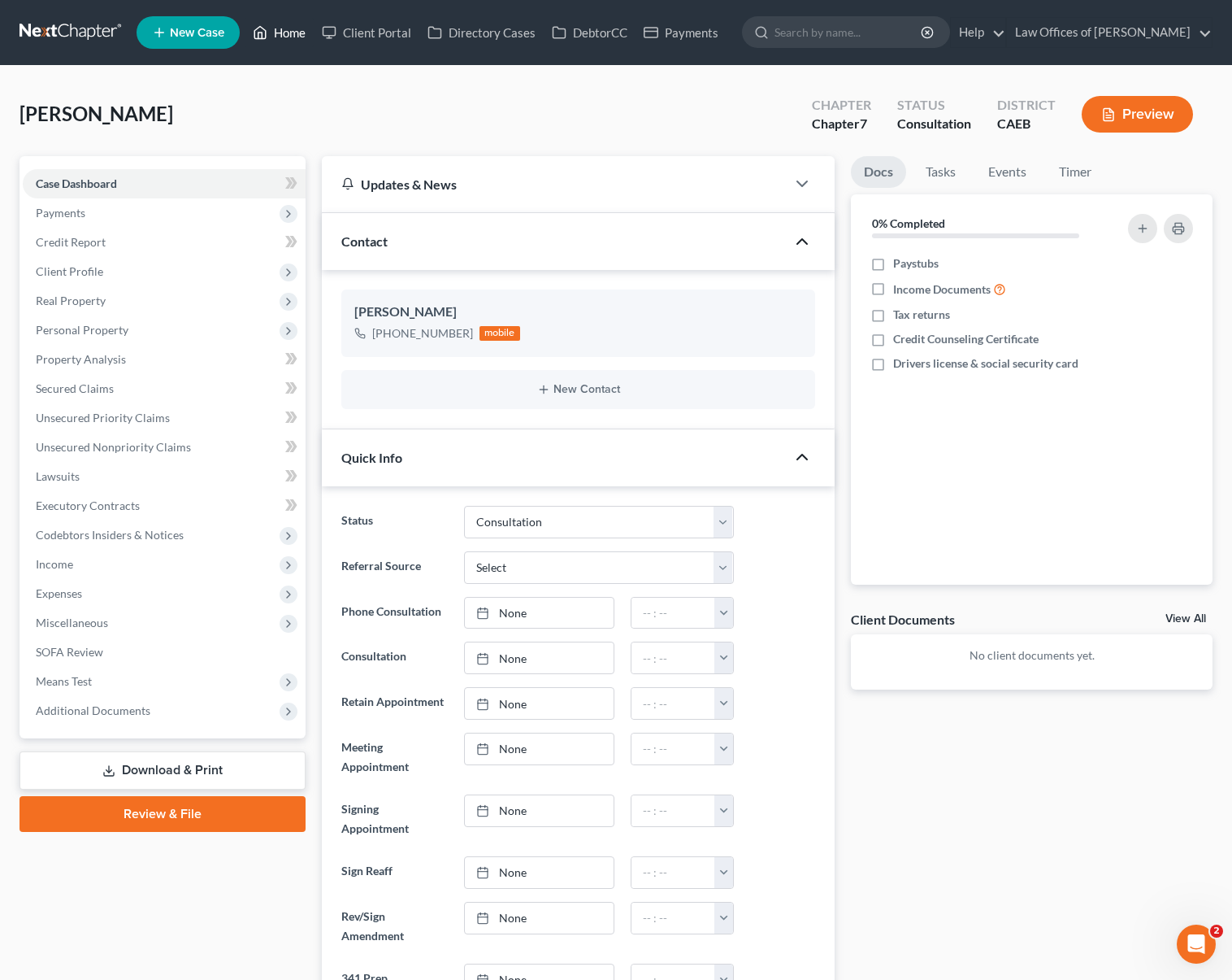
click at [287, 35] on link "Home" at bounding box center [278, 32] width 69 height 29
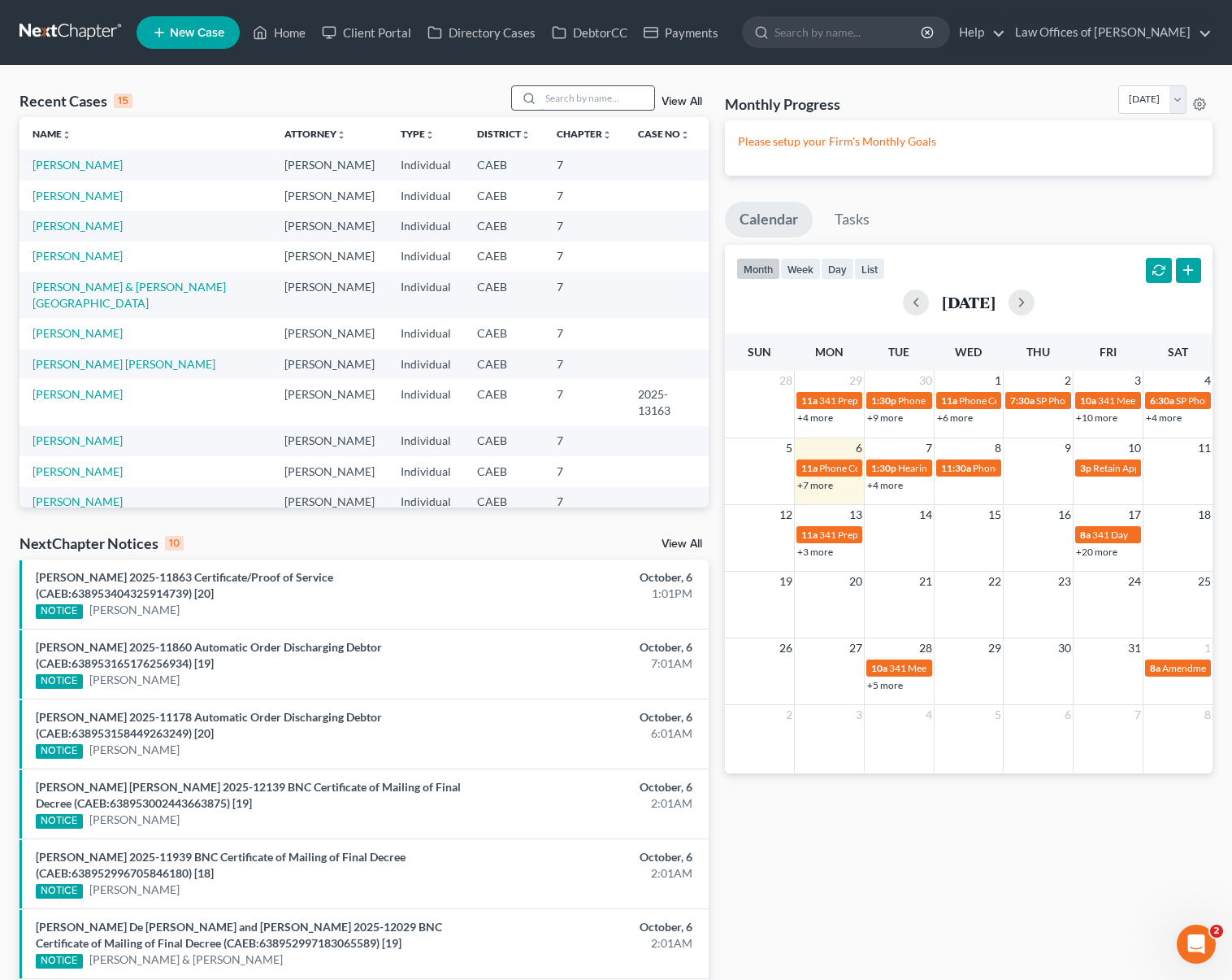
click at [581, 97] on input "search" at bounding box center [598, 98] width 114 height 24
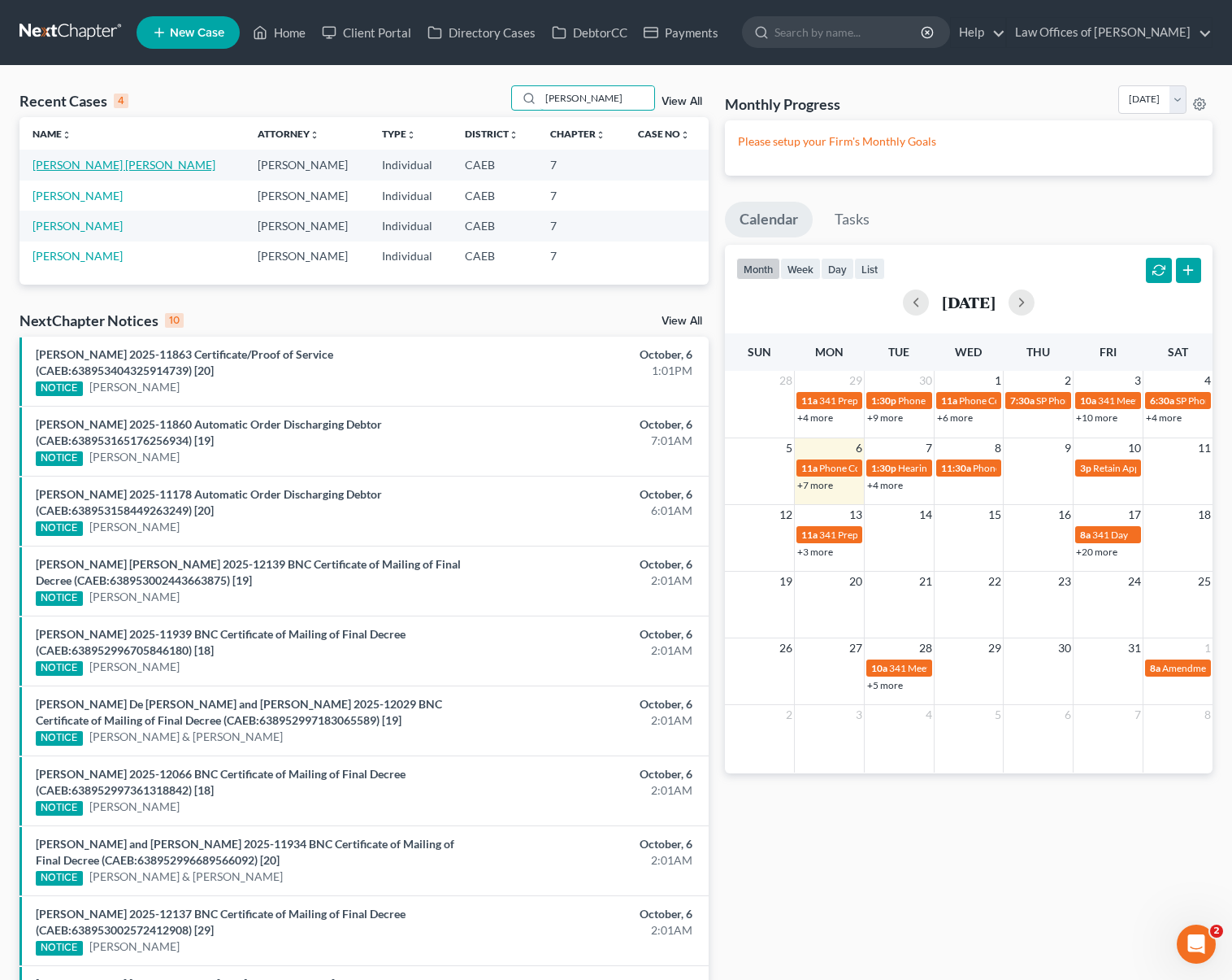
type input "Griselda"
click at [125, 168] on link "Rodriguez De Nunez, Griselda" at bounding box center [124, 165] width 183 height 14
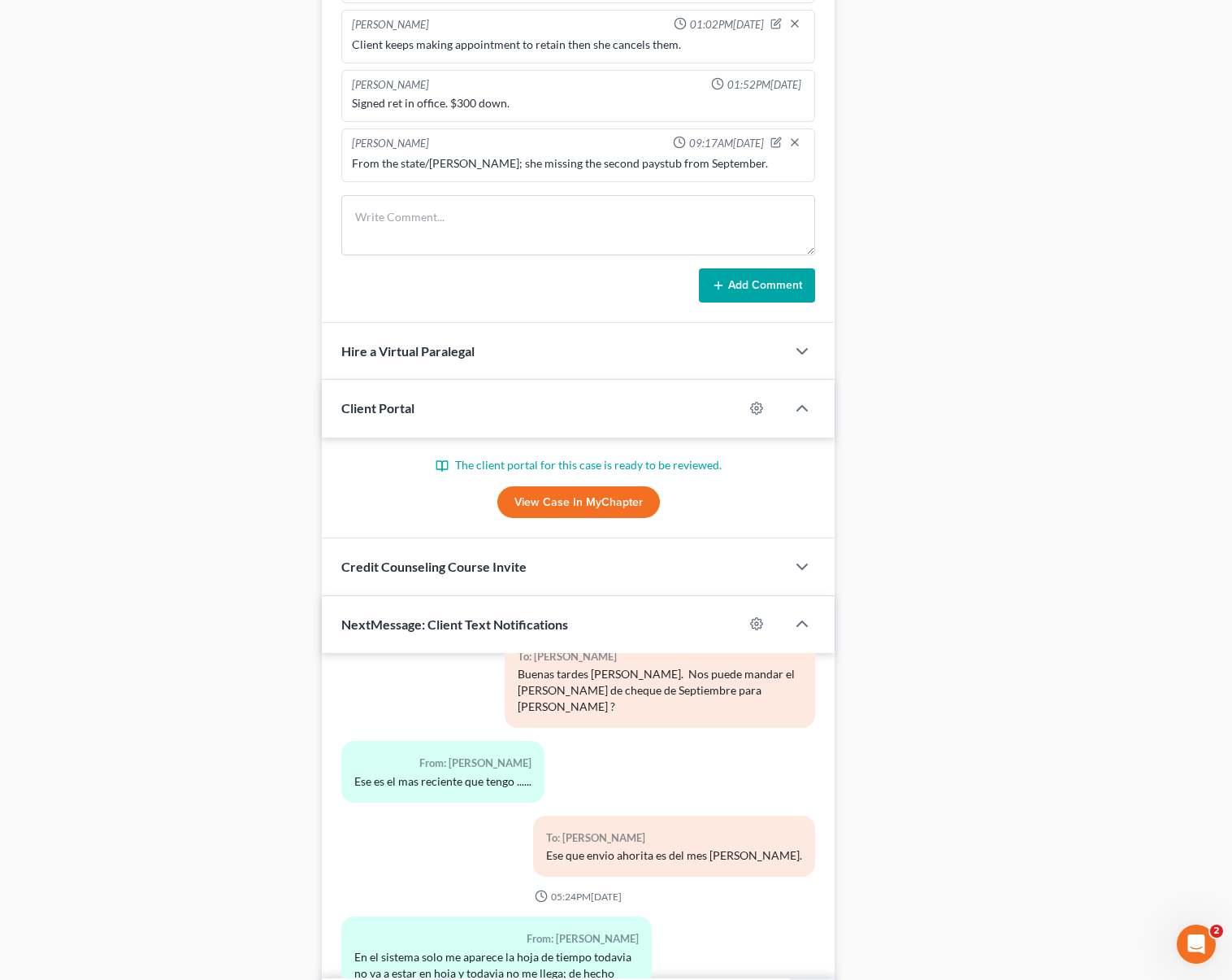
scroll to position [1292, 0]
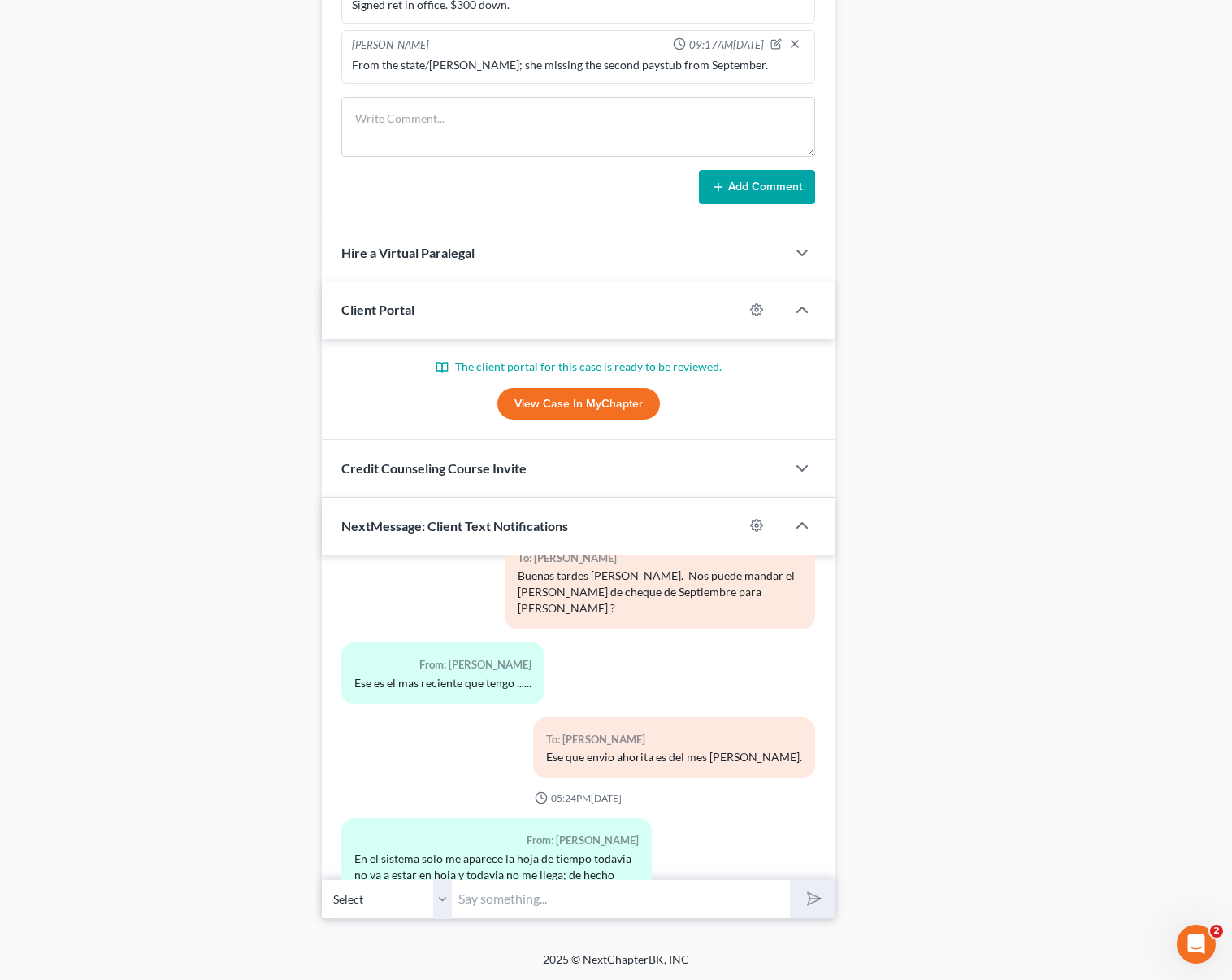
click at [516, 888] on input "text" at bounding box center [620, 899] width 338 height 40
type input "b"
type input "Bueno, entonces vamos a esperar."
click at [790, 879] on button "submit" at bounding box center [812, 898] width 45 height 38
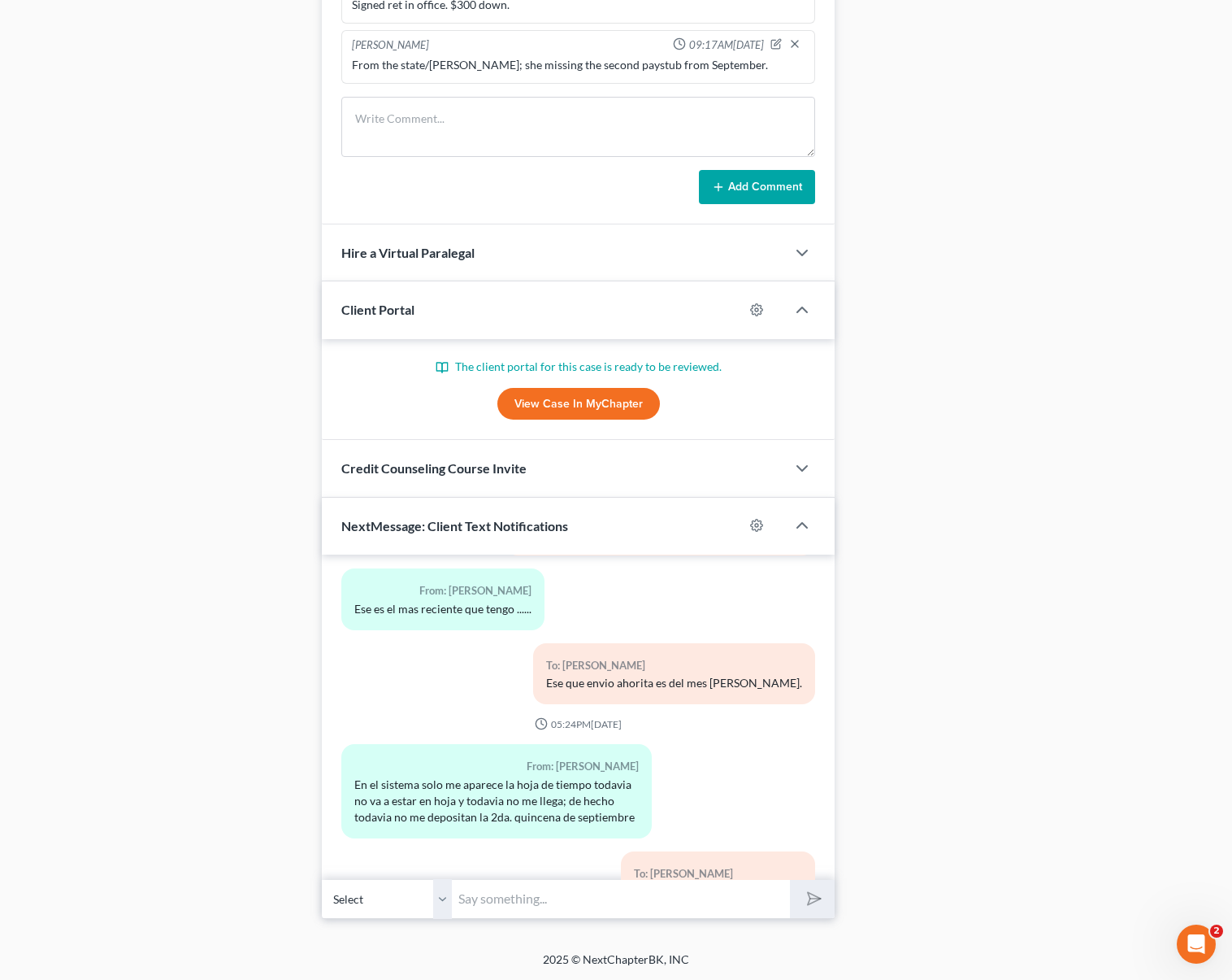
scroll to position [2937, 0]
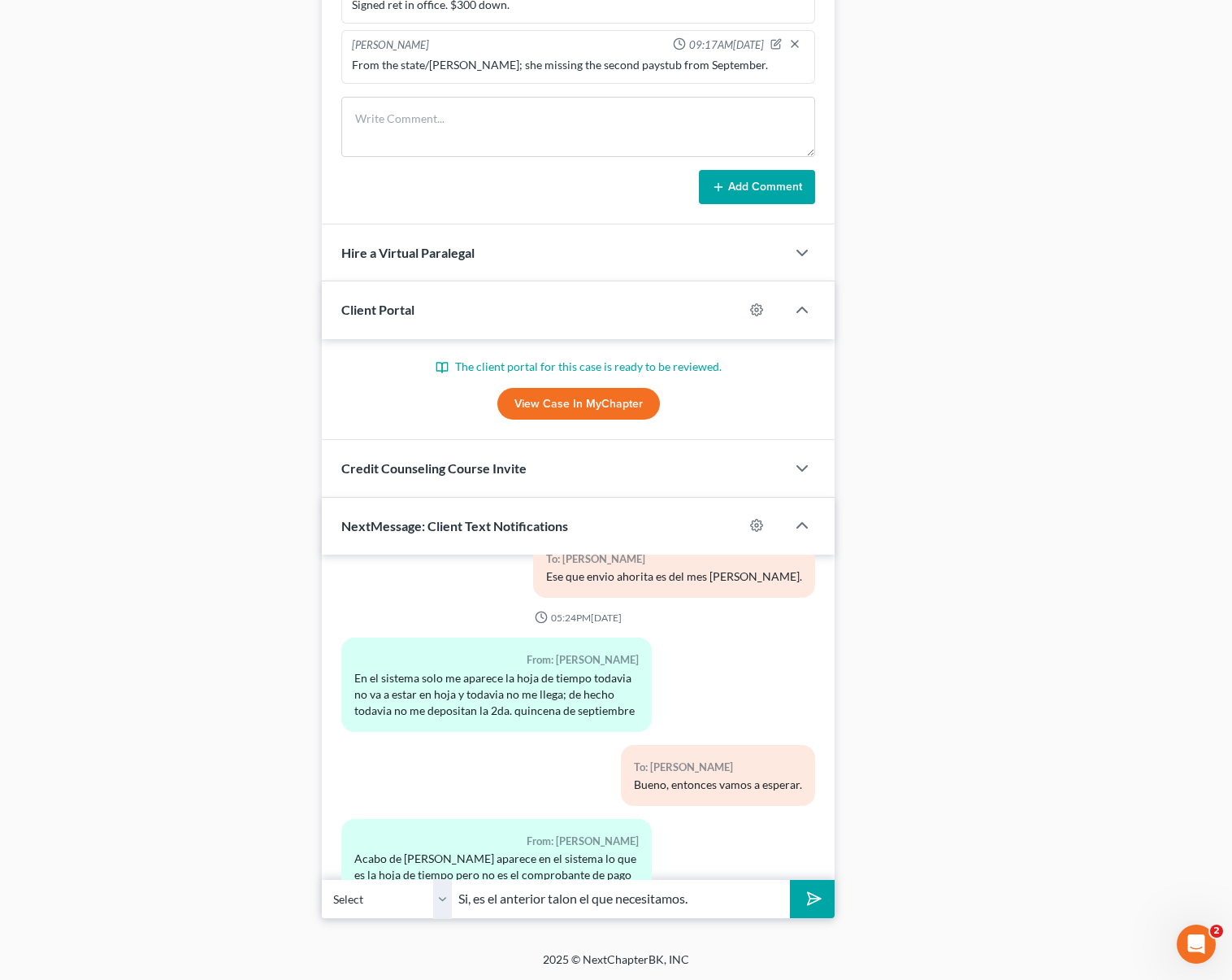
type input "Si, es el anterior talon el que necesitamos."
click at [790, 879] on button "submit" at bounding box center [812, 898] width 45 height 38
